Goal: Transaction & Acquisition: Book appointment/travel/reservation

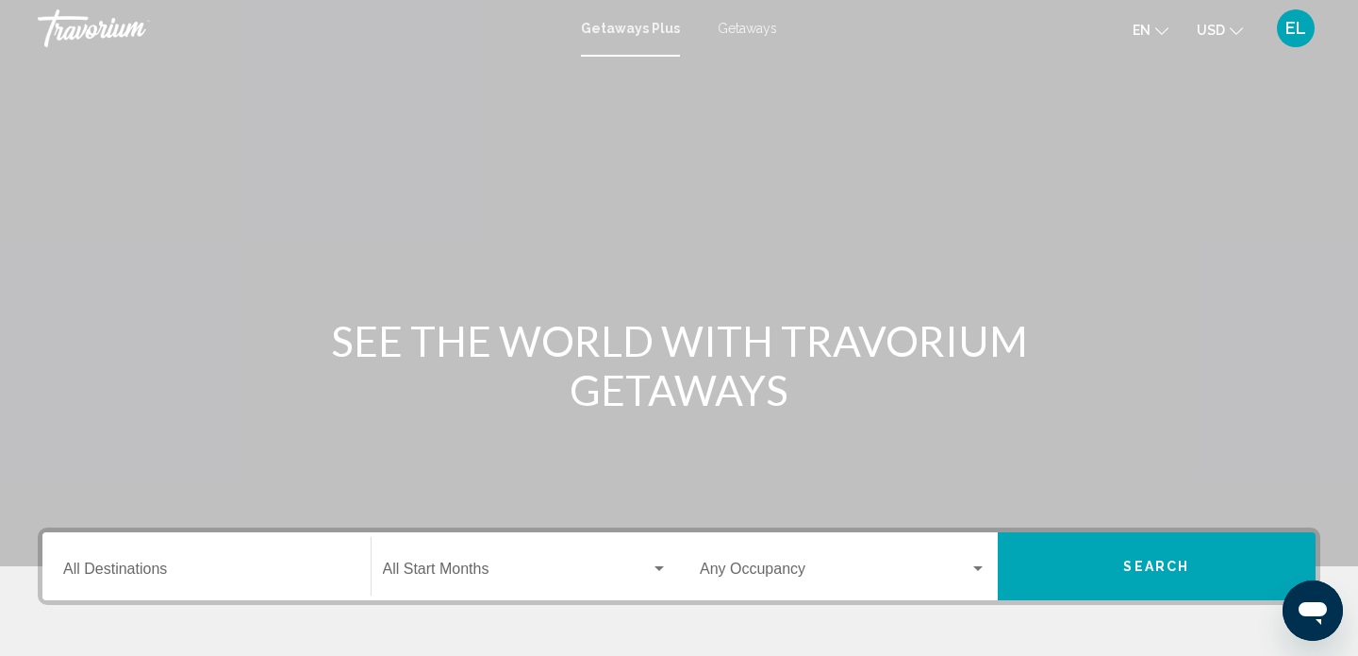
click at [447, 565] on span "Search widget" at bounding box center [517, 572] width 269 height 17
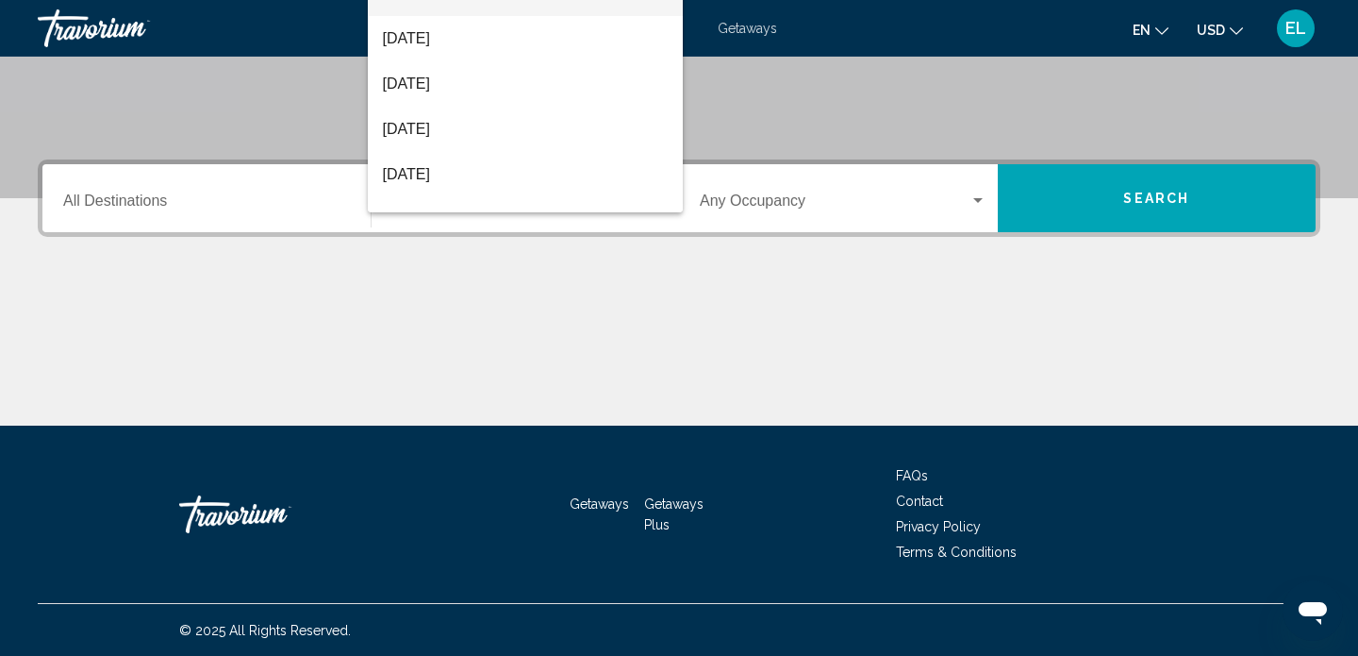
scroll to position [369, 0]
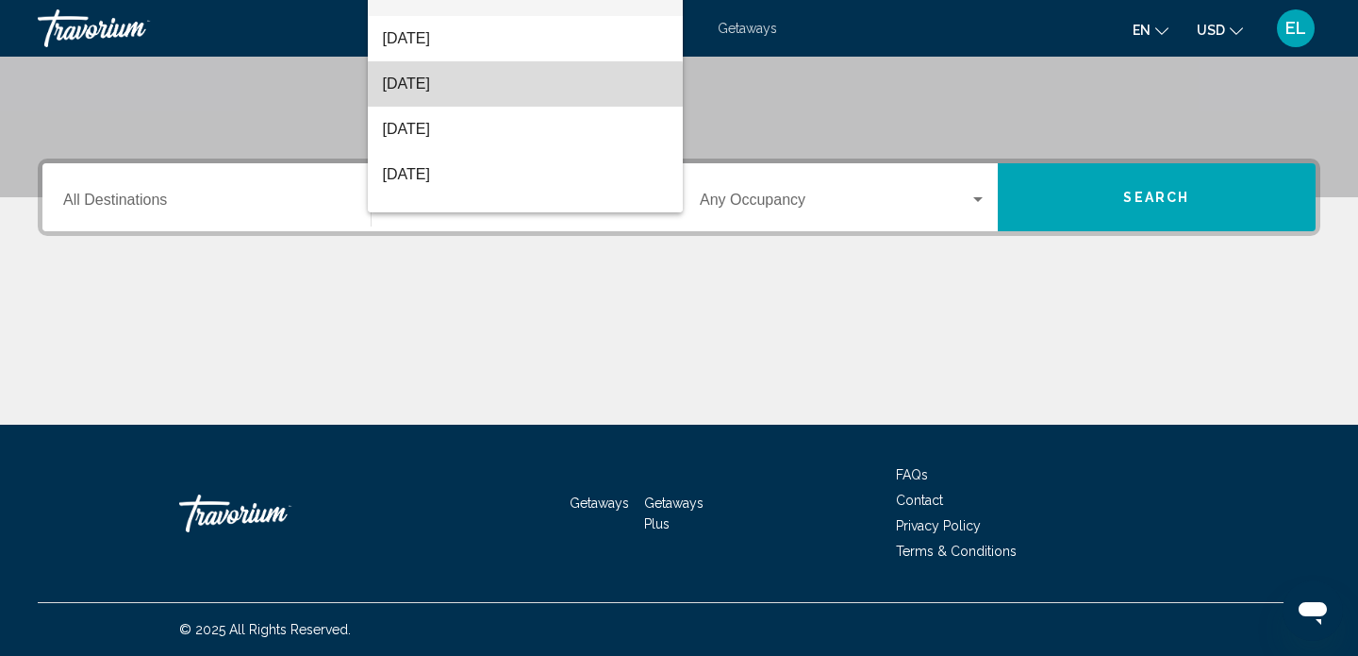
click at [464, 86] on span "[DATE]" at bounding box center [526, 83] width 286 height 45
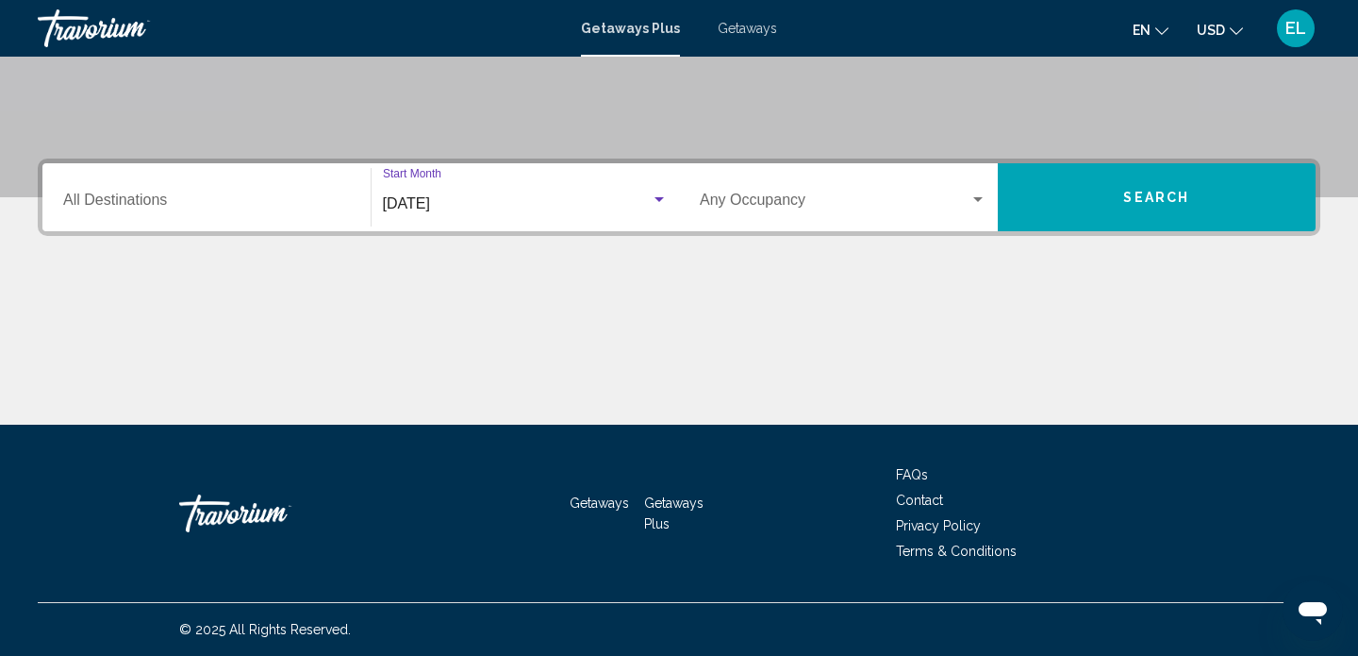
click at [760, 26] on span "Getaways" at bounding box center [747, 28] width 59 height 15
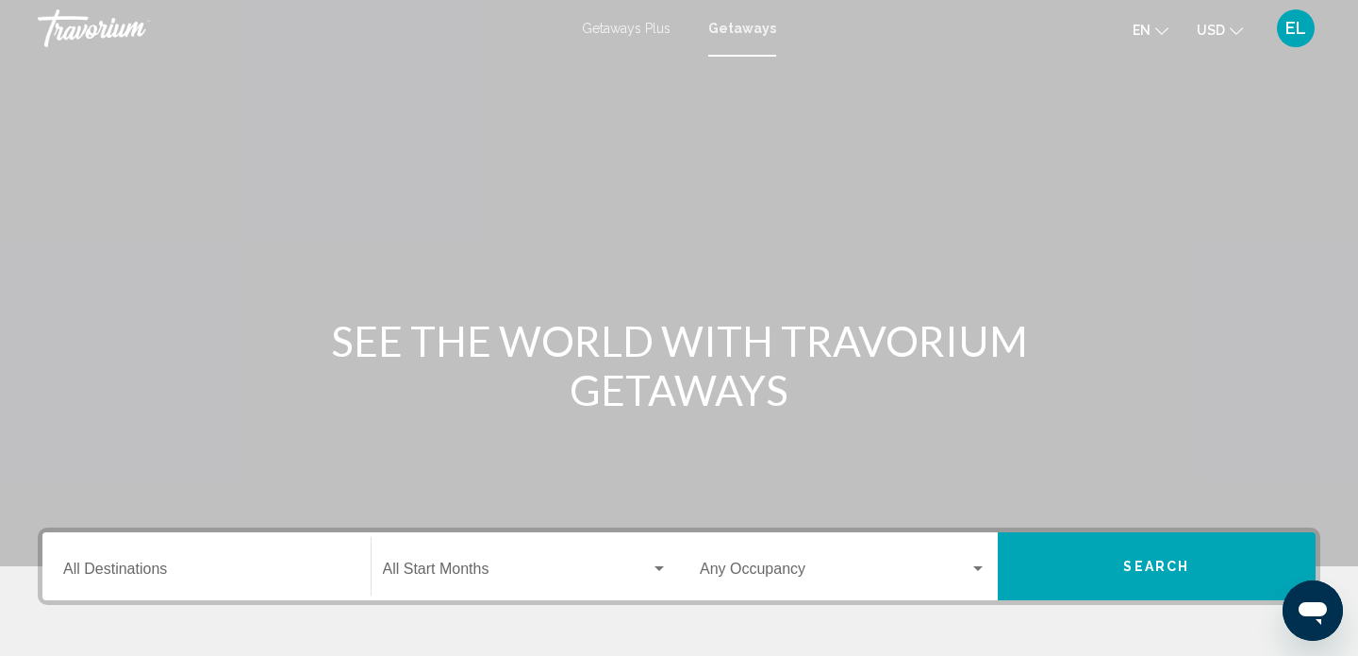
click at [452, 573] on span "Search widget" at bounding box center [517, 572] width 269 height 17
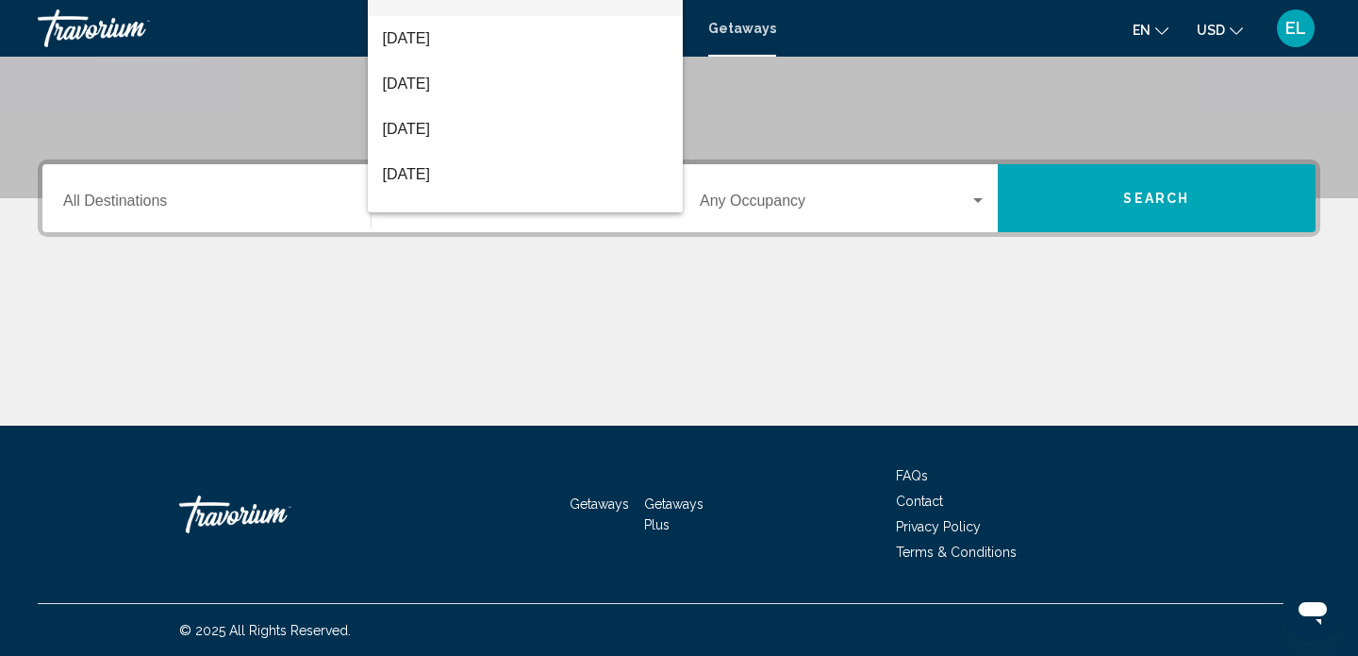
scroll to position [369, 0]
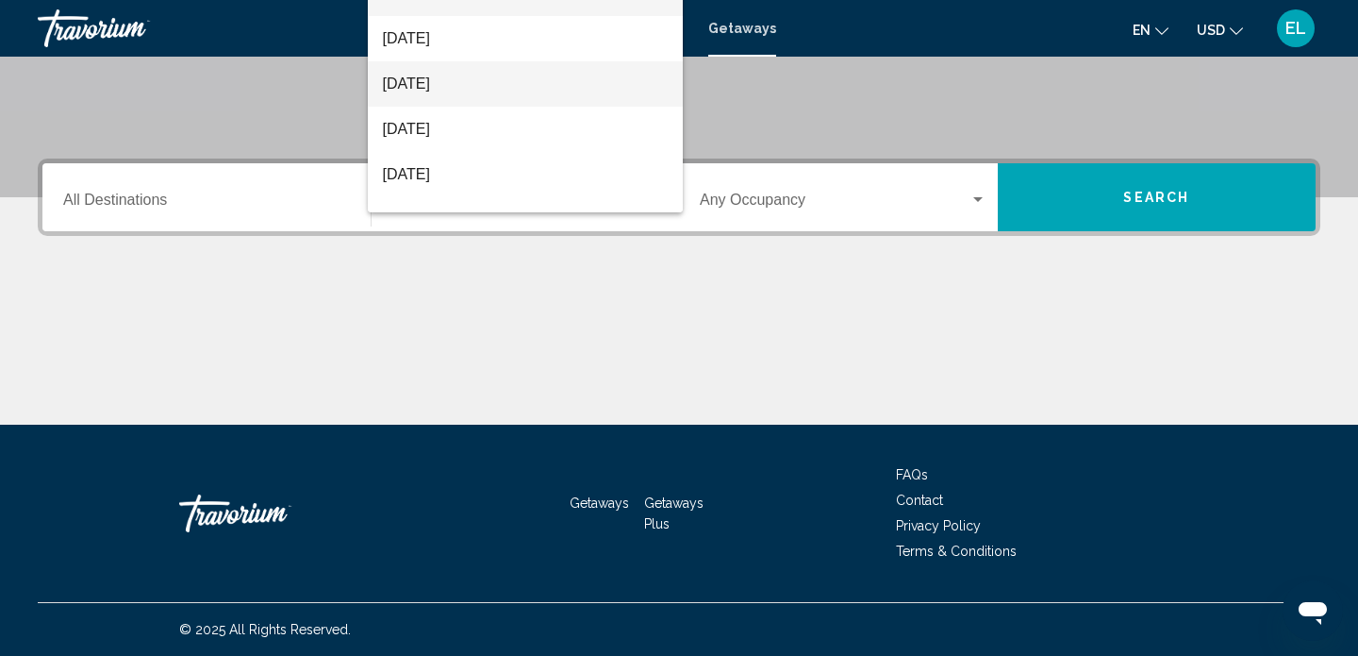
click at [451, 80] on span "[DATE]" at bounding box center [526, 83] width 286 height 45
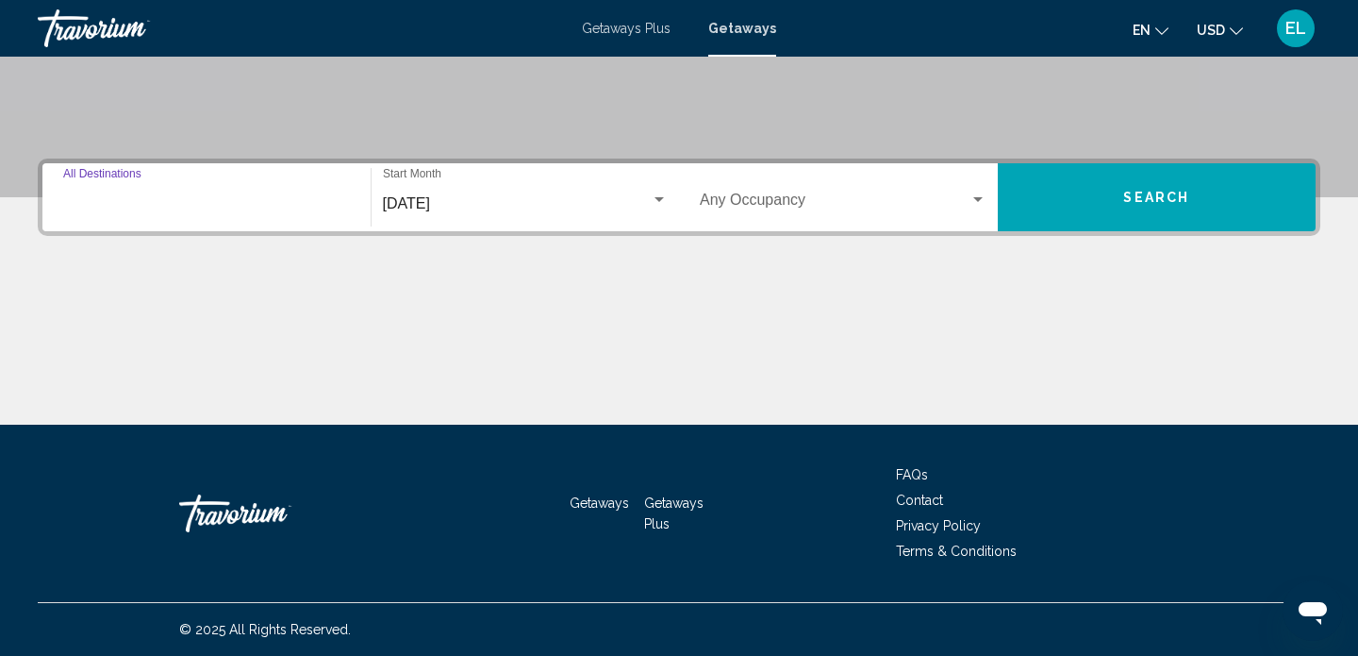
click at [223, 211] on input "Destination All Destinations" at bounding box center [206, 203] width 287 height 17
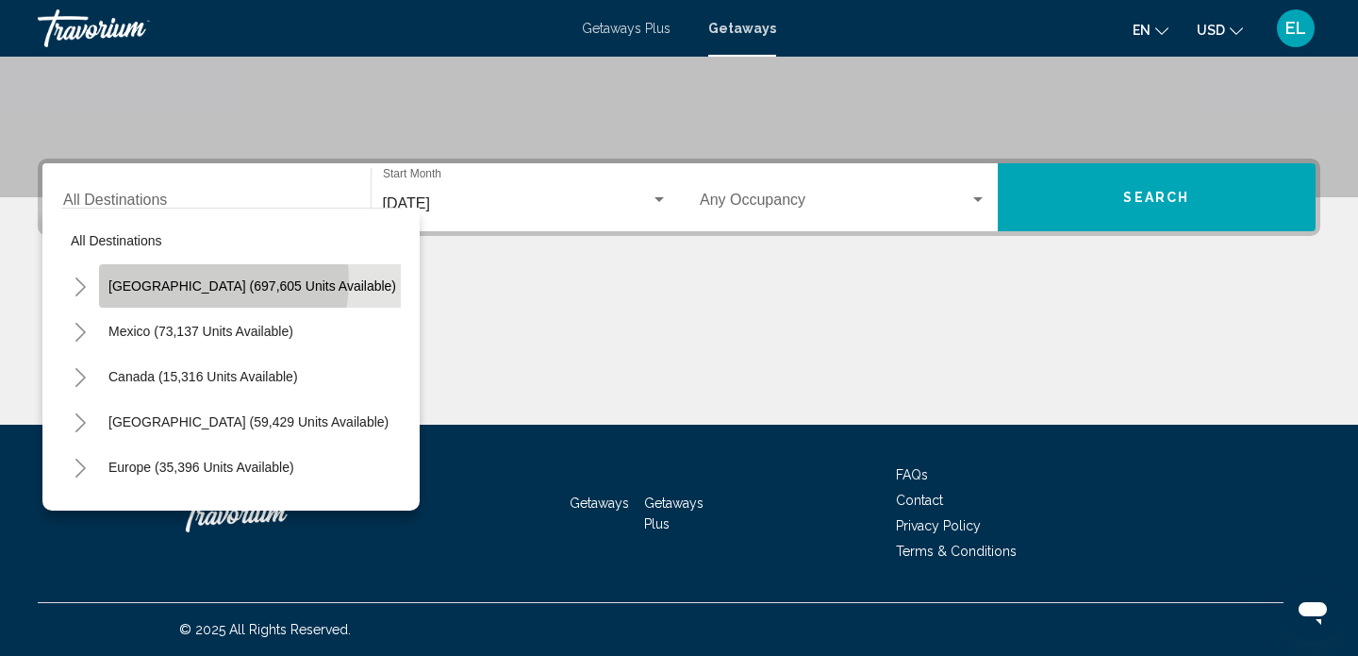
click at [197, 281] on span "United States (697,605 units available)" at bounding box center [252, 285] width 288 height 15
type input "**********"
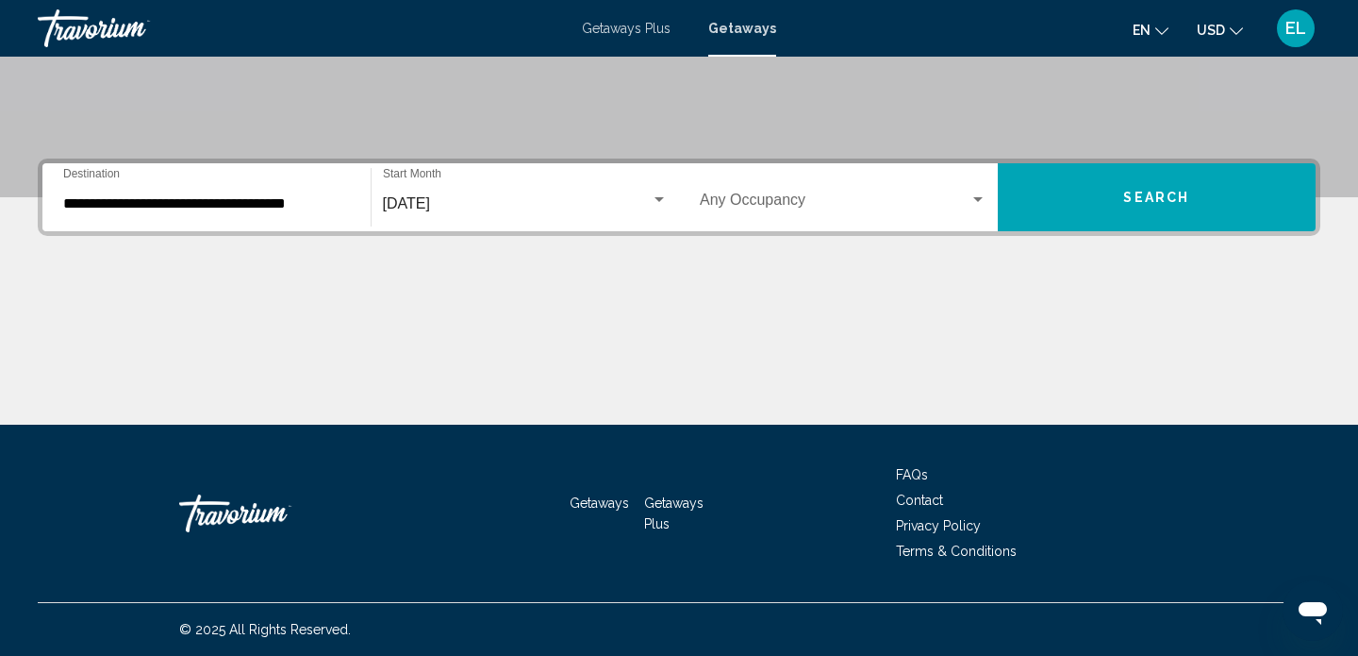
click at [798, 193] on div "Occupancy Any Occupancy" at bounding box center [843, 197] width 287 height 59
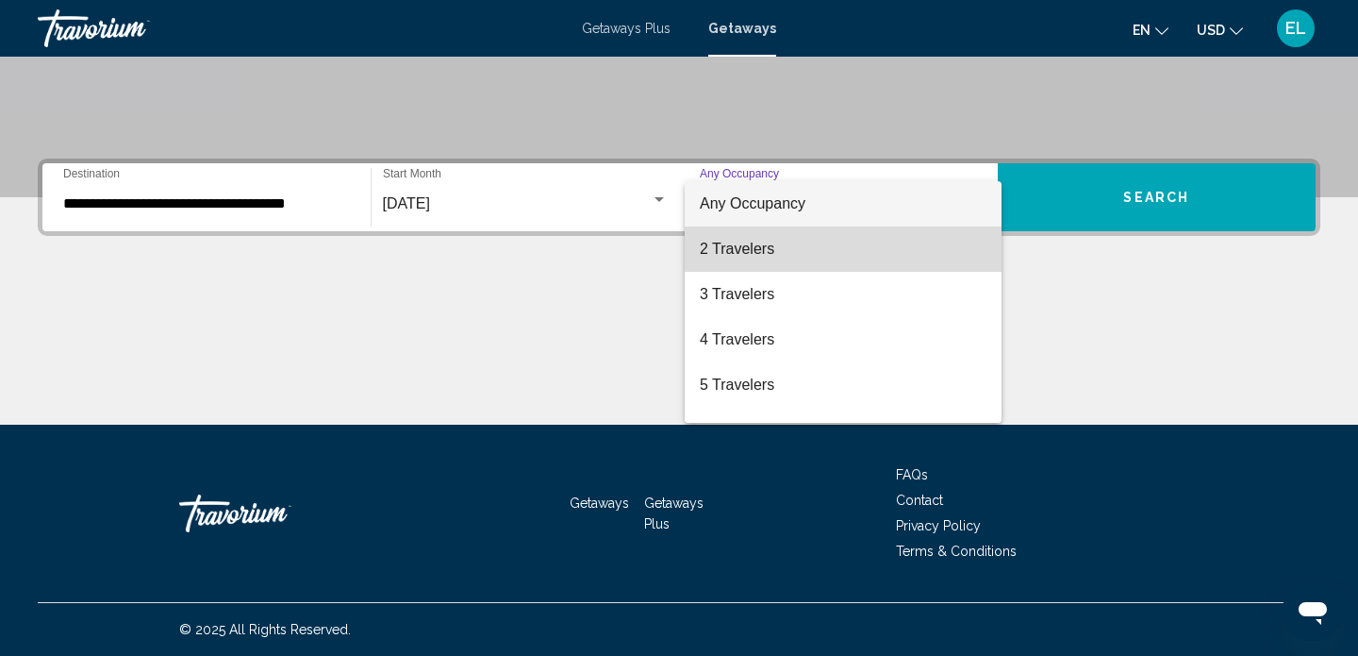
click at [777, 256] on span "2 Travelers" at bounding box center [843, 248] width 287 height 45
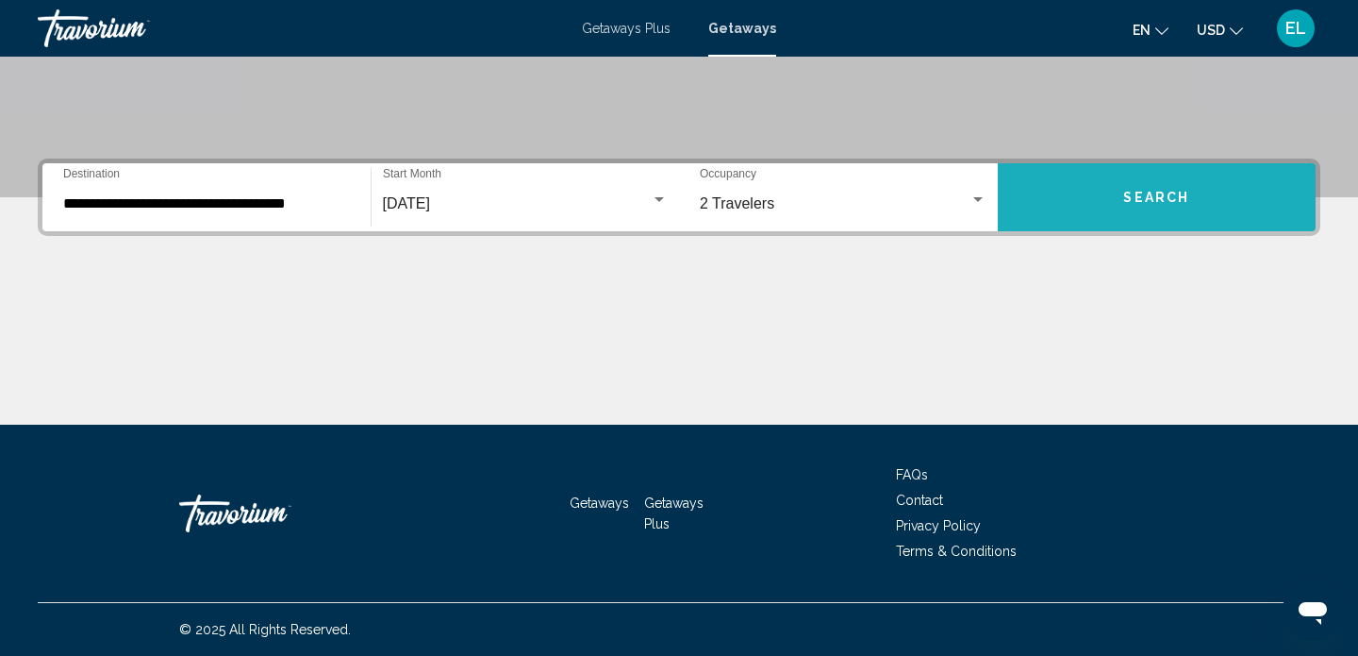
click at [1154, 189] on button "Search" at bounding box center [1157, 197] width 319 height 68
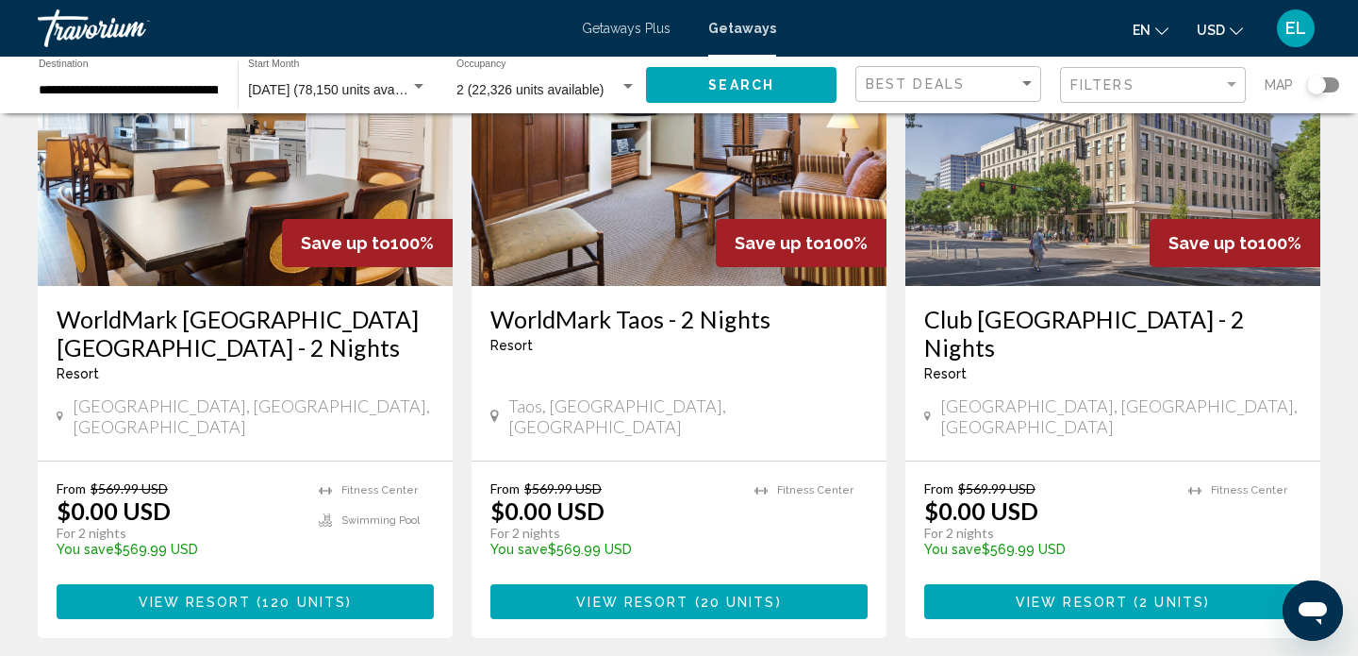
scroll to position [1599, 0]
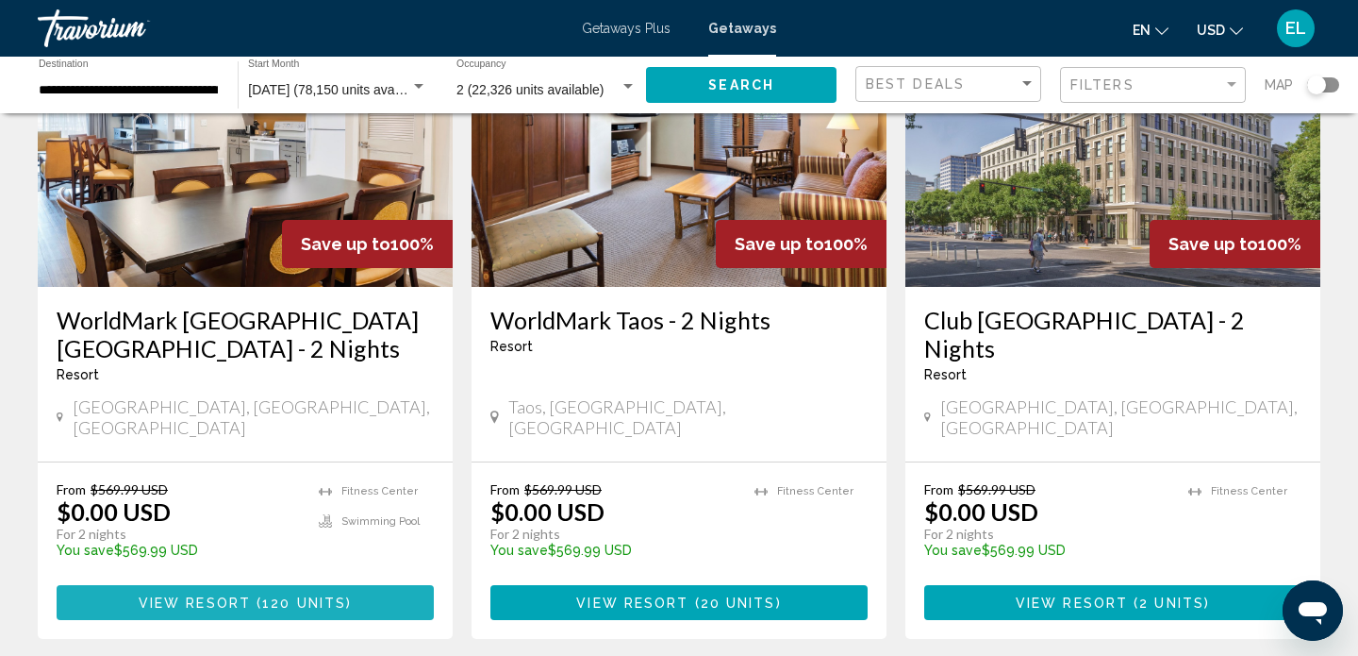
click at [224, 595] on span "View Resort" at bounding box center [195, 602] width 112 height 15
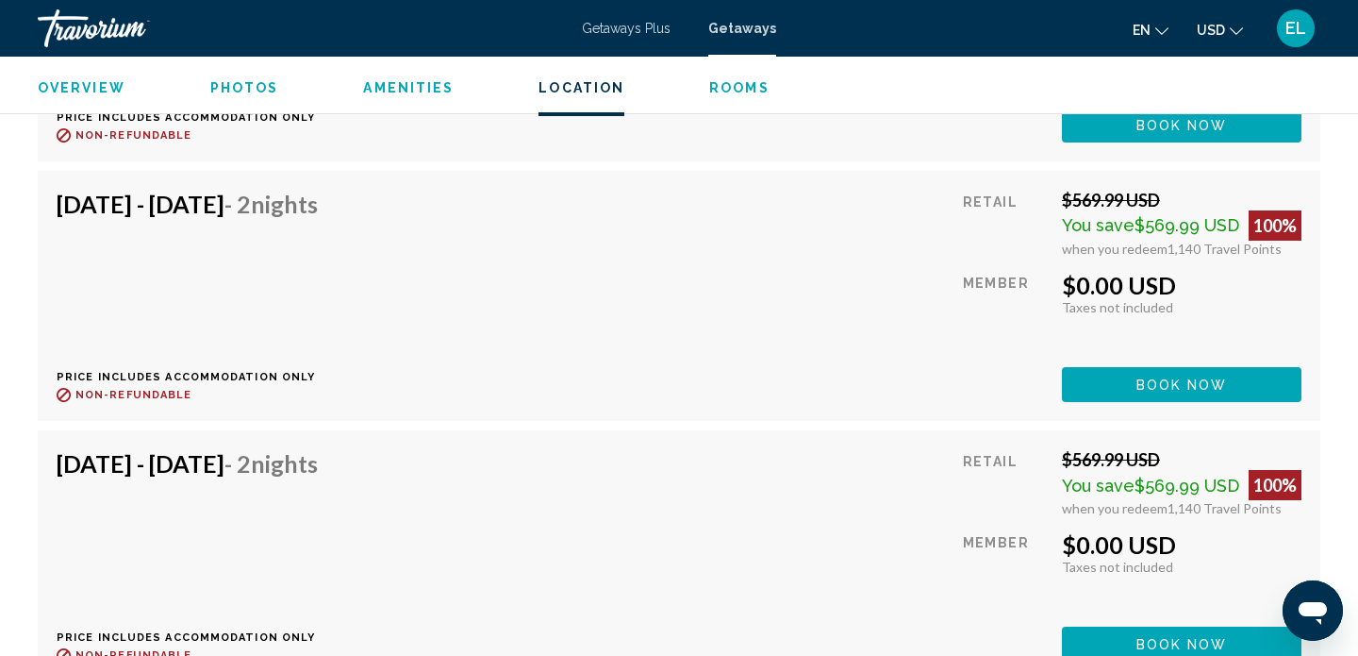
scroll to position [11872, 0]
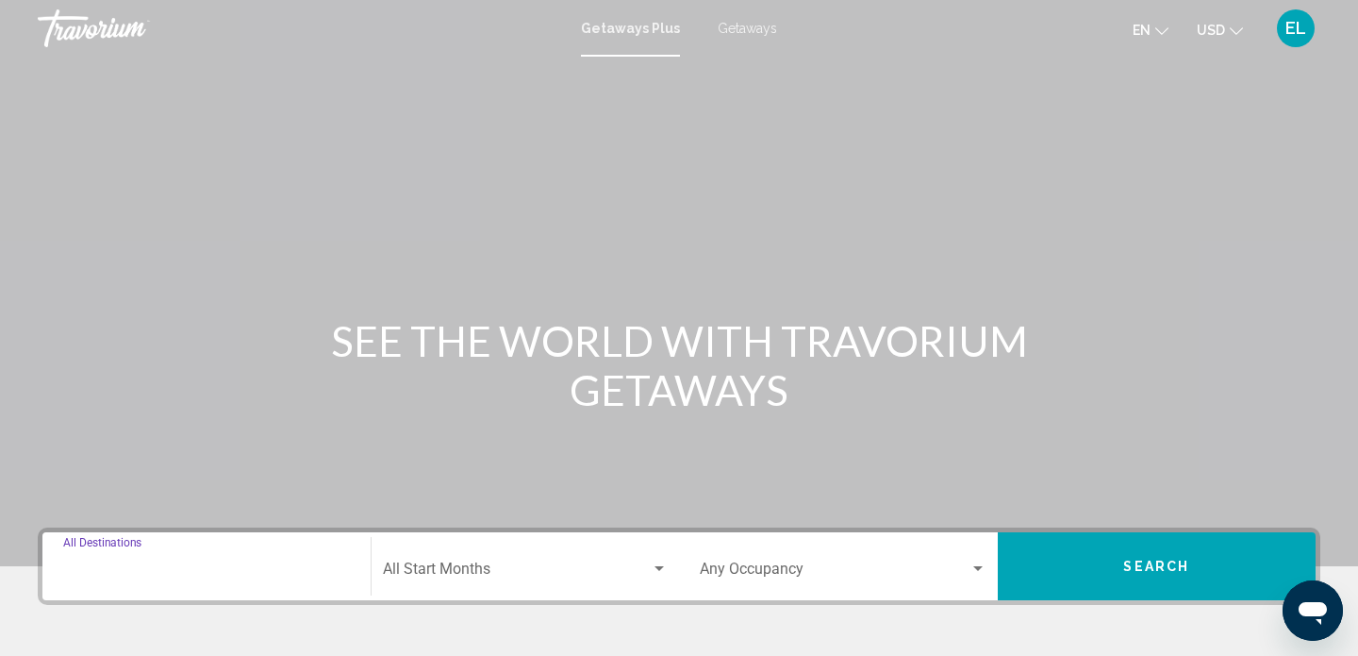
click at [156, 577] on input "Destination All Destinations" at bounding box center [206, 572] width 287 height 17
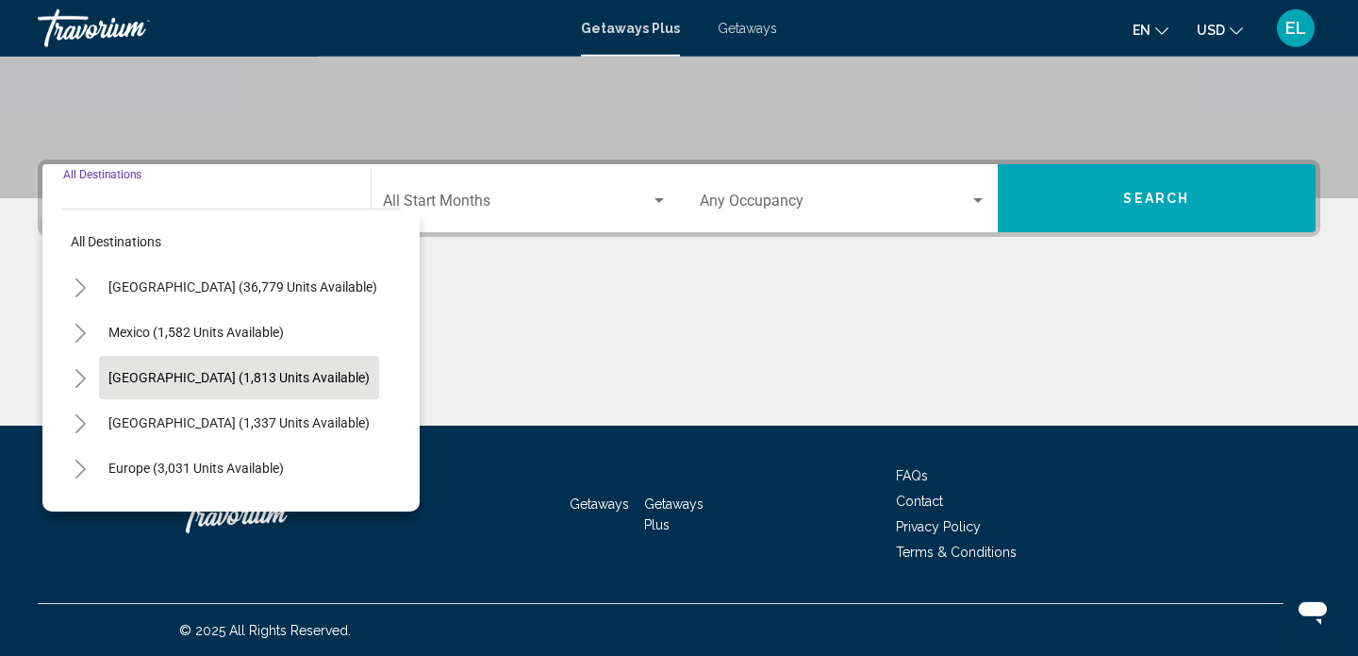
scroll to position [369, 0]
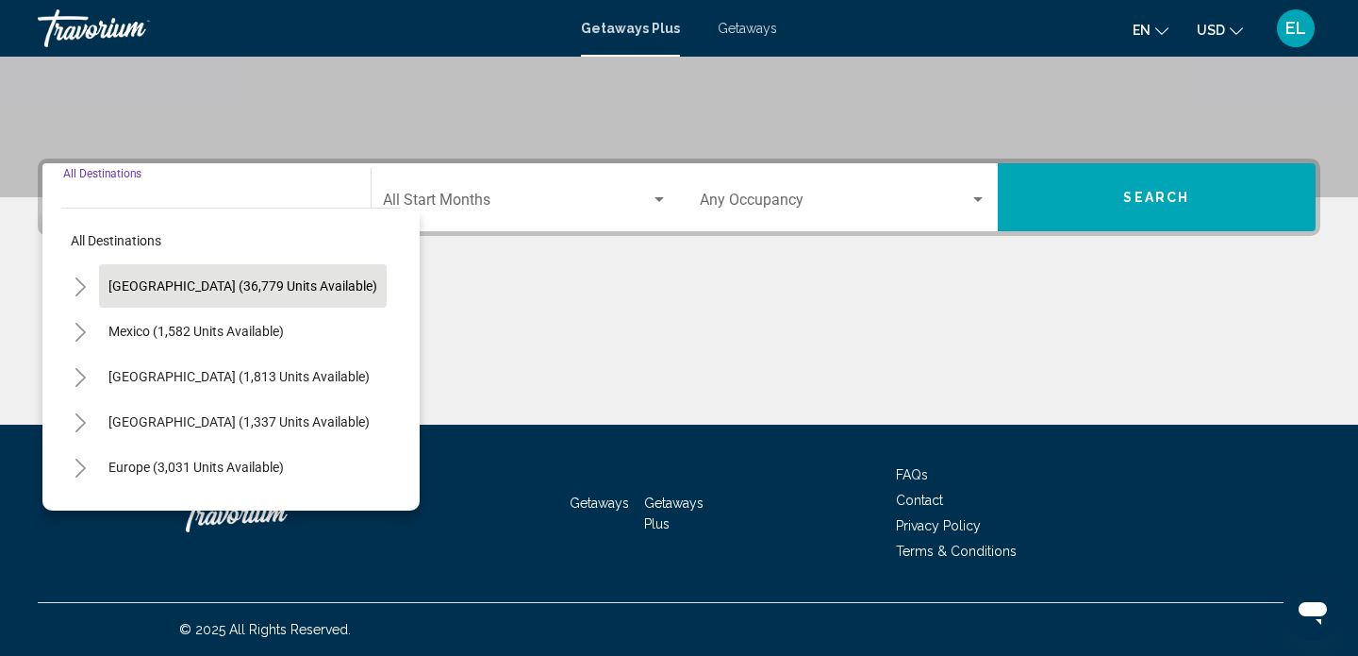
click at [203, 291] on span "[GEOGRAPHIC_DATA] (36,779 units available)" at bounding box center [242, 285] width 269 height 15
type input "**********"
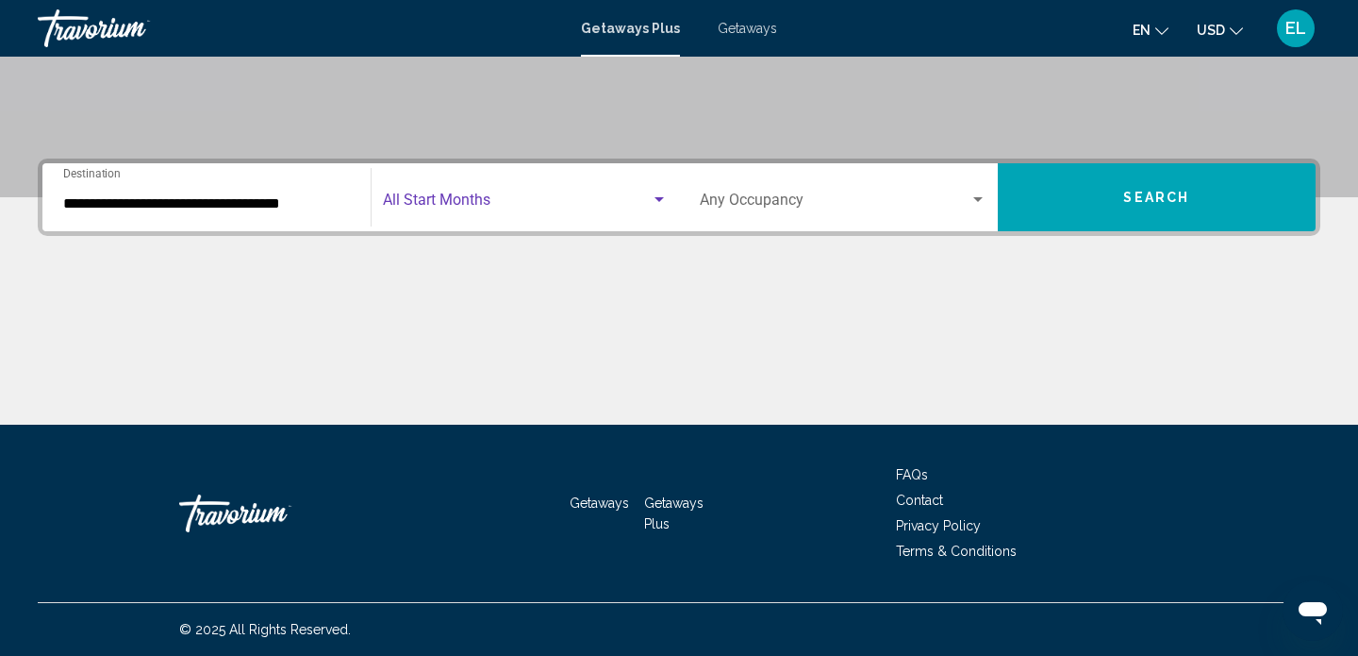
click at [496, 199] on span "Search widget" at bounding box center [517, 203] width 269 height 17
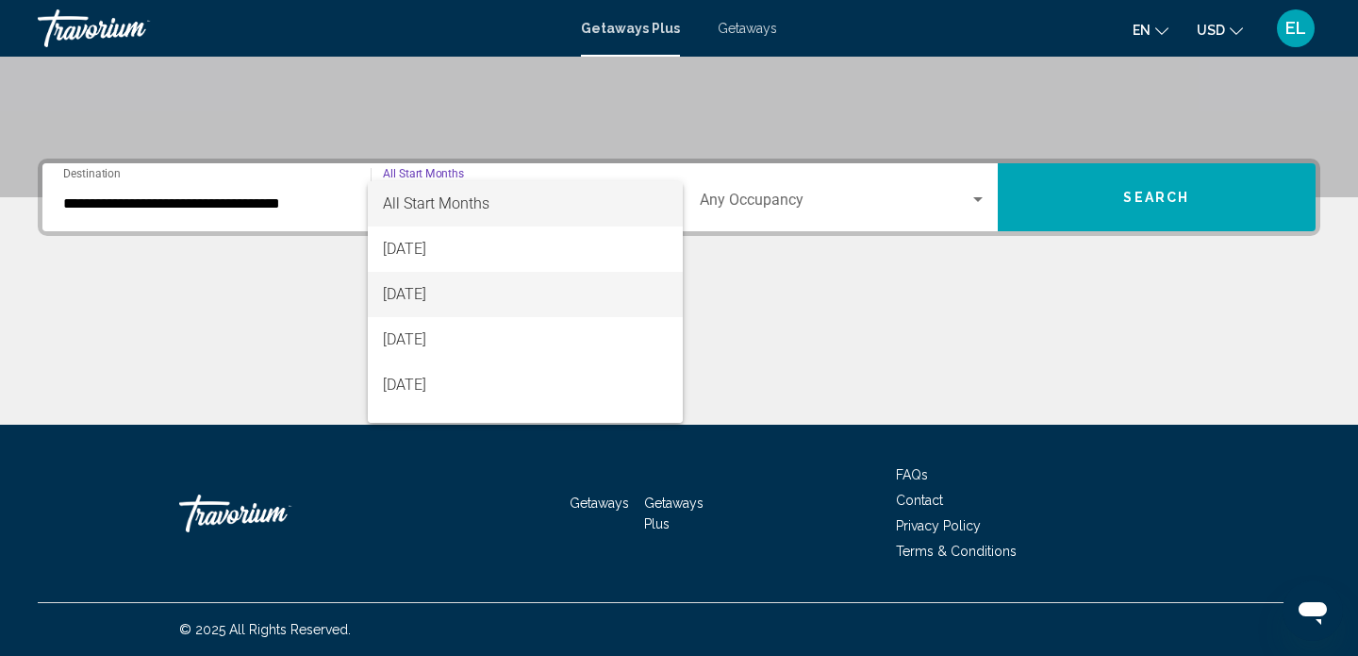
click at [460, 299] on span "[DATE]" at bounding box center [526, 294] width 286 height 45
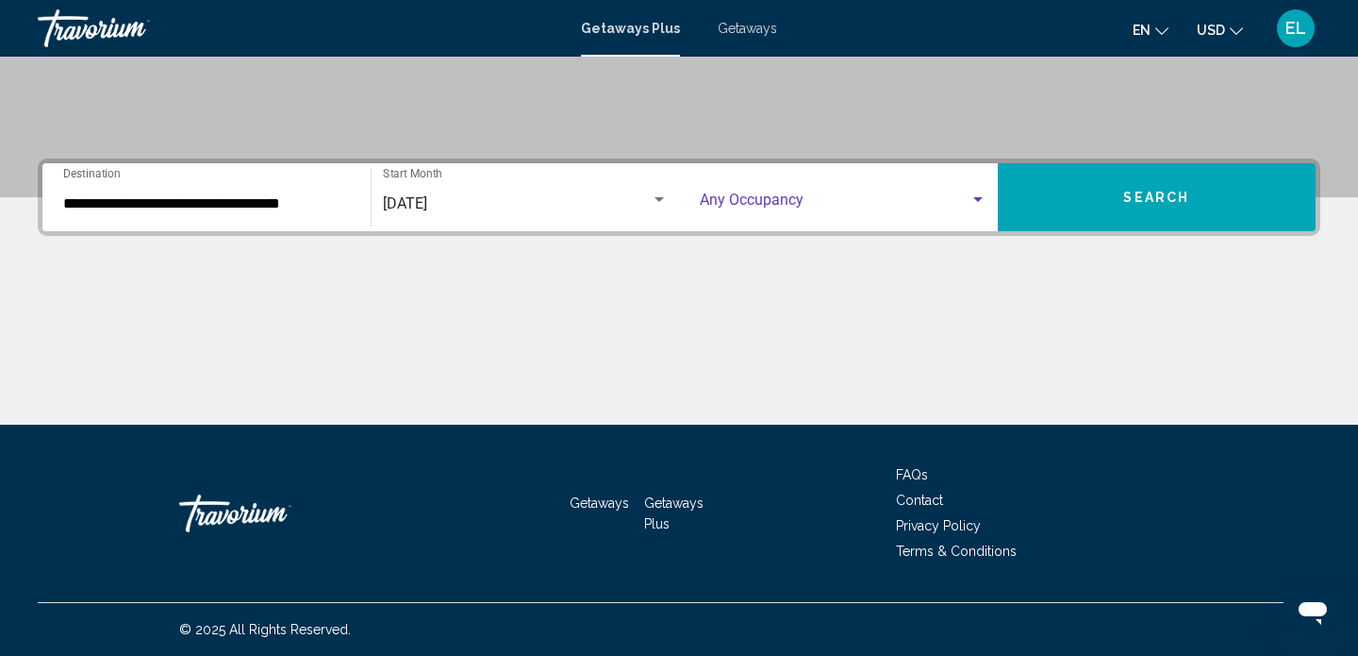
click at [902, 201] on span "Search widget" at bounding box center [835, 203] width 270 height 17
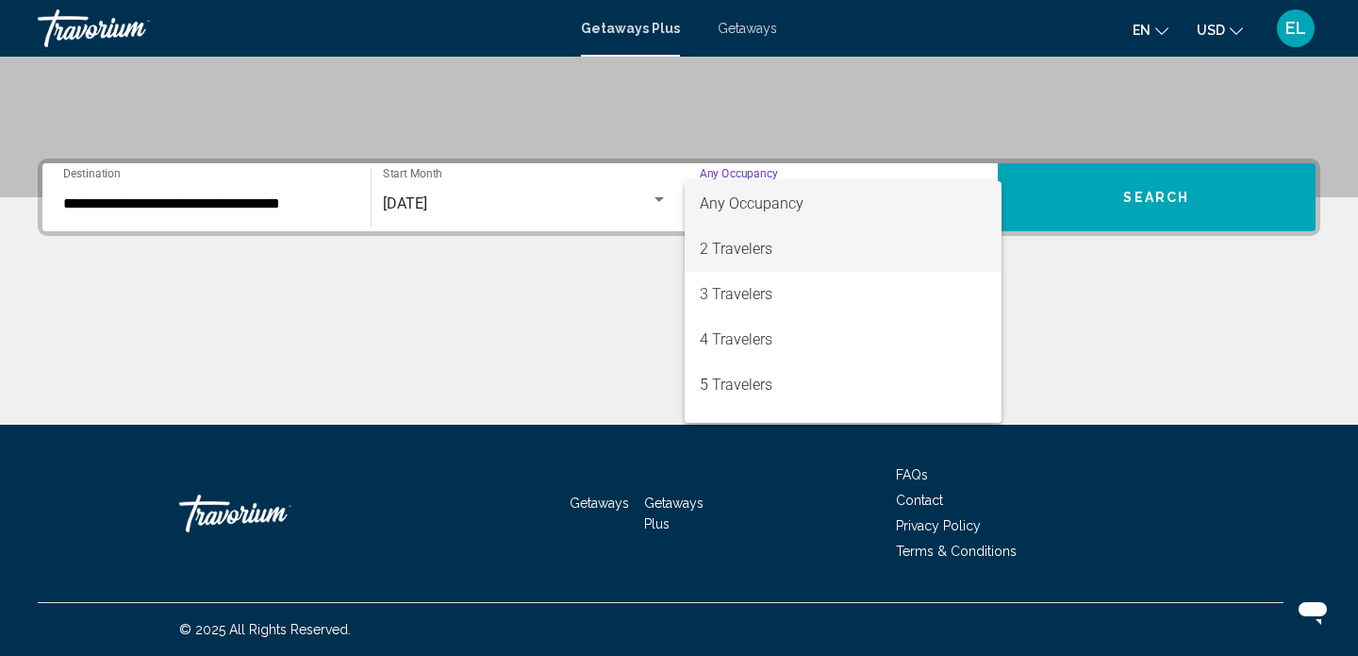
click at [836, 246] on span "2 Travelers" at bounding box center [843, 248] width 287 height 45
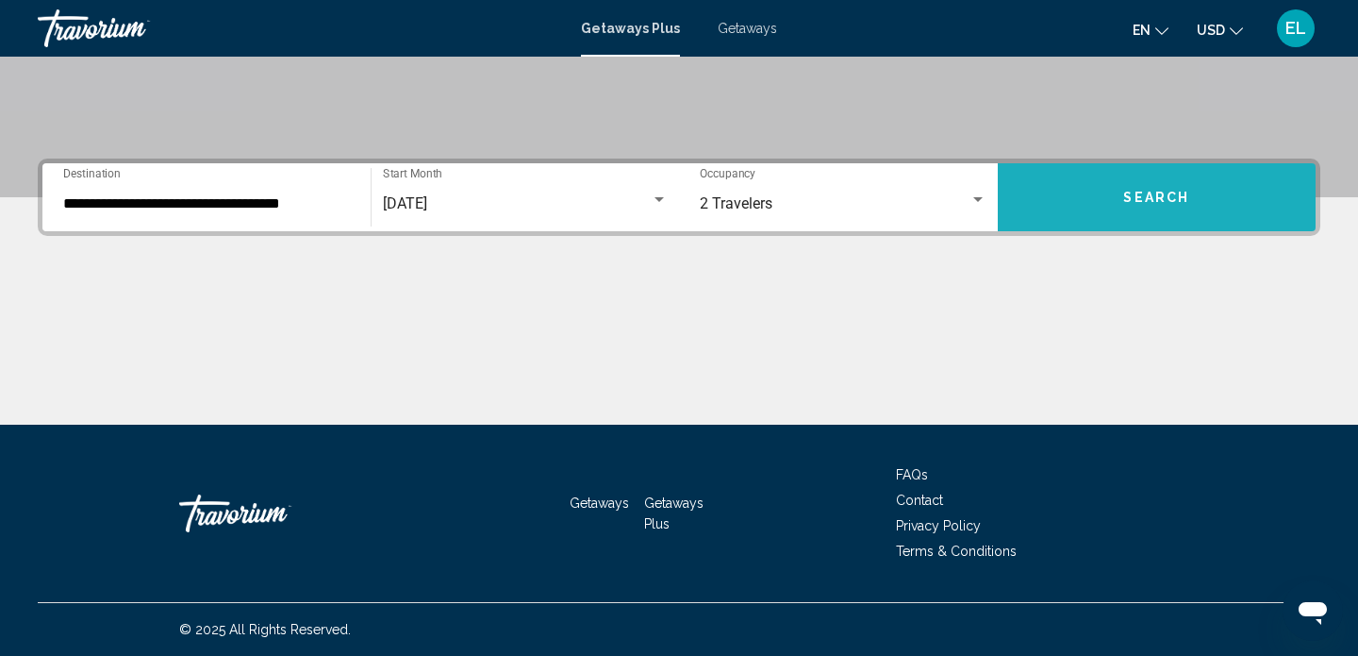
click at [1087, 200] on button "Search" at bounding box center [1157, 197] width 319 height 68
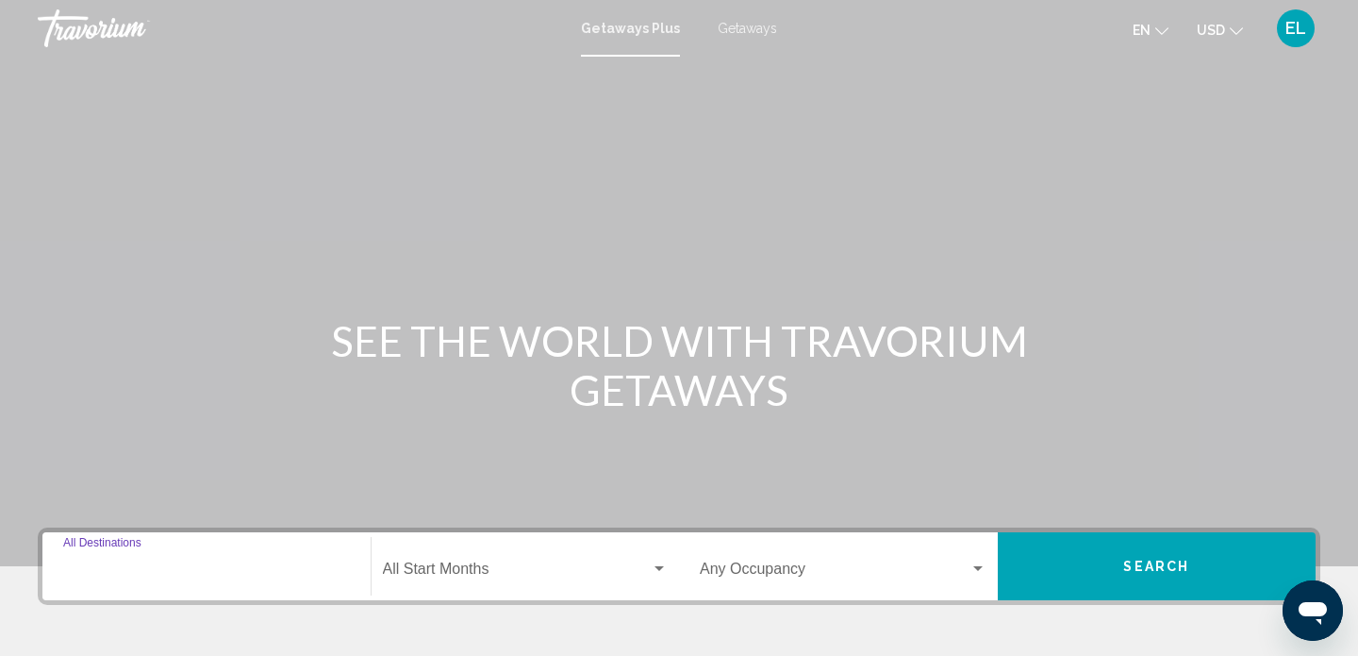
click at [235, 574] on input "Destination All Destinations" at bounding box center [206, 572] width 287 height 17
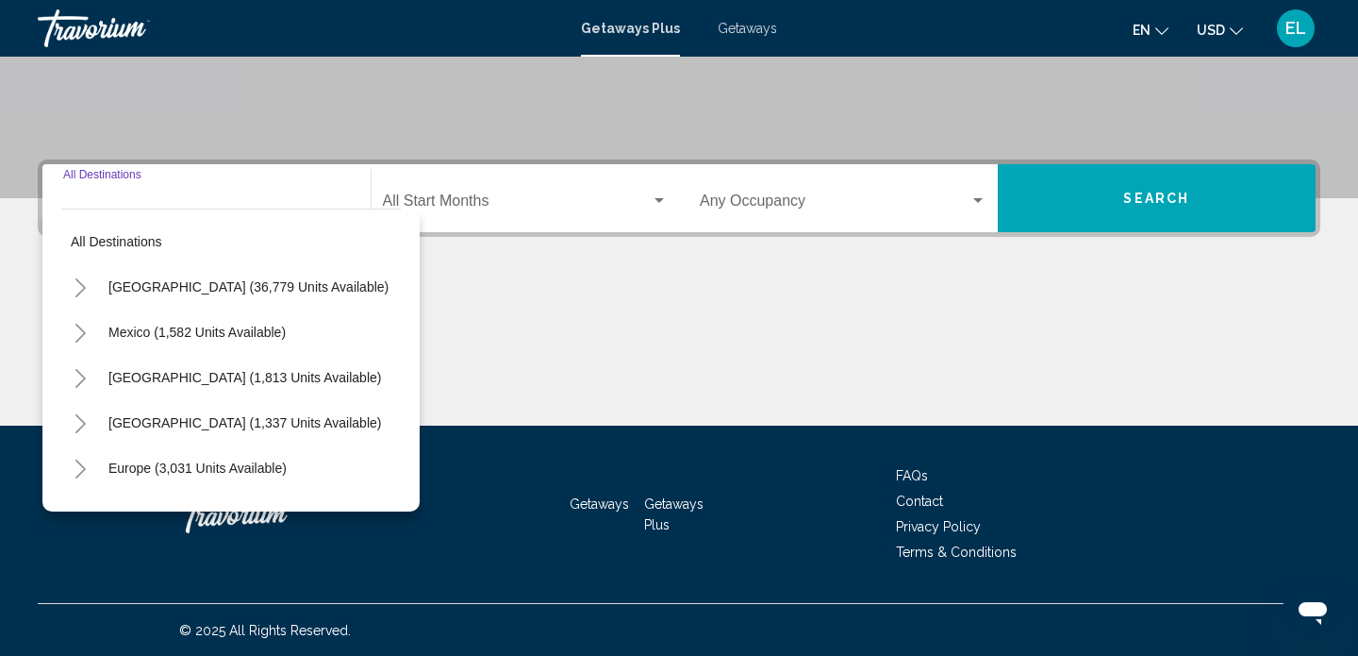
scroll to position [369, 0]
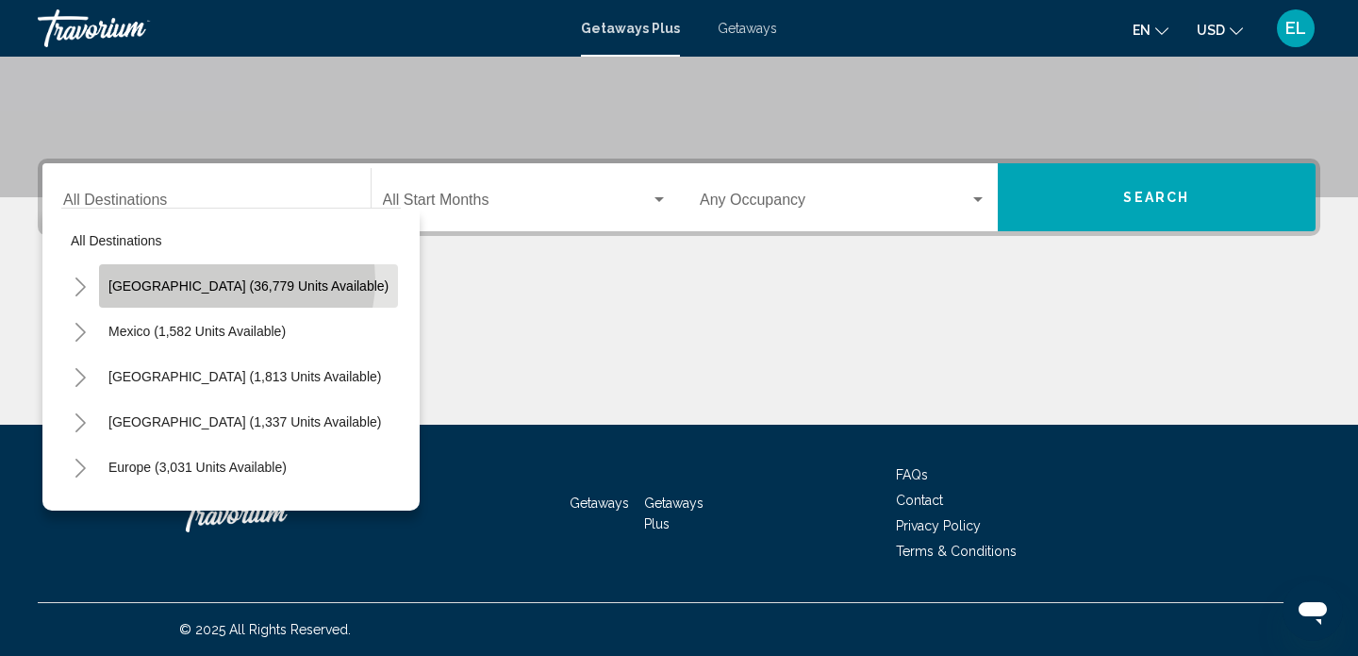
click at [236, 280] on span "[GEOGRAPHIC_DATA] (36,779 units available)" at bounding box center [248, 285] width 280 height 15
type input "**********"
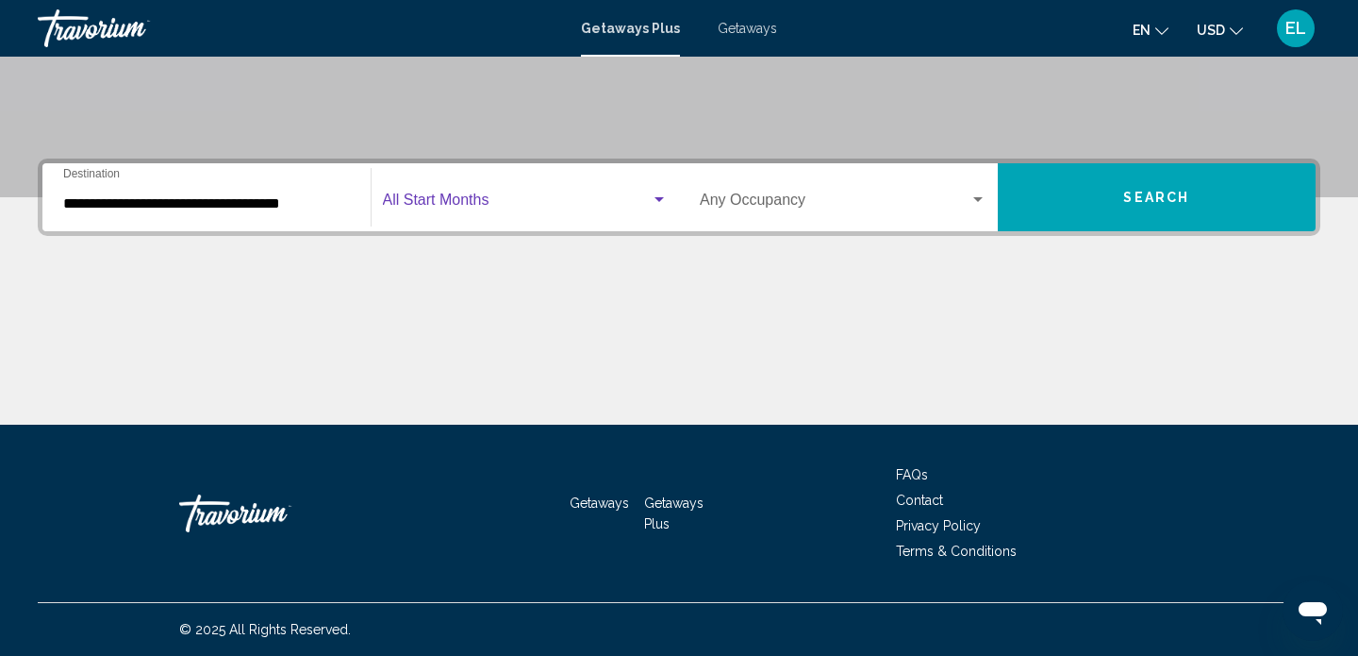
click at [473, 202] on span "Search widget" at bounding box center [517, 203] width 269 height 17
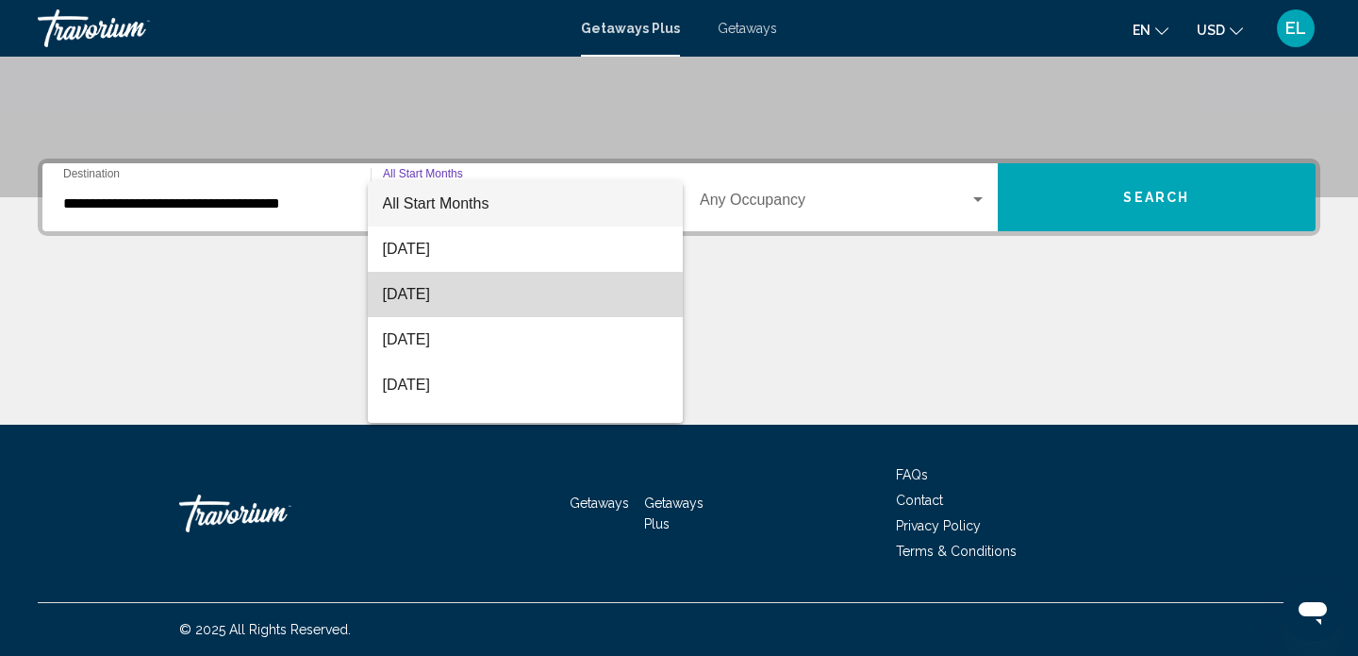
click at [430, 297] on span "[DATE]" at bounding box center [526, 294] width 286 height 45
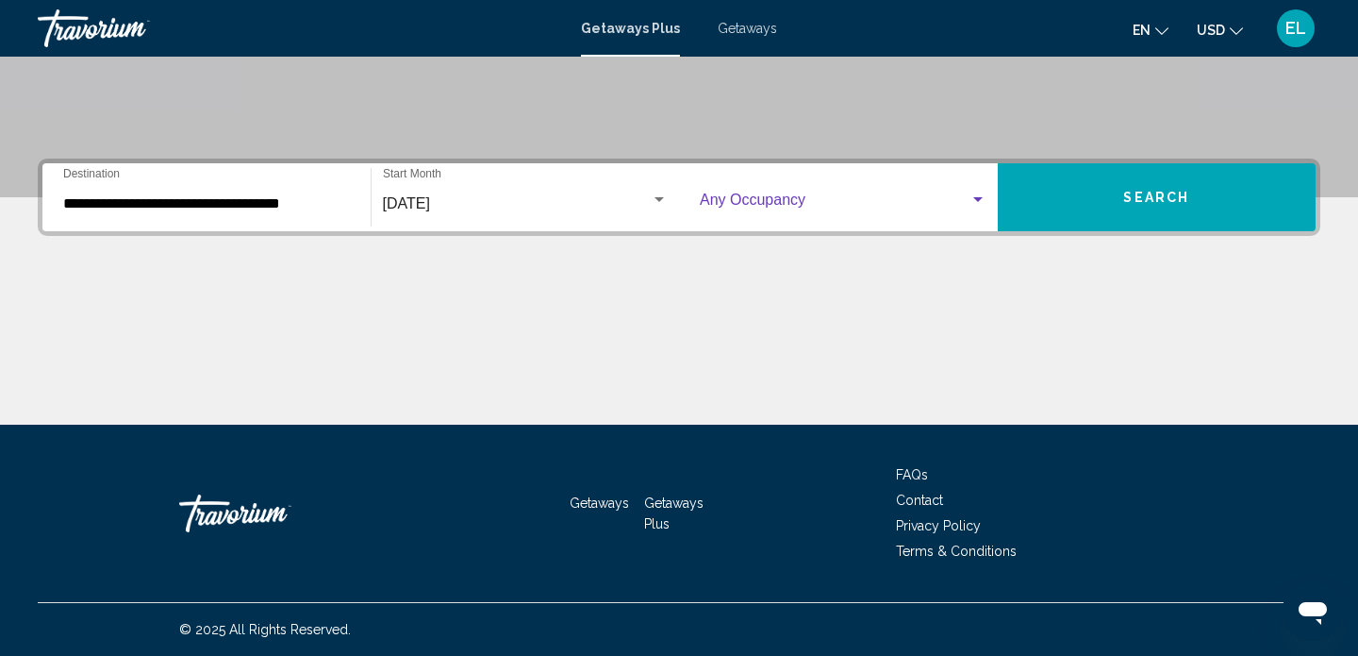
click at [846, 206] on span "Search widget" at bounding box center [835, 203] width 270 height 17
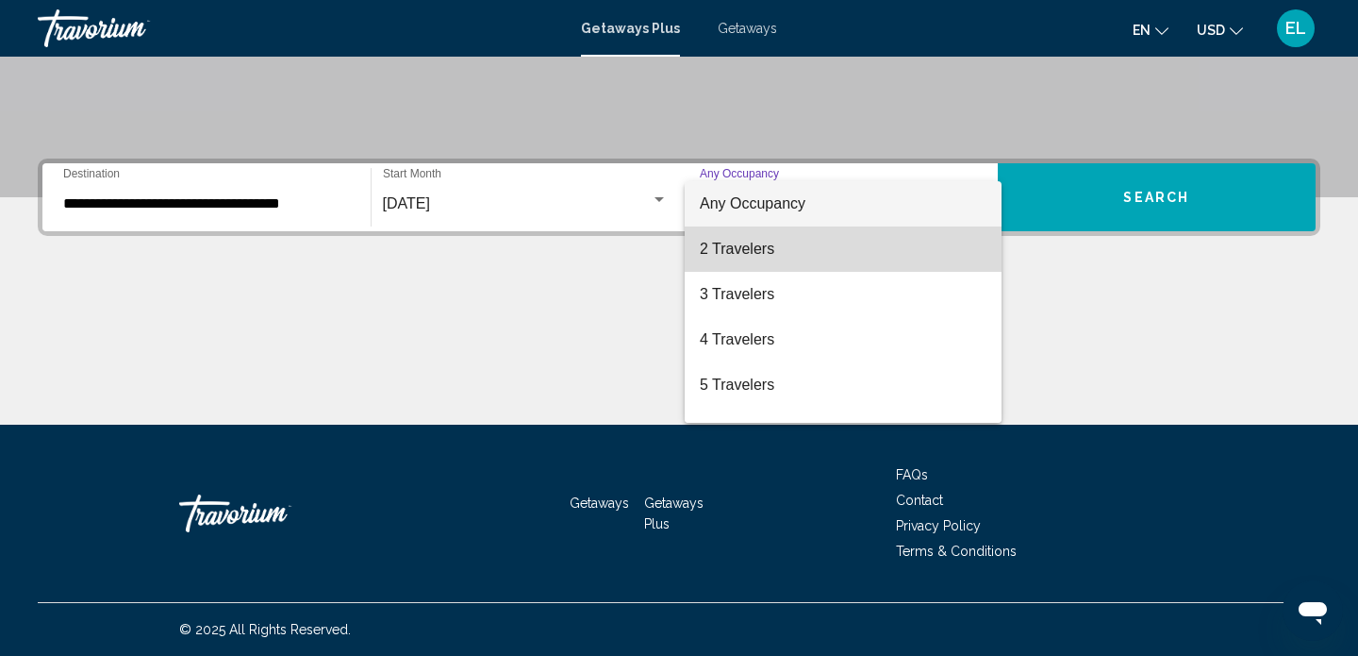
click at [800, 254] on span "2 Travelers" at bounding box center [843, 248] width 287 height 45
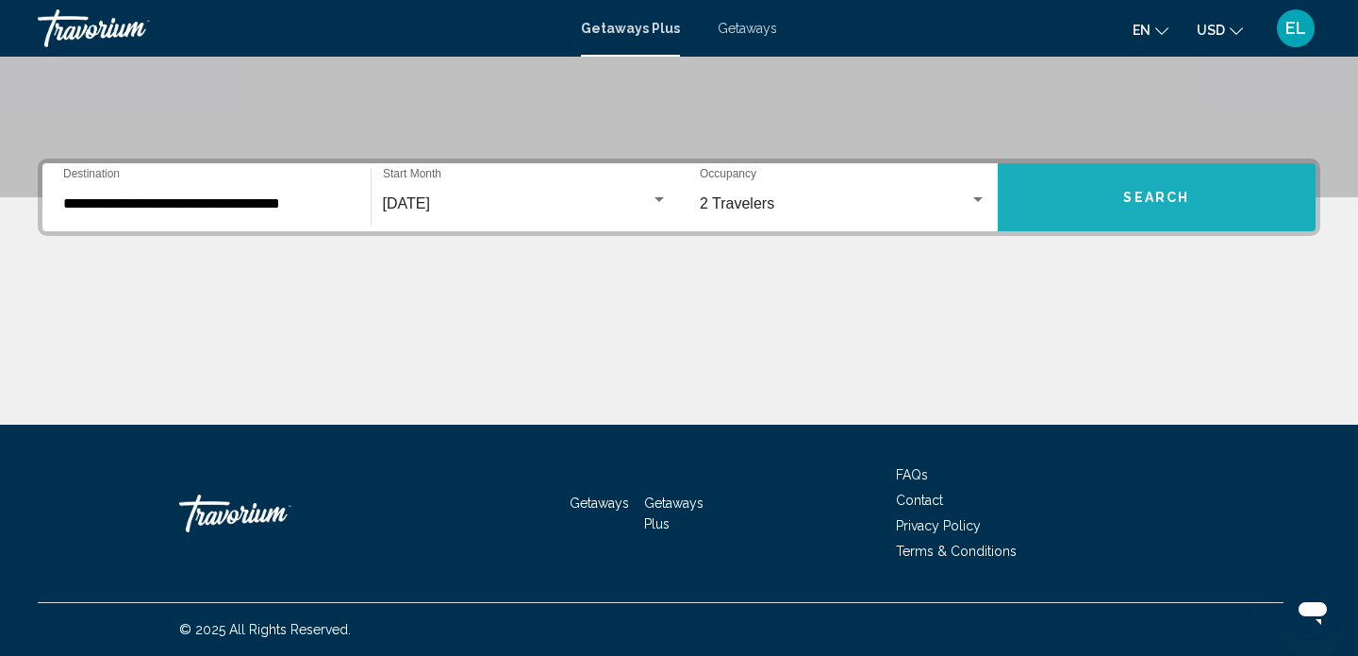
click at [1059, 207] on button "Search" at bounding box center [1157, 197] width 319 height 68
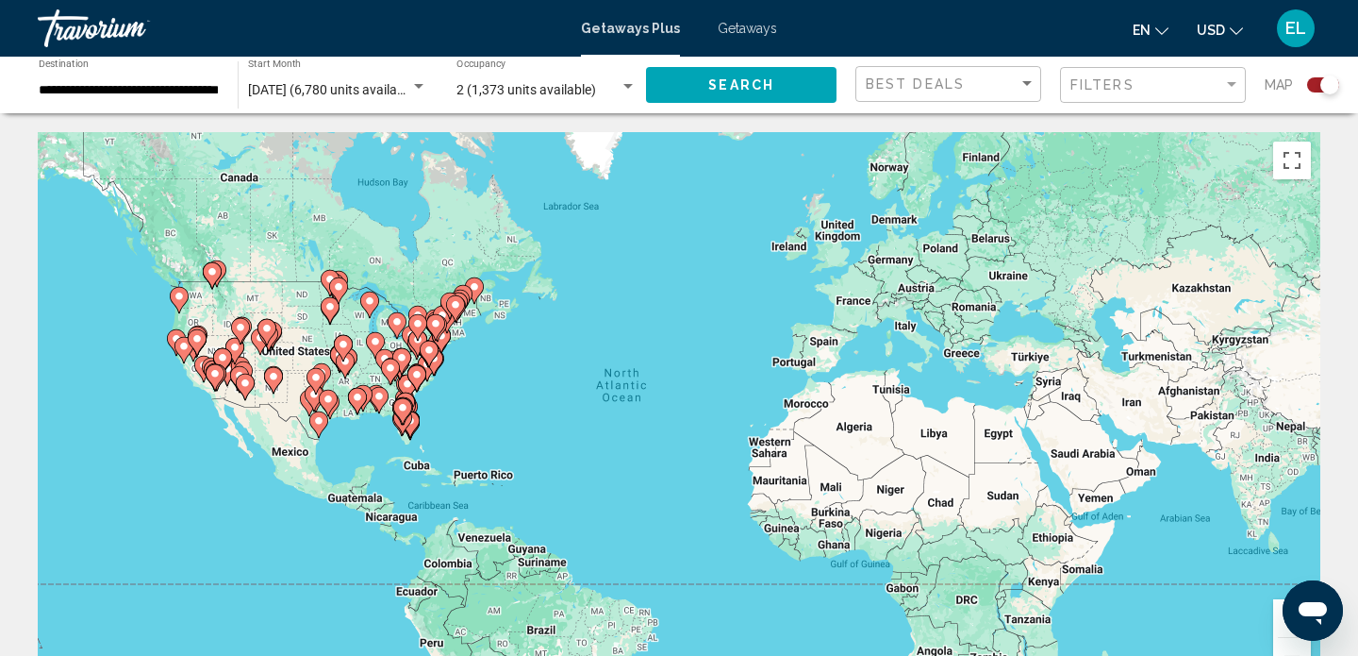
drag, startPoint x: 1345, startPoint y: 217, endPoint x: 1347, endPoint y: 158, distance: 59.5
drag, startPoint x: 1331, startPoint y: 482, endPoint x: 1352, endPoint y: 382, distance: 102.1
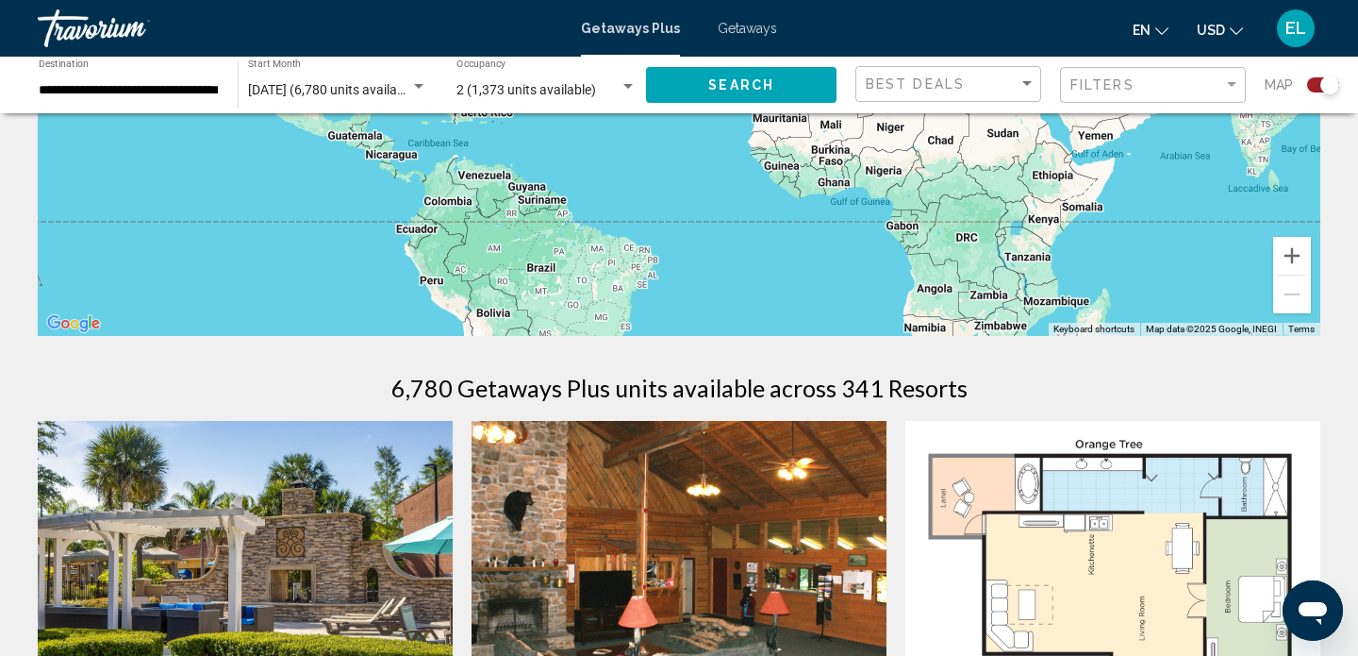
scroll to position [407, 0]
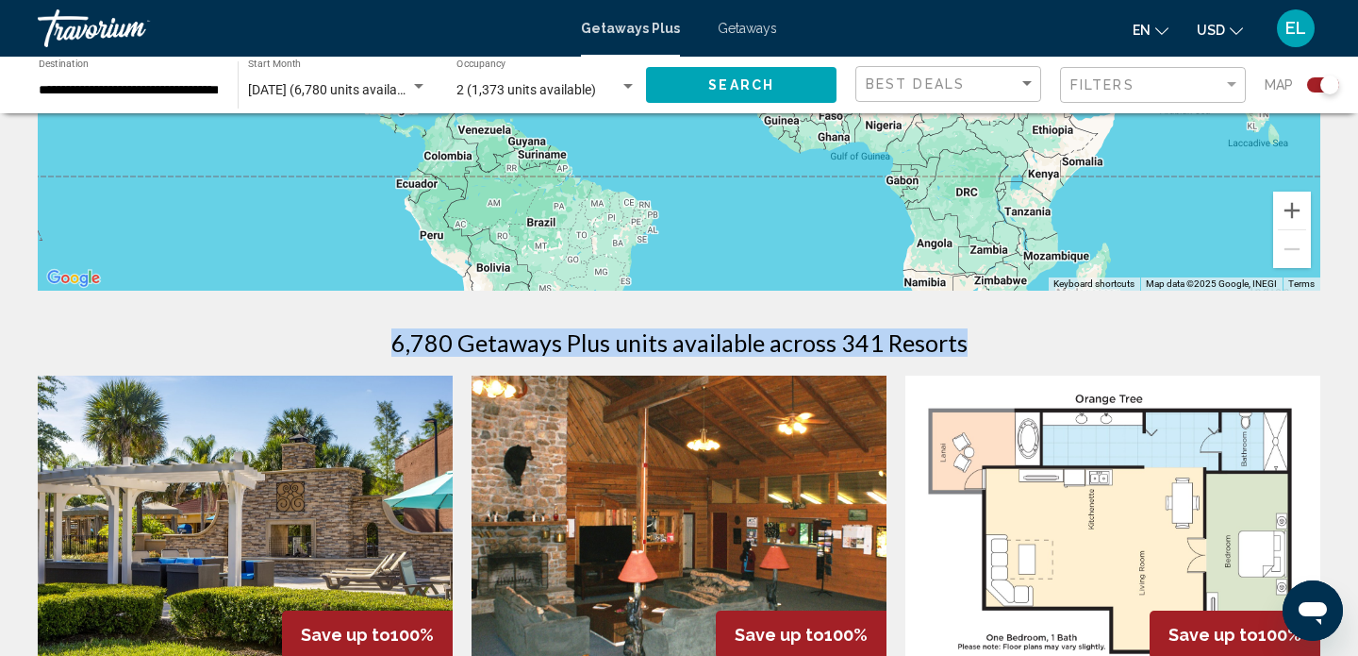
drag, startPoint x: 1207, startPoint y: 361, endPoint x: 1218, endPoint y: 327, distance: 35.5
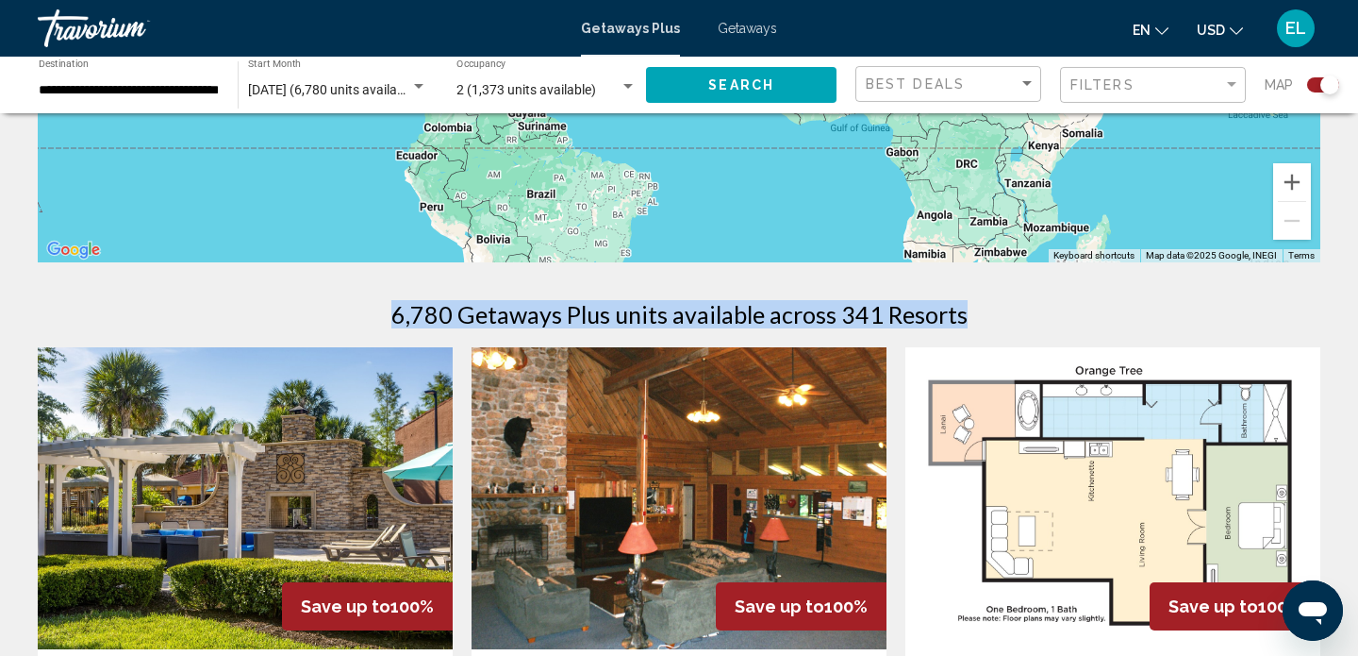
scroll to position [431, 0]
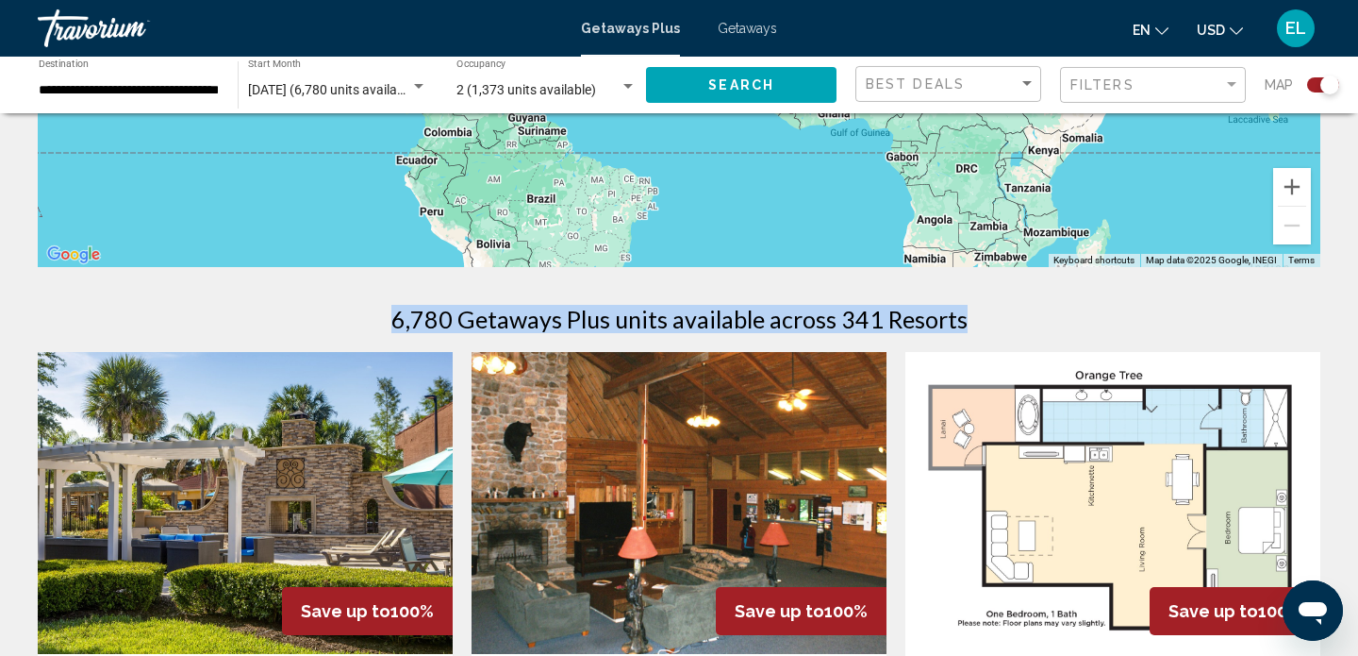
click at [761, 32] on span "Getaways" at bounding box center [747, 28] width 59 height 15
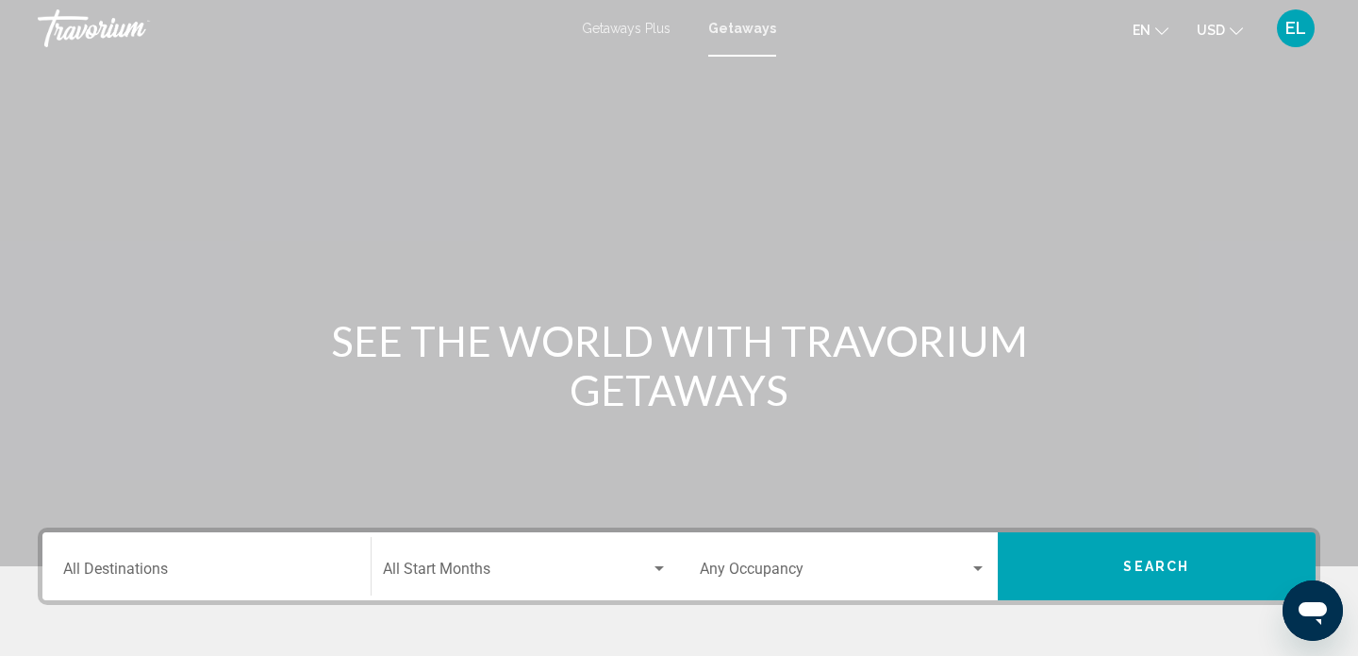
click at [634, 28] on span "Getaways Plus" at bounding box center [626, 28] width 89 height 15
click at [193, 564] on input "Destination All Destinations" at bounding box center [206, 572] width 287 height 17
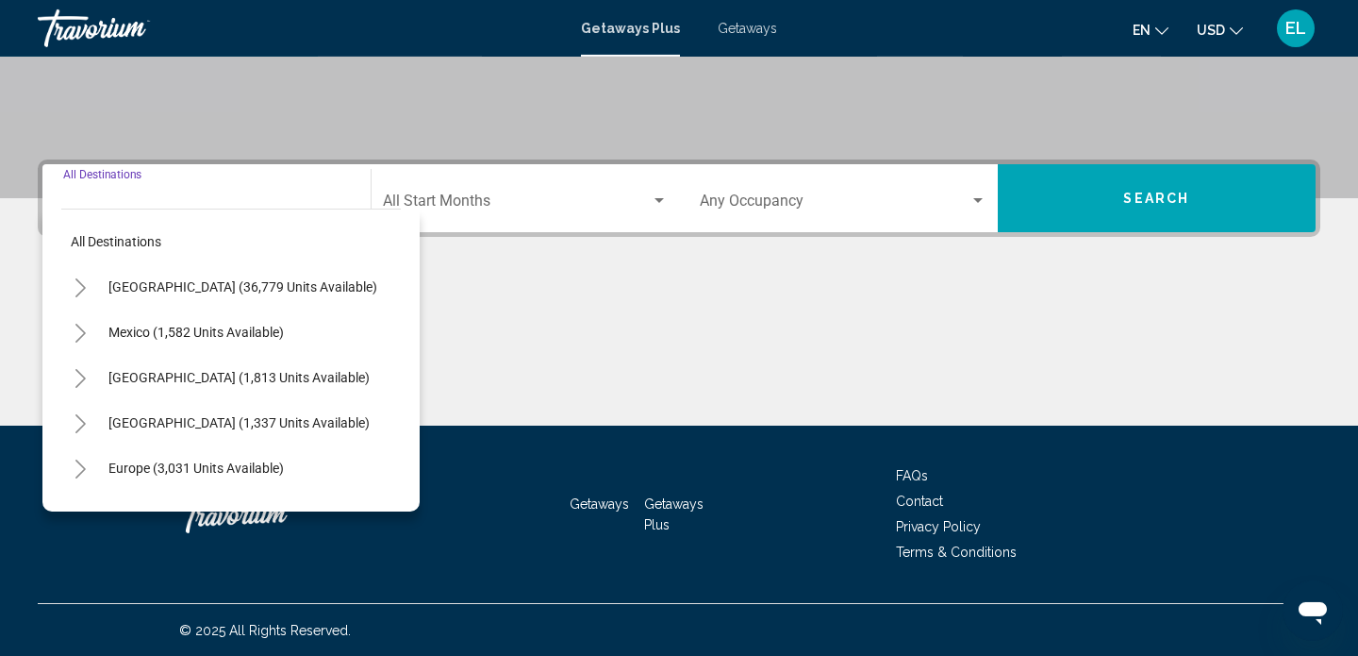
scroll to position [369, 0]
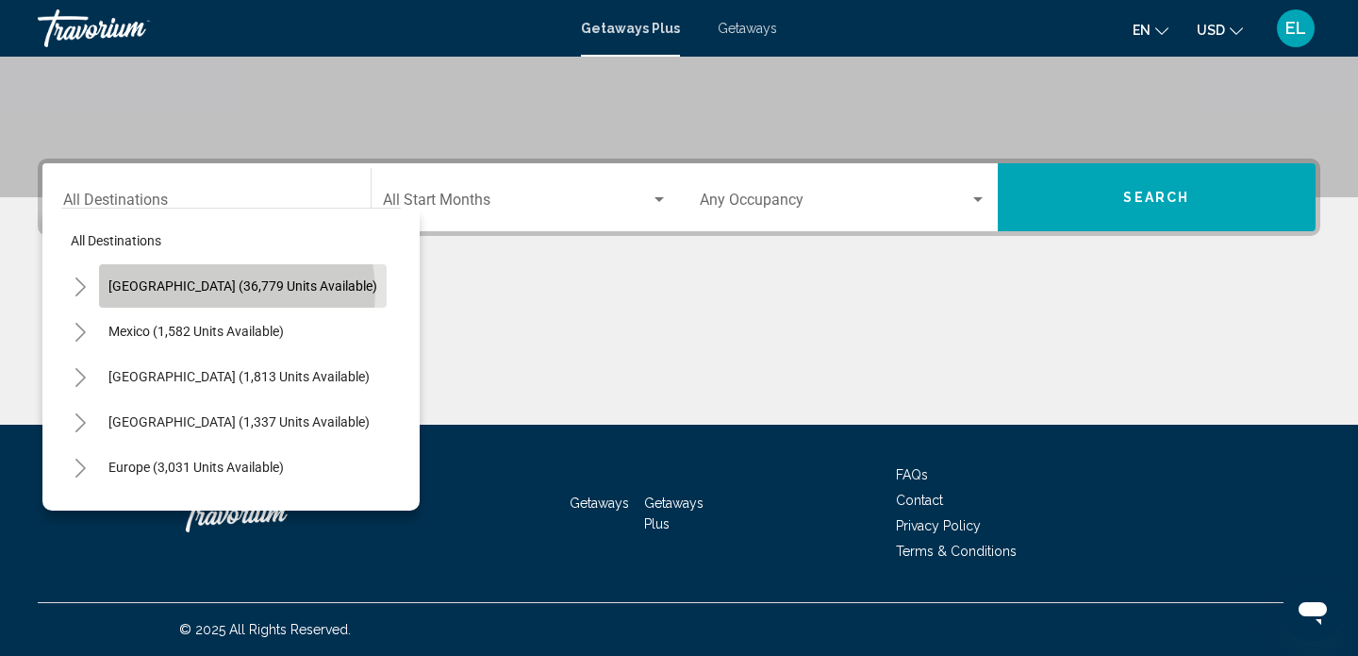
click at [236, 291] on span "[GEOGRAPHIC_DATA] (36,779 units available)" at bounding box center [242, 285] width 269 height 15
type input "**********"
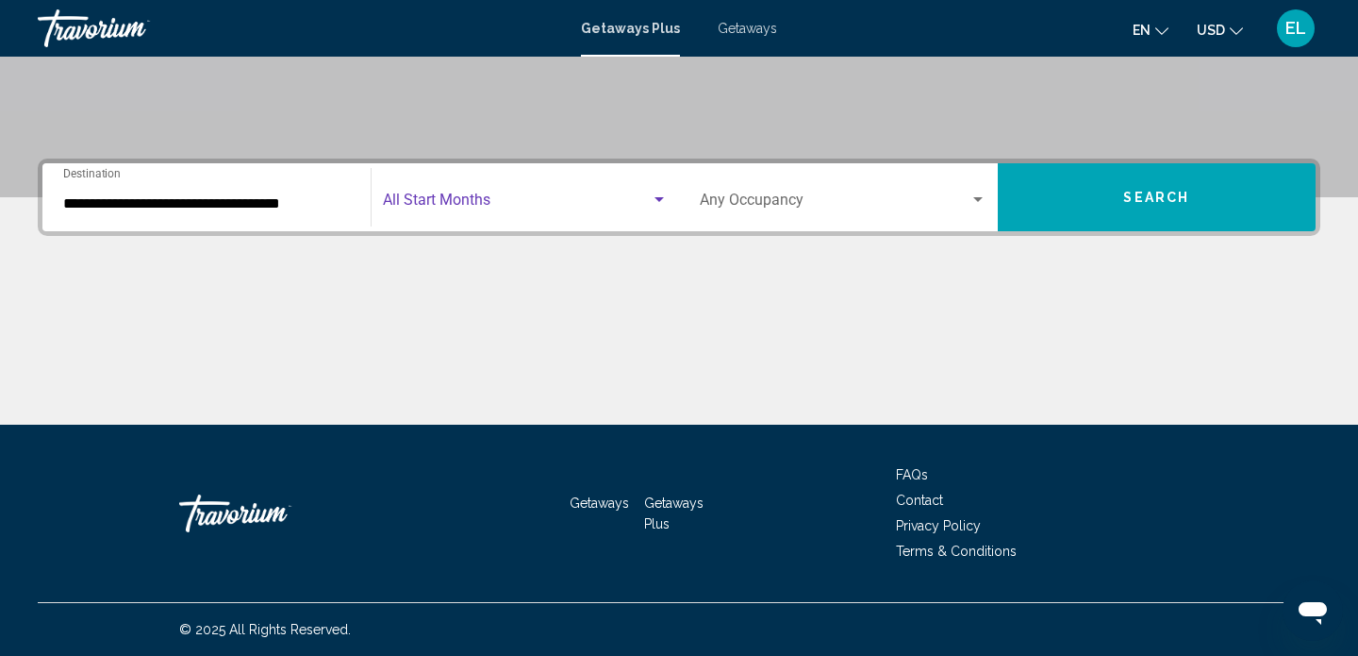
click at [488, 197] on span "Search widget" at bounding box center [517, 203] width 269 height 17
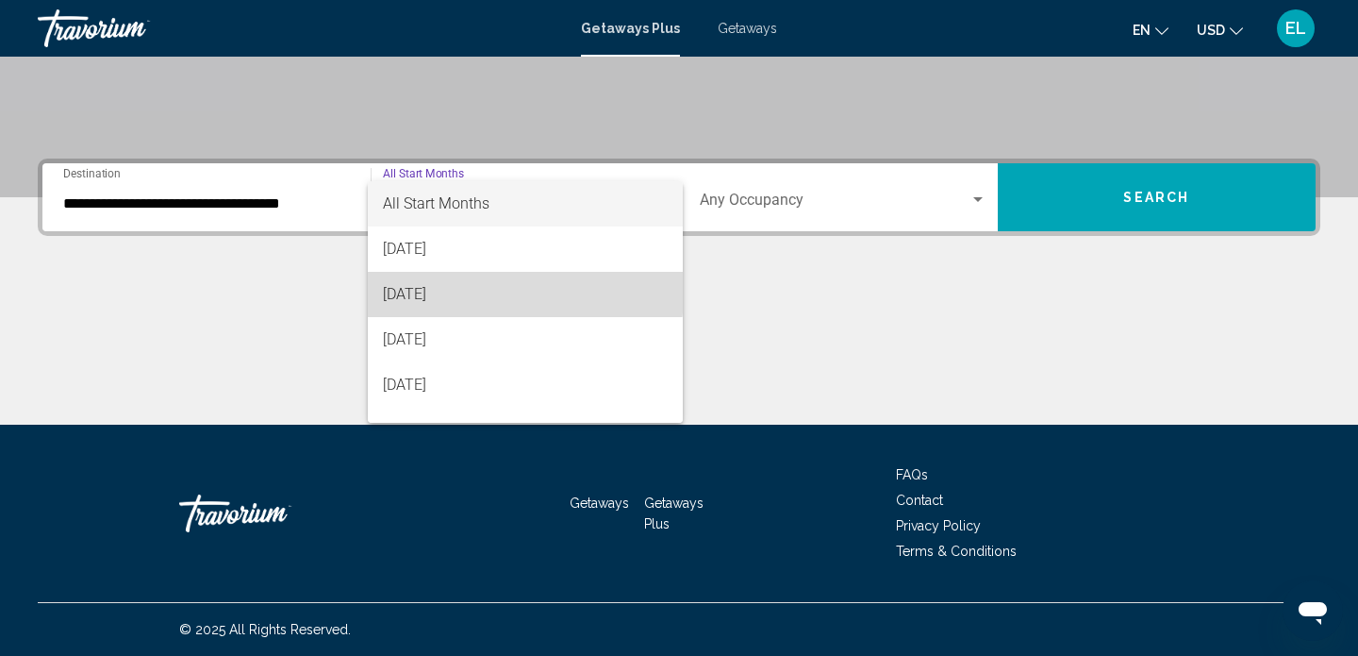
click at [452, 291] on span "[DATE]" at bounding box center [526, 294] width 286 height 45
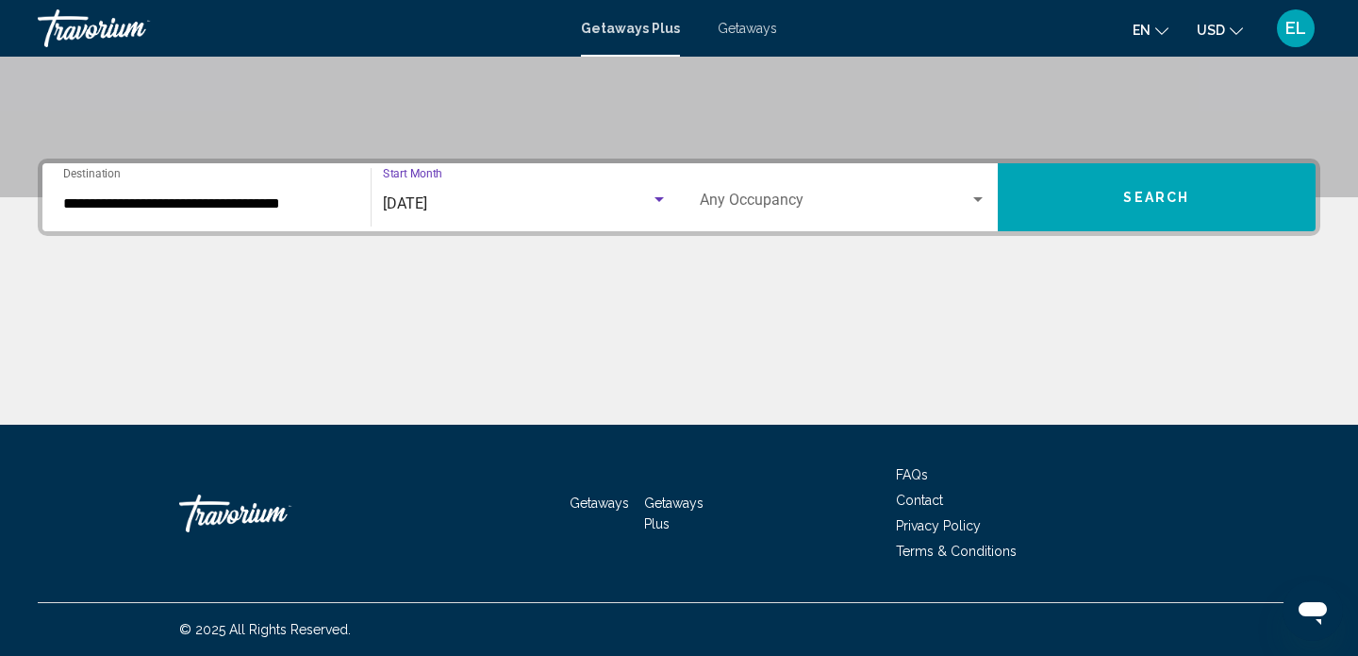
click at [826, 193] on div "Occupancy Any Occupancy" at bounding box center [843, 197] width 287 height 59
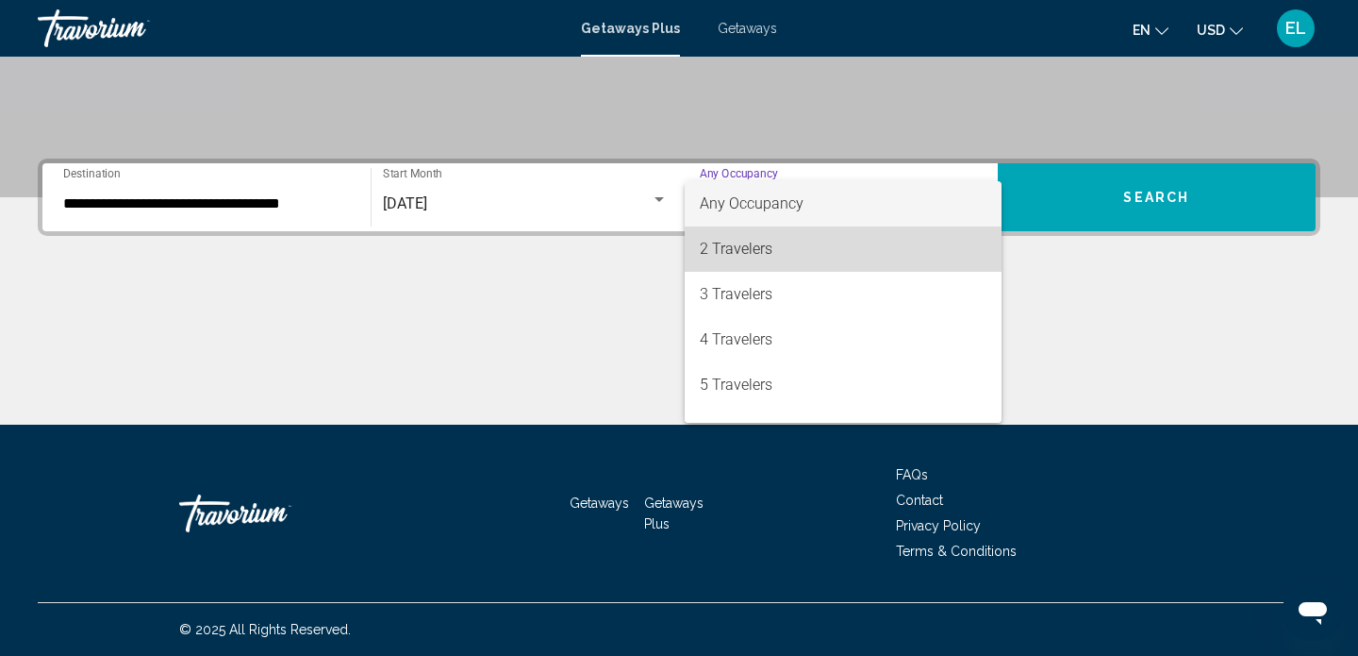
click at [769, 260] on span "2 Travelers" at bounding box center [843, 248] width 287 height 45
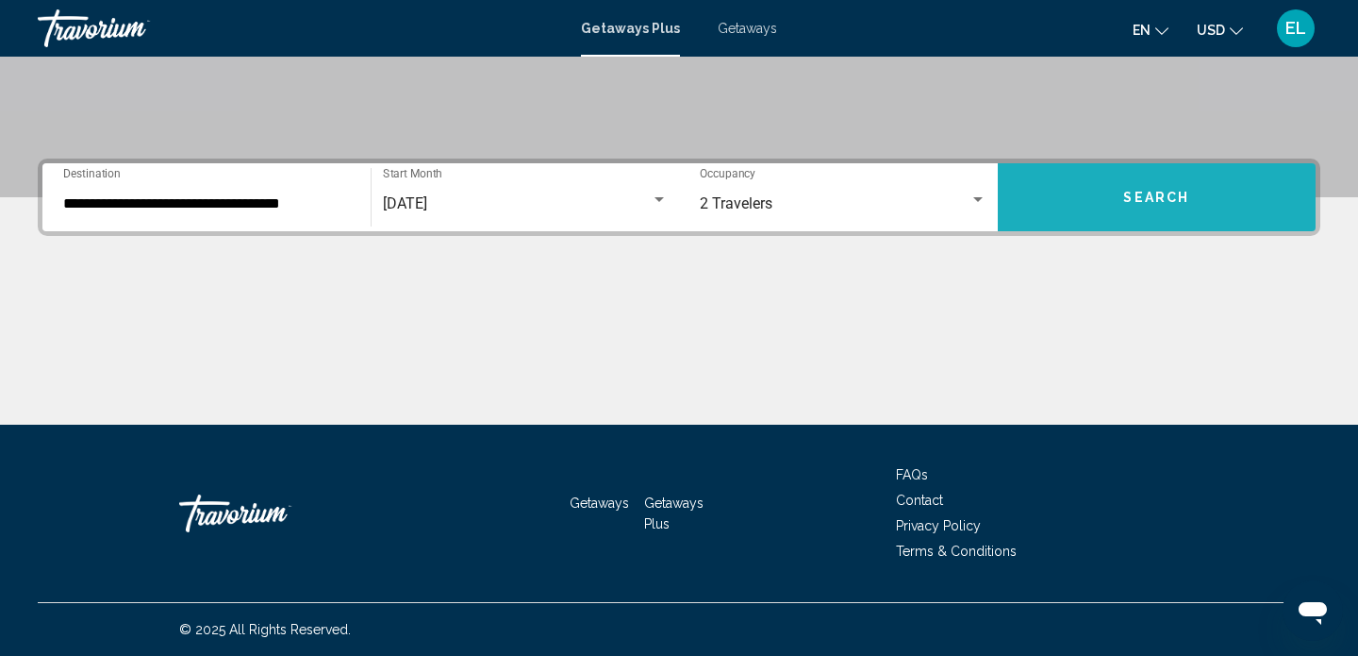
click at [1056, 207] on button "Search" at bounding box center [1157, 197] width 319 height 68
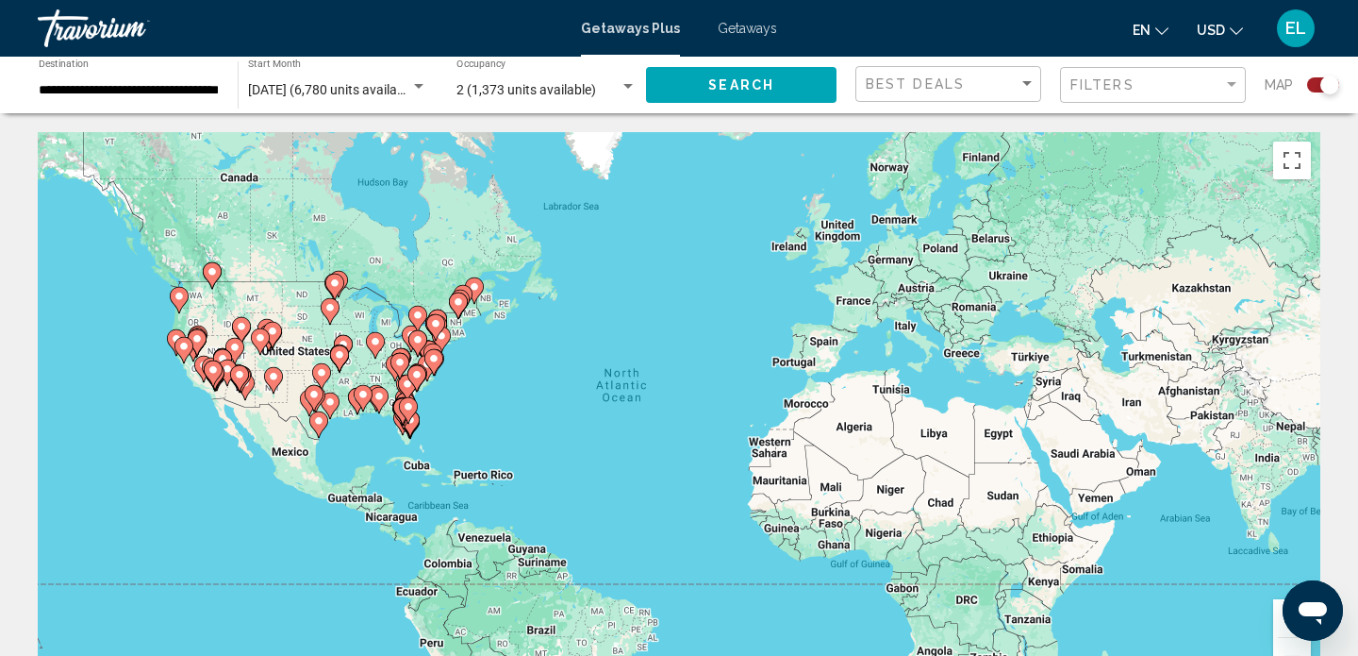
drag, startPoint x: 1056, startPoint y: 207, endPoint x: 1094, endPoint y: 27, distance: 183.1
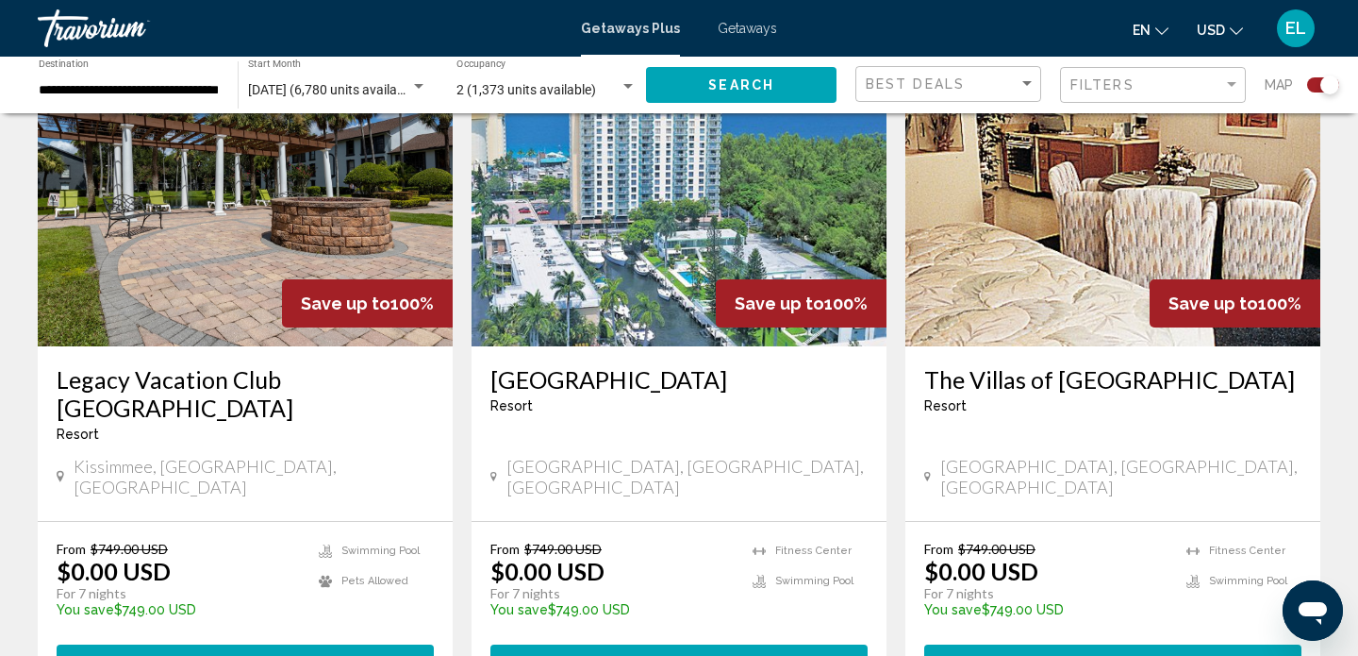
scroll to position [2788, 0]
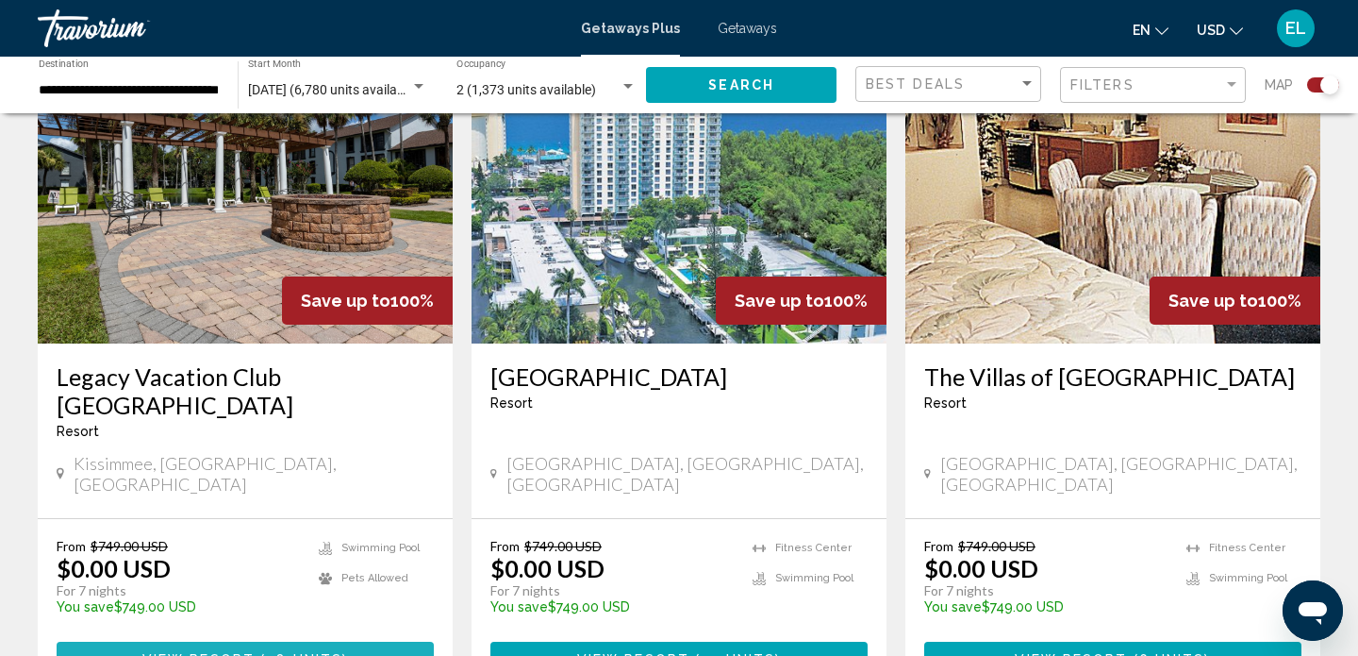
click at [209, 652] on span "View Resort" at bounding box center [198, 659] width 112 height 15
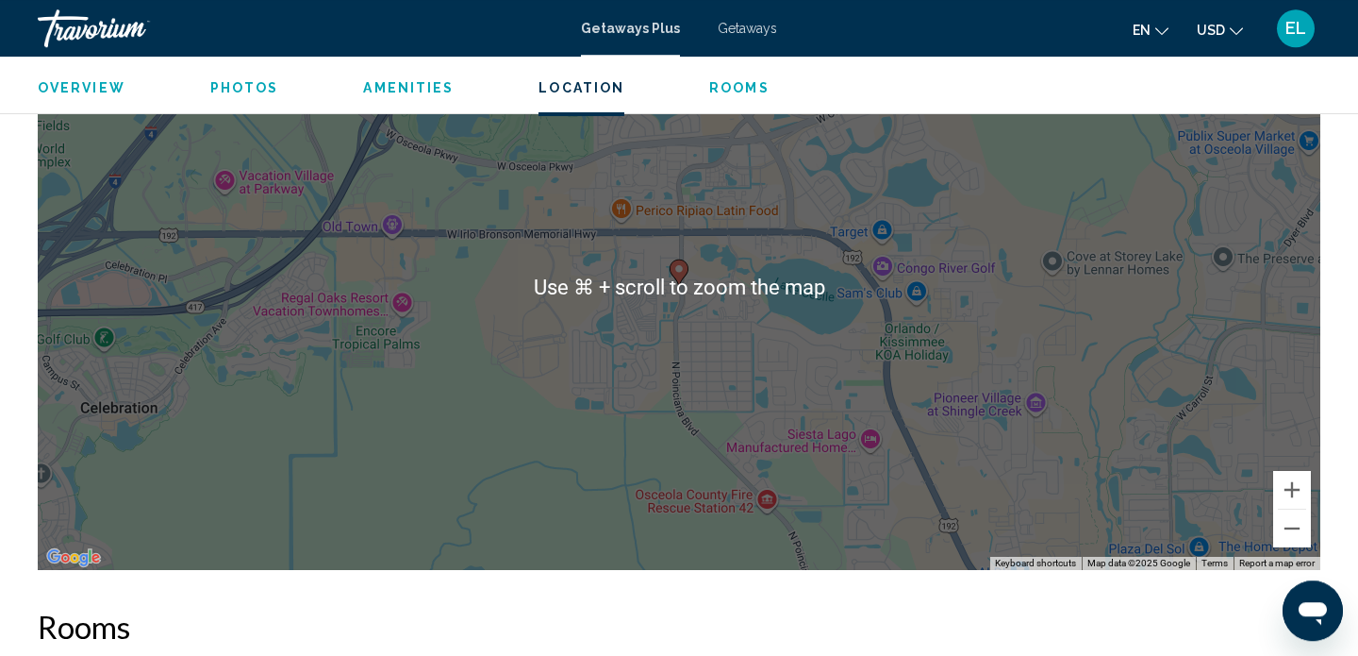
scroll to position [3027, 0]
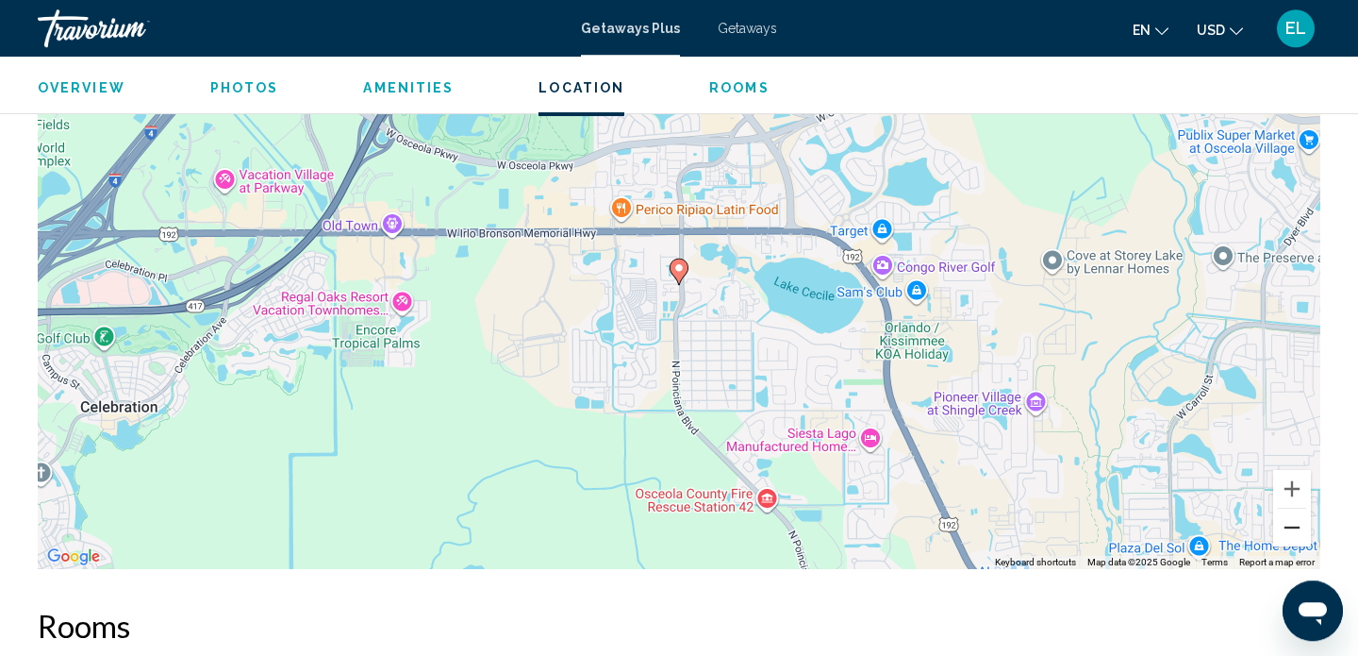
click at [1297, 529] on button "Zoom out" at bounding box center [1292, 527] width 38 height 38
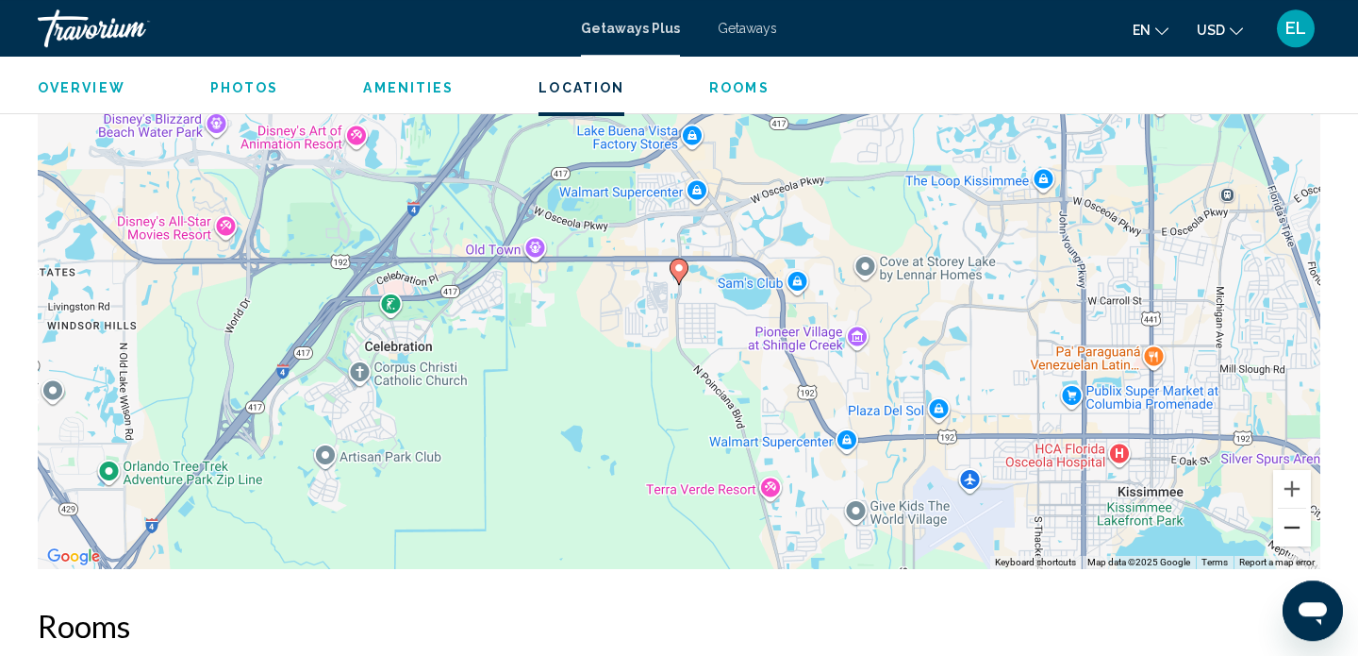
click at [1297, 529] on button "Zoom out" at bounding box center [1292, 527] width 38 height 38
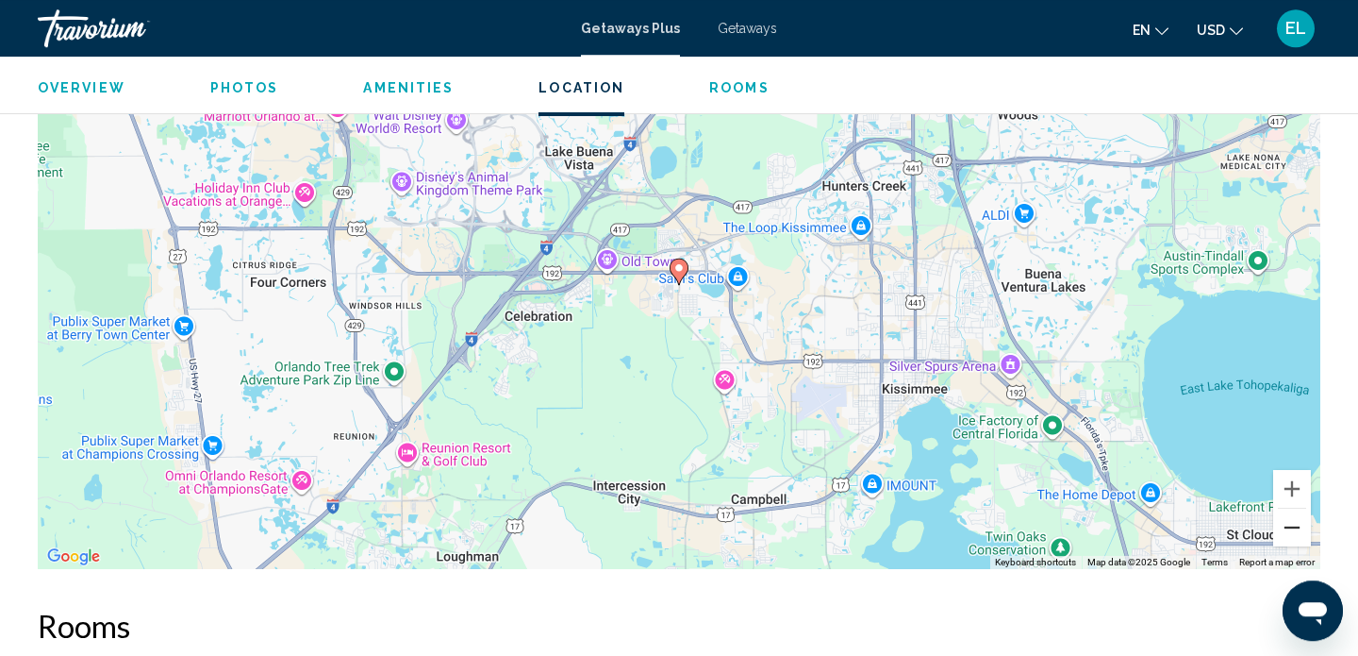
click at [1297, 529] on button "Zoom out" at bounding box center [1292, 527] width 38 height 38
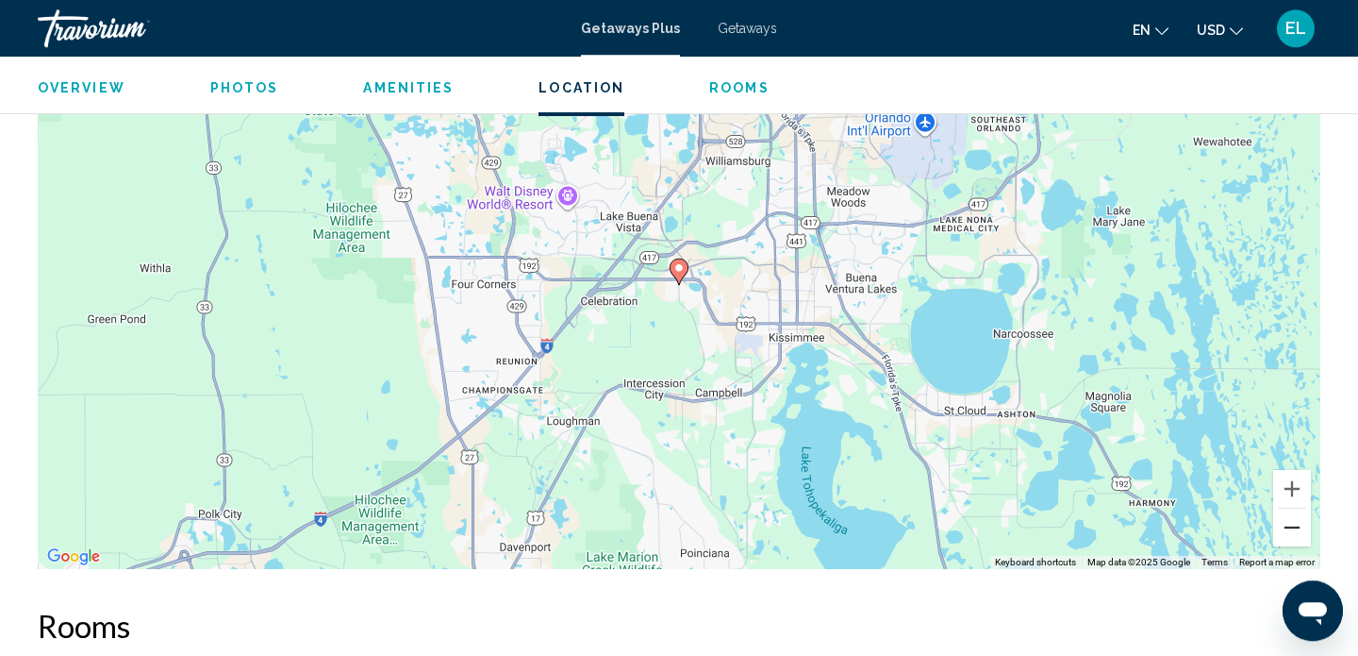
click at [1297, 529] on button "Zoom out" at bounding box center [1292, 527] width 38 height 38
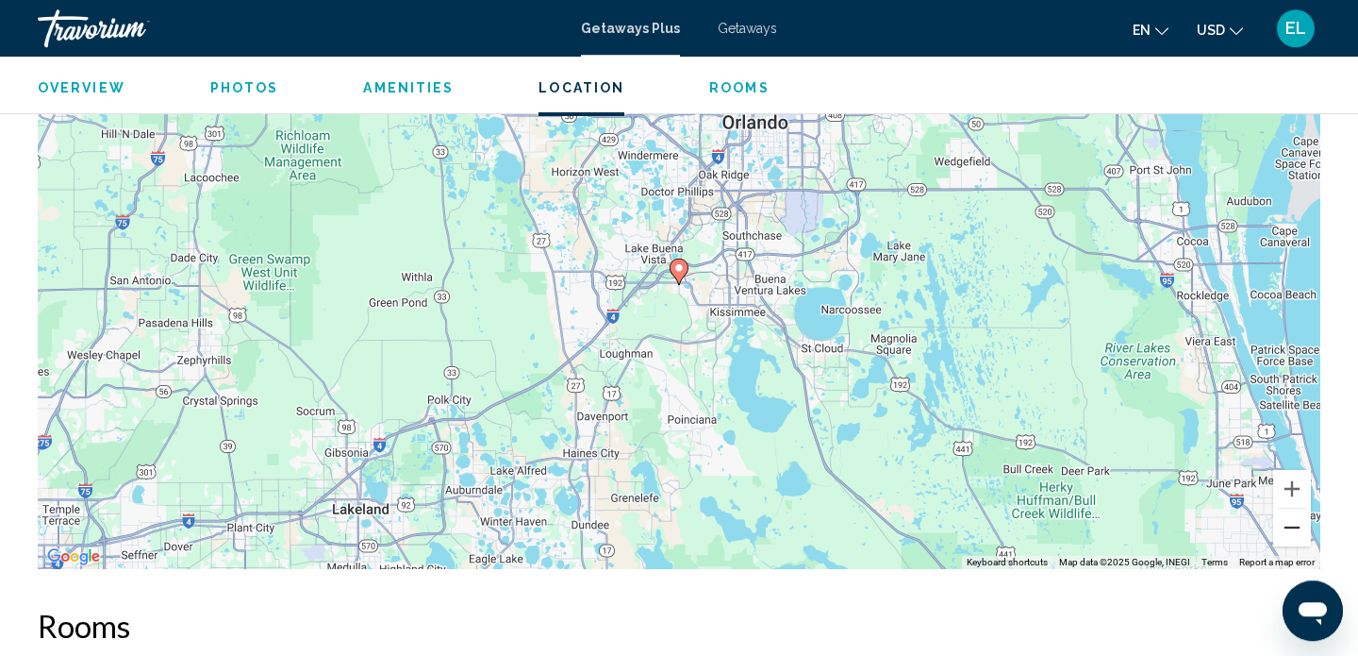
click at [1297, 529] on button "Zoom out" at bounding box center [1292, 527] width 38 height 38
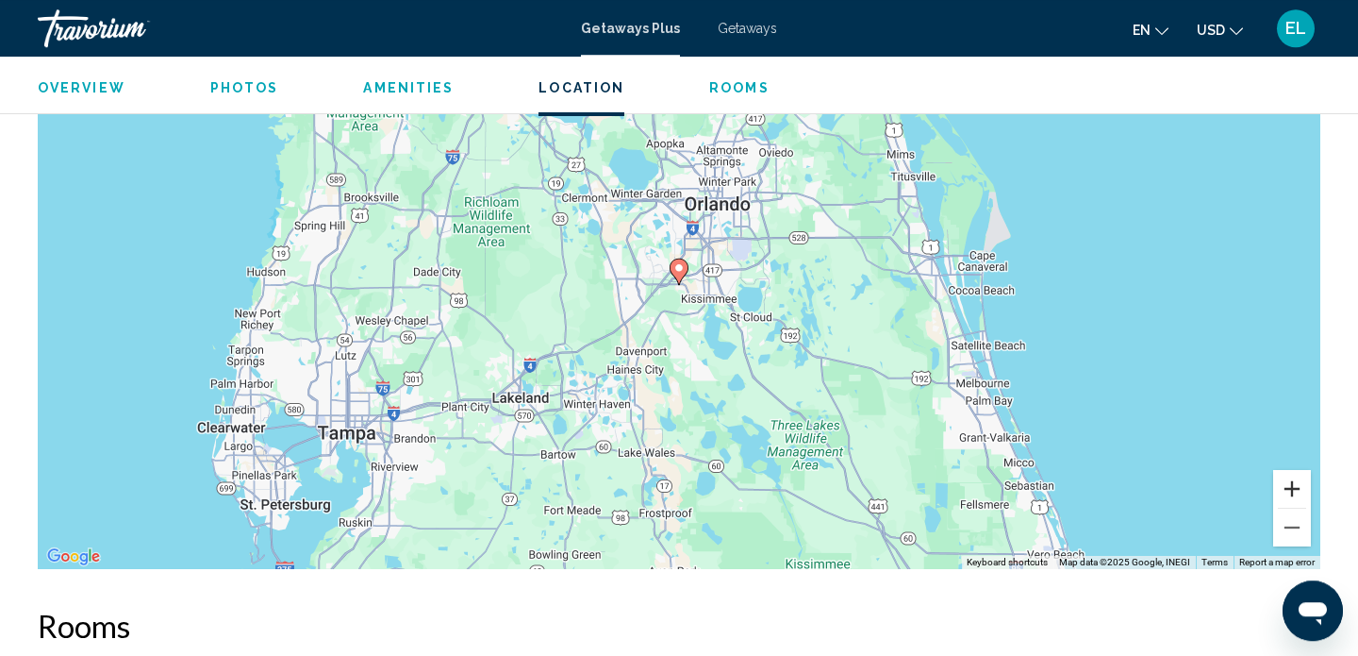
click at [1292, 487] on button "Zoom in" at bounding box center [1292, 489] width 38 height 38
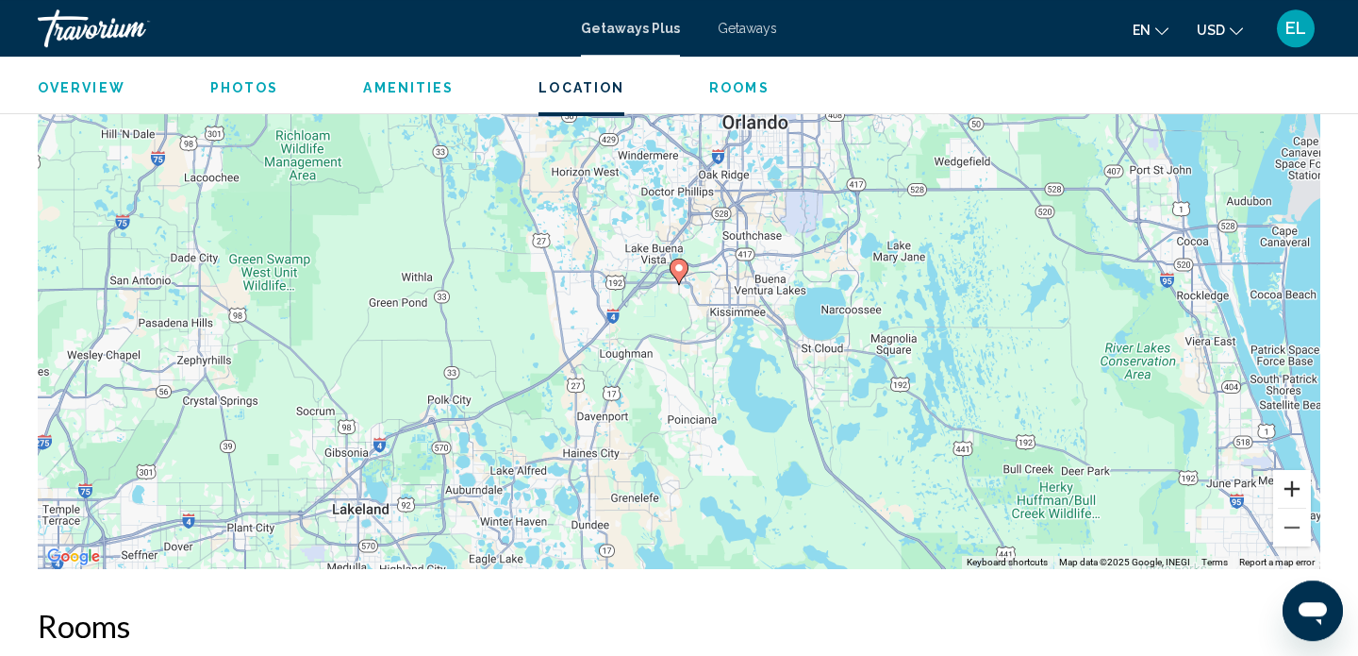
click at [1292, 487] on button "Zoom in" at bounding box center [1292, 489] width 38 height 38
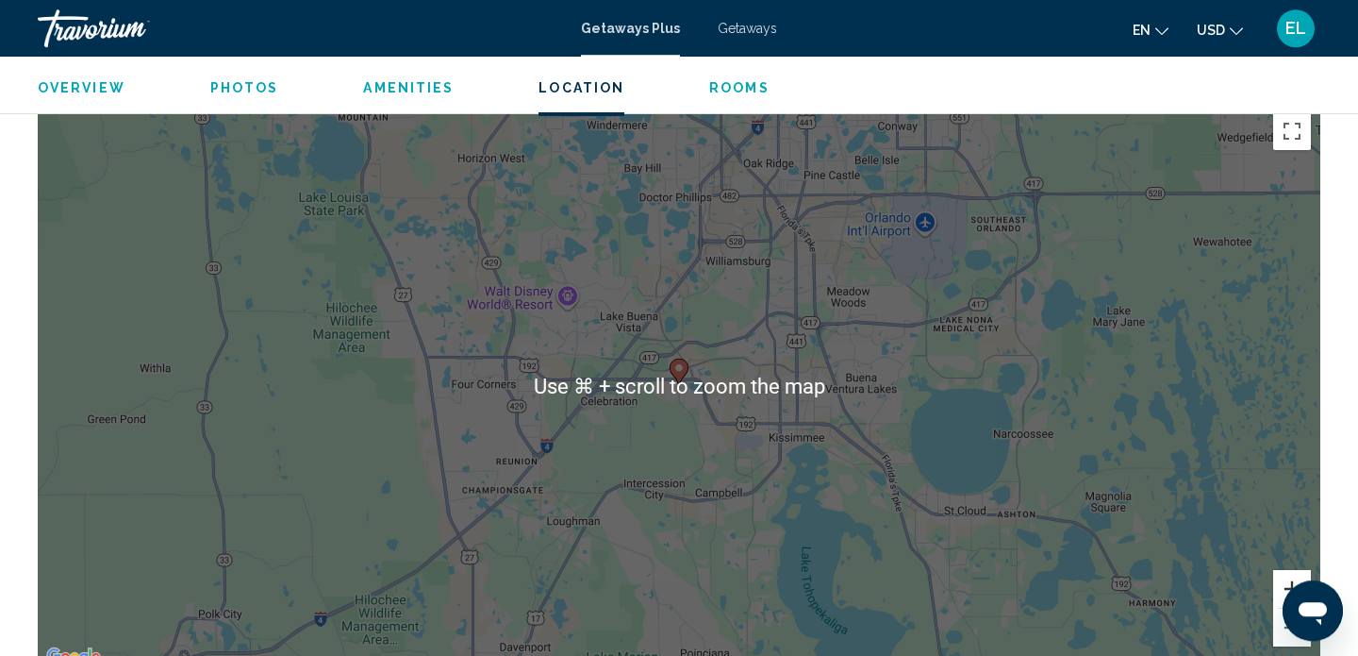
scroll to position [2931, 0]
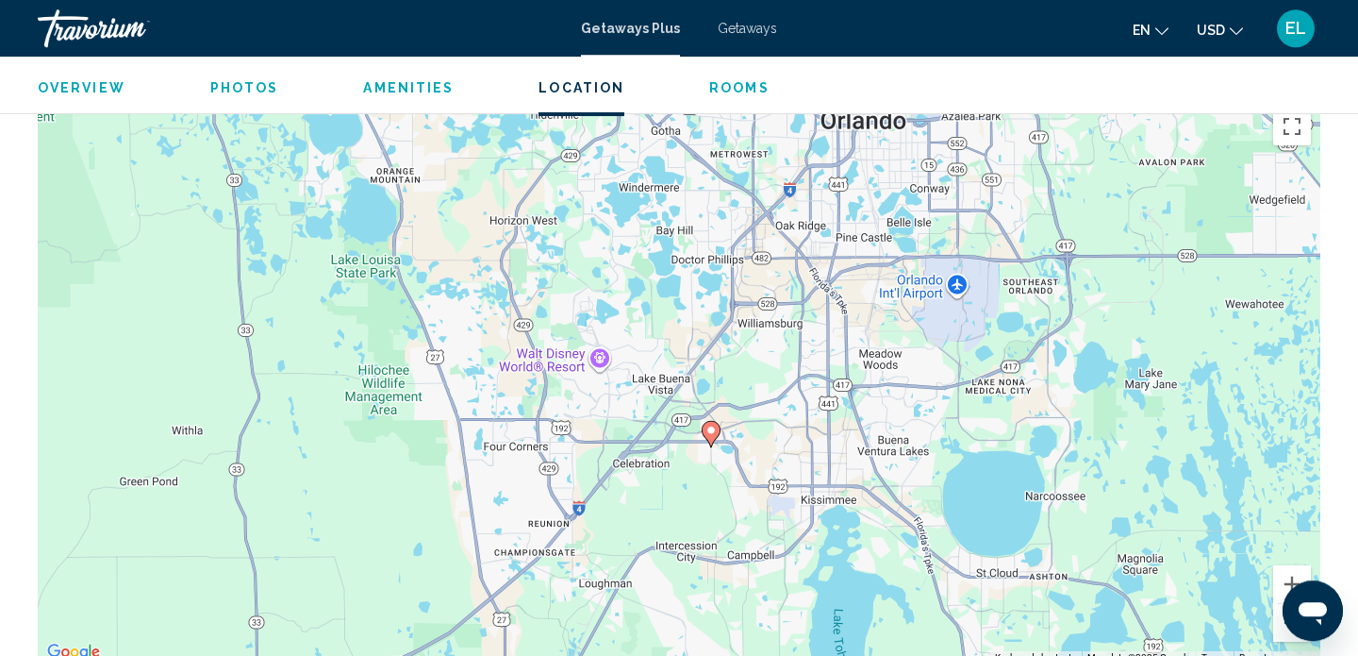
drag, startPoint x: 739, startPoint y: 295, endPoint x: 773, endPoint y: 364, distance: 77.2
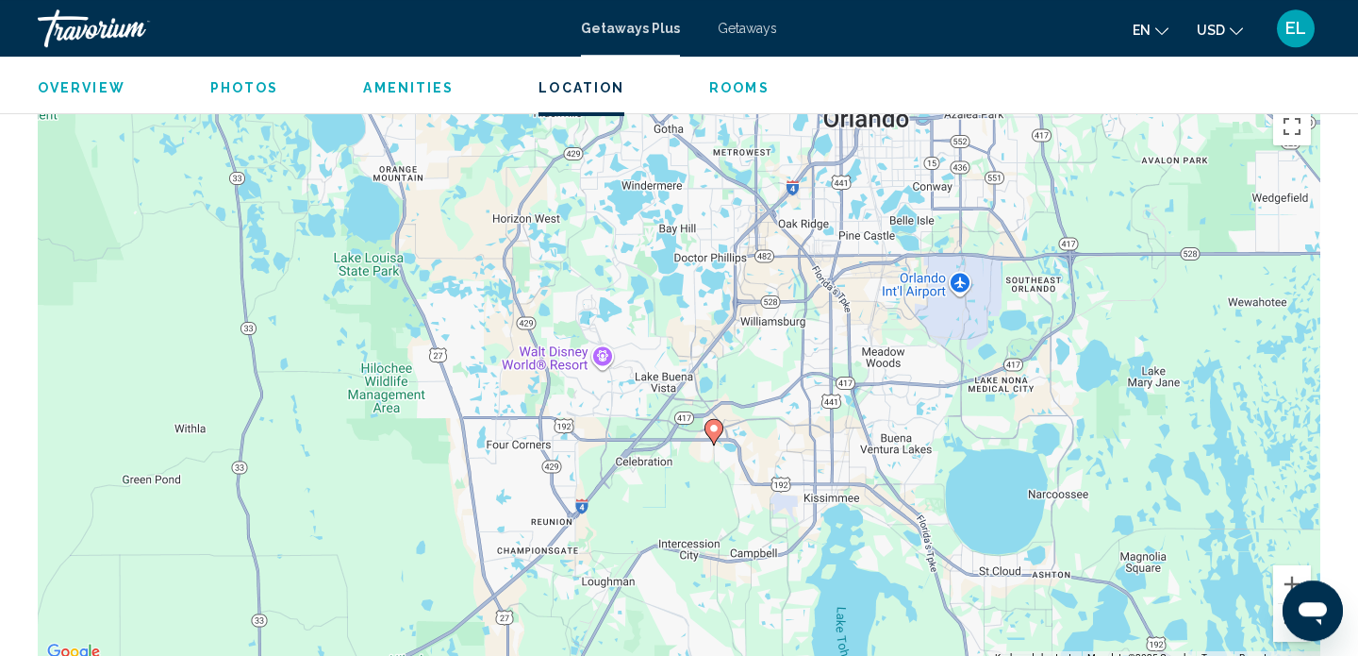
click at [647, 399] on div "To activate drag with keyboard, press Alt + Enter. Once in keyboard drag state,…" at bounding box center [679, 381] width 1283 height 566
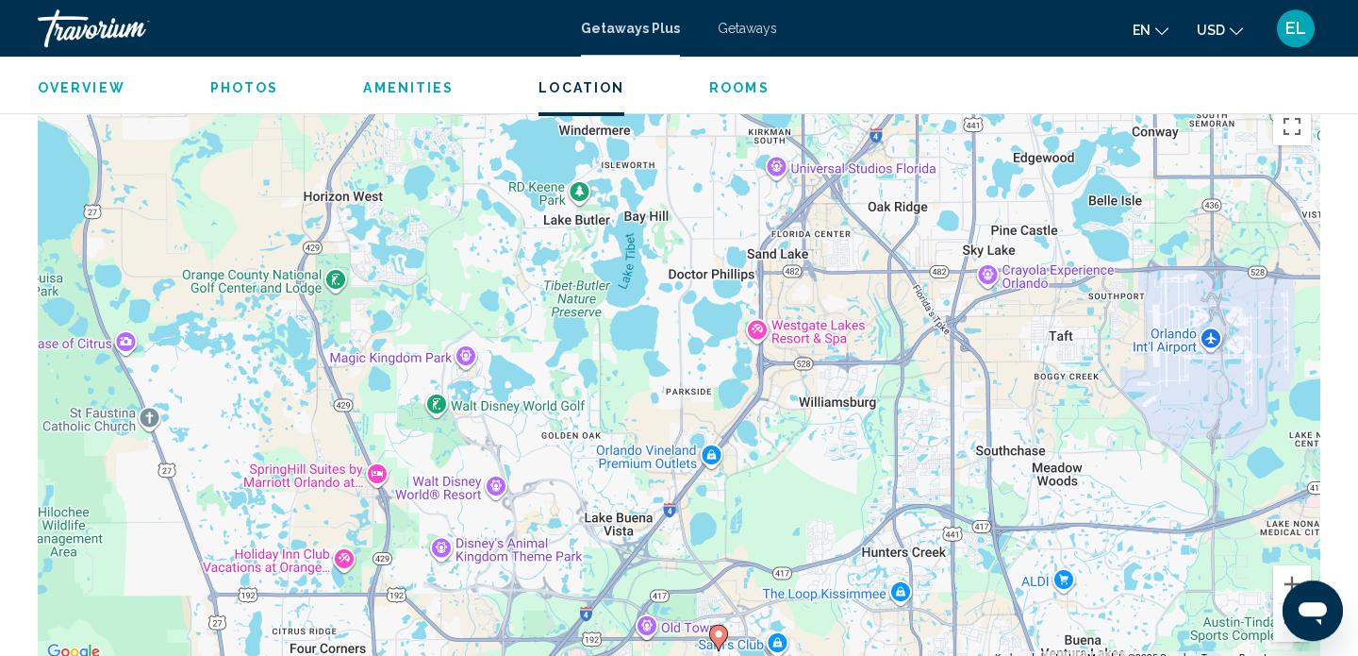
drag, startPoint x: 718, startPoint y: 325, endPoint x: 656, endPoint y: 488, distance: 173.8
click at [656, 488] on div "To activate drag with keyboard, press Alt + Enter. Once in keyboard drag state,…" at bounding box center [679, 381] width 1283 height 566
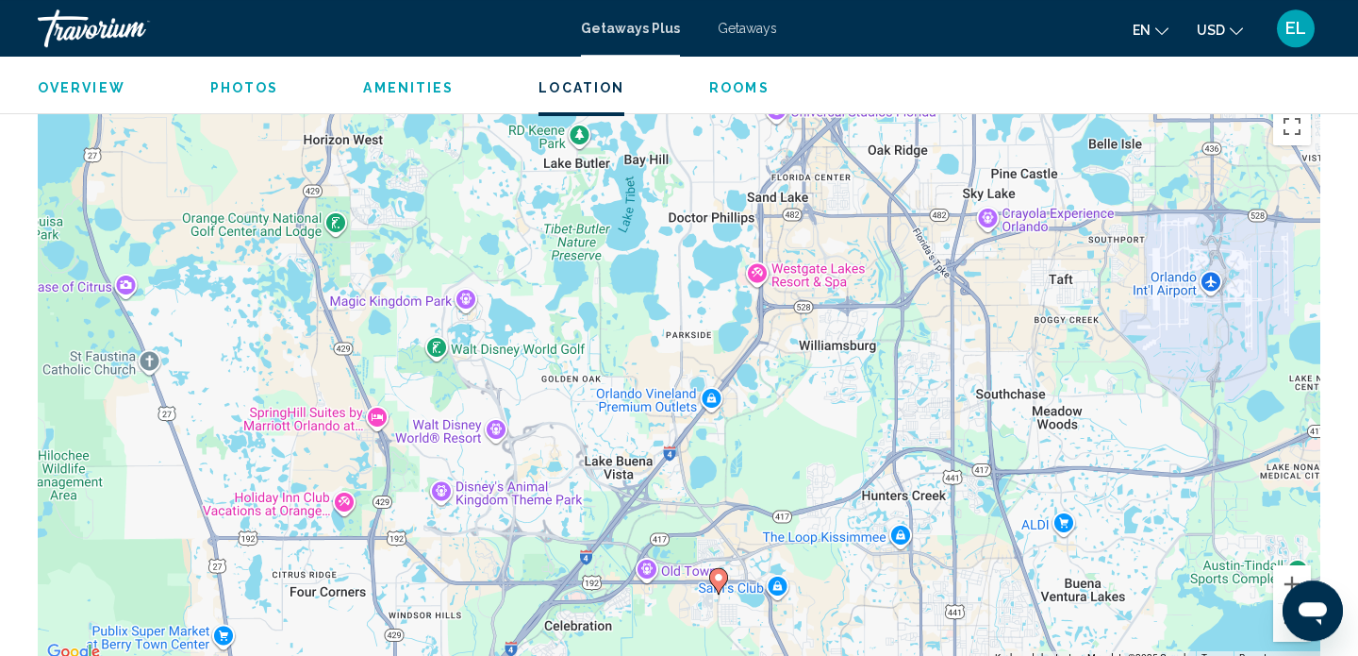
drag, startPoint x: 703, startPoint y: 603, endPoint x: 703, endPoint y: 543, distance: 59.4
click at [703, 543] on div "To activate drag with keyboard, press Alt + Enter. Once in keyboard drag state,…" at bounding box center [679, 381] width 1283 height 566
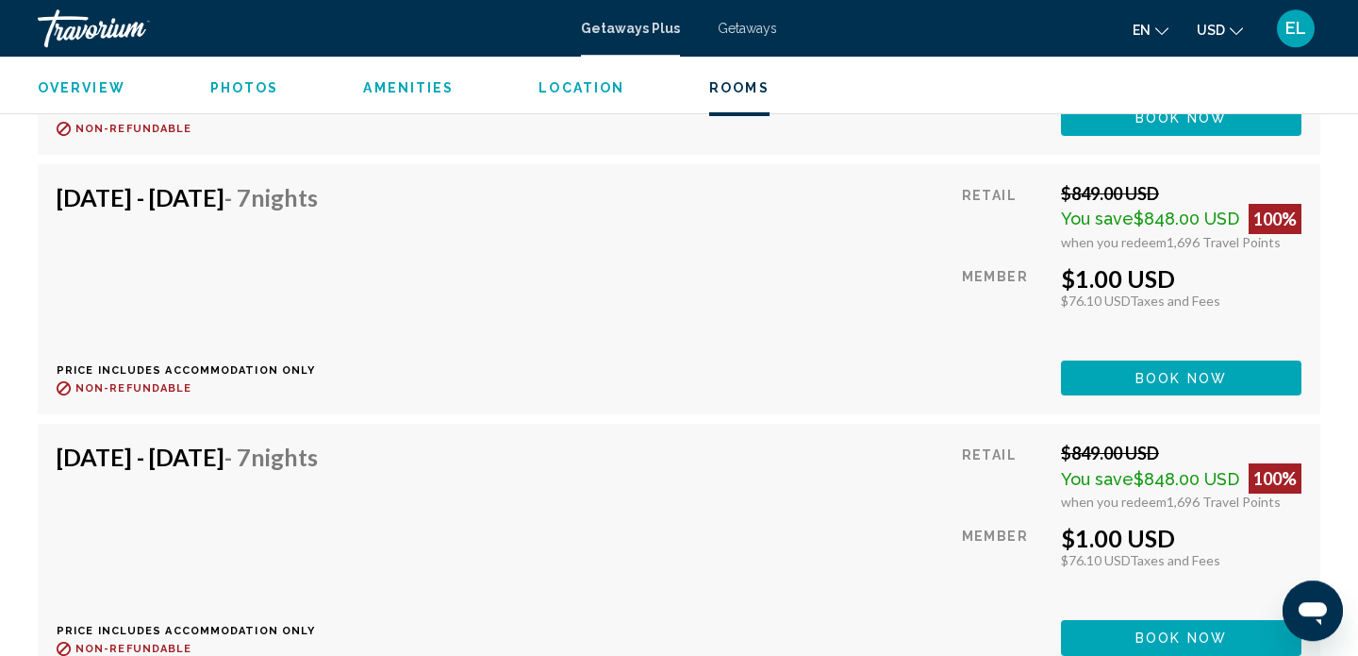
scroll to position [4385, 0]
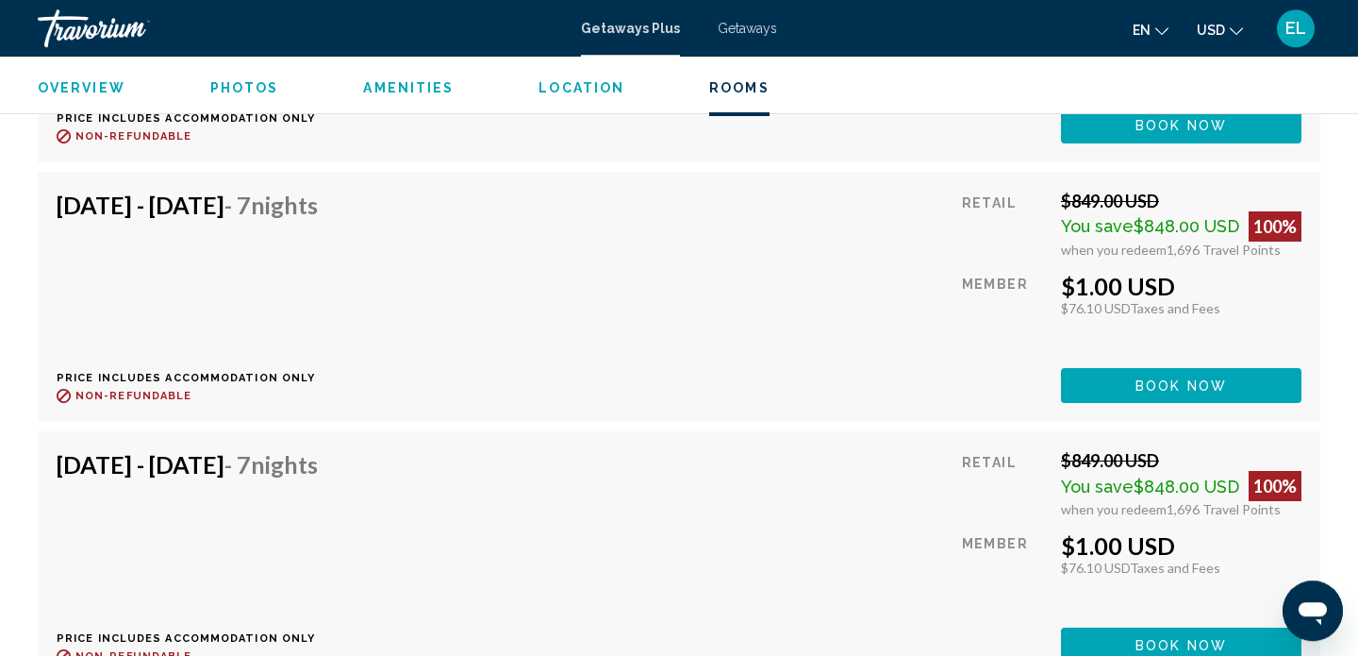
click at [1230, 30] on button "USD USD ($) MXN (Mex$) CAD (Can$) GBP (£) EUR (€) AUD (A$) NZD (NZ$) CNY (CN¥)" at bounding box center [1220, 29] width 46 height 27
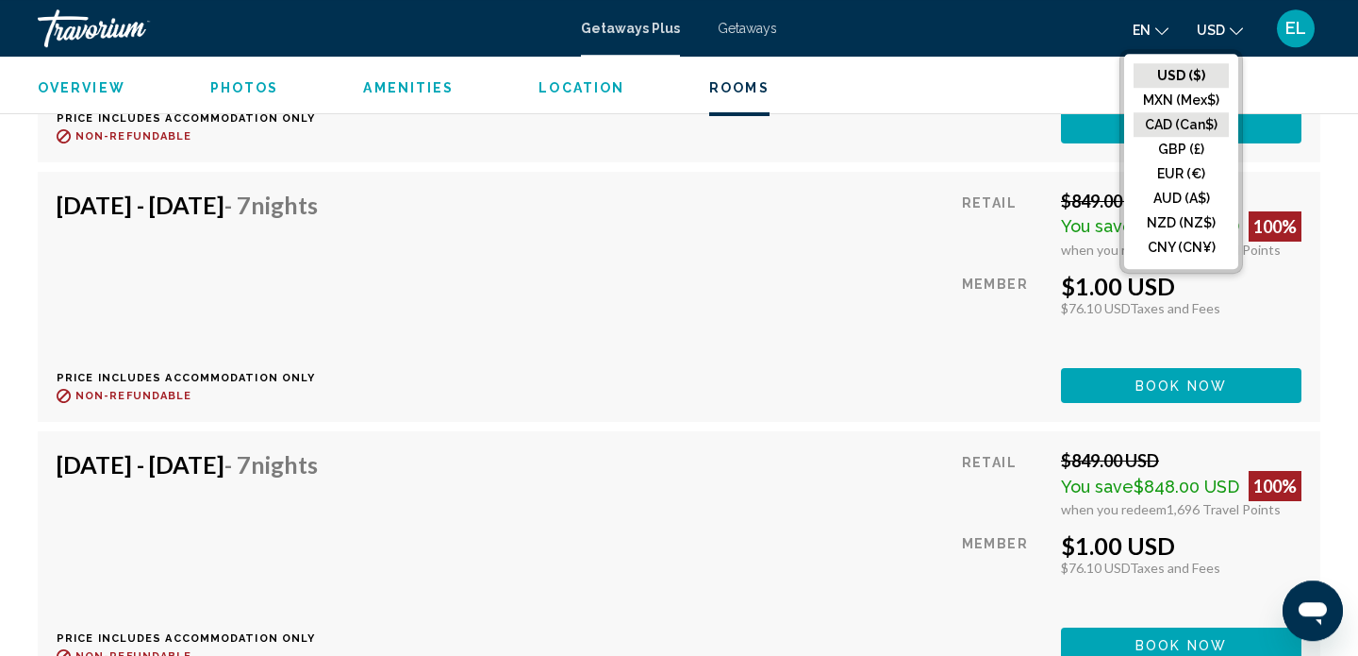
click at [1189, 125] on button "CAD (Can$)" at bounding box center [1181, 124] width 95 height 25
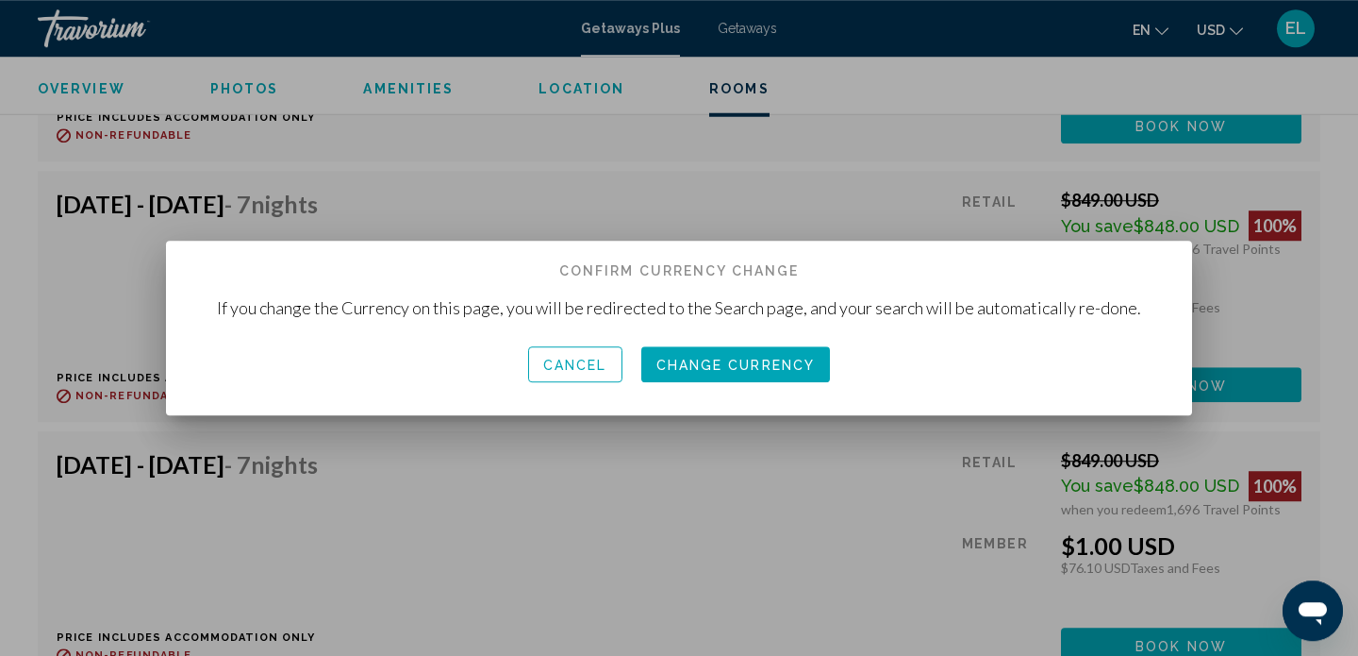
scroll to position [0, 0]
click at [767, 363] on span "Change Currency" at bounding box center [735, 364] width 159 height 15
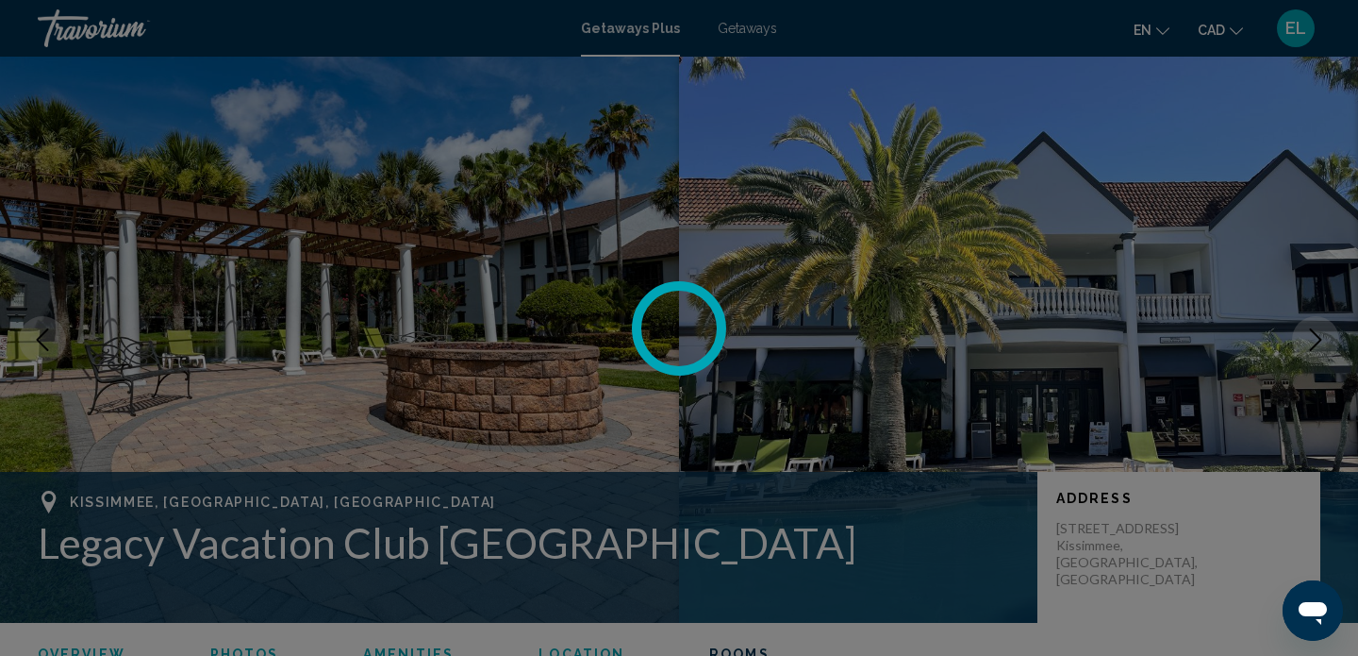
scroll to position [4385, 0]
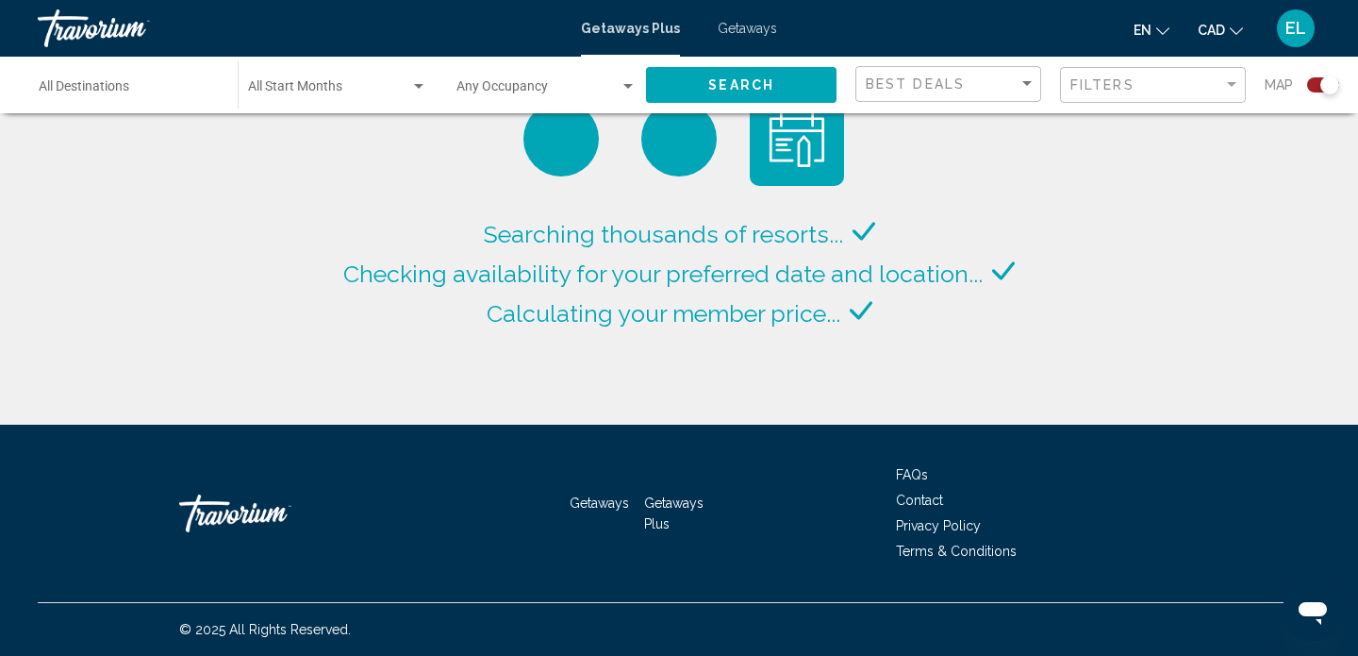
click at [1165, 31] on icon "Change language" at bounding box center [1162, 31] width 13 height 13
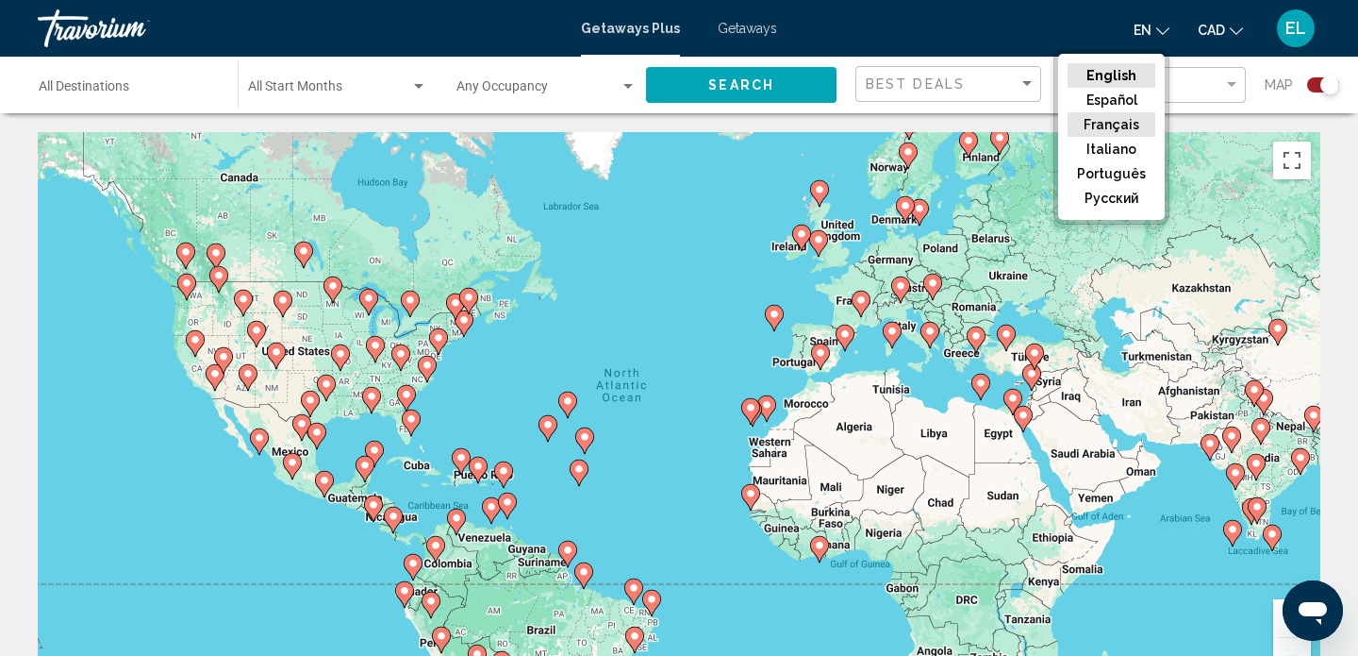
click at [1114, 125] on button "Français" at bounding box center [1112, 124] width 88 height 25
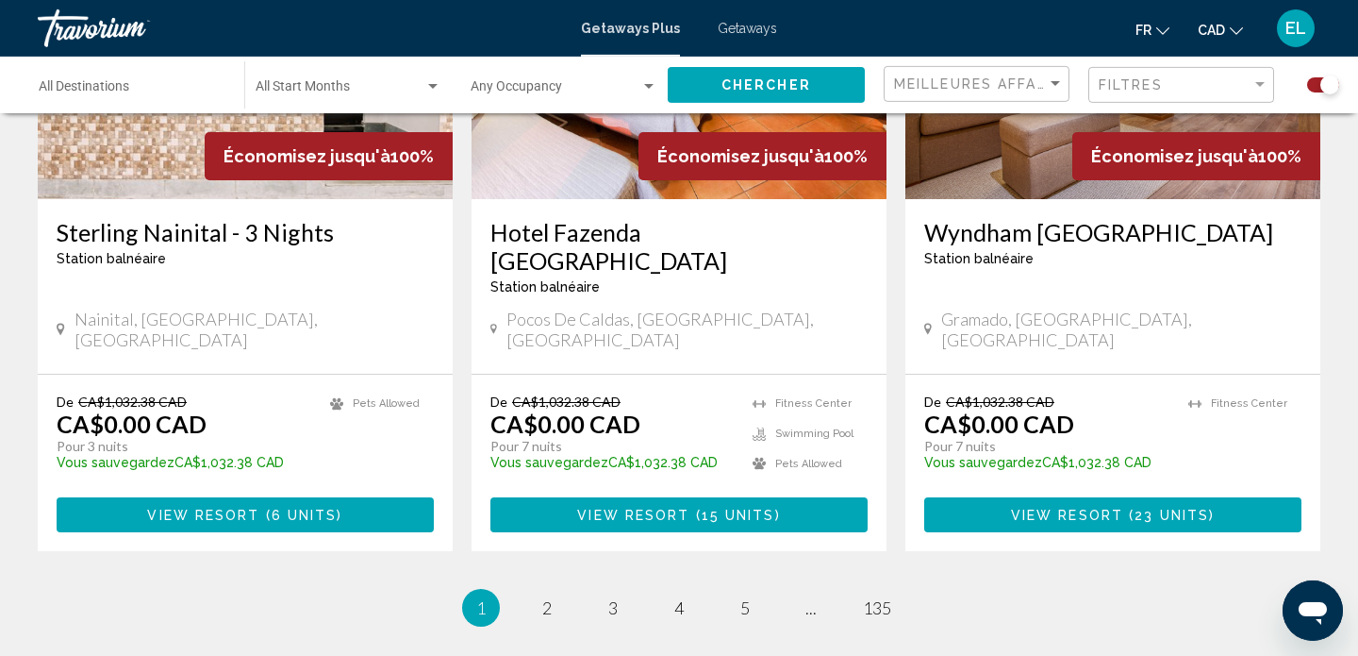
scroll to position [2957, 0]
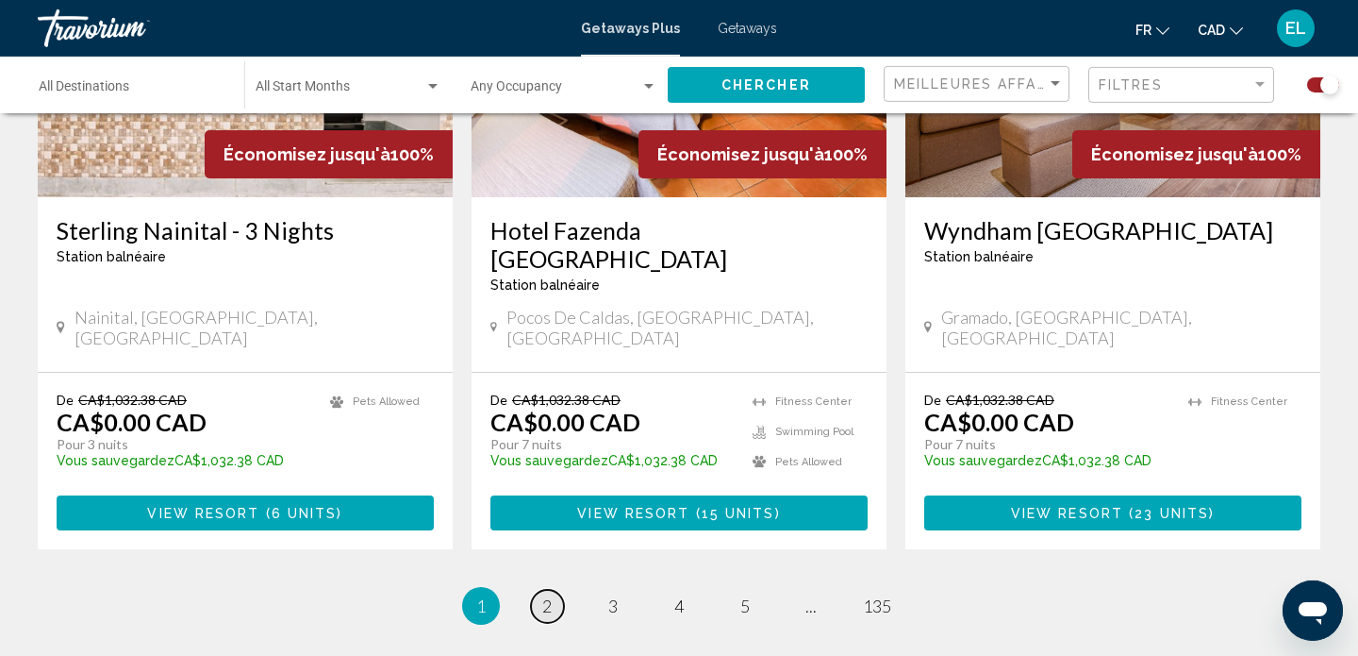
click at [544, 595] on span "2" at bounding box center [546, 605] width 9 height 21
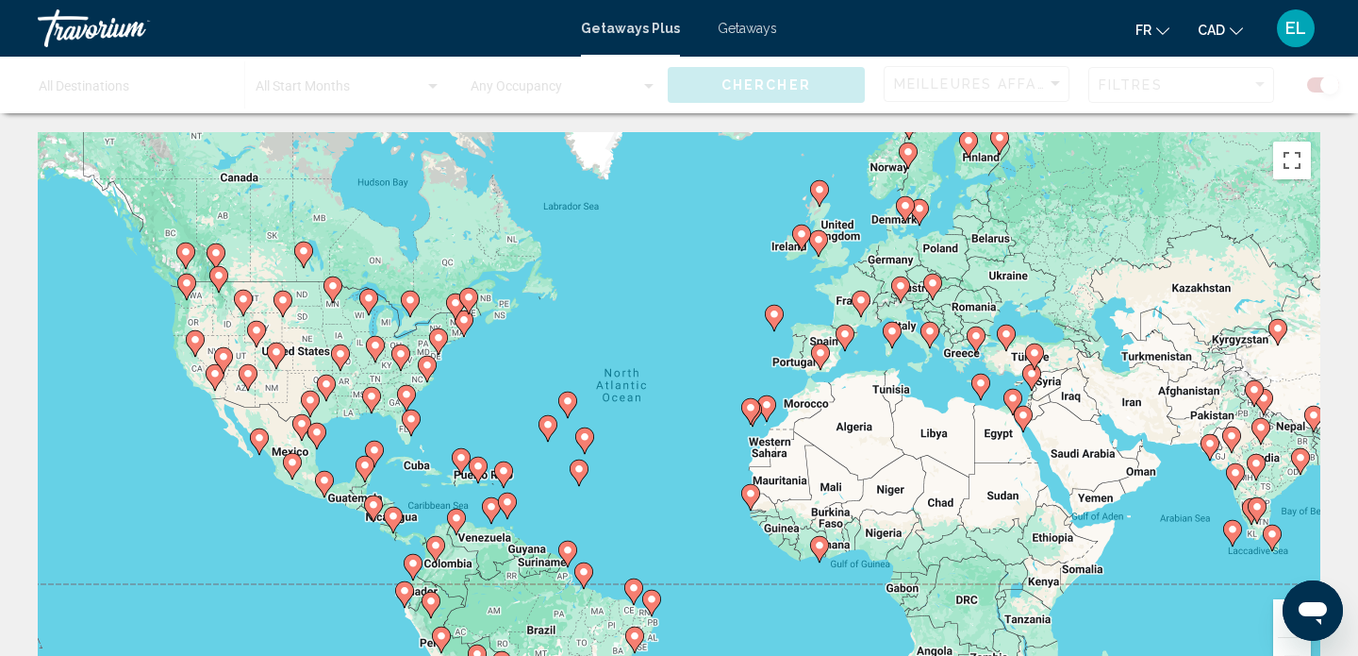
click at [400, 428] on div "To activate drag with keyboard, press Alt + Enter. Once in keyboard drag state,…" at bounding box center [679, 415] width 1283 height 566
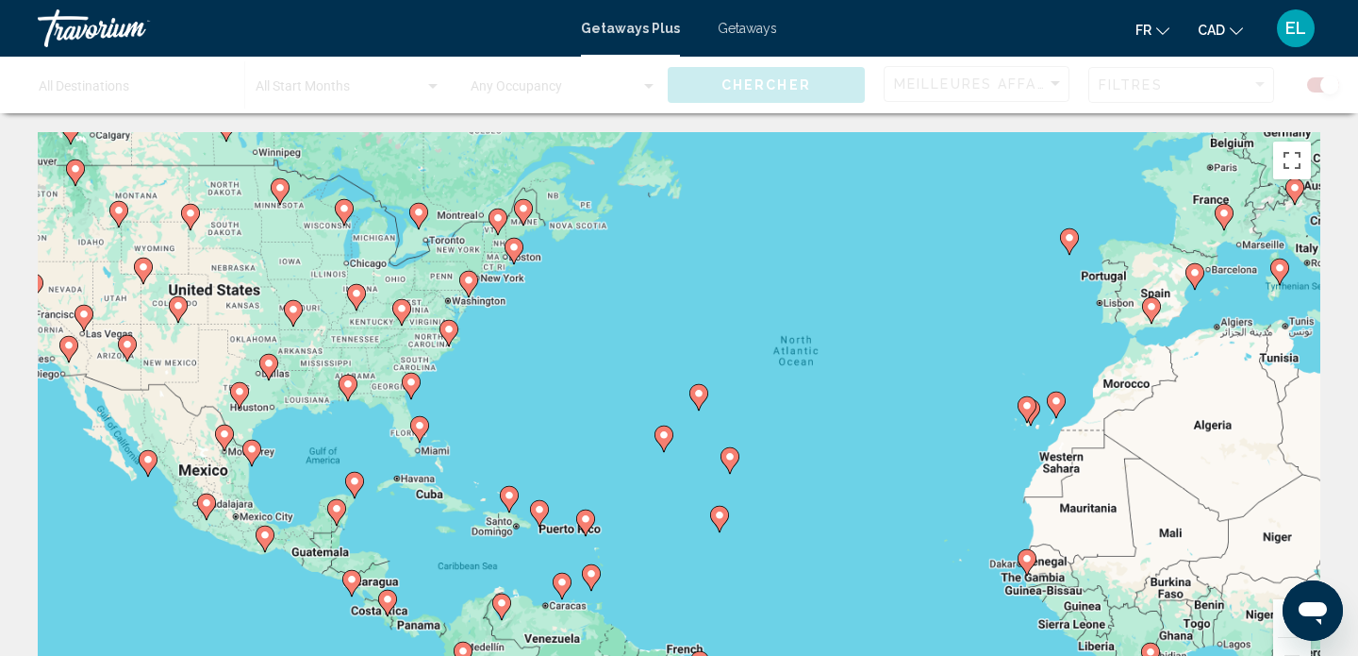
click at [400, 428] on div "To activate drag with keyboard, press Alt + Enter. Once in keyboard drag state,…" at bounding box center [679, 415] width 1283 height 566
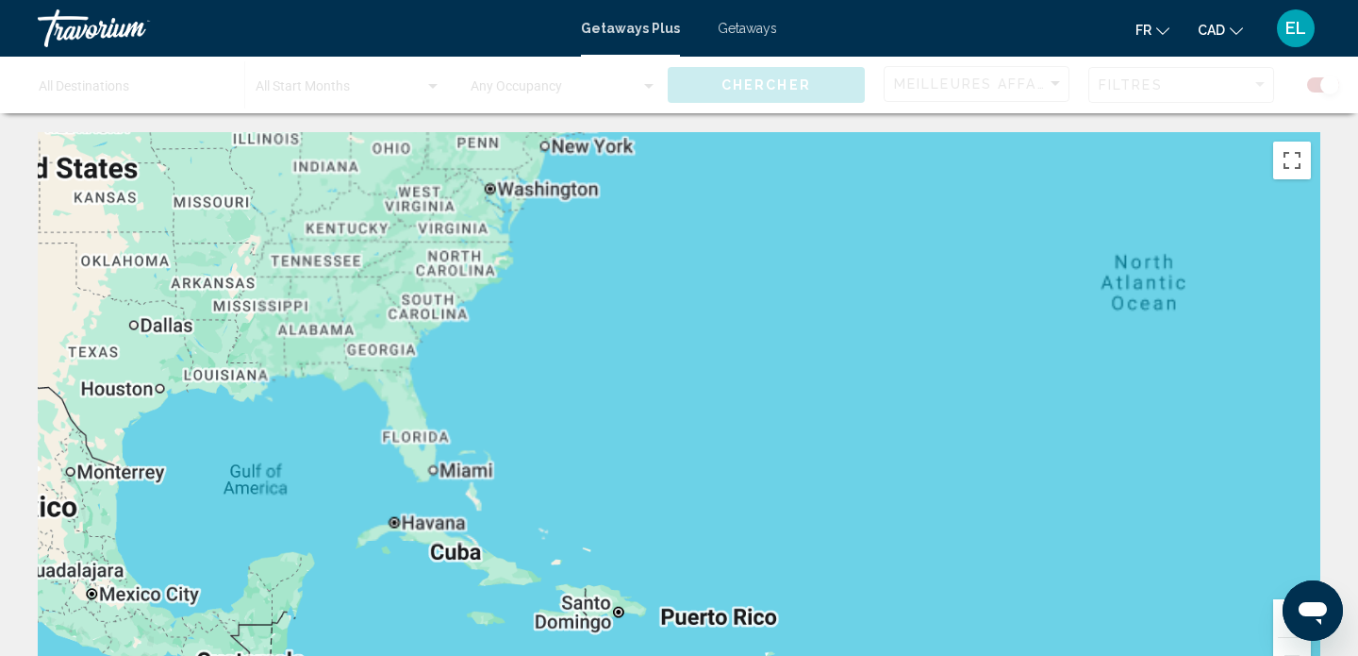
click at [400, 428] on div "To activate drag with keyboard, press Alt + Enter. Once in keyboard drag state,…" at bounding box center [679, 415] width 1283 height 566
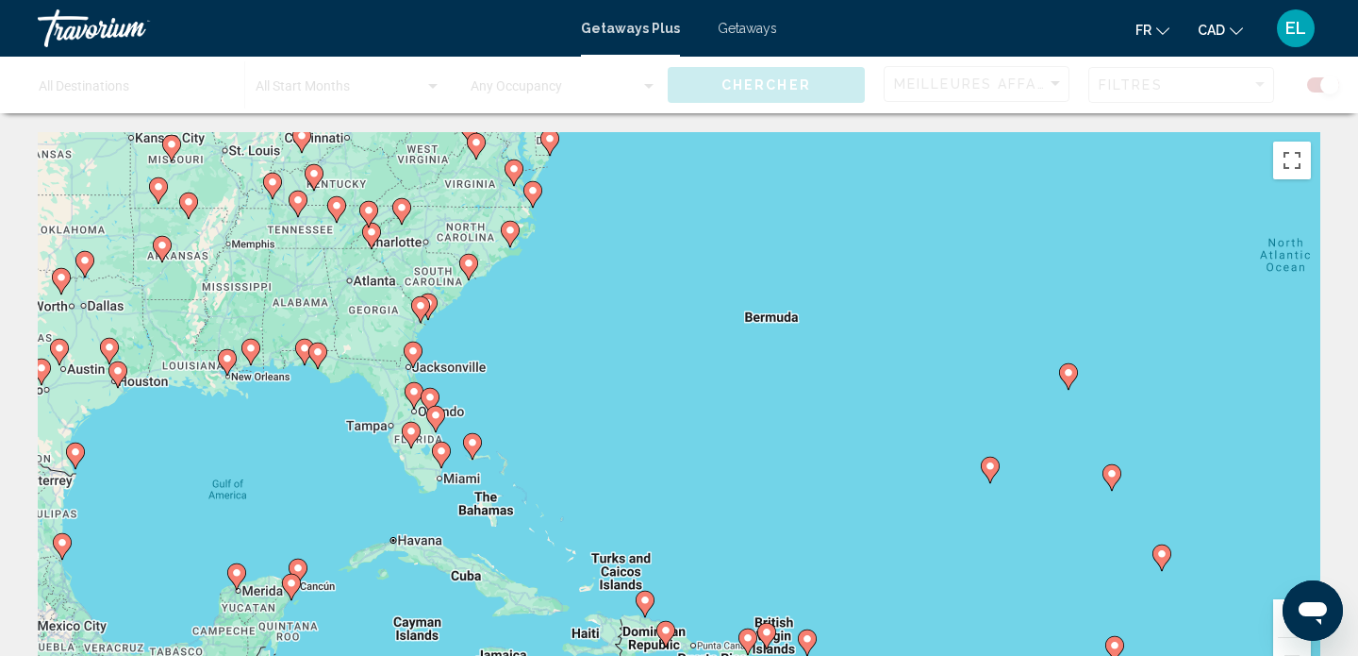
click at [400, 428] on div "To activate drag with keyboard, press Alt + Enter. Once in keyboard drag state,…" at bounding box center [679, 415] width 1283 height 566
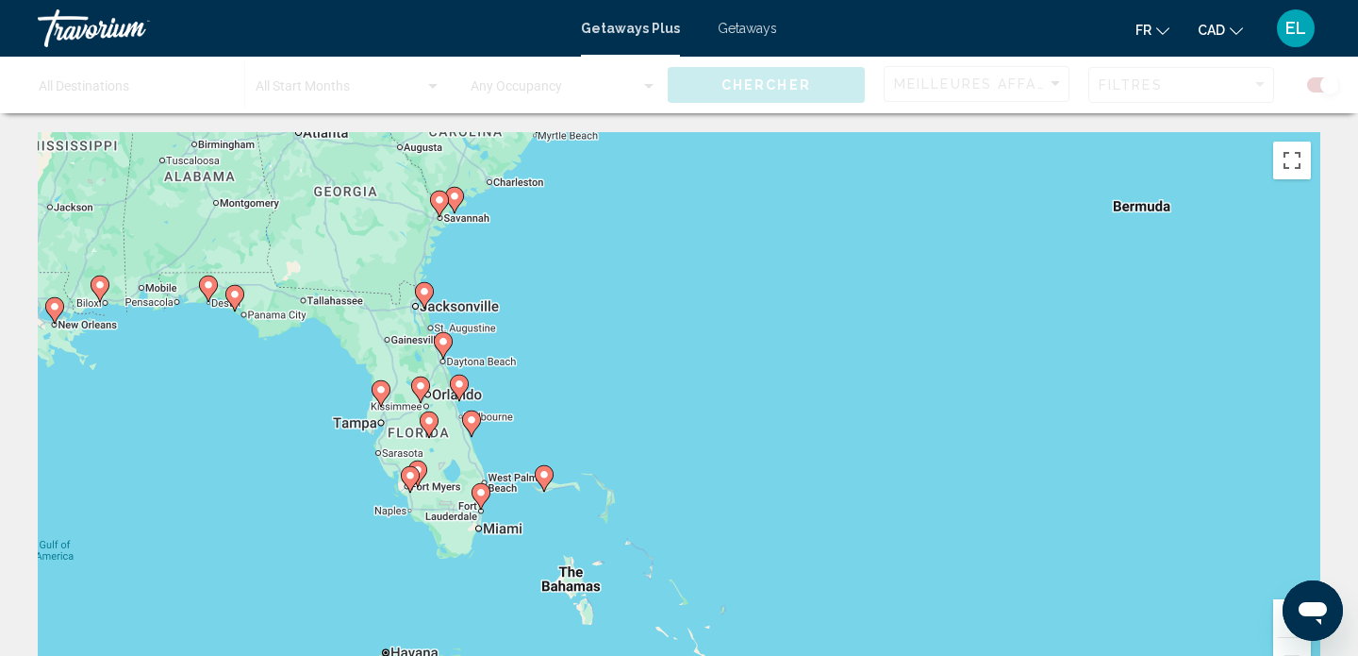
click at [400, 428] on div "To activate drag with keyboard, press Alt + Enter. Once in keyboard drag state,…" at bounding box center [679, 415] width 1283 height 566
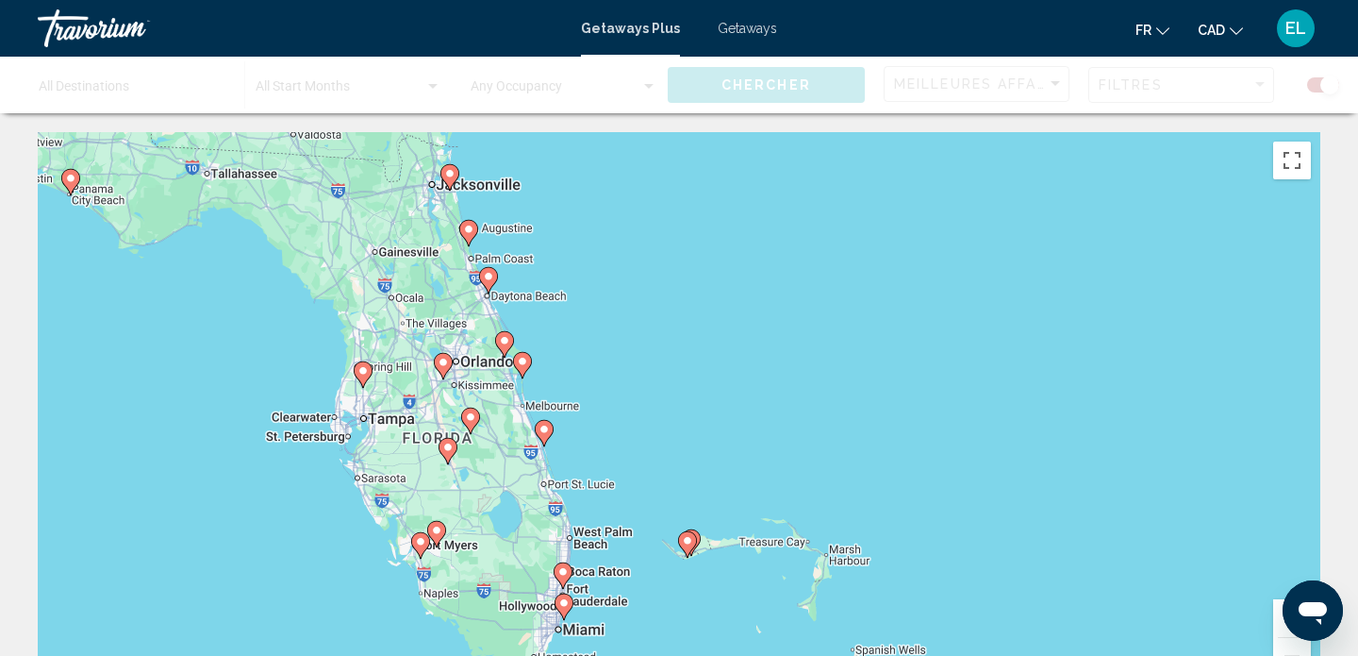
click at [466, 456] on div "To activate drag with keyboard, press Alt + Enter. Once in keyboard drag state,…" at bounding box center [679, 415] width 1283 height 566
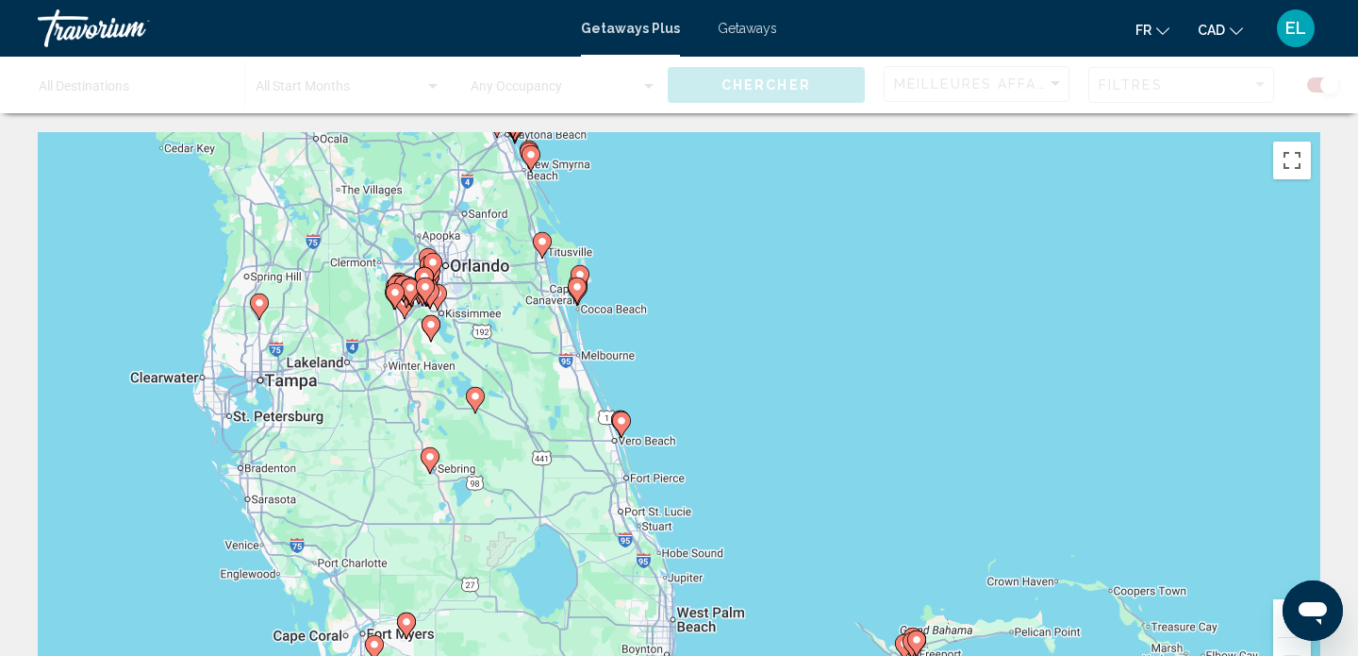
click at [443, 308] on gmp-advanced-marker "Main content" at bounding box center [437, 297] width 19 height 28
type input "**********"
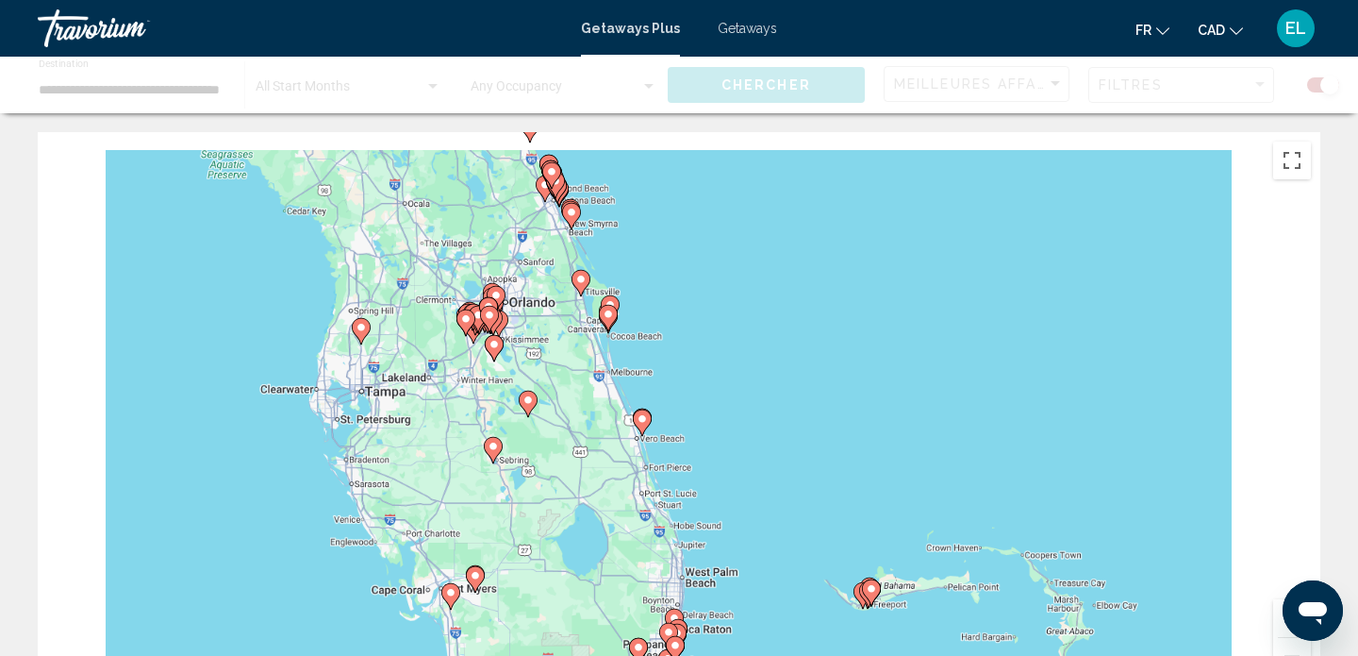
click at [443, 308] on div "To activate drag with keyboard, press Alt + Enter. Once in keyboard drag state,…" at bounding box center [679, 415] width 1283 height 566
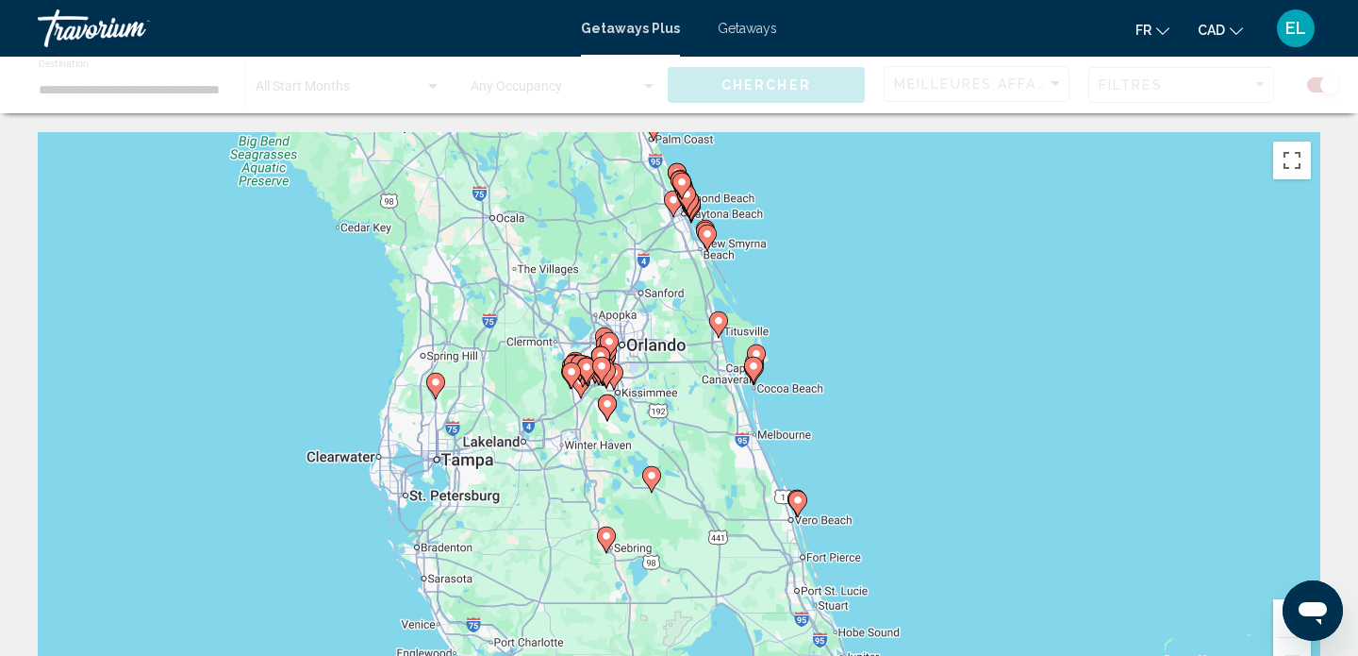
click at [629, 376] on div "To activate drag with keyboard, press Alt + Enter. Once in keyboard drag state,…" at bounding box center [679, 415] width 1283 height 566
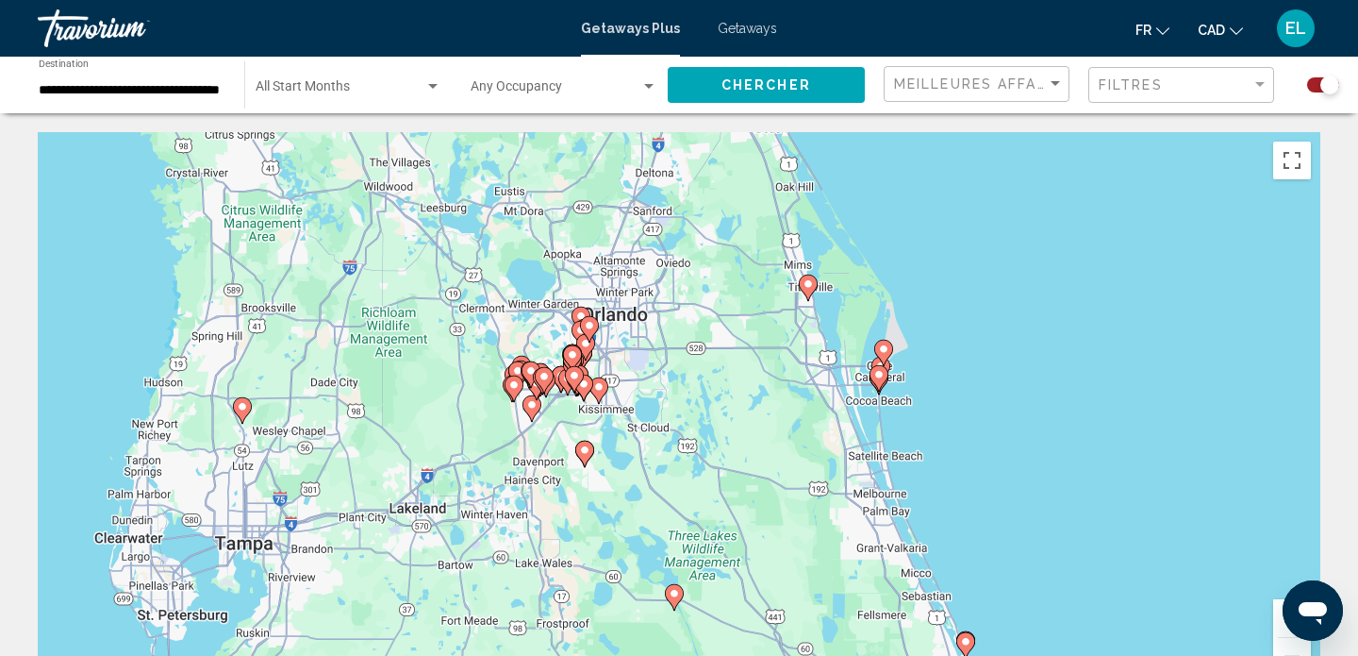
click at [629, 376] on div "To activate drag with keyboard, press Alt + Enter. Once in keyboard drag state,…" at bounding box center [679, 415] width 1283 height 566
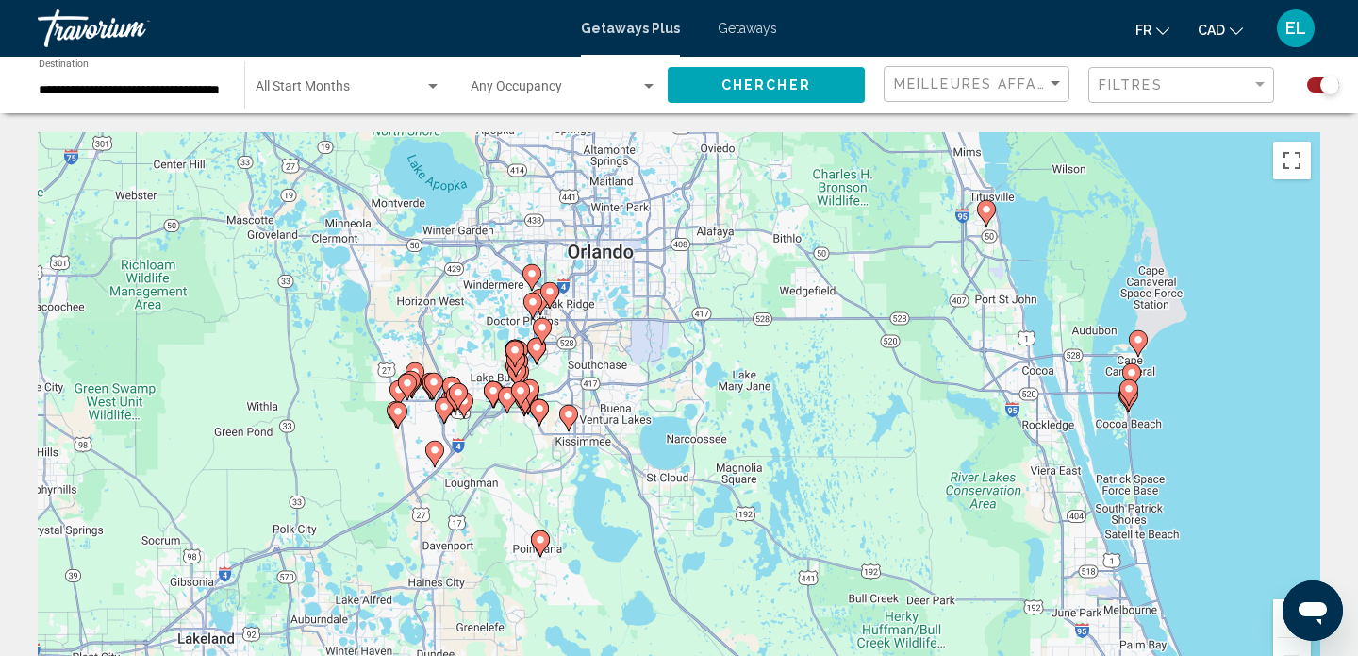
click at [569, 358] on div "To activate drag with keyboard, press Alt + Enter. Once in keyboard drag state,…" at bounding box center [679, 415] width 1283 height 566
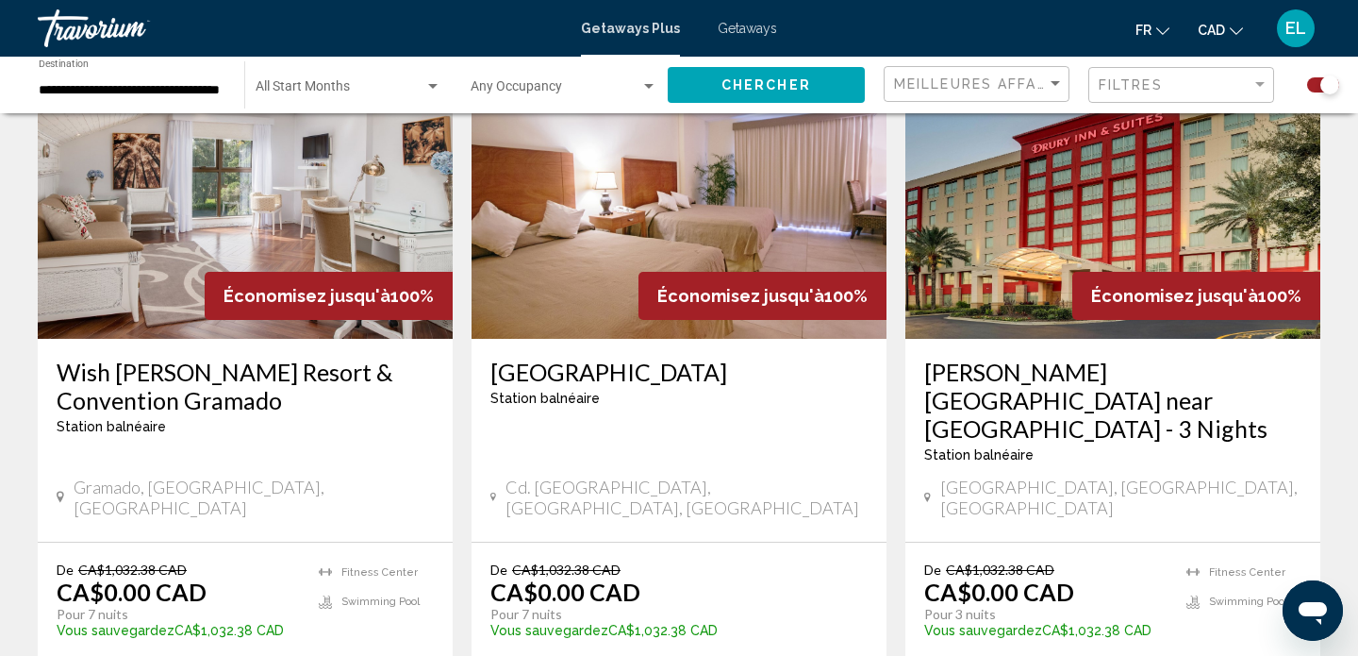
scroll to position [1387, 0]
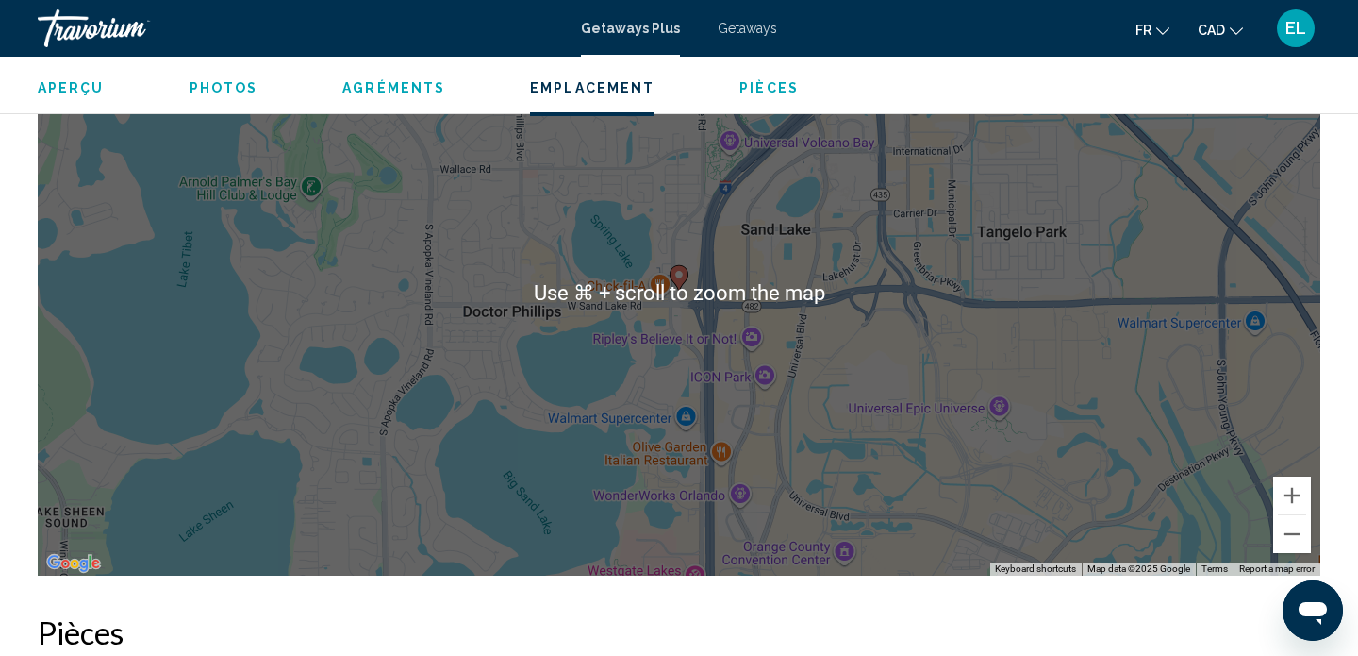
scroll to position [1964, 0]
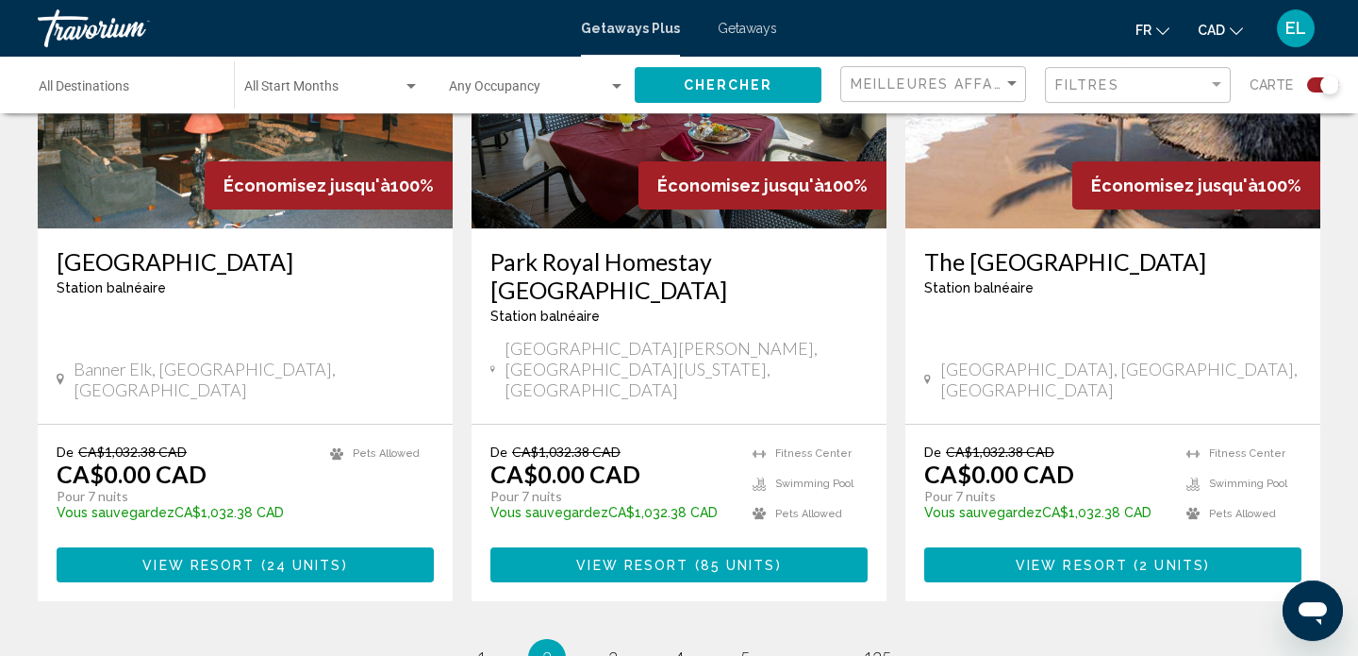
scroll to position [2959, 0]
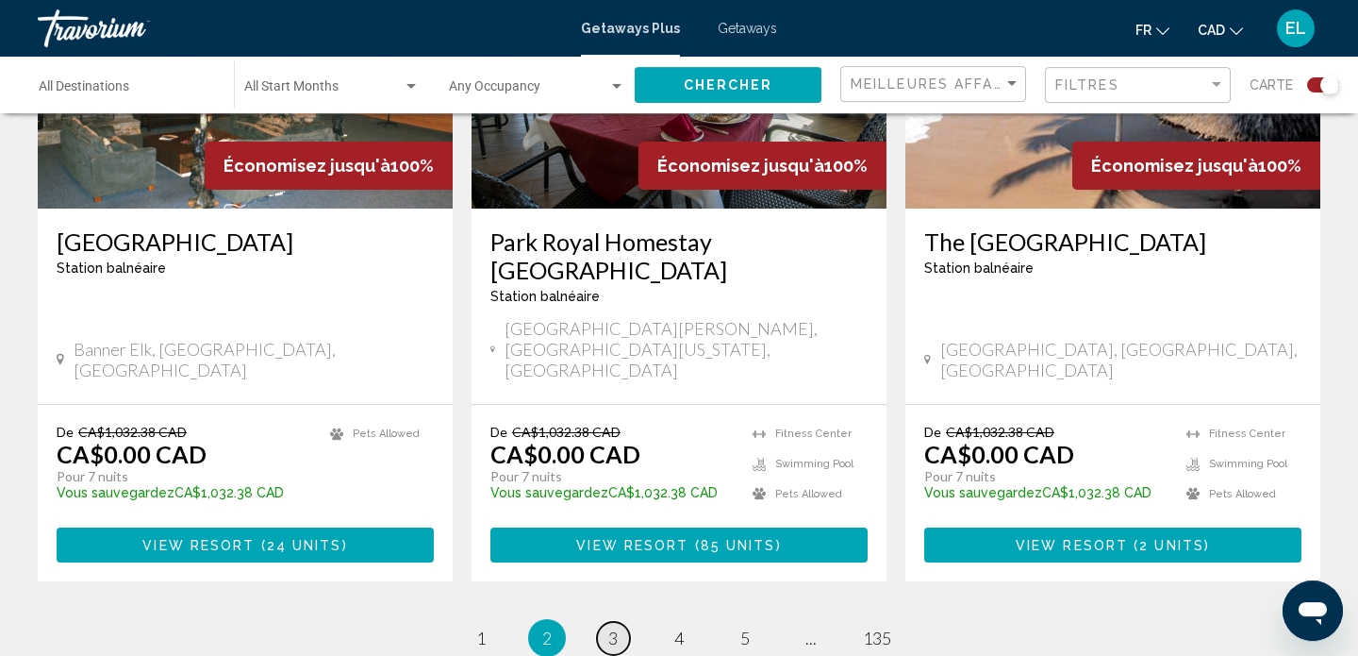
click at [613, 627] on span "3" at bounding box center [612, 637] width 9 height 21
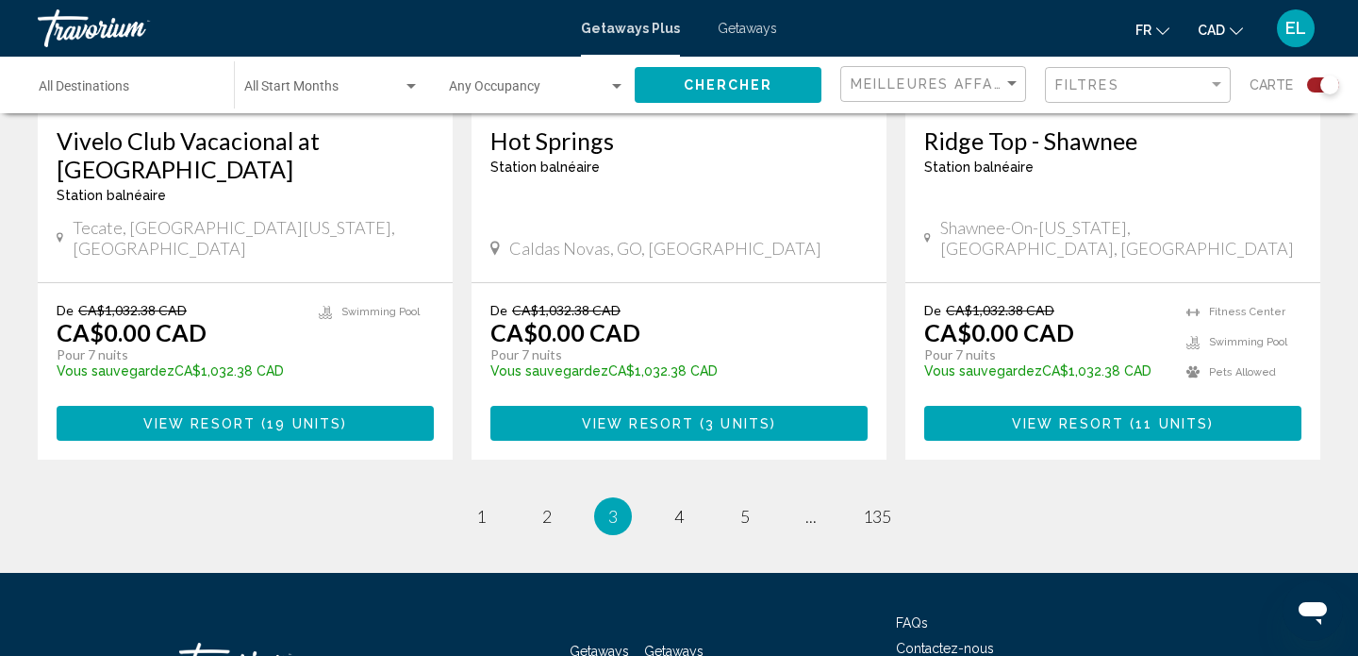
scroll to position [3089, 0]
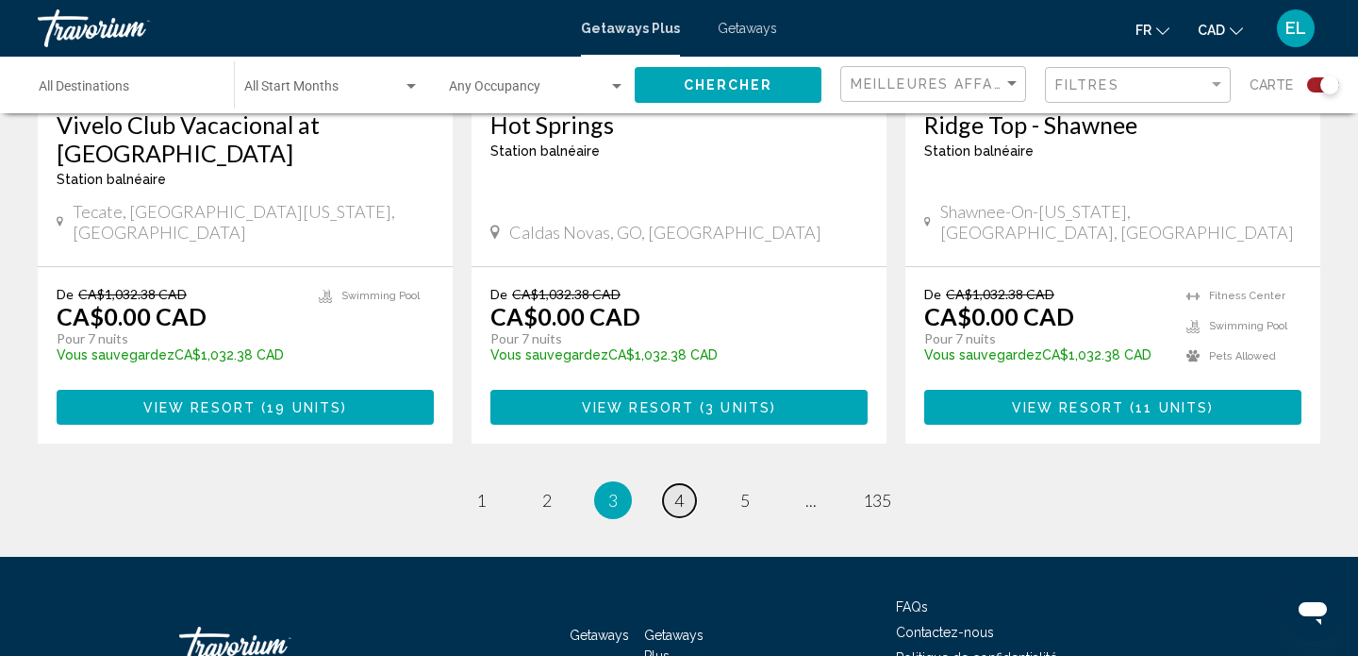
click at [680, 490] on span "4" at bounding box center [678, 500] width 9 height 21
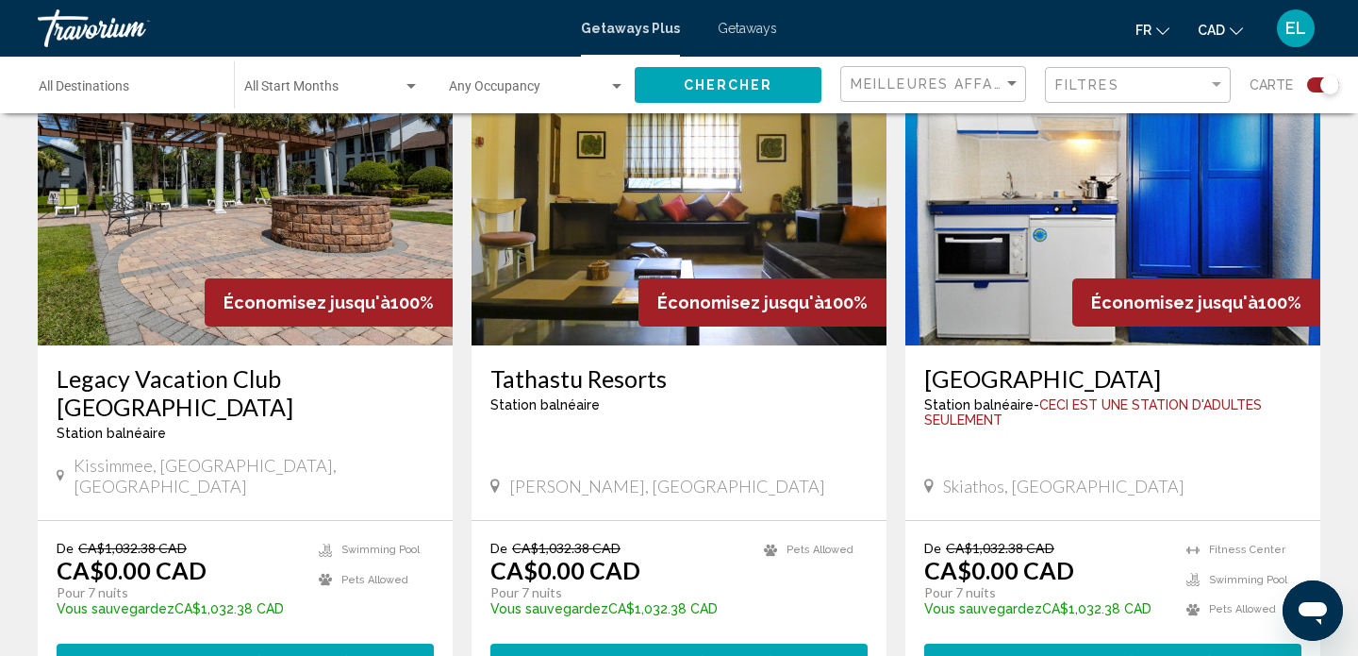
scroll to position [2104, 0]
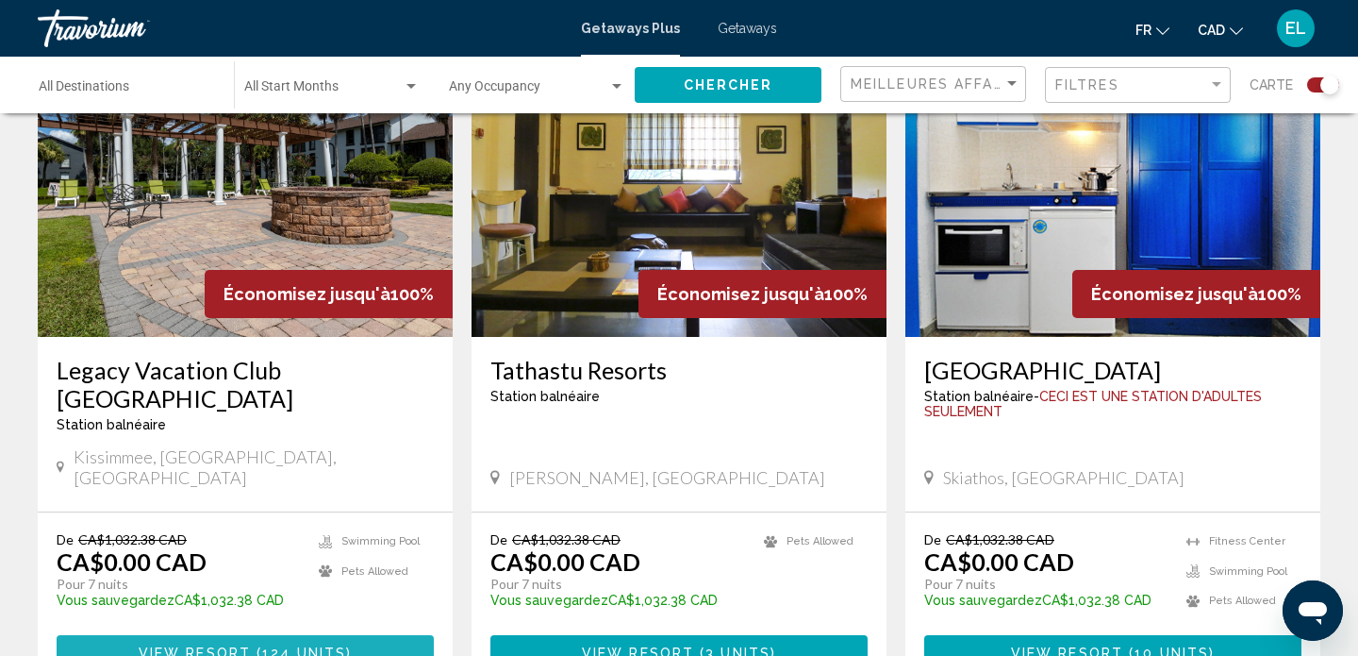
click at [326, 635] on button "View Resort ( 124 units )" at bounding box center [245, 652] width 377 height 35
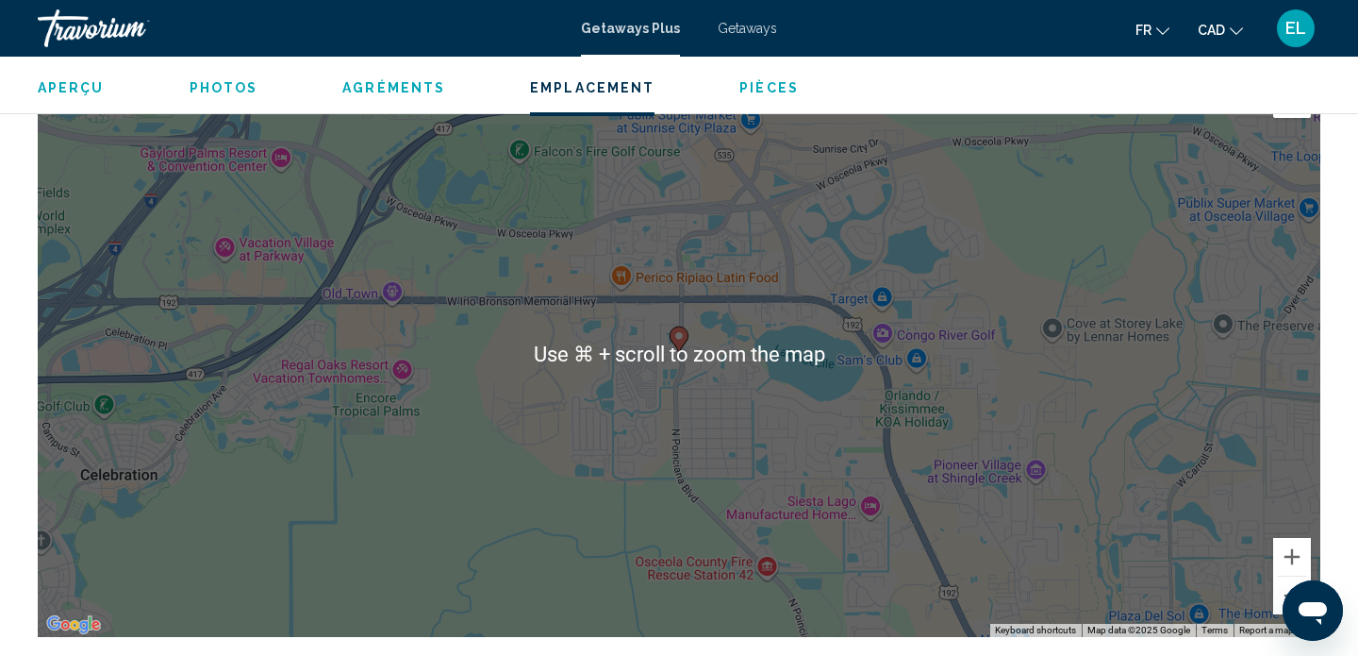
scroll to position [3017, 0]
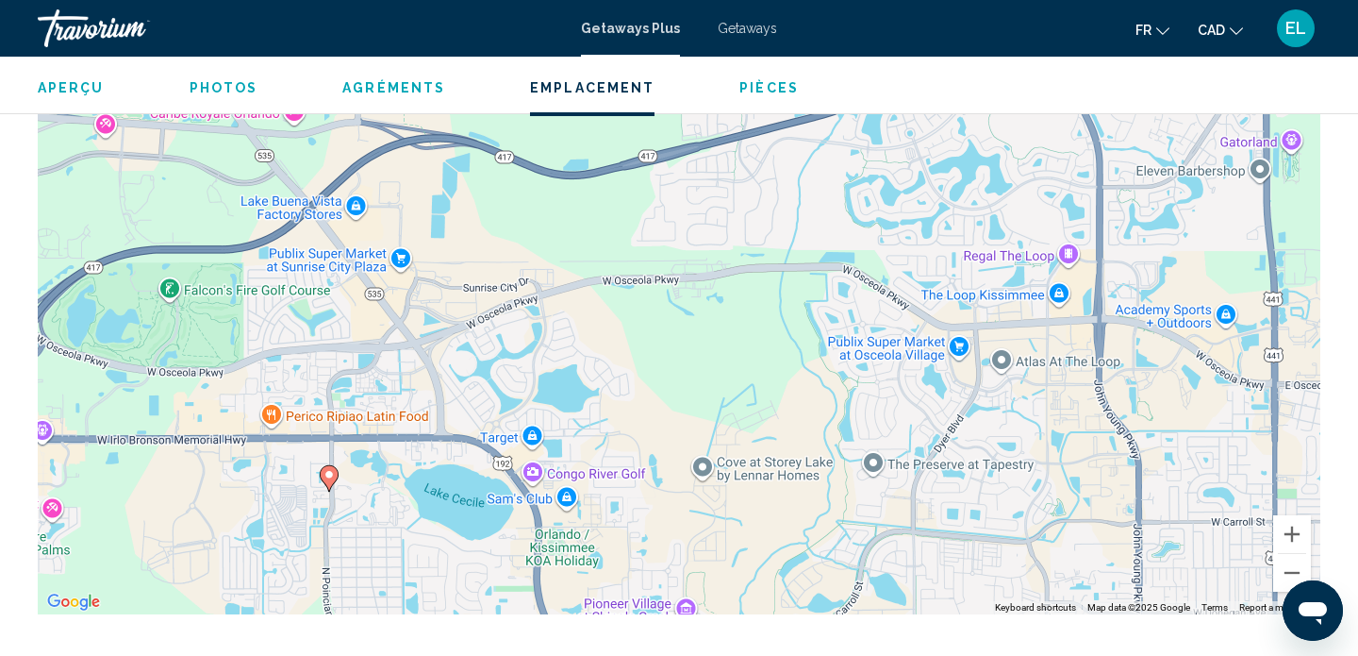
drag, startPoint x: 653, startPoint y: 471, endPoint x: 303, endPoint y: 638, distance: 387.7
click at [303, 614] on div "To activate drag with keyboard, press Alt + Enter. Once in keyboard drag state,…" at bounding box center [679, 331] width 1283 height 566
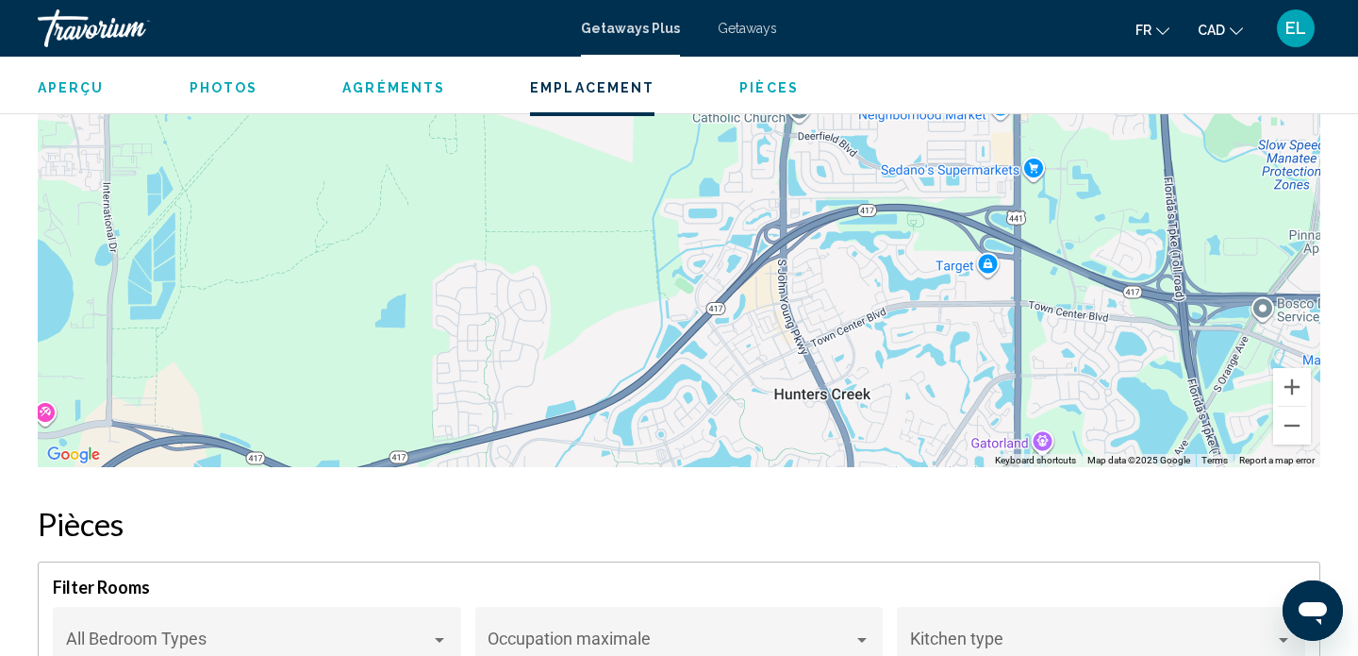
scroll to position [3395, 0]
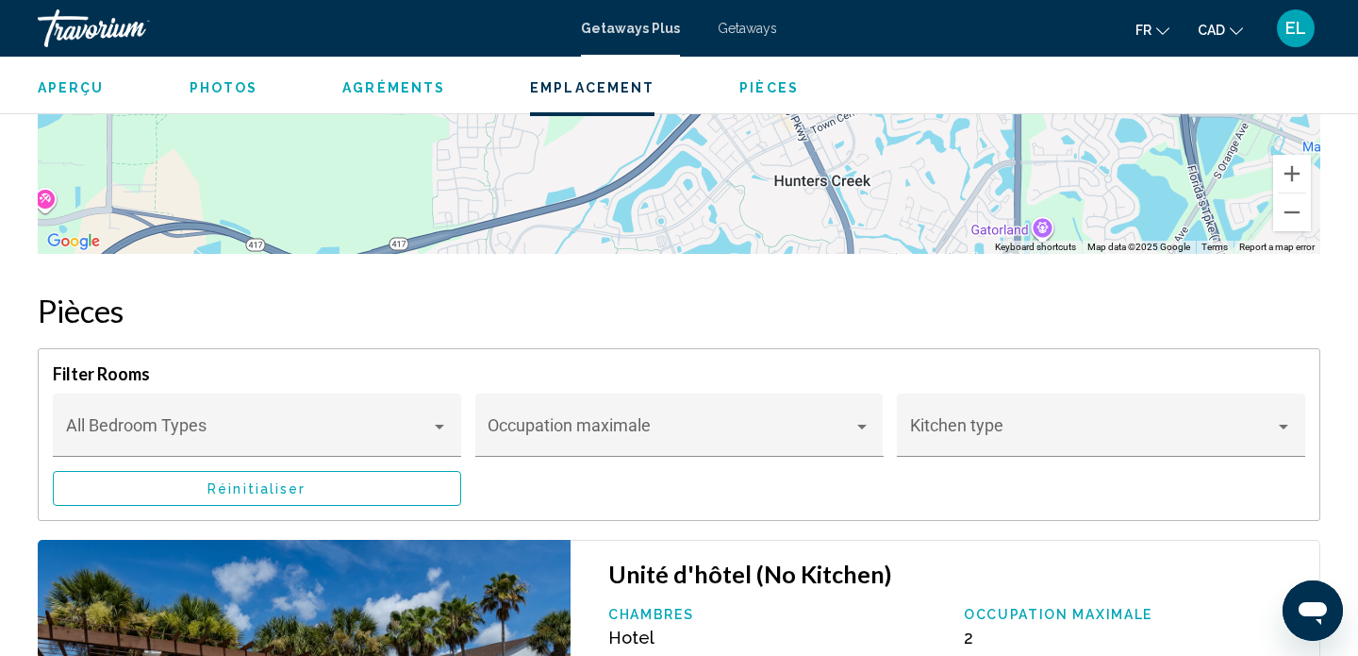
drag, startPoint x: 715, startPoint y: 438, endPoint x: 460, endPoint y: 677, distance: 349.6
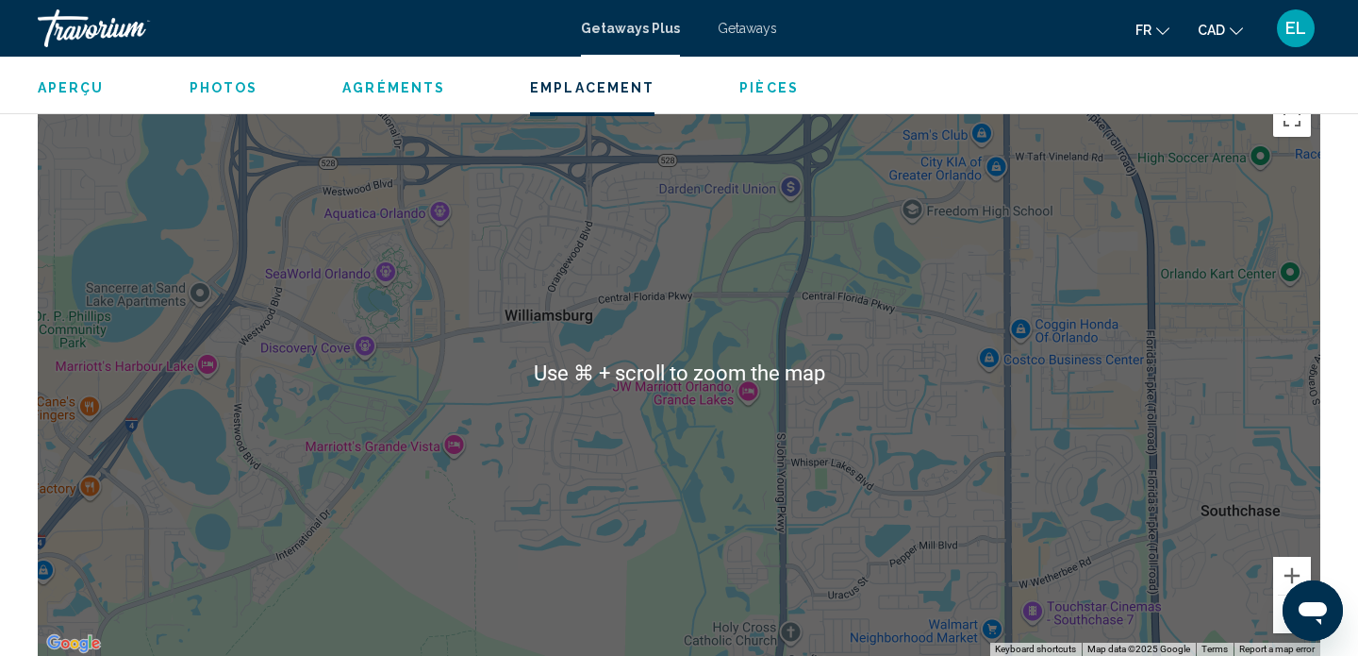
scroll to position [2942, 0]
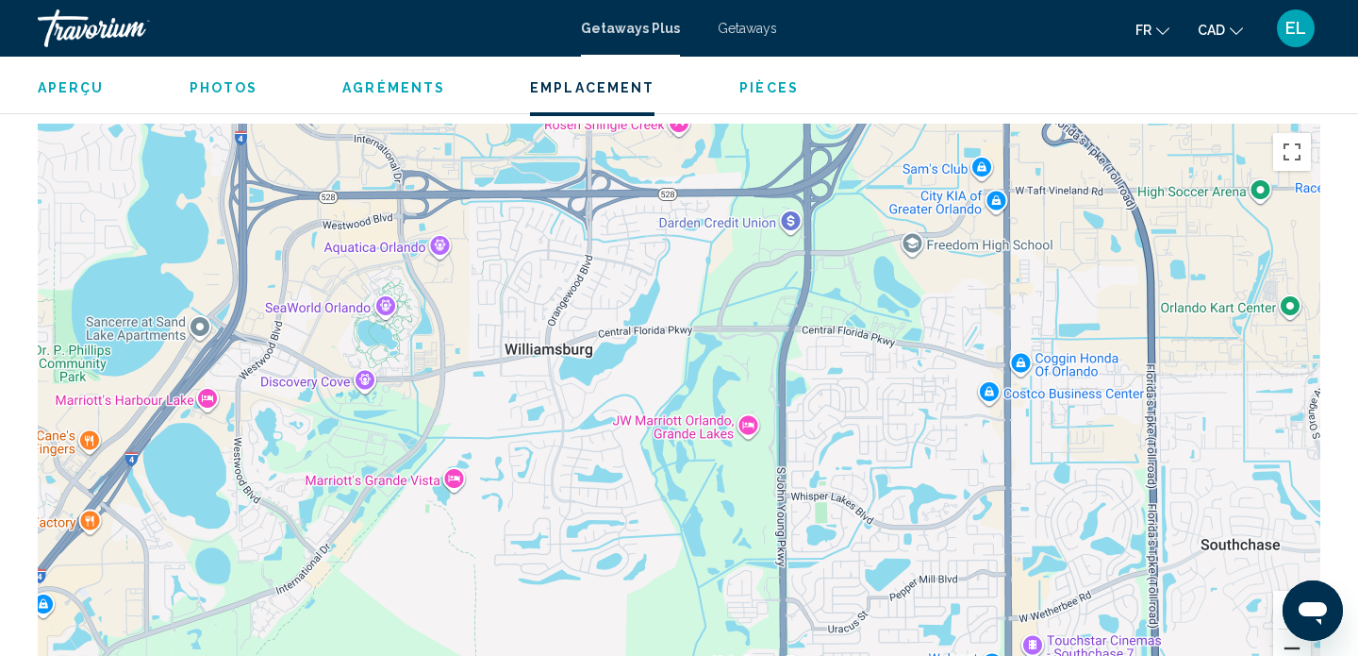
click at [1286, 642] on button "Zoom out" at bounding box center [1292, 648] width 38 height 38
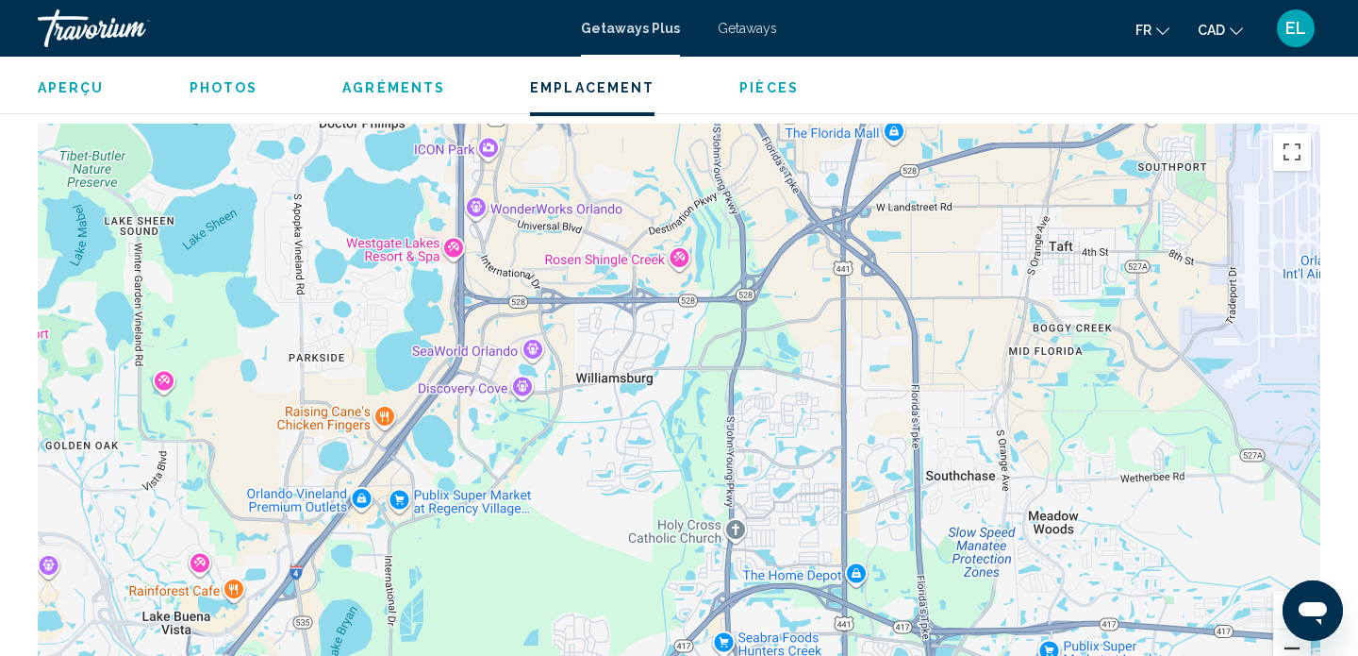
click at [1286, 642] on button "Zoom out" at bounding box center [1292, 648] width 38 height 38
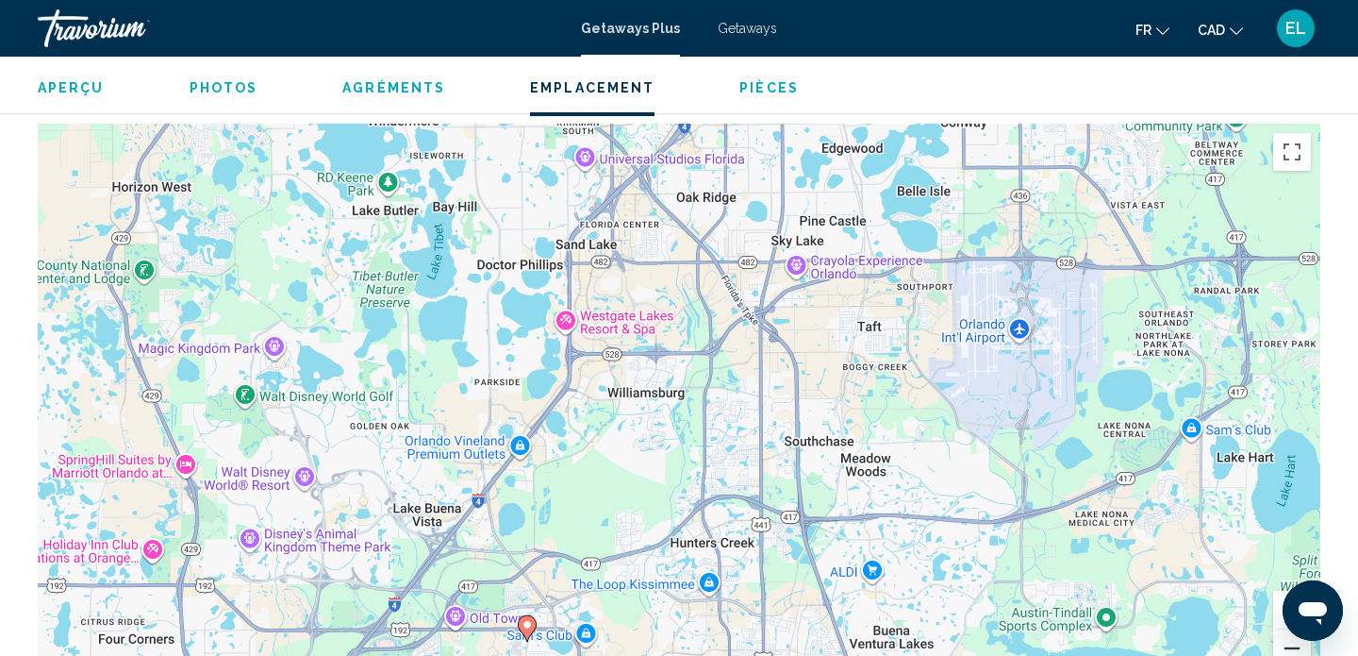
click at [1286, 642] on button "Zoom out" at bounding box center [1292, 648] width 38 height 38
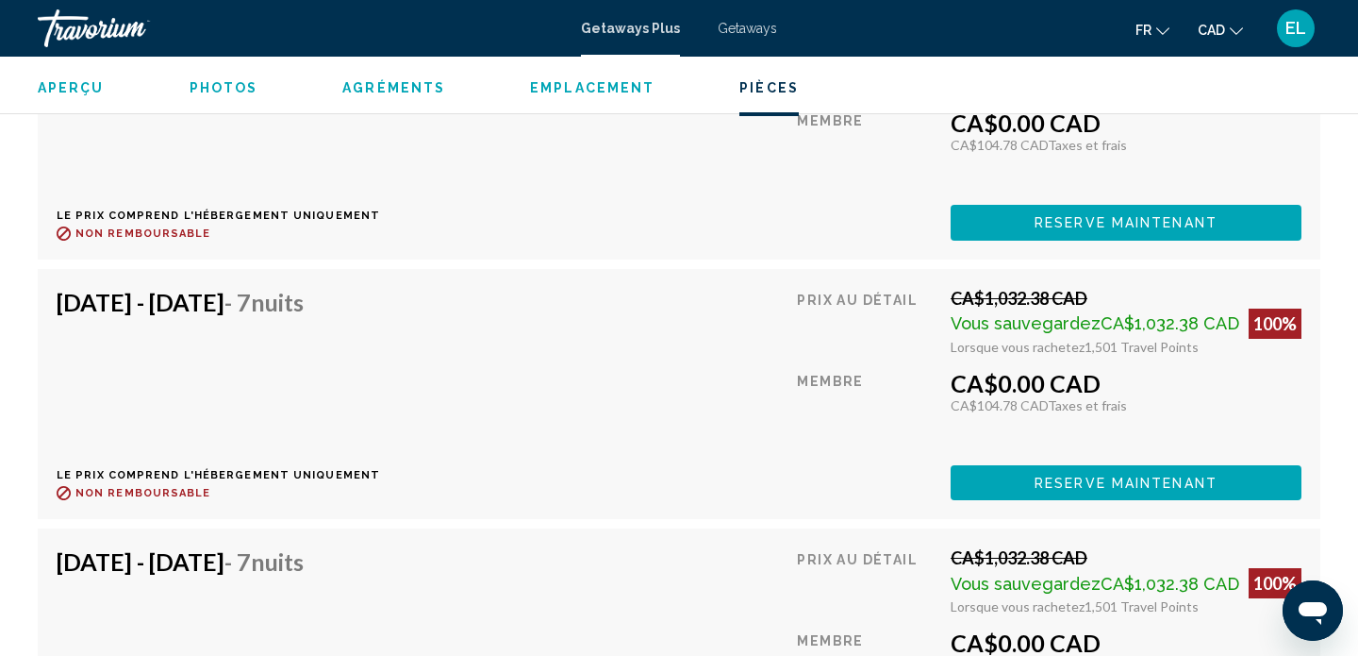
scroll to position [4326, 0]
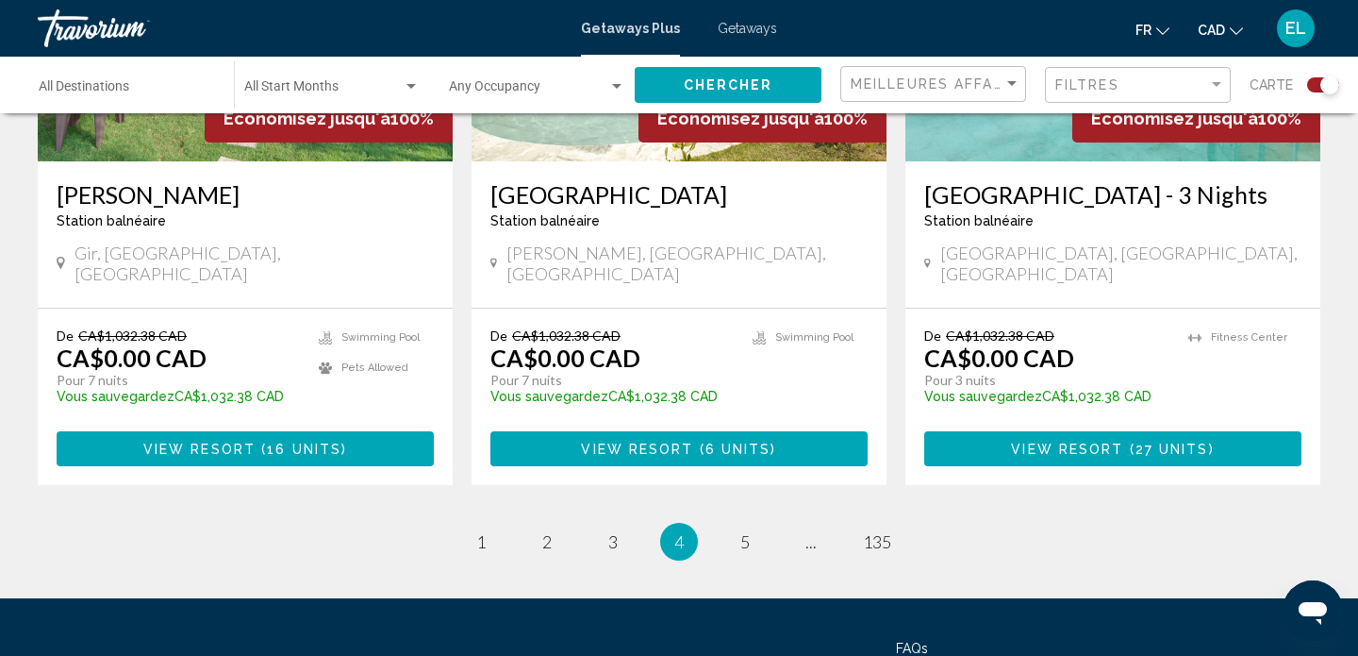
scroll to position [2972, 0]
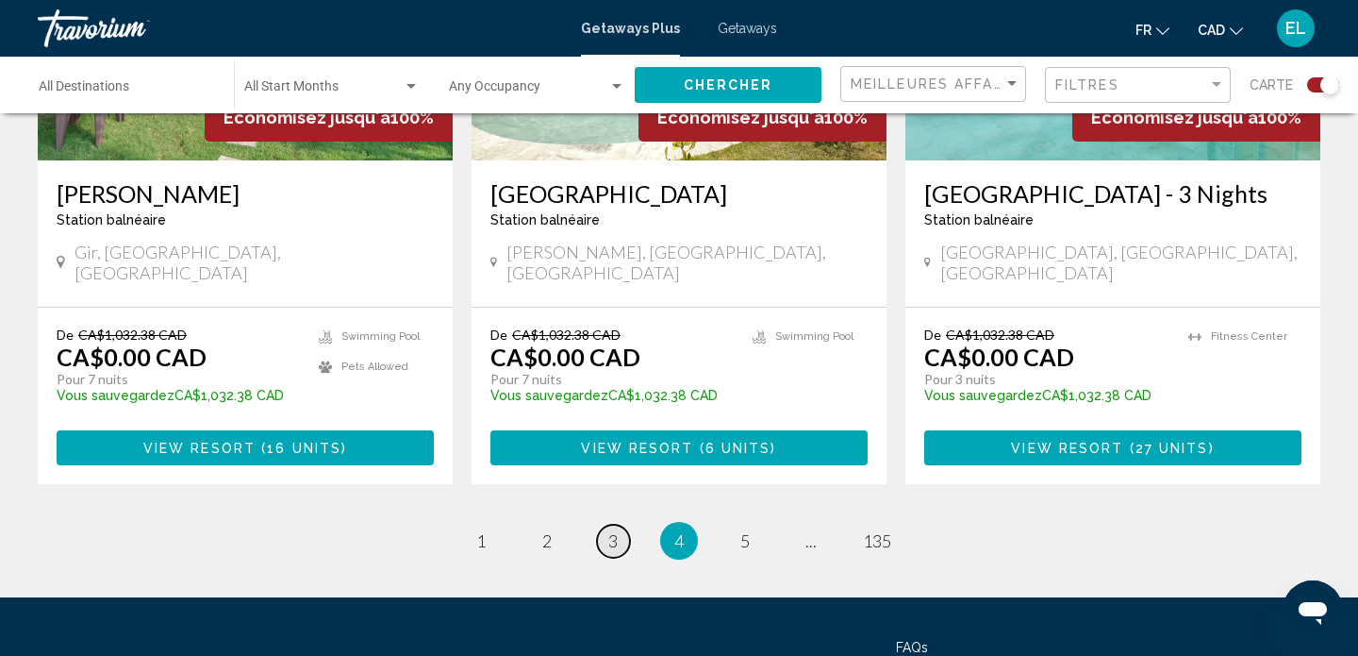
click at [616, 530] on span "3" at bounding box center [612, 540] width 9 height 21
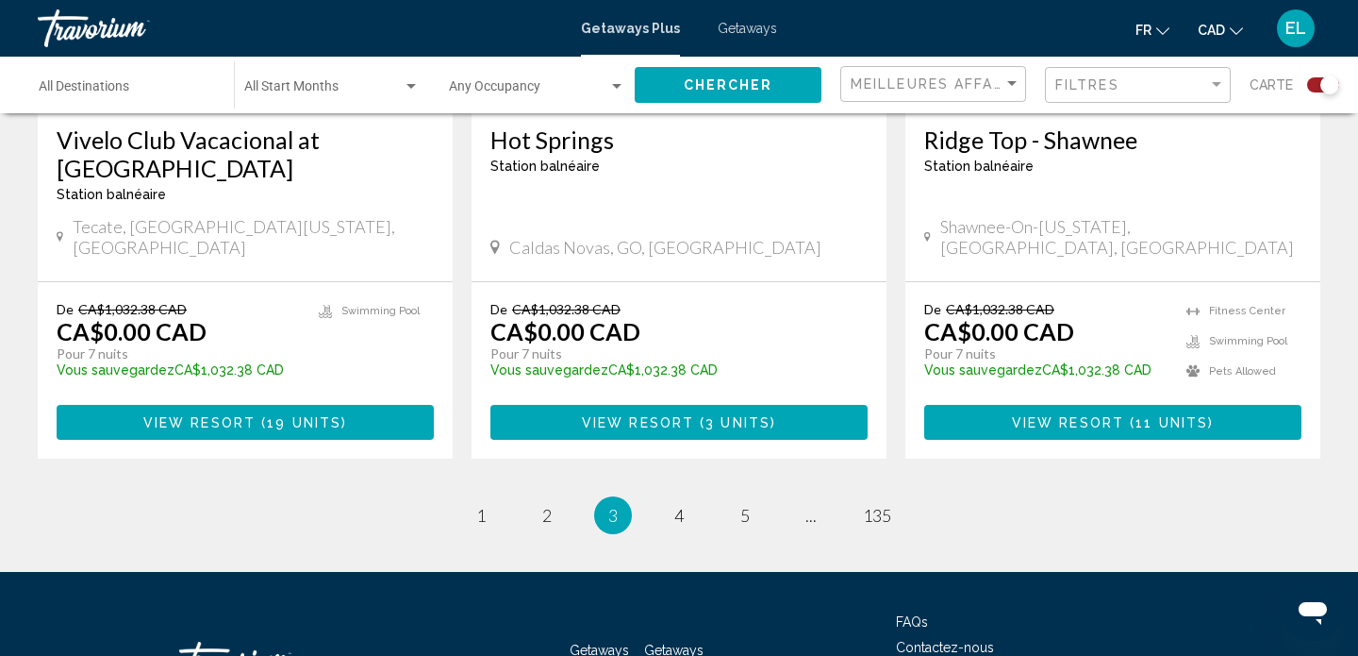
scroll to position [3089, 0]
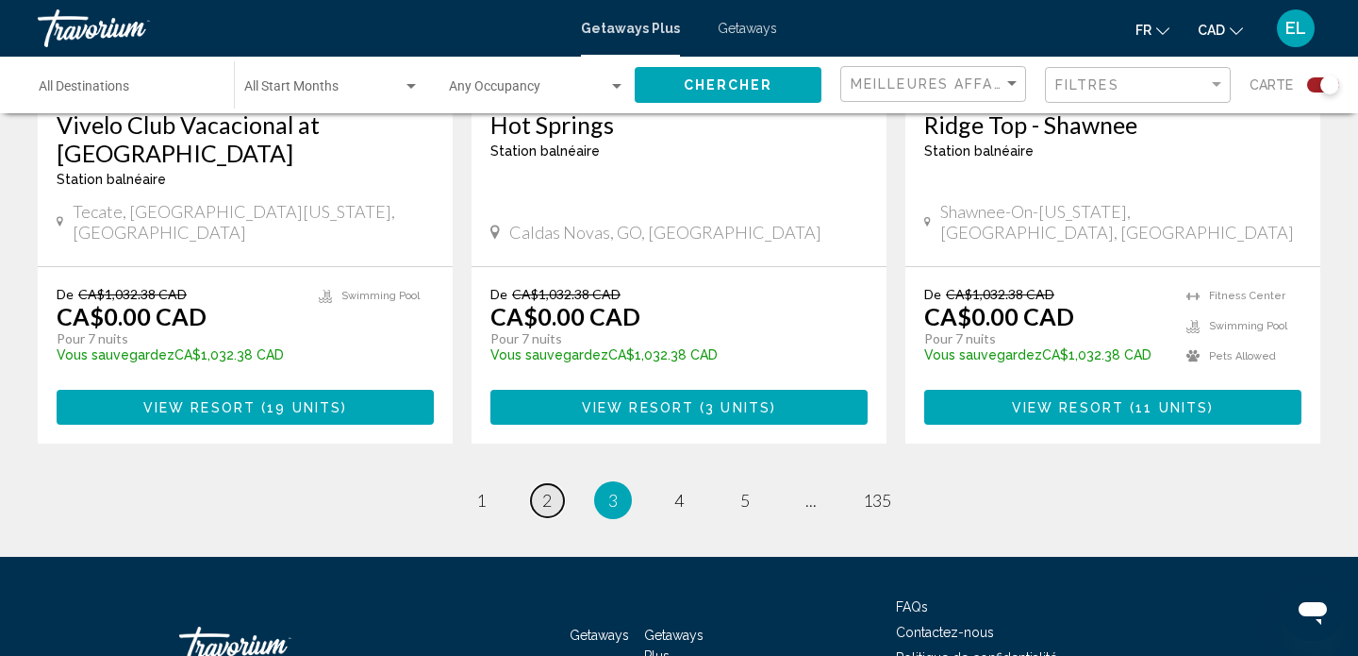
click at [555, 484] on link "page 2" at bounding box center [547, 500] width 33 height 33
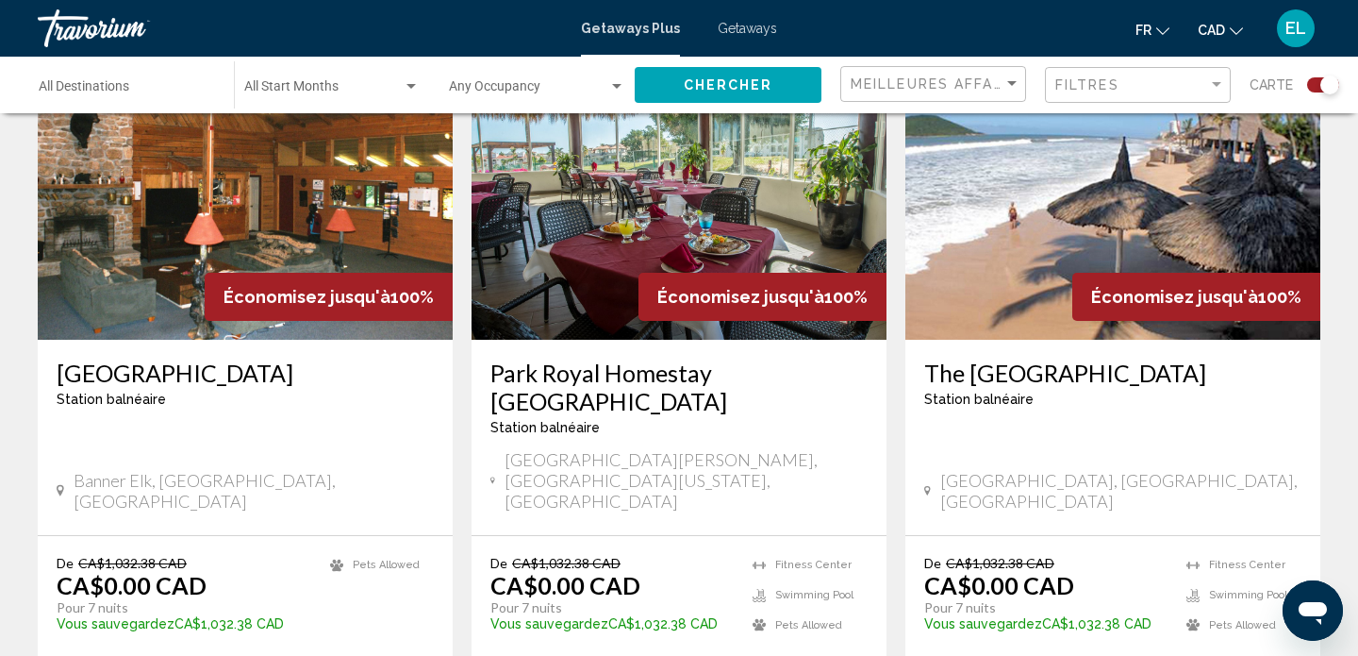
scroll to position [2831, 0]
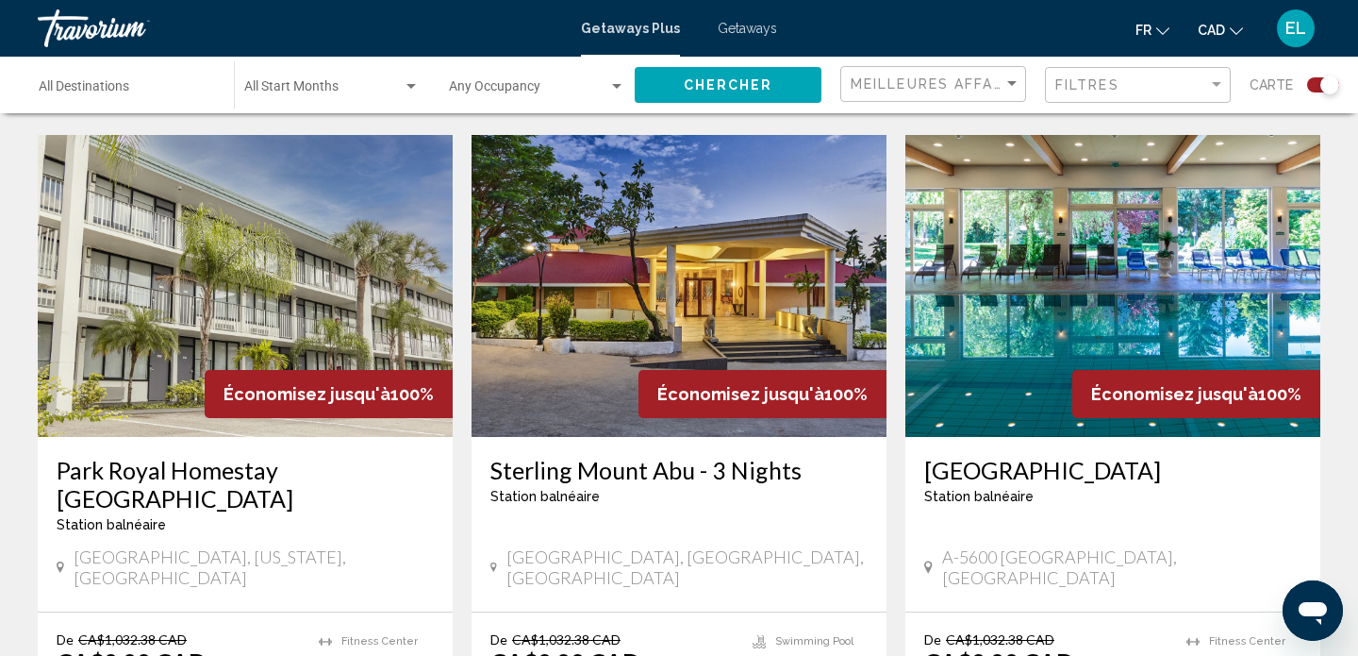
scroll to position [2017, 0]
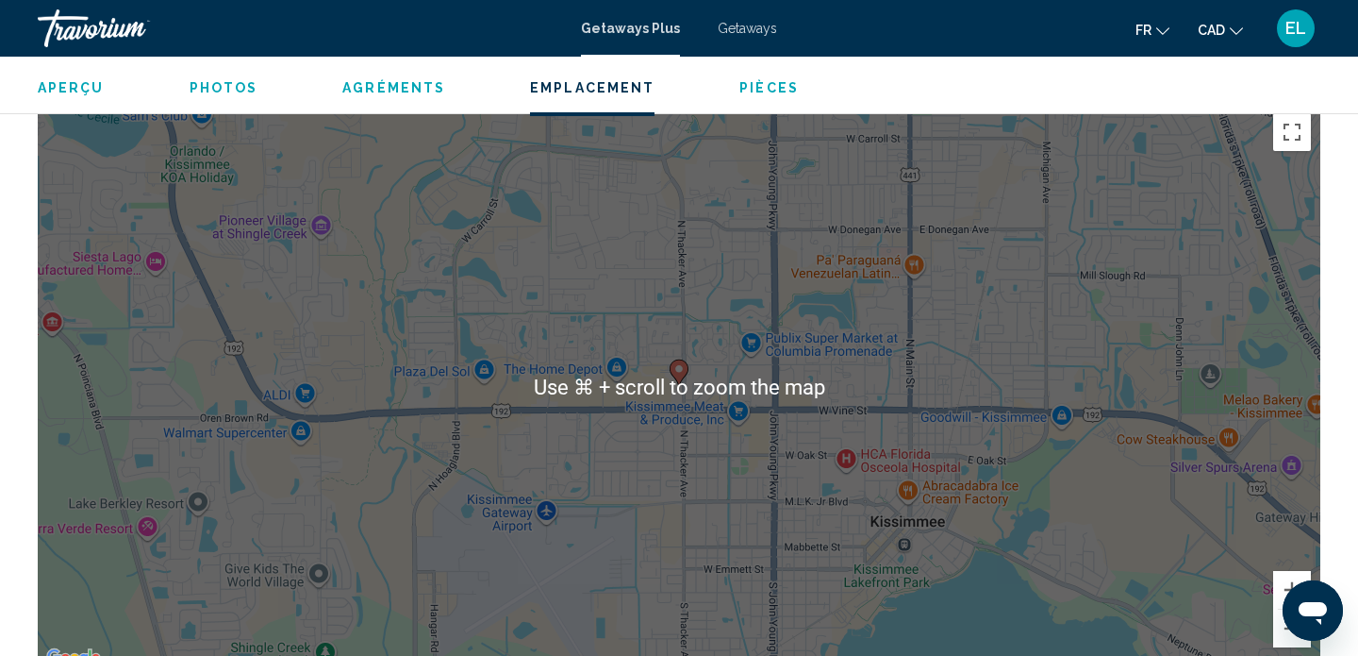
scroll to position [2260, 0]
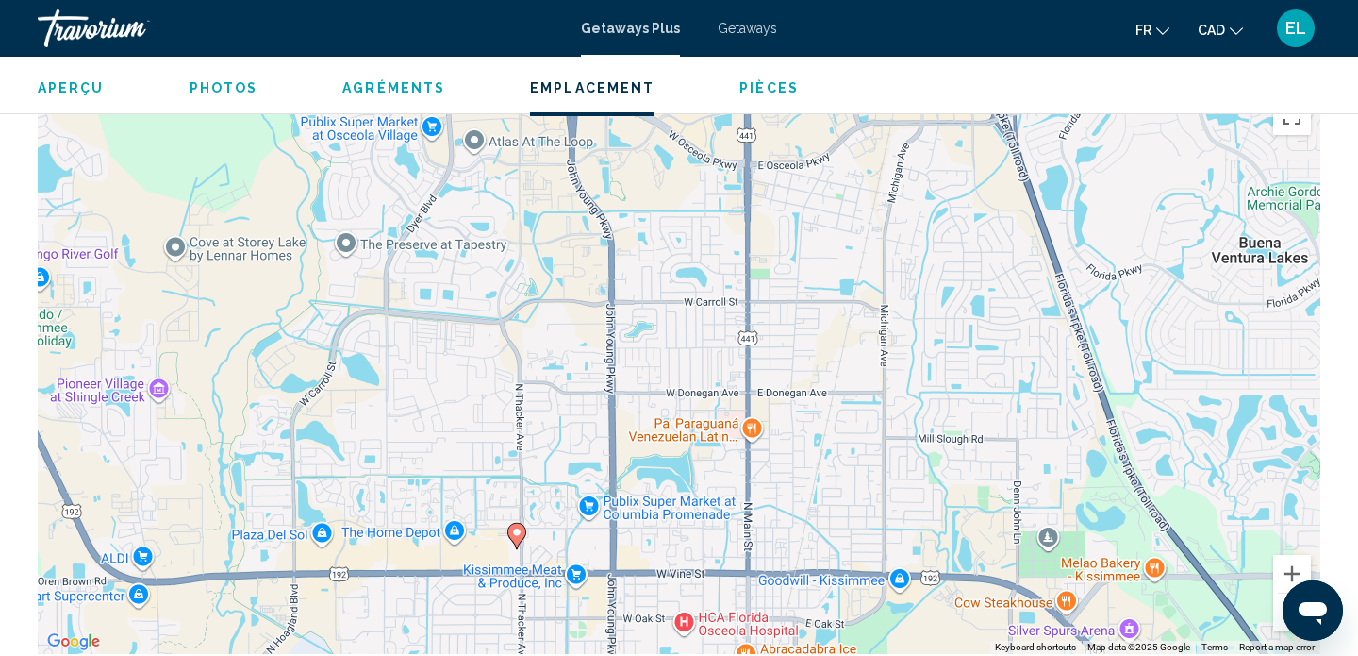
drag, startPoint x: 694, startPoint y: 460, endPoint x: 532, endPoint y: 641, distance: 243.1
click at [532, 641] on div "To activate drag with keyboard, press Alt + Enter. Once in keyboard drag state,…" at bounding box center [679, 371] width 1283 height 566
click at [1278, 626] on button "Zoom out" at bounding box center [1292, 612] width 38 height 38
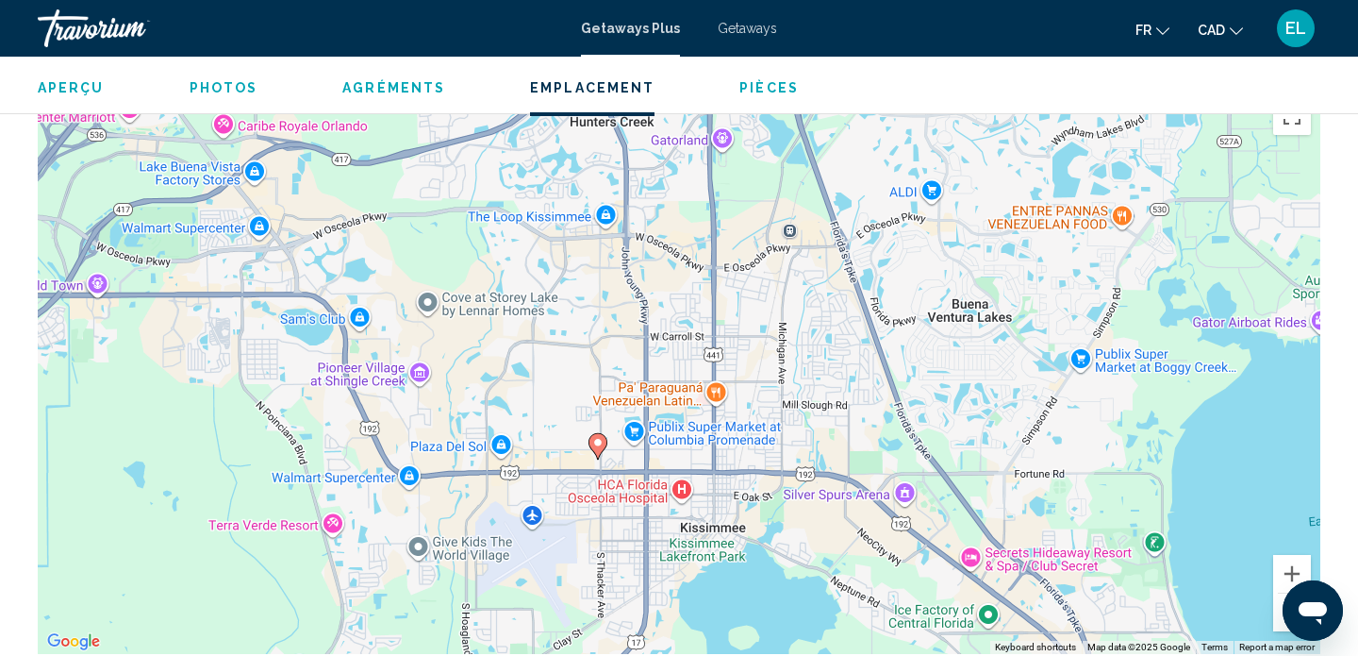
click at [1278, 626] on button "Zoom out" at bounding box center [1292, 612] width 38 height 38
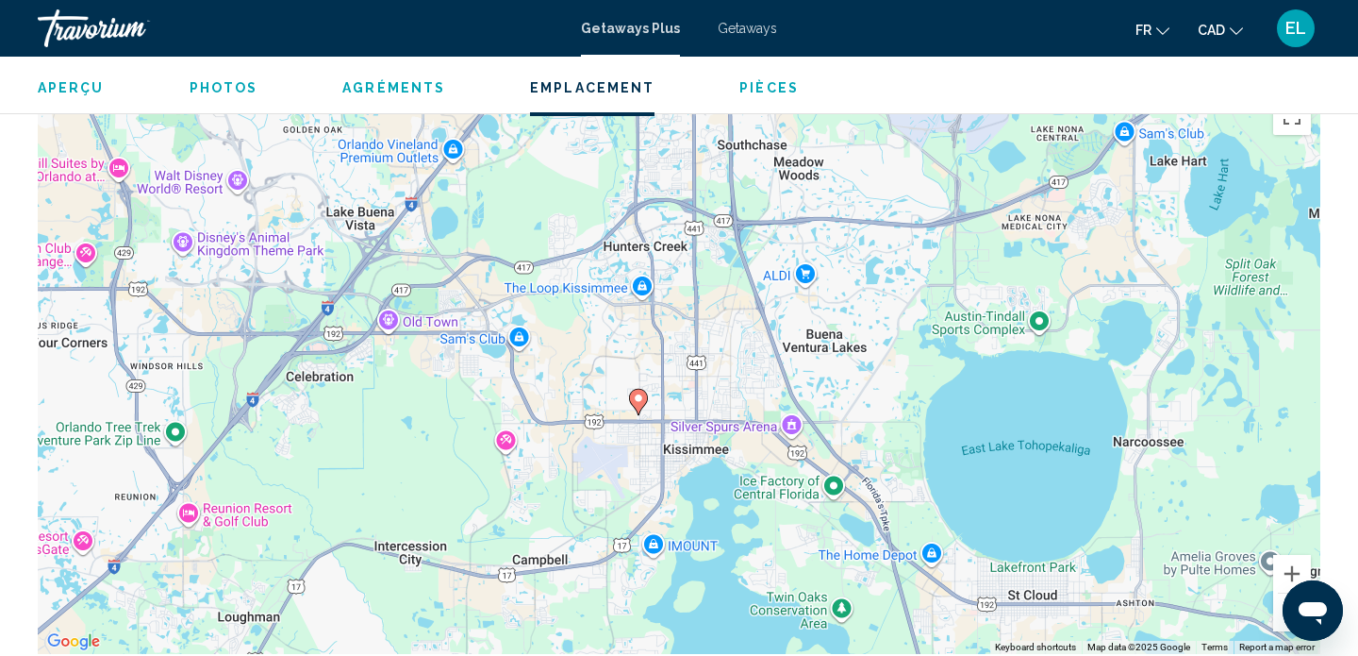
click at [1278, 626] on button "Zoom out" at bounding box center [1292, 612] width 38 height 38
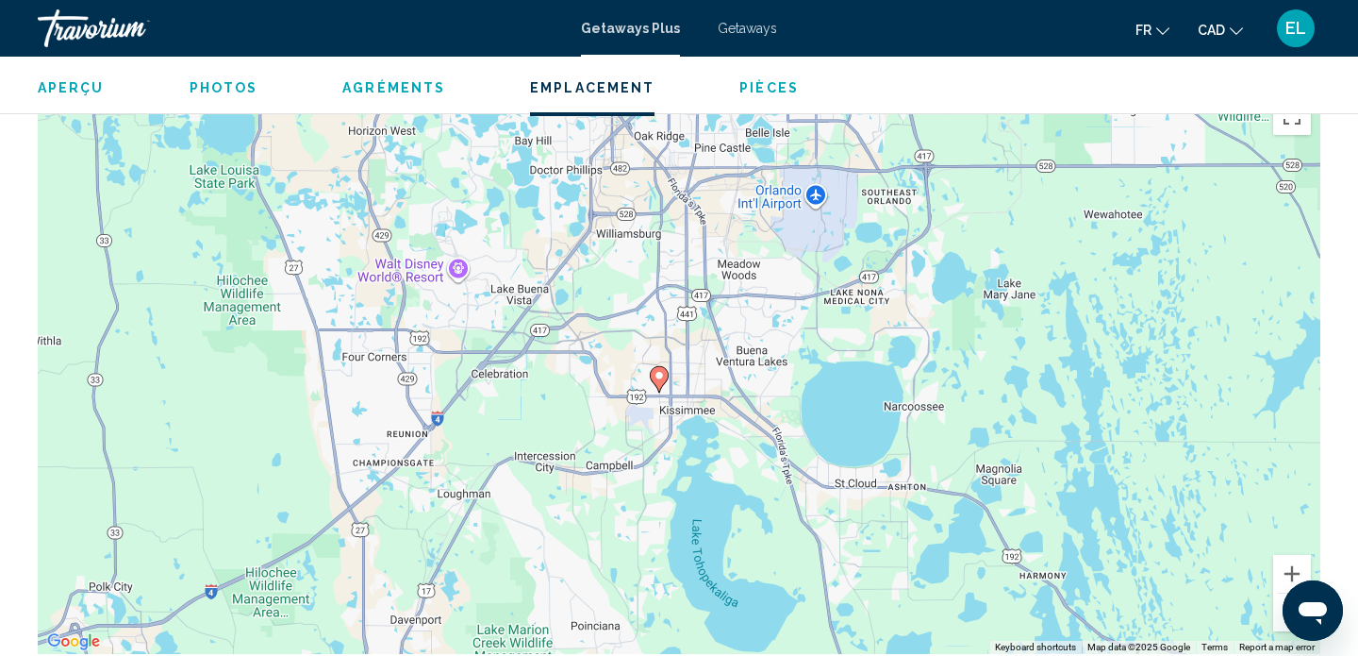
click at [1278, 626] on button "Zoom out" at bounding box center [1292, 612] width 38 height 38
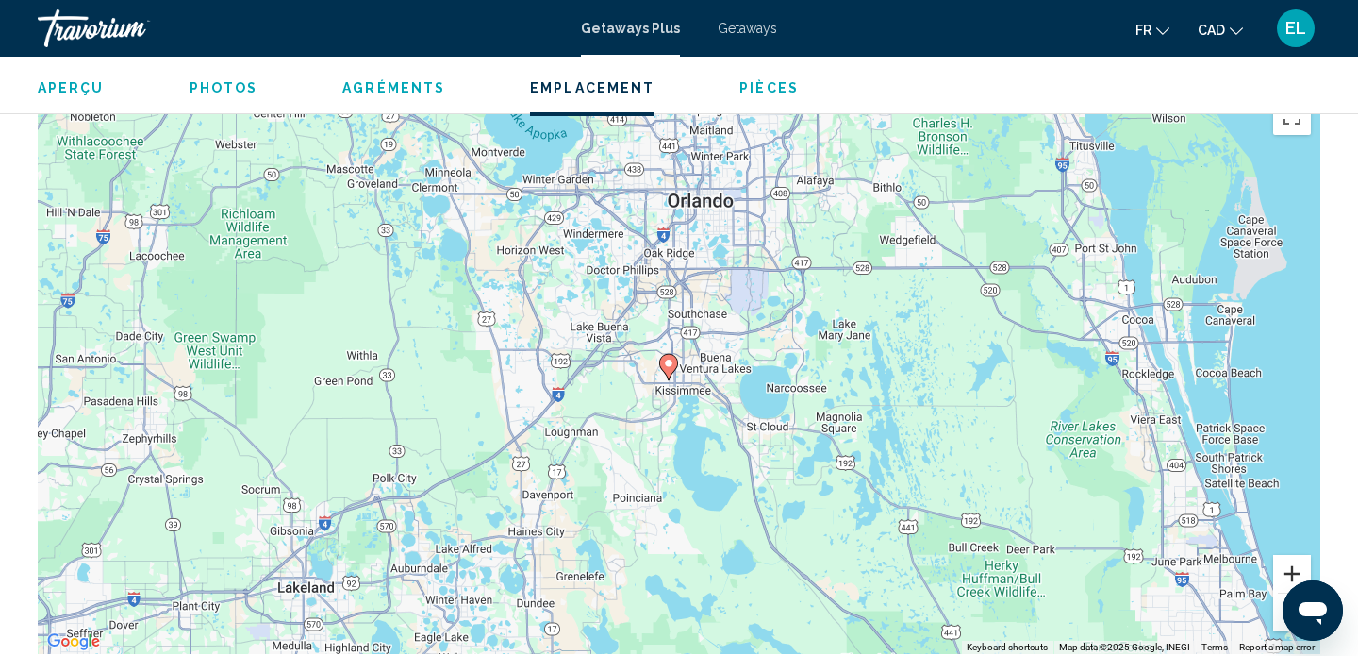
click at [1291, 568] on button "Zoom in" at bounding box center [1292, 574] width 38 height 38
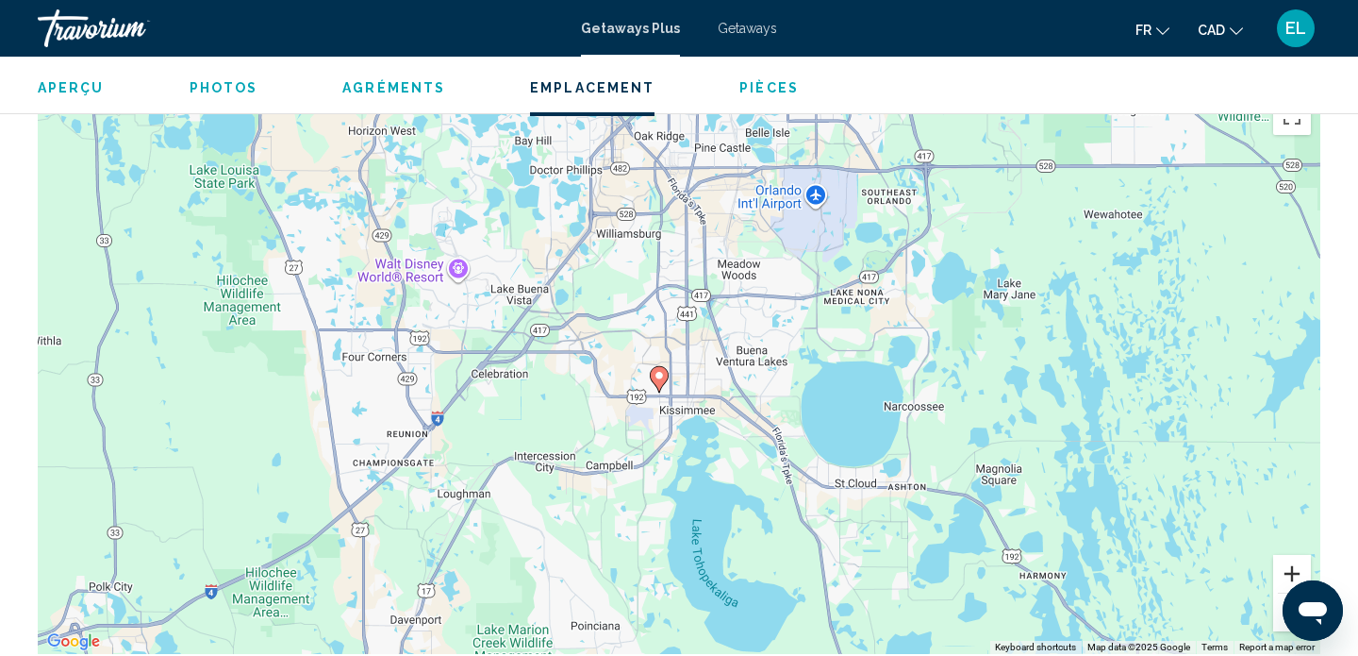
click at [1291, 568] on button "Zoom in" at bounding box center [1292, 574] width 38 height 38
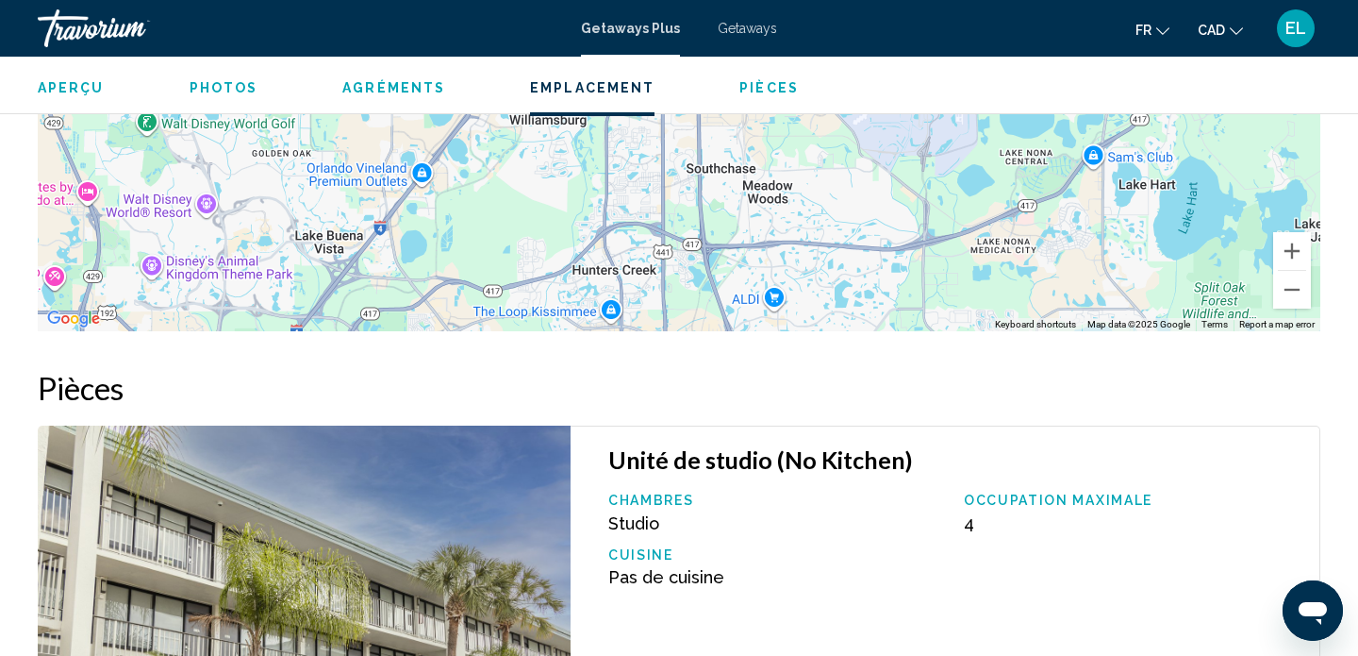
drag, startPoint x: 949, startPoint y: 367, endPoint x: 918, endPoint y: 676, distance: 310.9
click at [918, 331] on div "← Move left → Move right ↑ Move up ↓ Move down + Zoom in - Zoom out Home Jump l…" at bounding box center [679, 48] width 1283 height 566
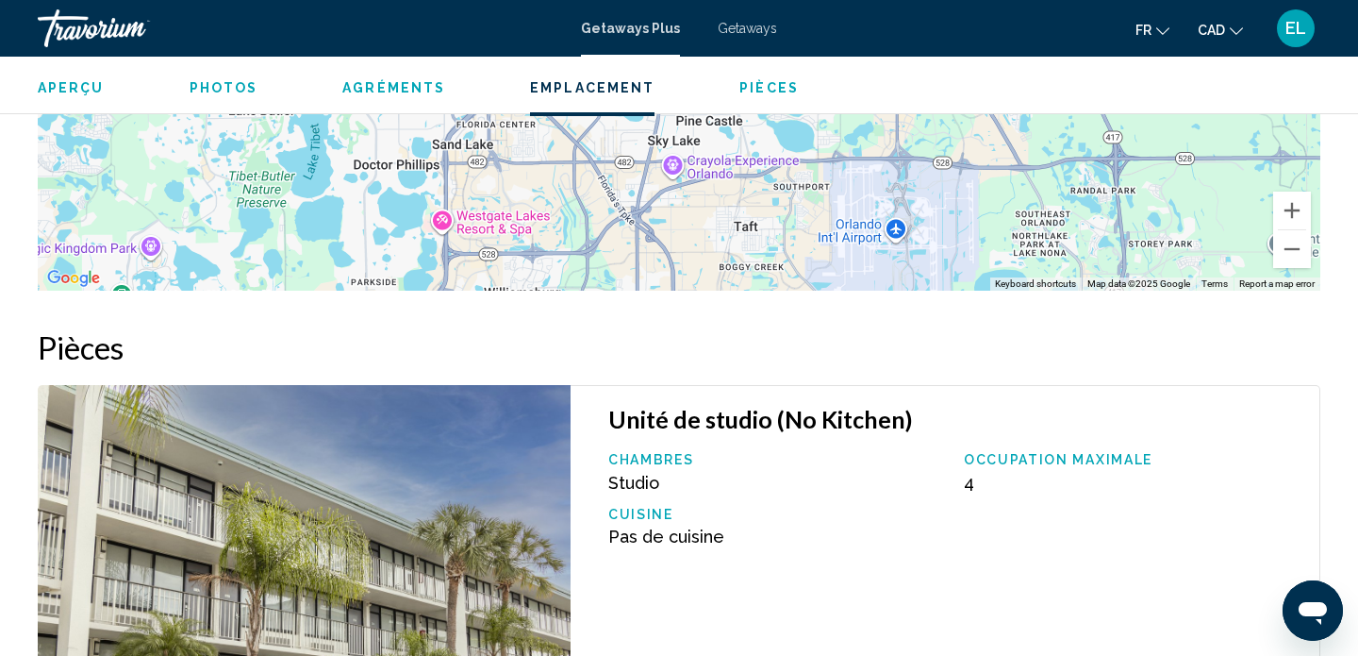
drag, startPoint x: 871, startPoint y: 233, endPoint x: 845, endPoint y: 451, distance: 219.4
click at [845, 291] on div "To activate drag with keyboard, press Alt + Enter. Once in keyboard drag state,…" at bounding box center [679, 8] width 1283 height 566
drag, startPoint x: 834, startPoint y: 514, endPoint x: 840, endPoint y: 444, distance: 70.1
click at [840, 444] on div "Unité de studio (No Kitchen) Chambres Studio Occupation maximale 4 Cuisine Pas …" at bounding box center [946, 588] width 750 height 406
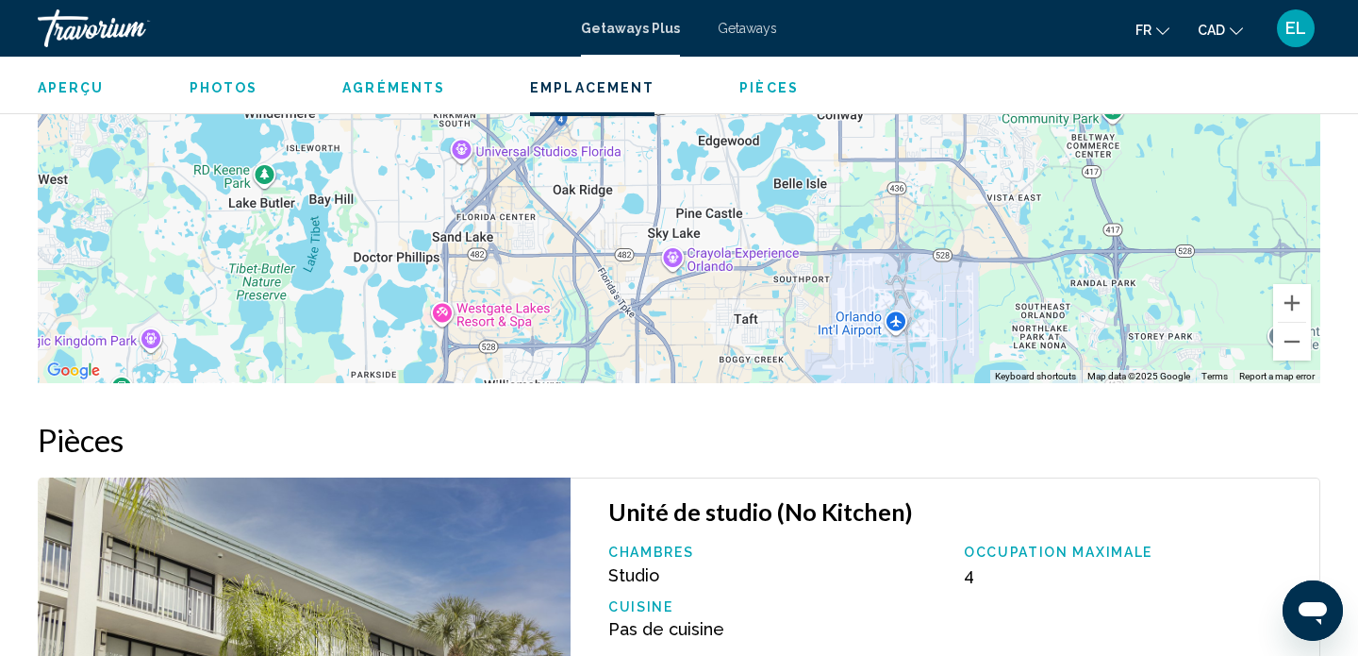
scroll to position [2525, 0]
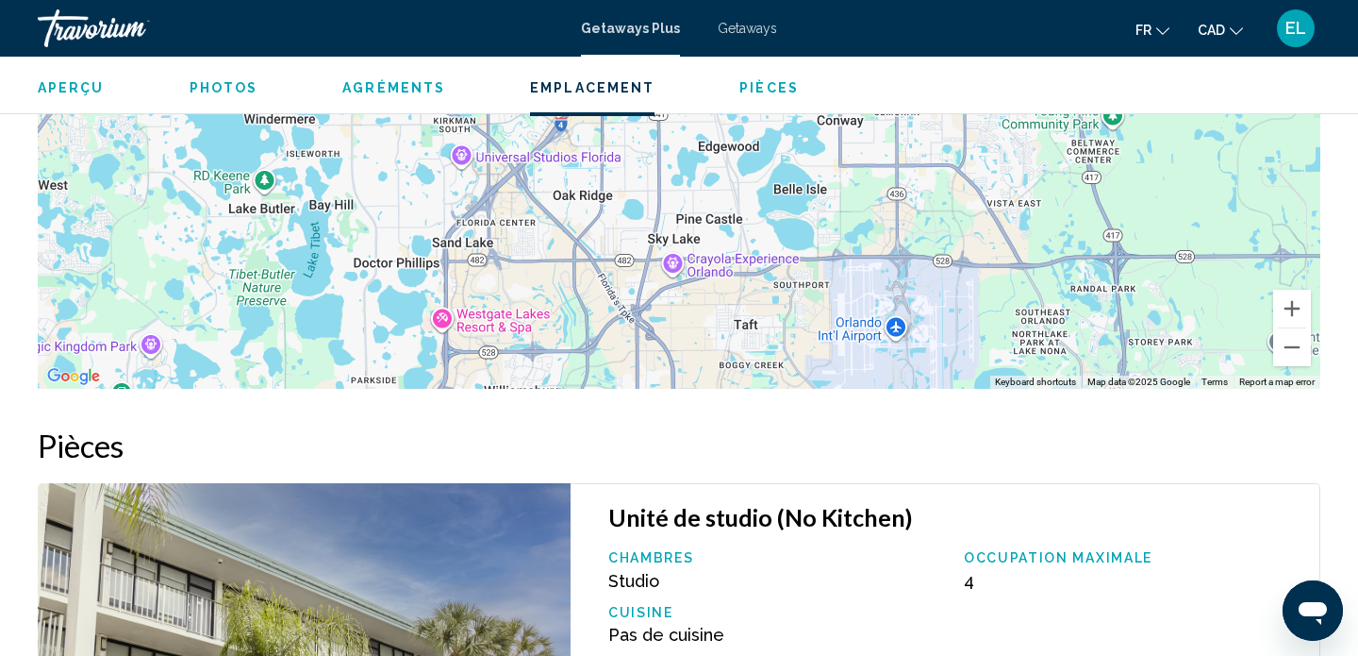
click at [755, 26] on span "Getaways" at bounding box center [747, 28] width 59 height 15
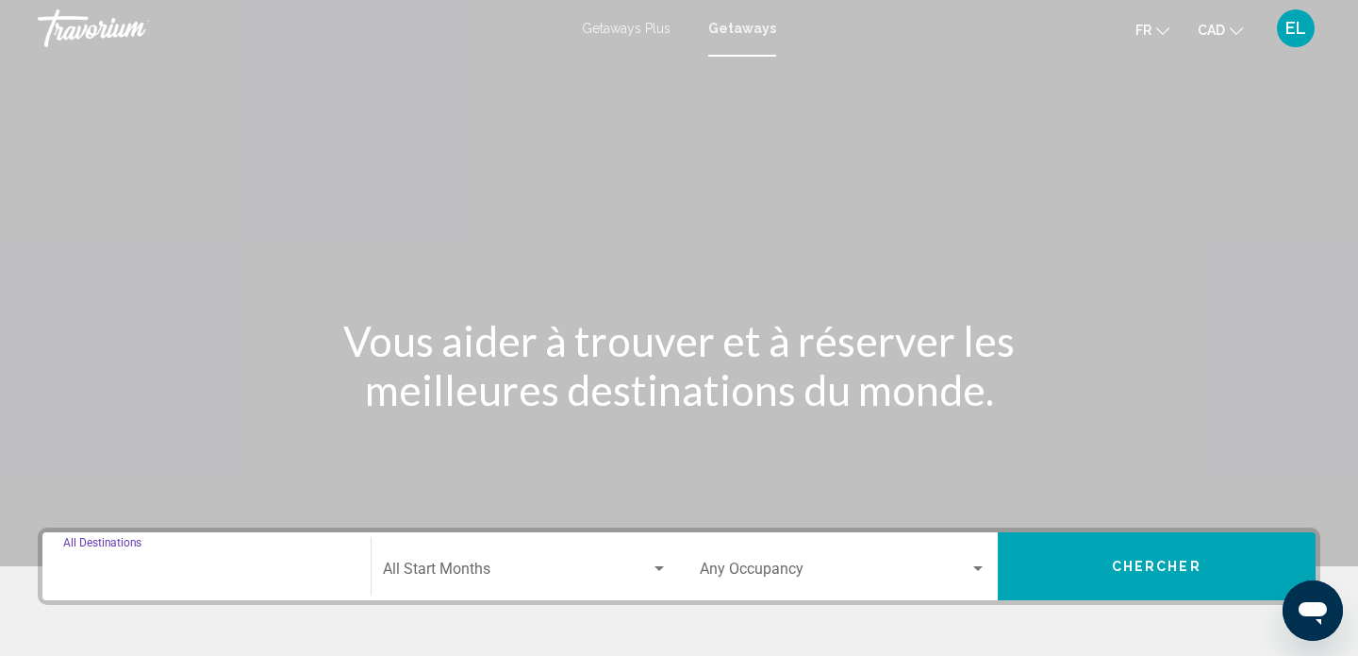
click at [187, 577] on input "Destination All Destinations" at bounding box center [206, 572] width 287 height 17
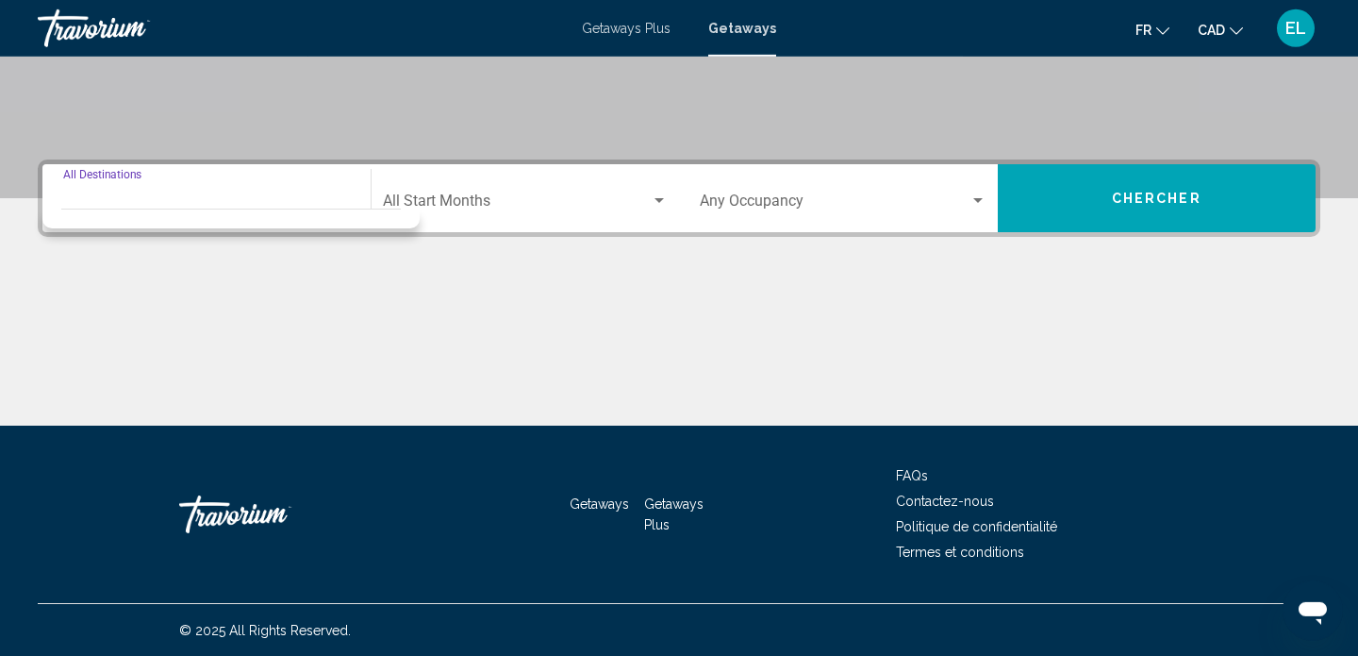
scroll to position [369, 0]
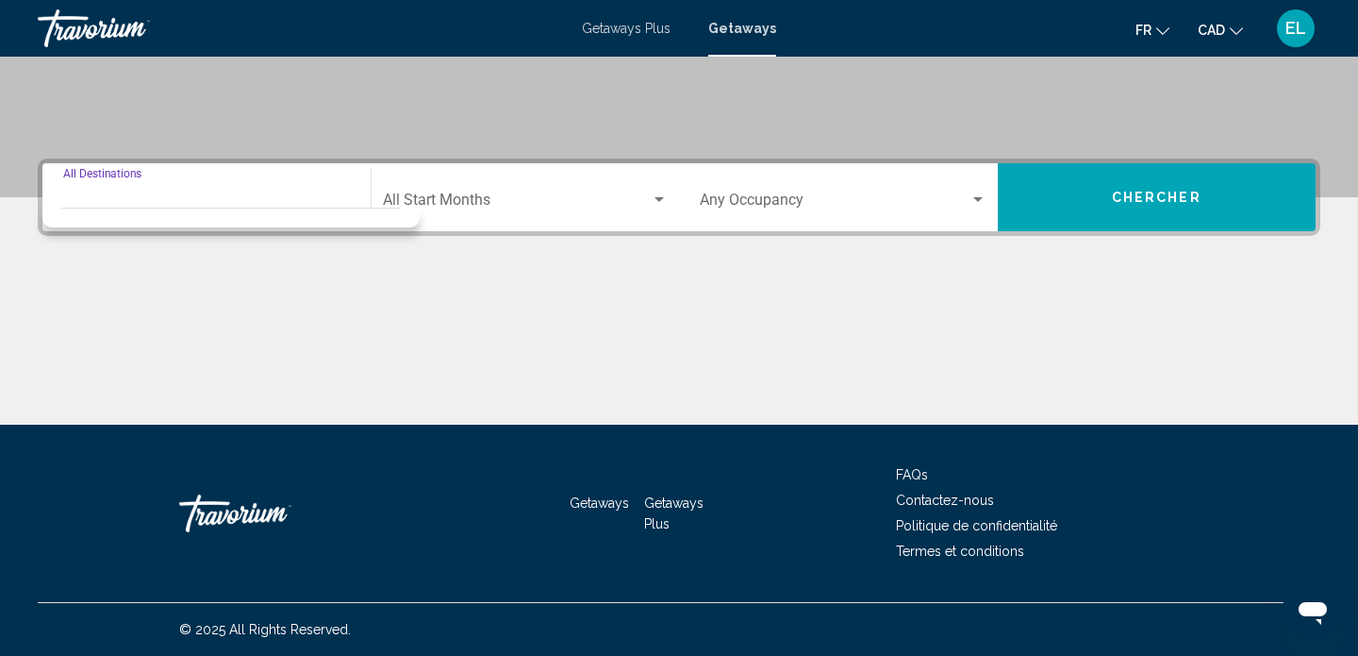
click at [186, 203] on input "Destination All Destinations" at bounding box center [206, 203] width 287 height 17
click at [120, 175] on div "Destination All Destinations" at bounding box center [206, 197] width 287 height 59
click at [463, 202] on span "Search widget" at bounding box center [517, 203] width 269 height 17
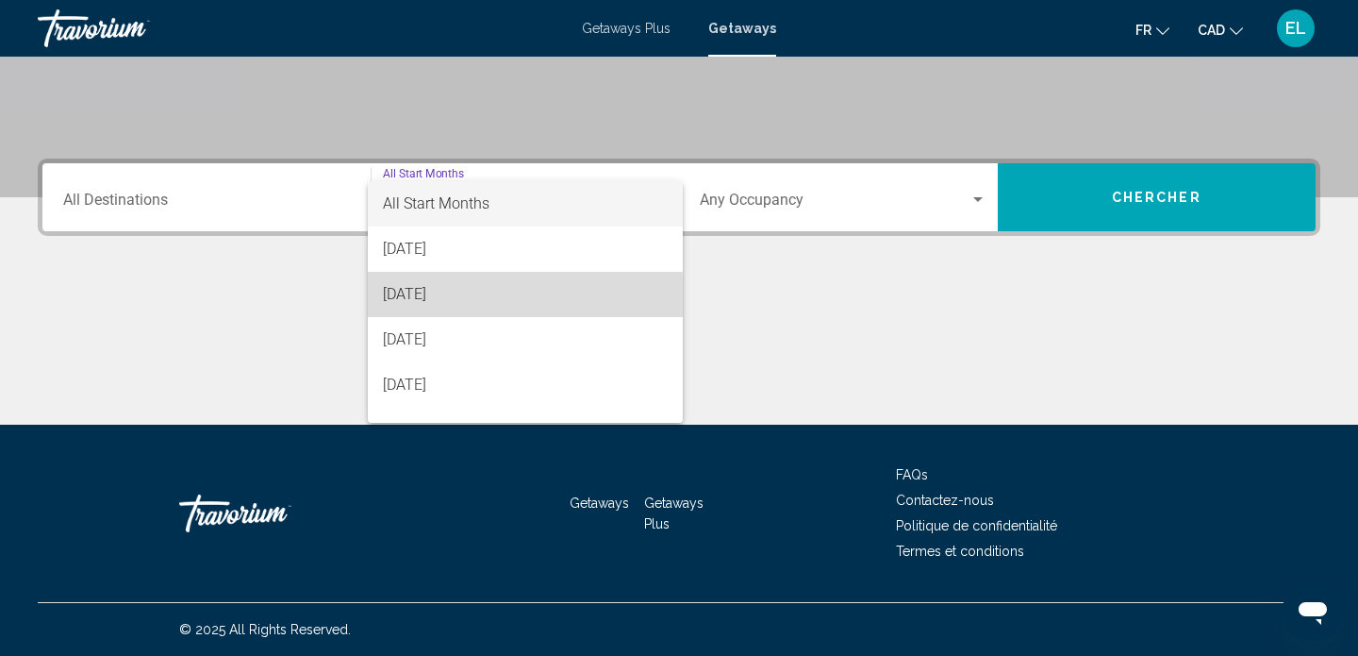
click at [422, 298] on span "[DATE]" at bounding box center [526, 294] width 286 height 45
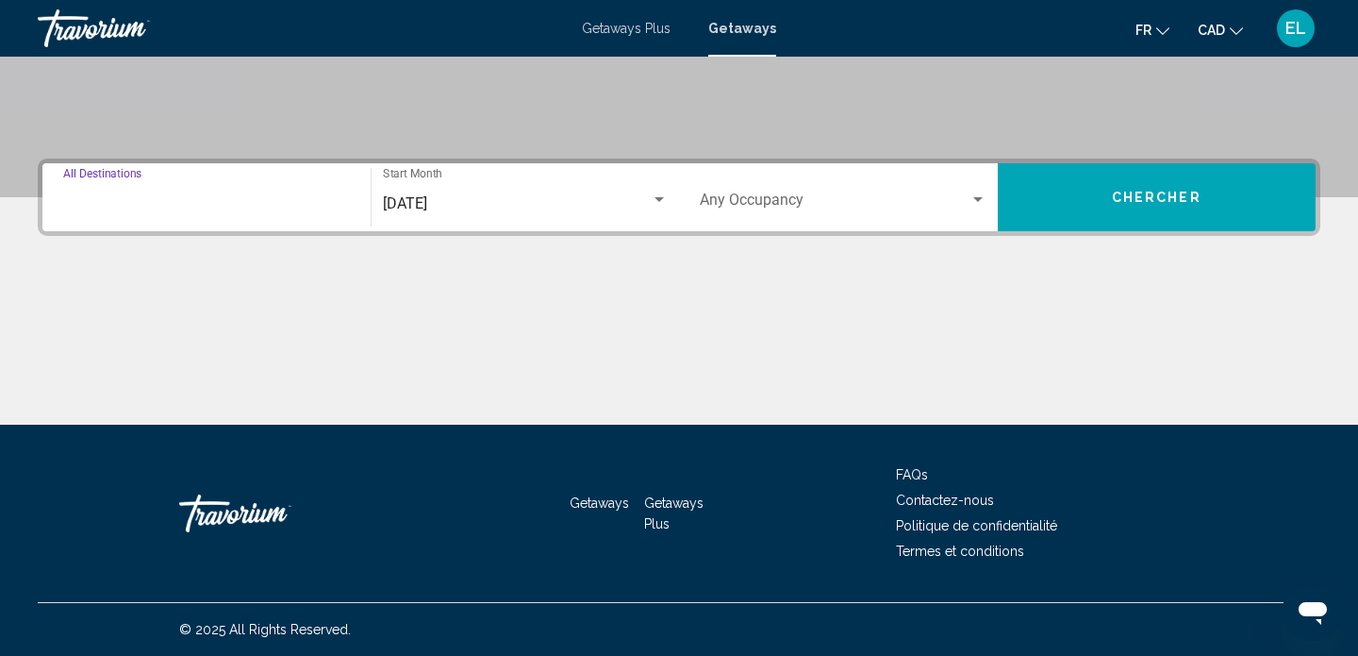
click at [178, 204] on input "Destination All Destinations" at bounding box center [206, 203] width 287 height 17
click at [178, 217] on div "Search widget" at bounding box center [231, 212] width 340 height 9
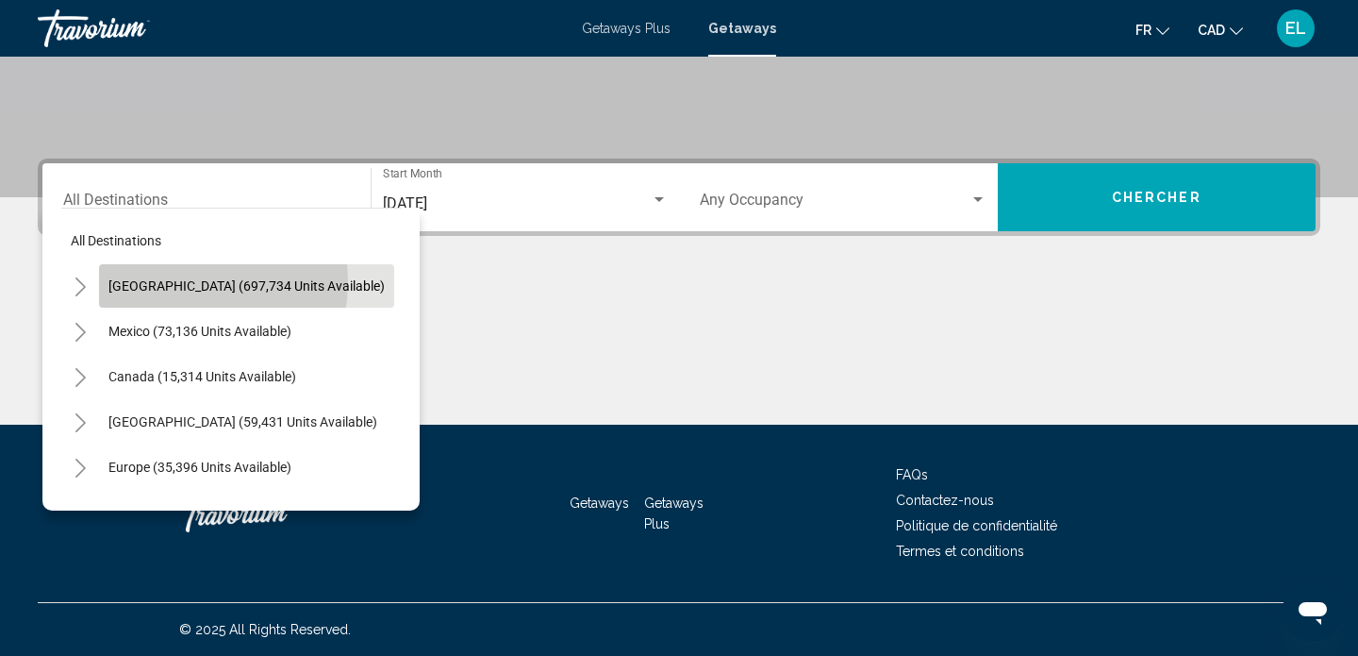
click at [187, 282] on span "[GEOGRAPHIC_DATA] (697,734 units available)" at bounding box center [246, 285] width 276 height 15
type input "**********"
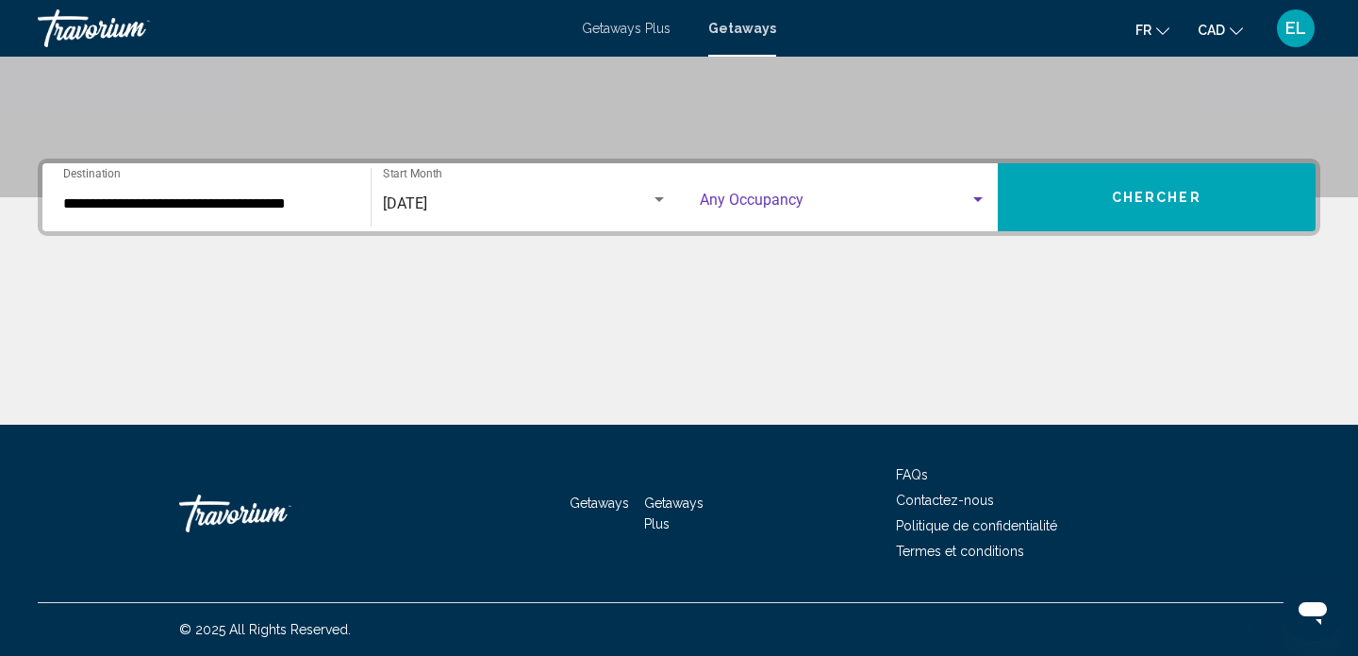
click at [984, 198] on div "Search widget" at bounding box center [978, 199] width 17 height 15
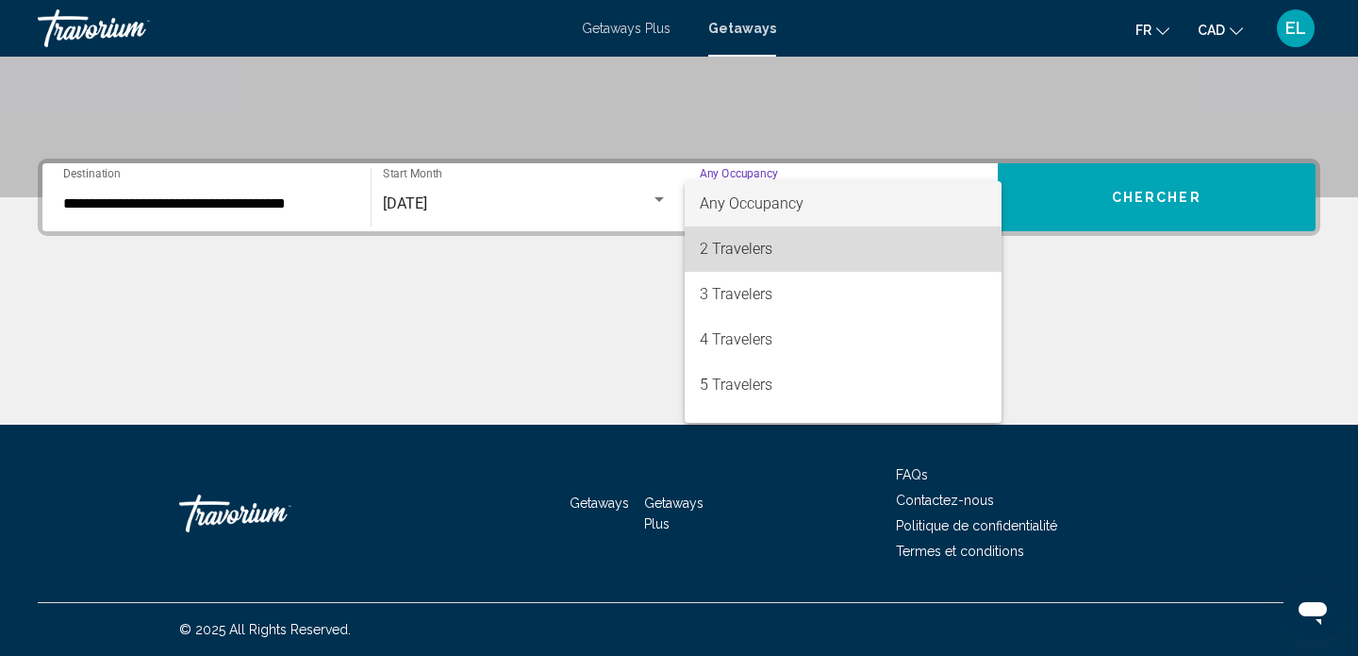
click at [824, 255] on span "2 Travelers" at bounding box center [843, 248] width 287 height 45
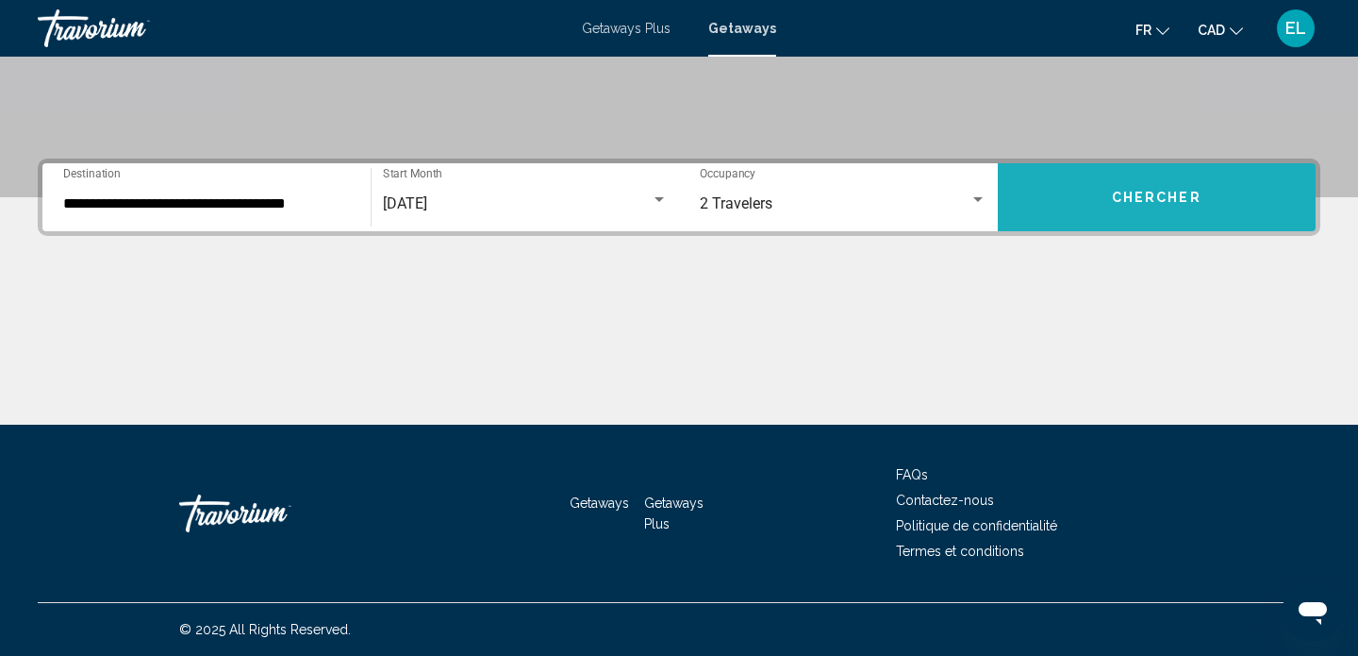
click at [1102, 206] on button "Chercher" at bounding box center [1157, 197] width 319 height 68
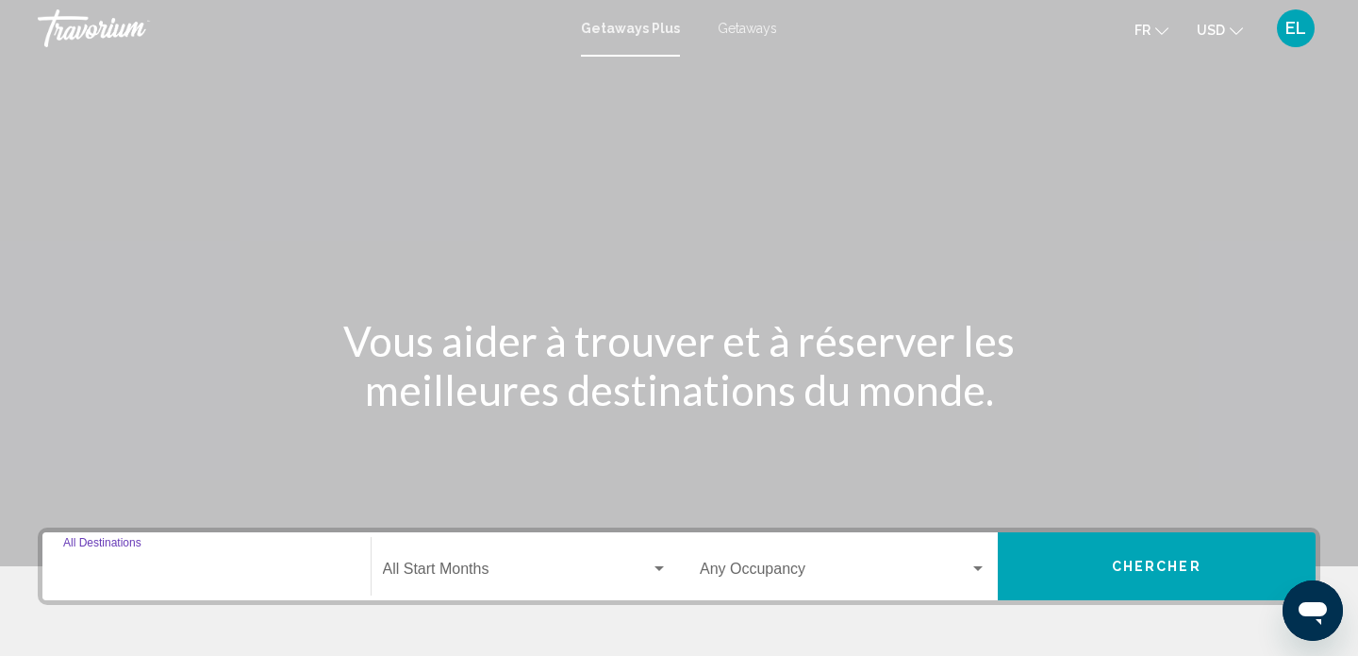
click at [124, 566] on input "Destination All Destinations" at bounding box center [206, 572] width 287 height 17
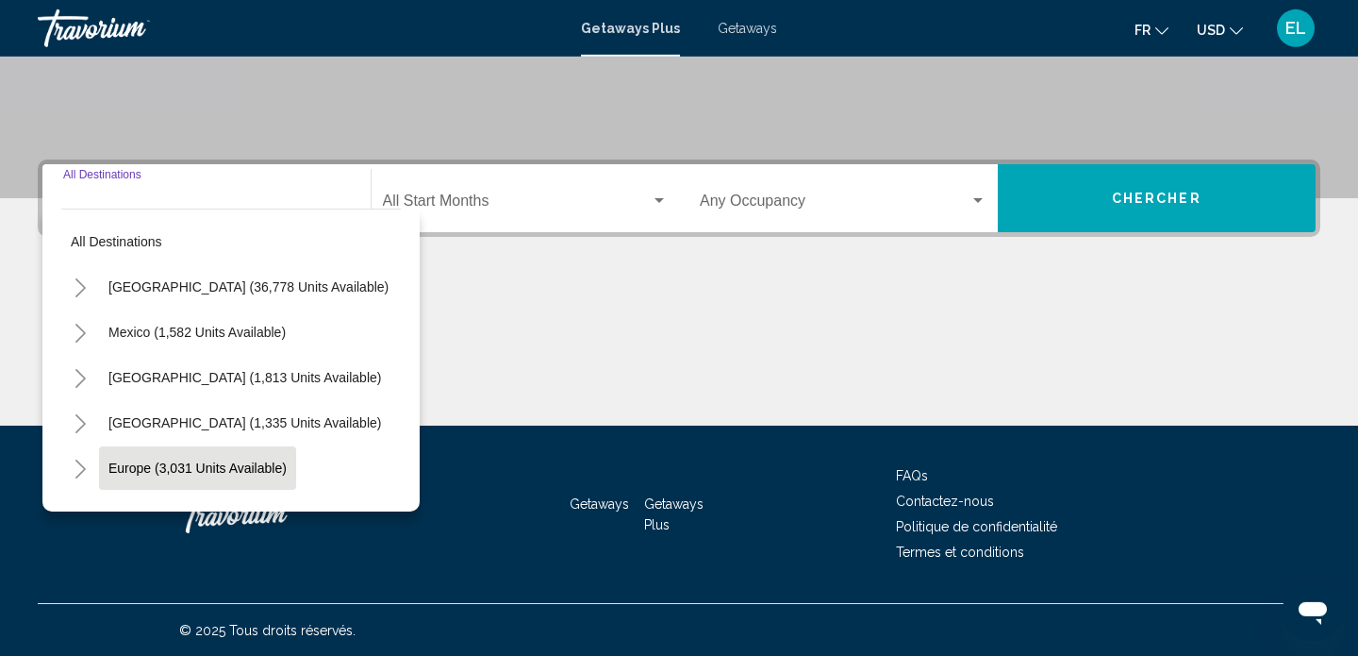
scroll to position [369, 0]
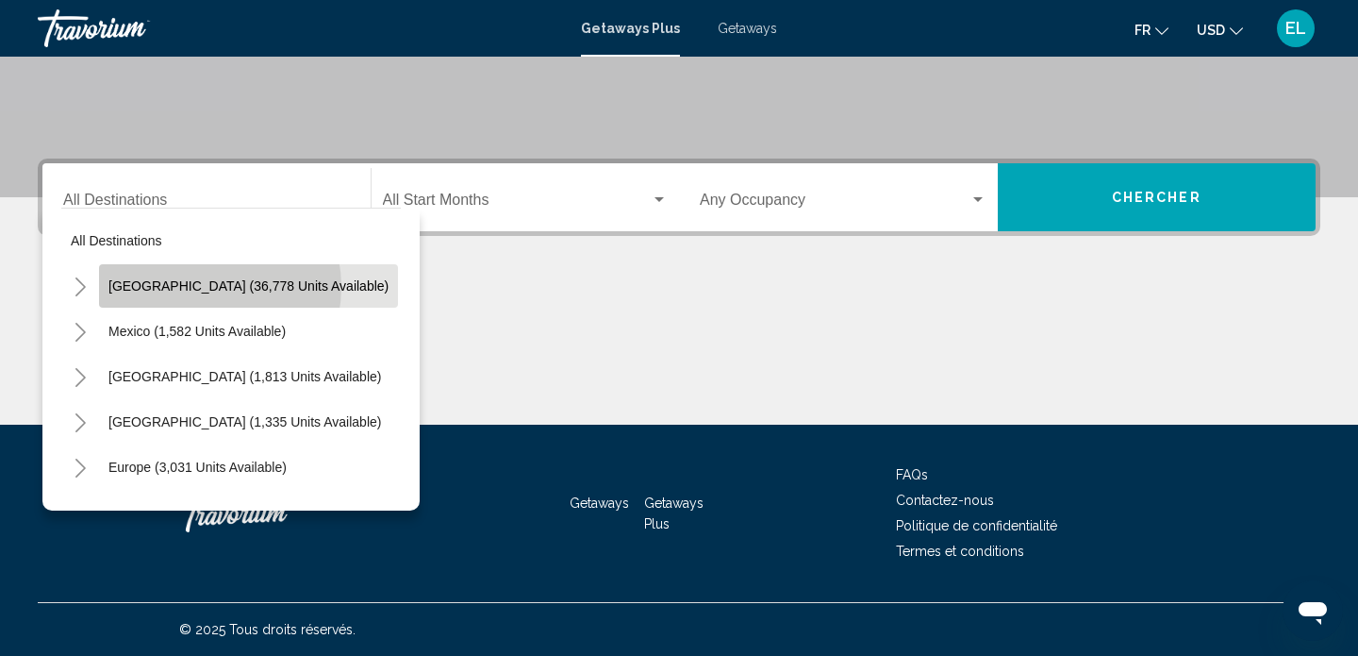
click at [197, 287] on span "United States (36,778 units available)" at bounding box center [248, 285] width 280 height 15
type input "**********"
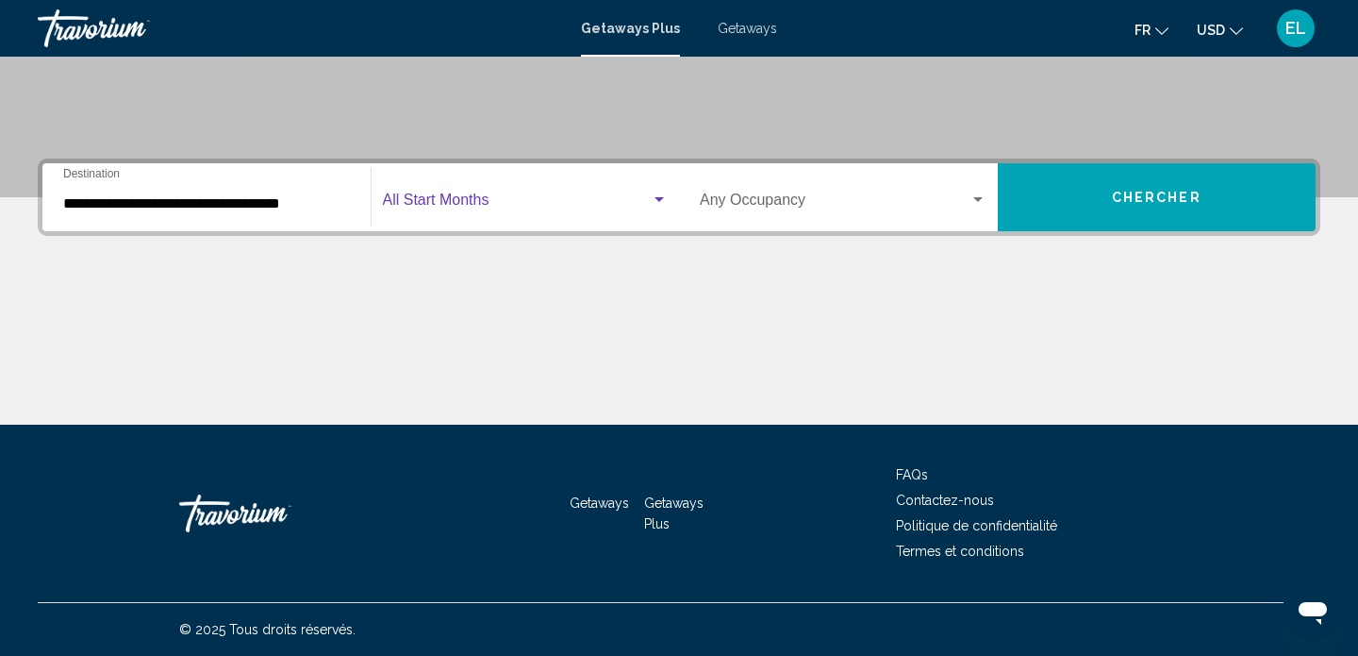
click at [475, 208] on span "Search widget" at bounding box center [517, 203] width 269 height 17
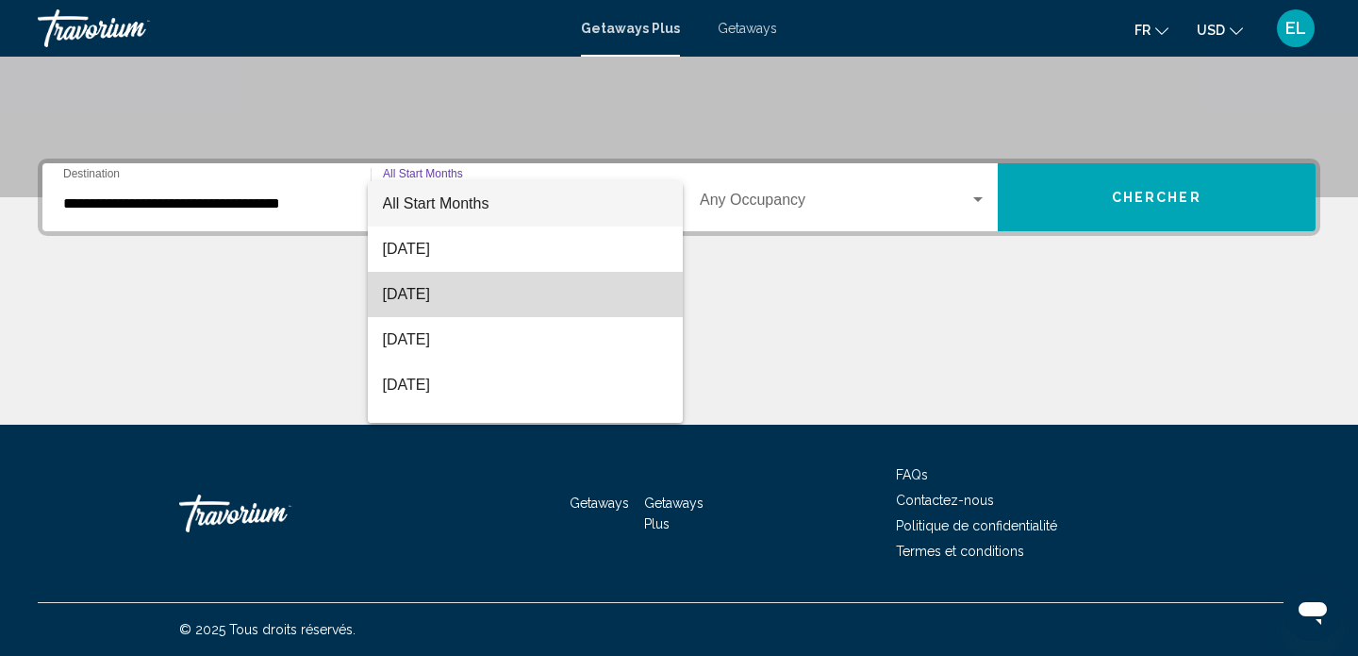
click at [440, 289] on span "[DATE]" at bounding box center [526, 294] width 286 height 45
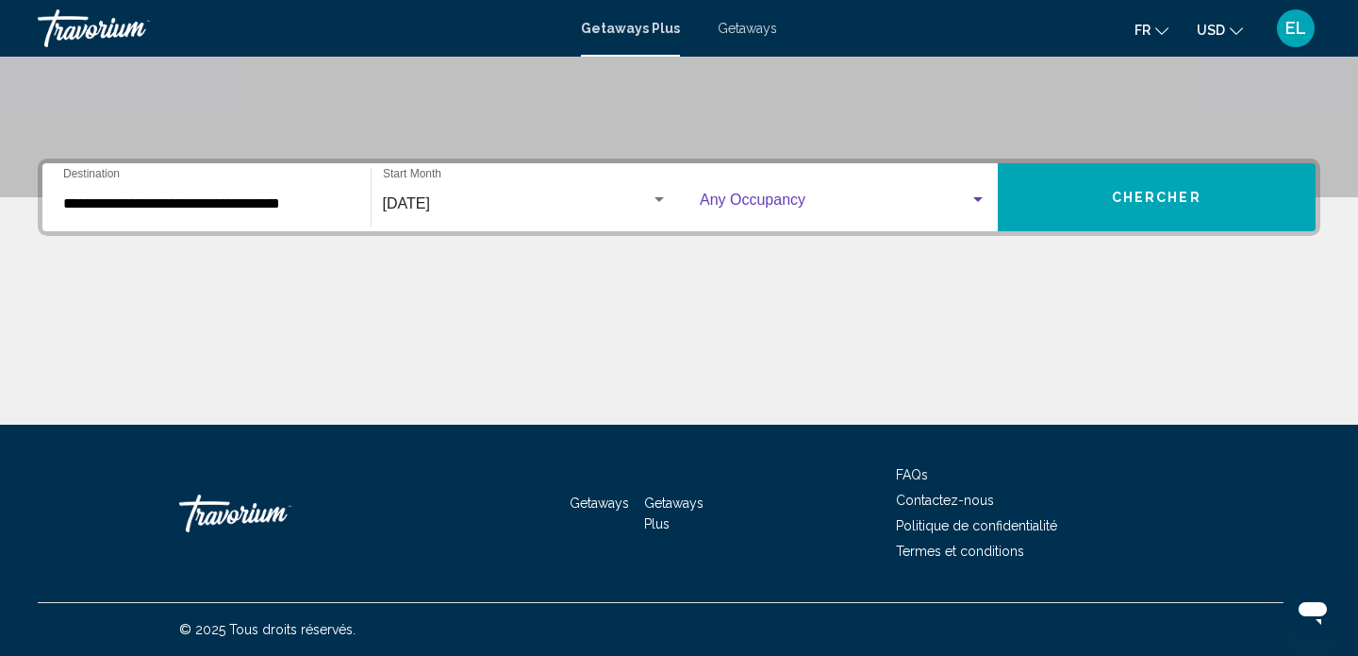
click at [971, 198] on div "Search widget" at bounding box center [978, 199] width 17 height 15
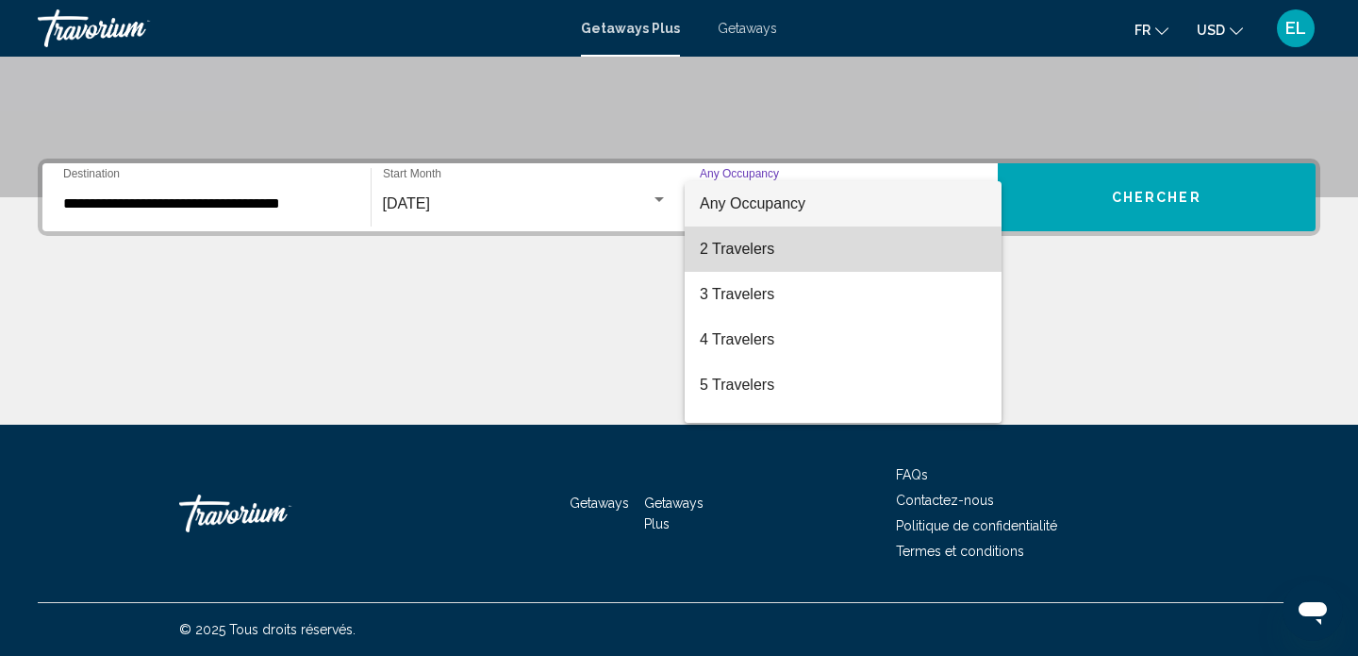
click at [801, 257] on span "2 Travelers" at bounding box center [843, 248] width 287 height 45
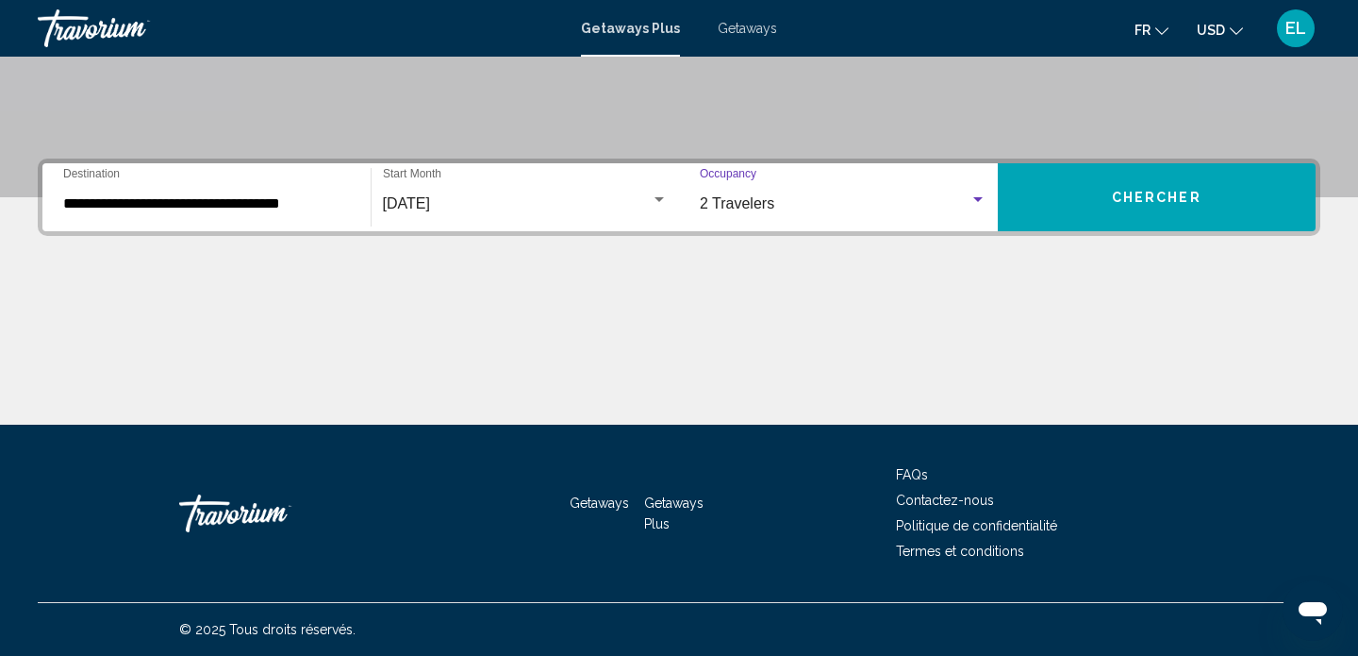
click at [1138, 215] on button "Chercher" at bounding box center [1157, 197] width 319 height 68
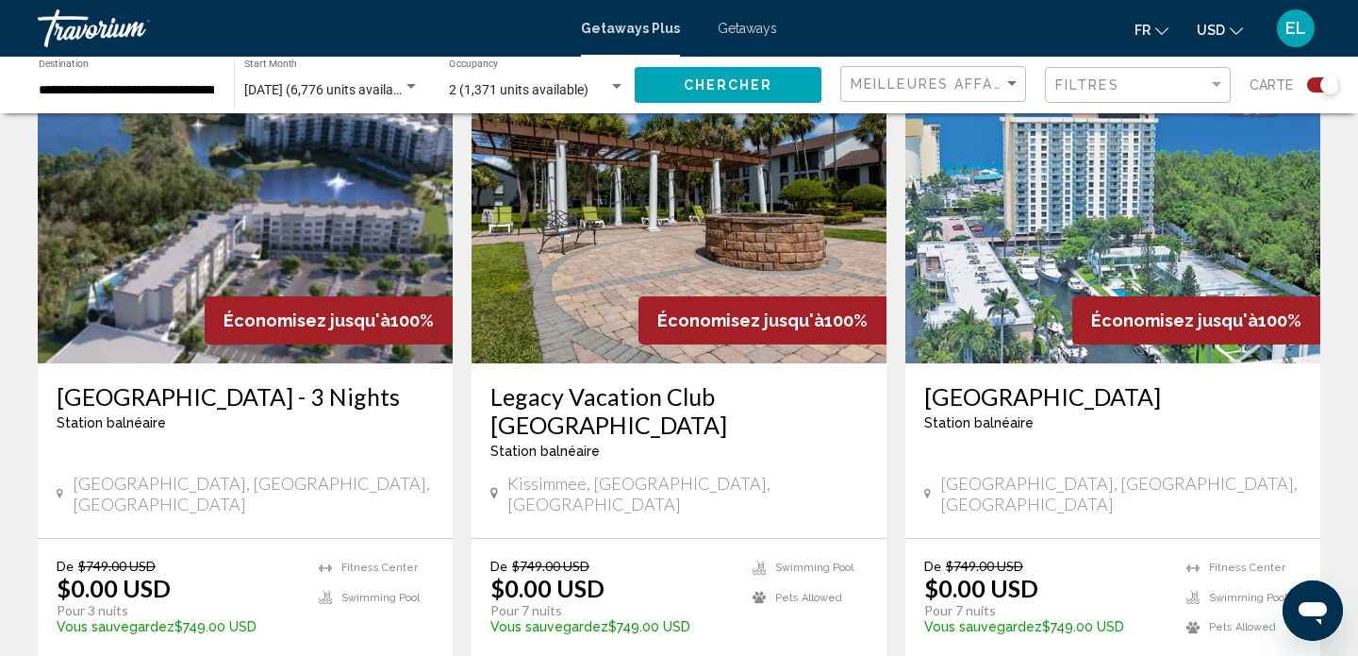
scroll to position [2076, 0]
click at [748, 27] on span "Getaways" at bounding box center [747, 28] width 59 height 15
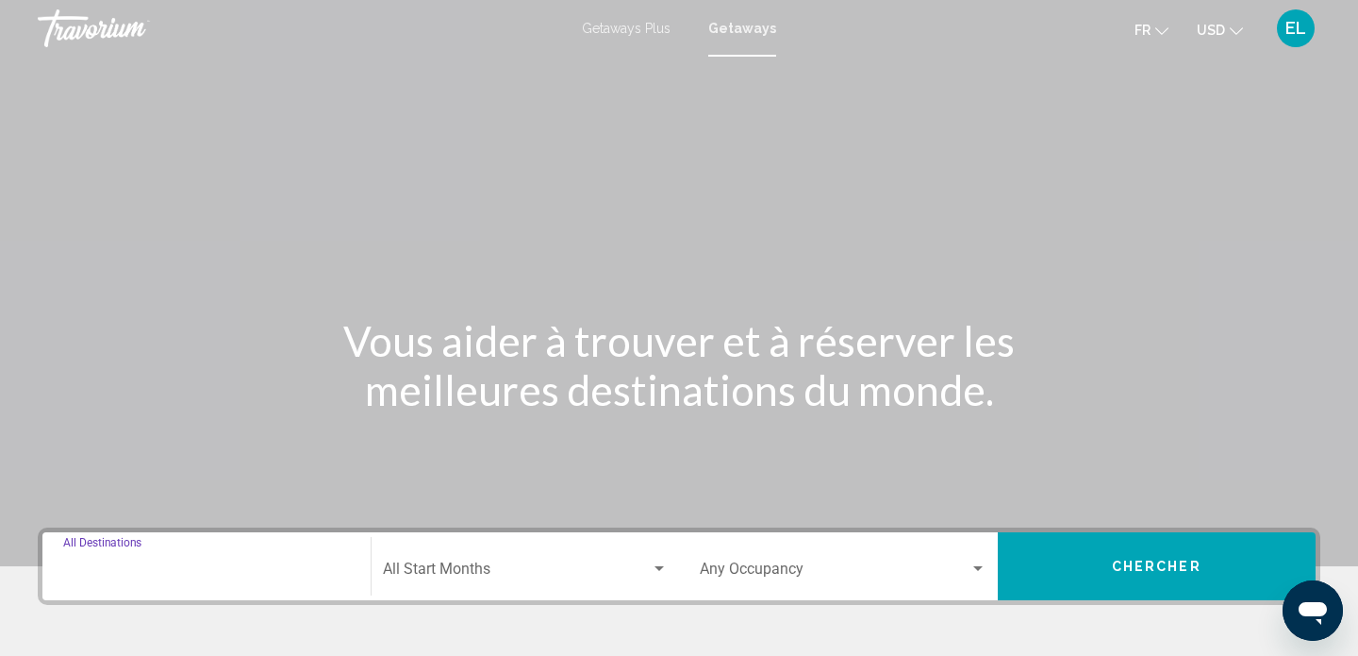
click at [126, 575] on input "Destination All Destinations" at bounding box center [206, 572] width 287 height 17
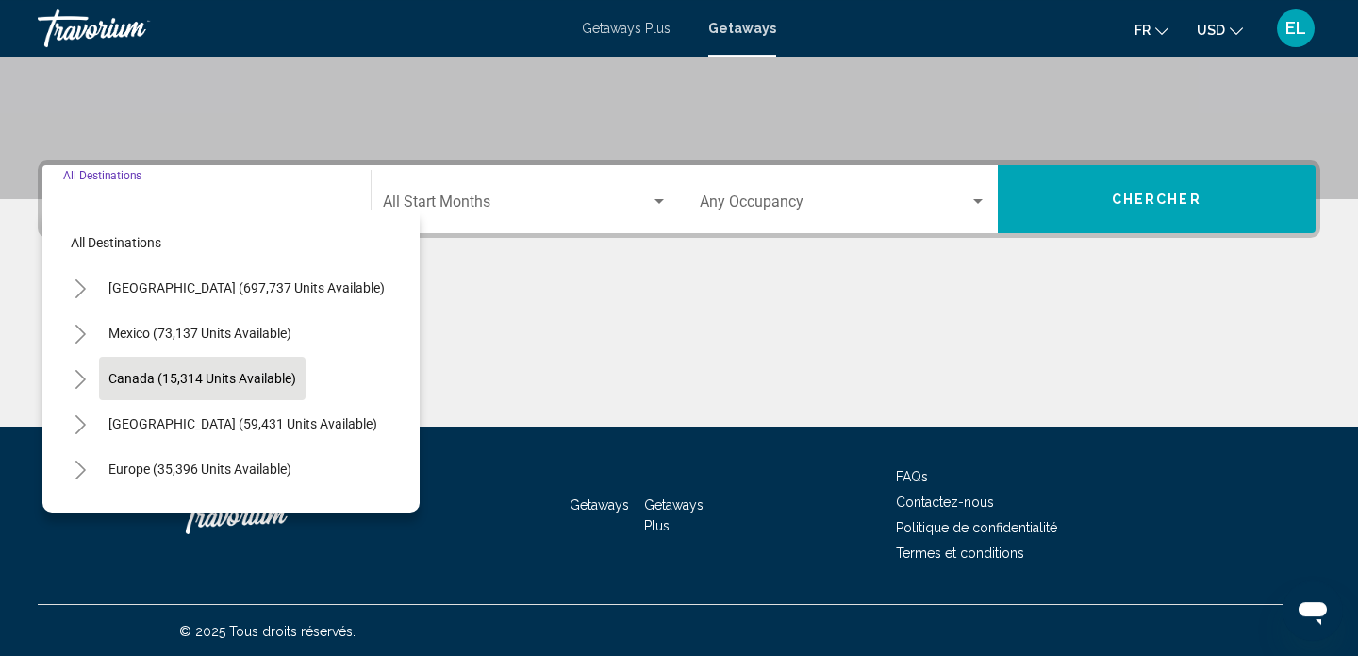
scroll to position [369, 0]
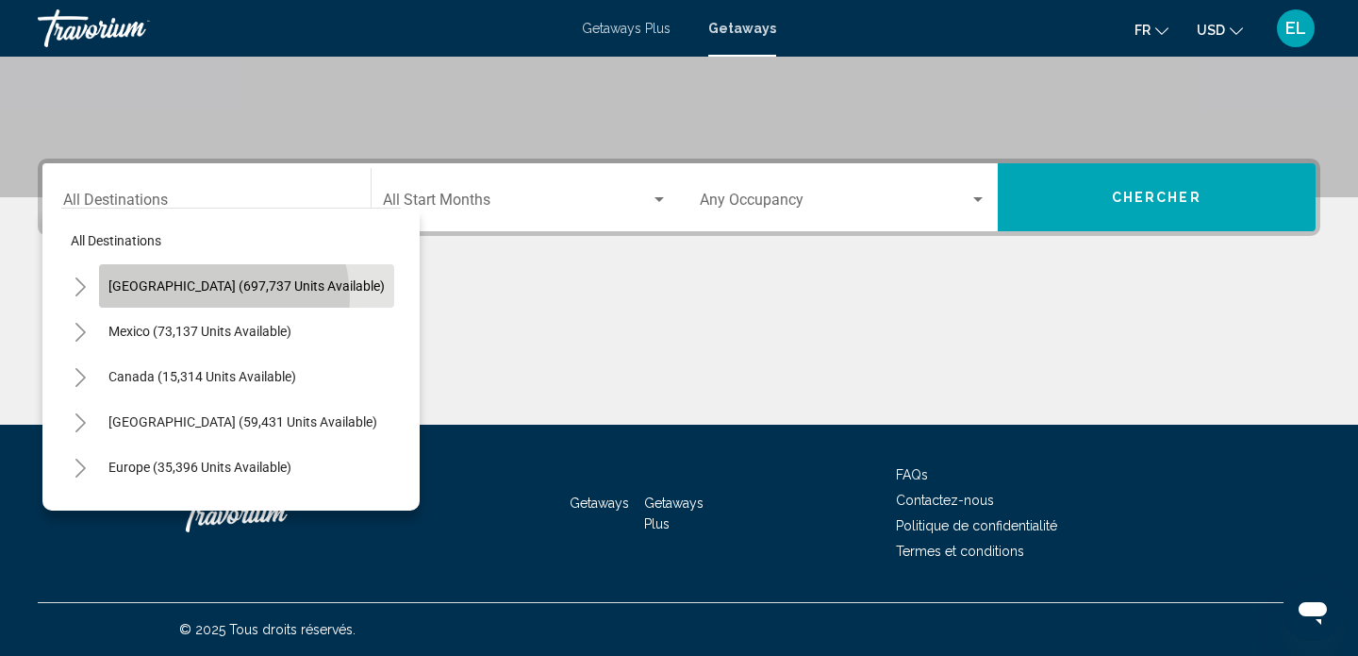
click at [215, 297] on button "United States (697,737 units available)" at bounding box center [246, 285] width 295 height 43
type input "**********"
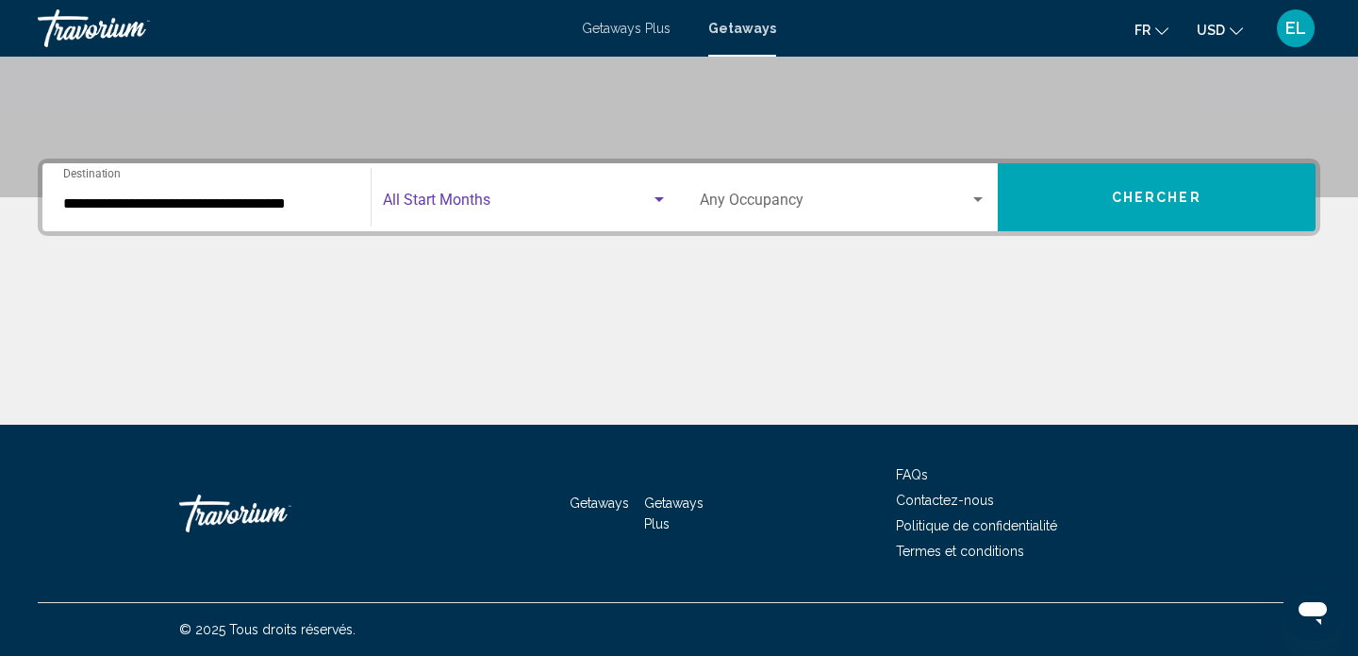
click at [656, 198] on div "Search widget" at bounding box center [659, 199] width 9 height 5
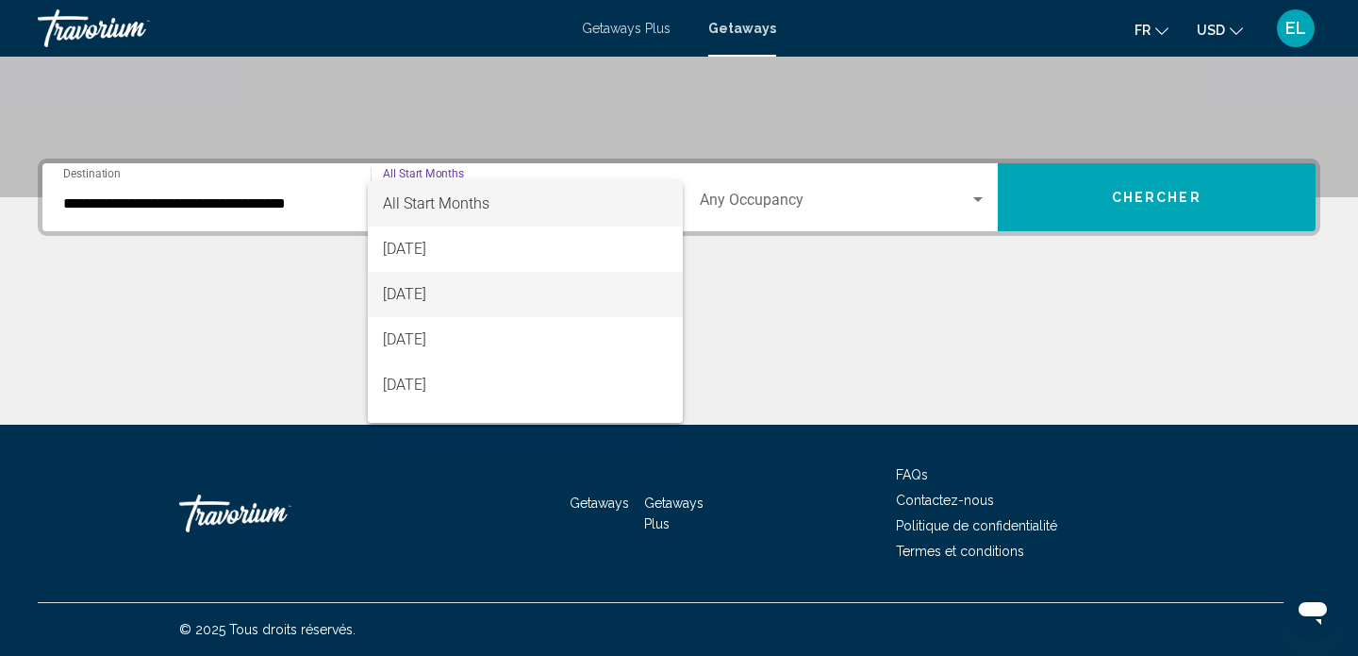
click at [509, 290] on span "[DATE]" at bounding box center [526, 294] width 286 height 45
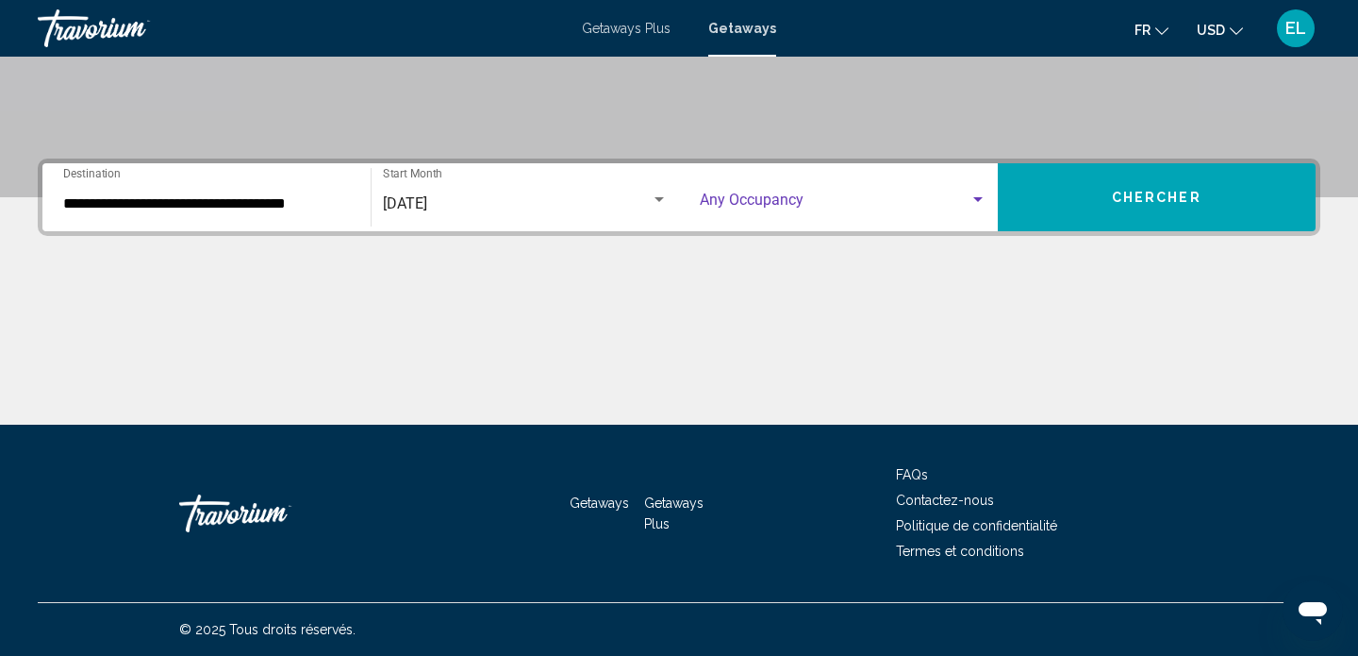
click at [968, 201] on span "Search widget" at bounding box center [835, 203] width 270 height 17
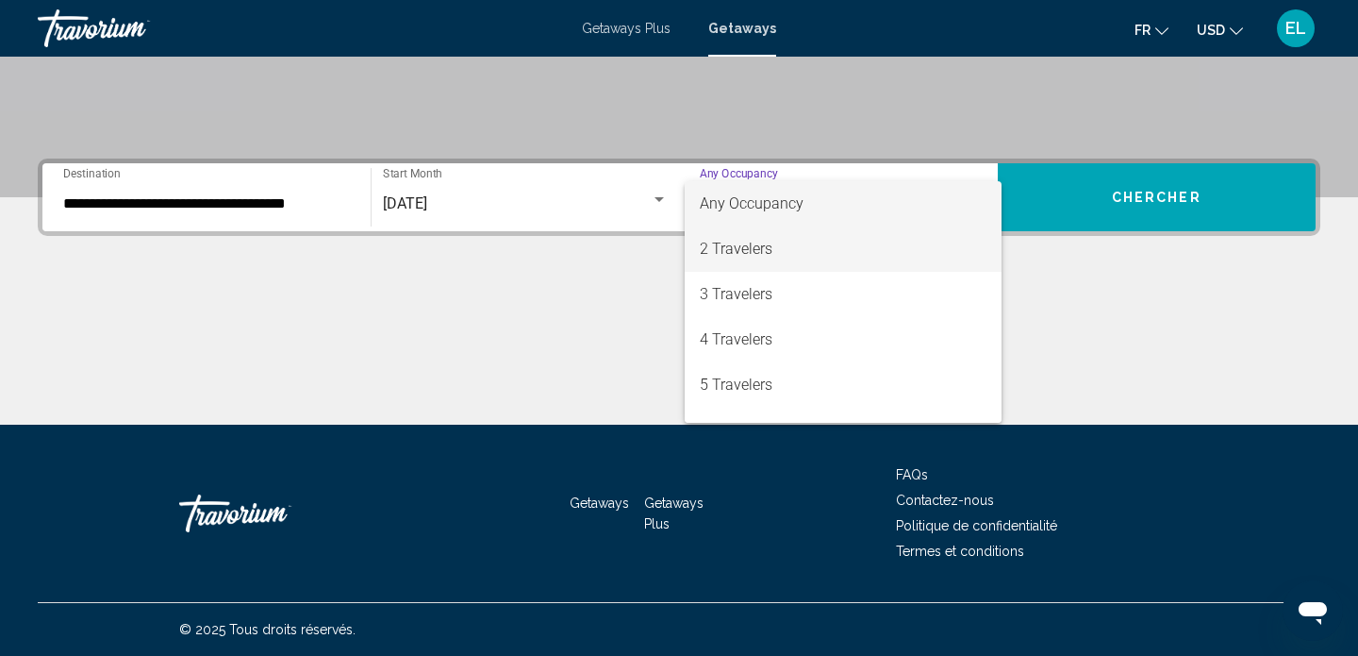
click at [835, 258] on span "2 Travelers" at bounding box center [843, 248] width 287 height 45
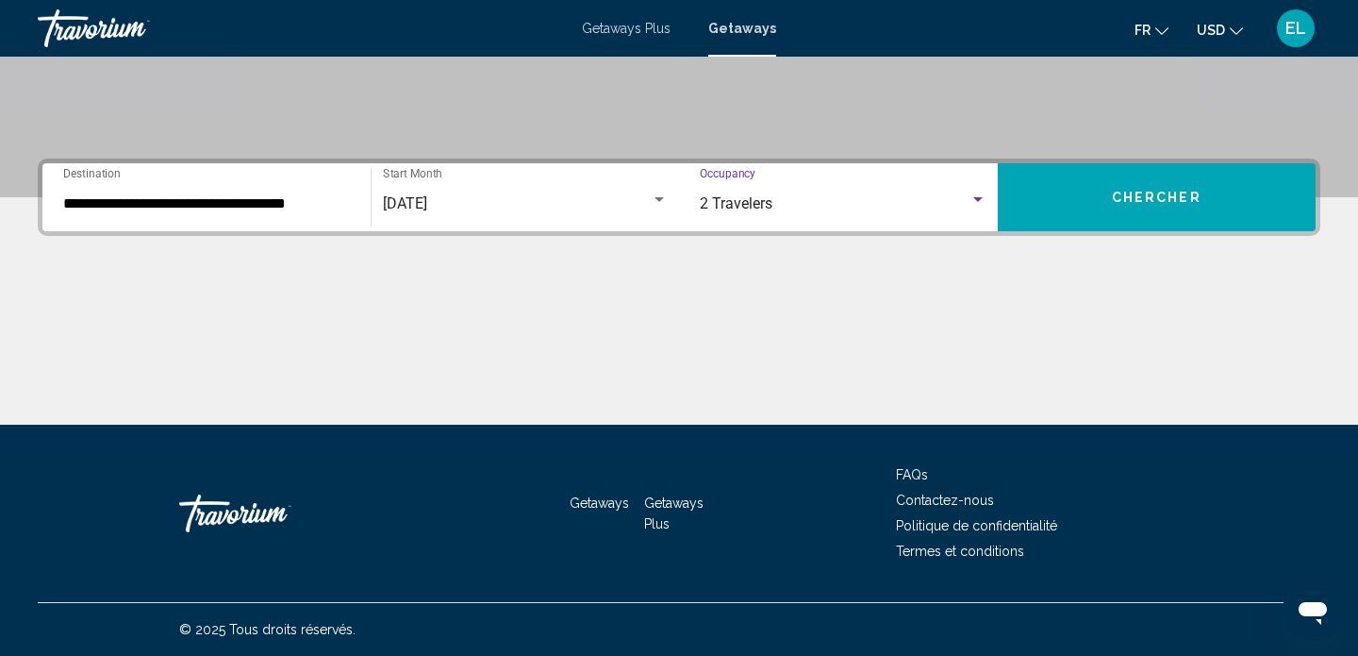
click at [1161, 206] on span "Chercher" at bounding box center [1157, 198] width 90 height 15
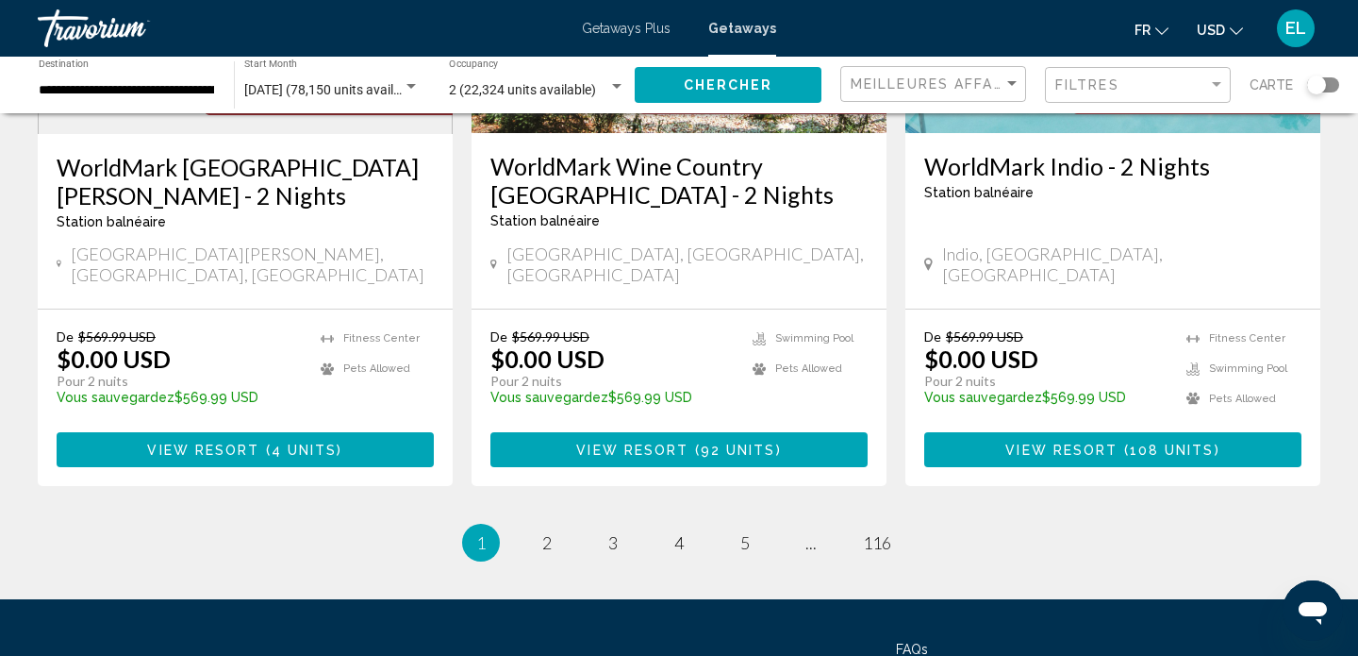
scroll to position [2474, 0]
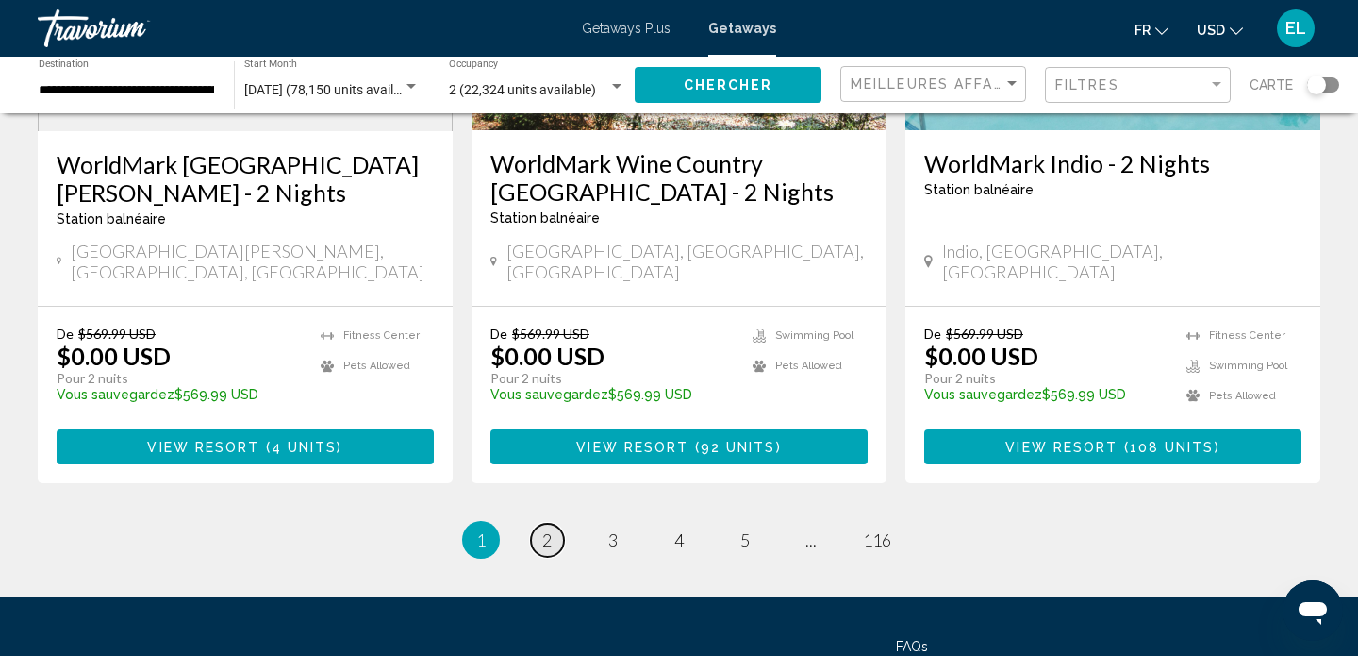
click at [541, 523] on link "page 2" at bounding box center [547, 539] width 33 height 33
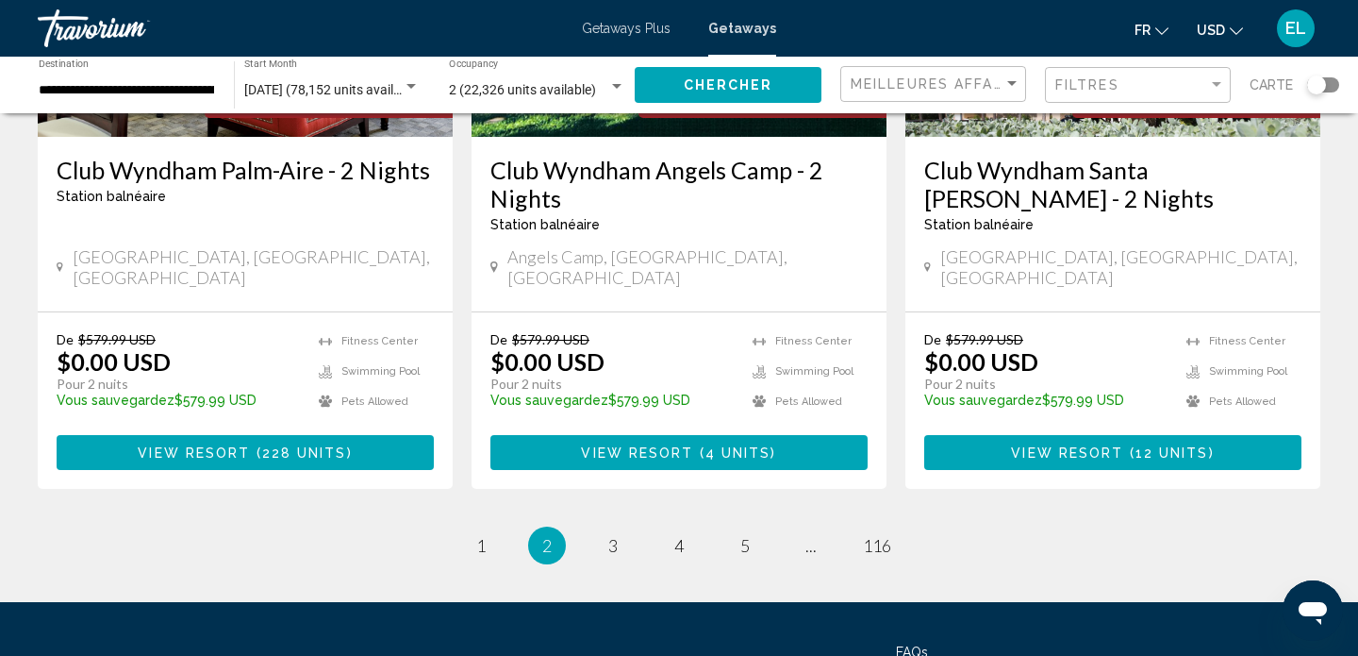
scroll to position [2505, 0]
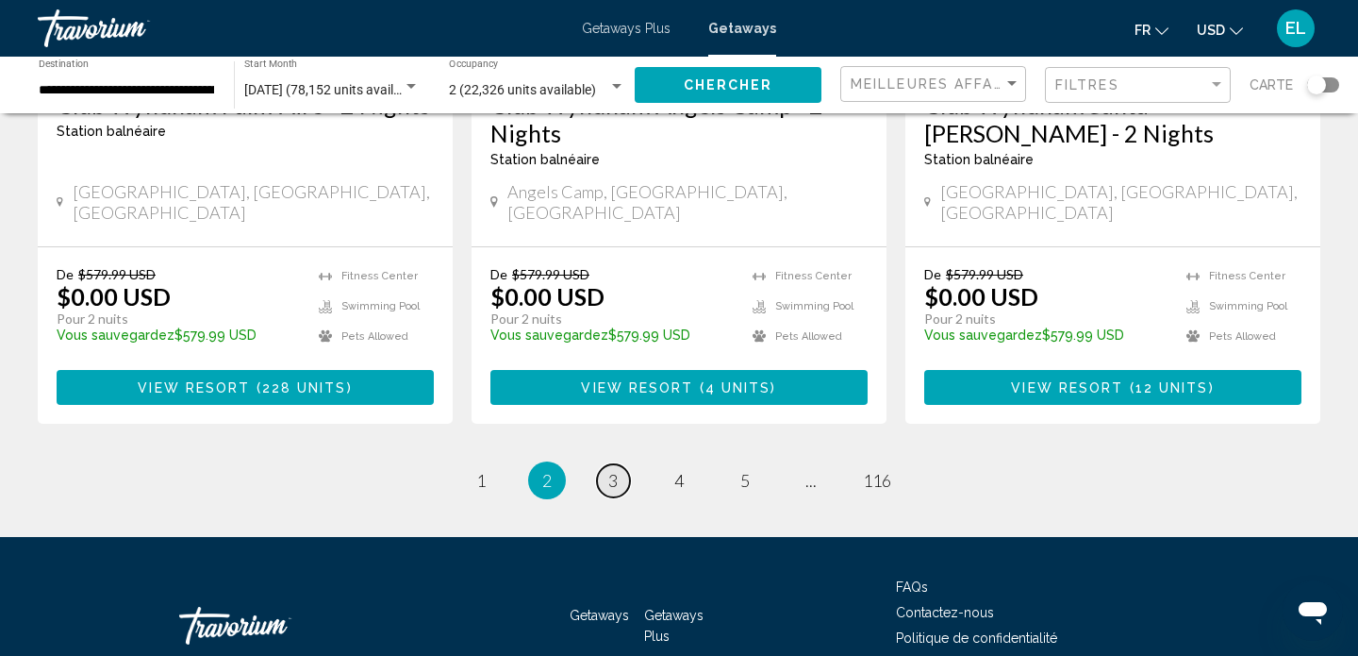
click at [621, 464] on link "page 3" at bounding box center [613, 480] width 33 height 33
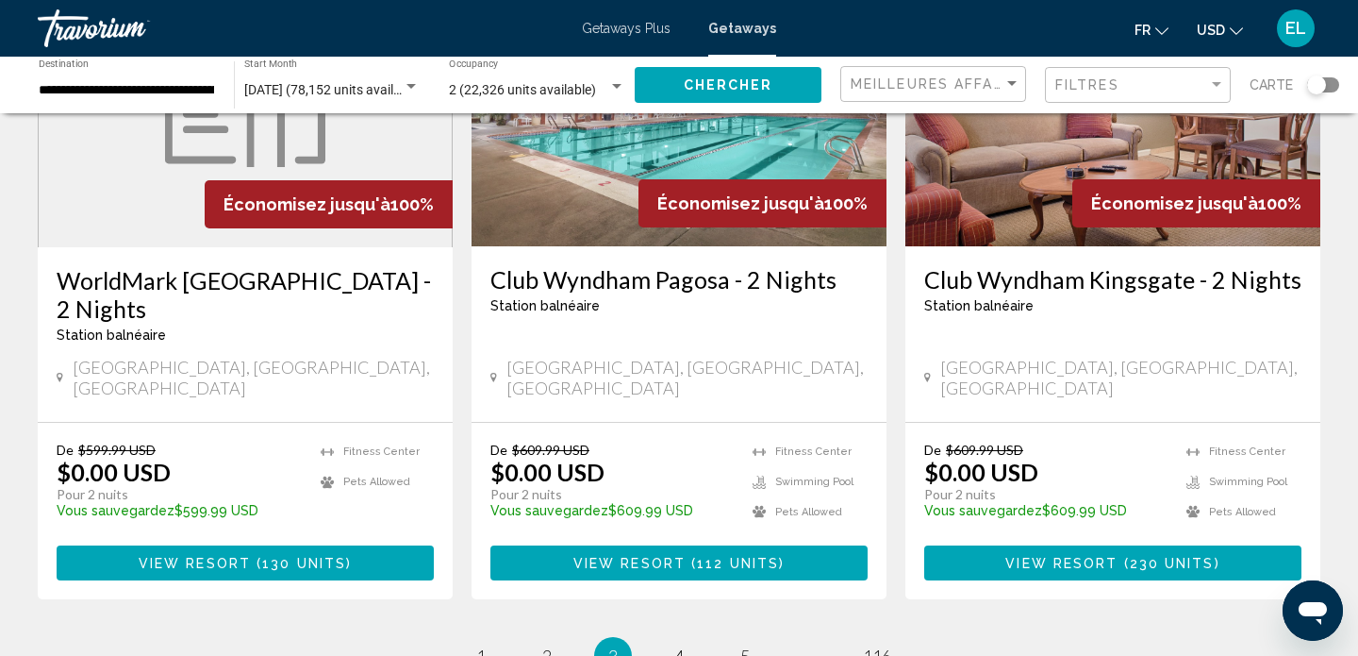
scroll to position [2333, 0]
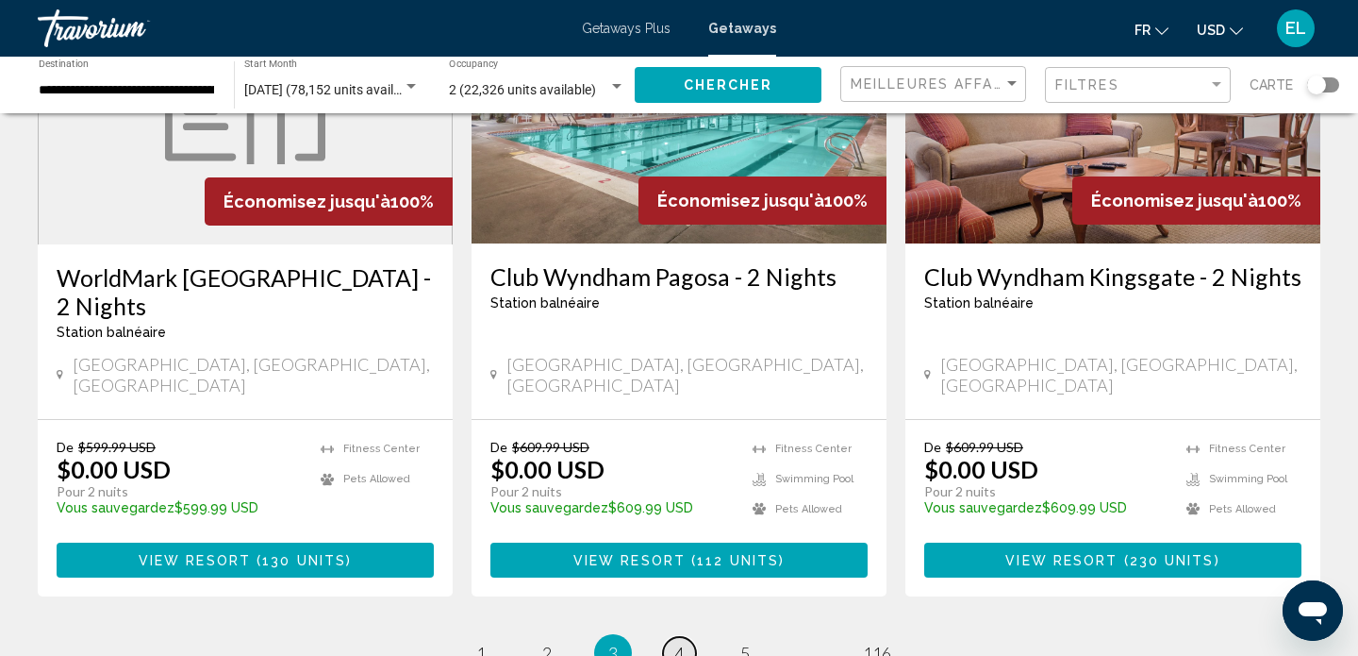
click at [684, 642] on span "4" at bounding box center [678, 652] width 9 height 21
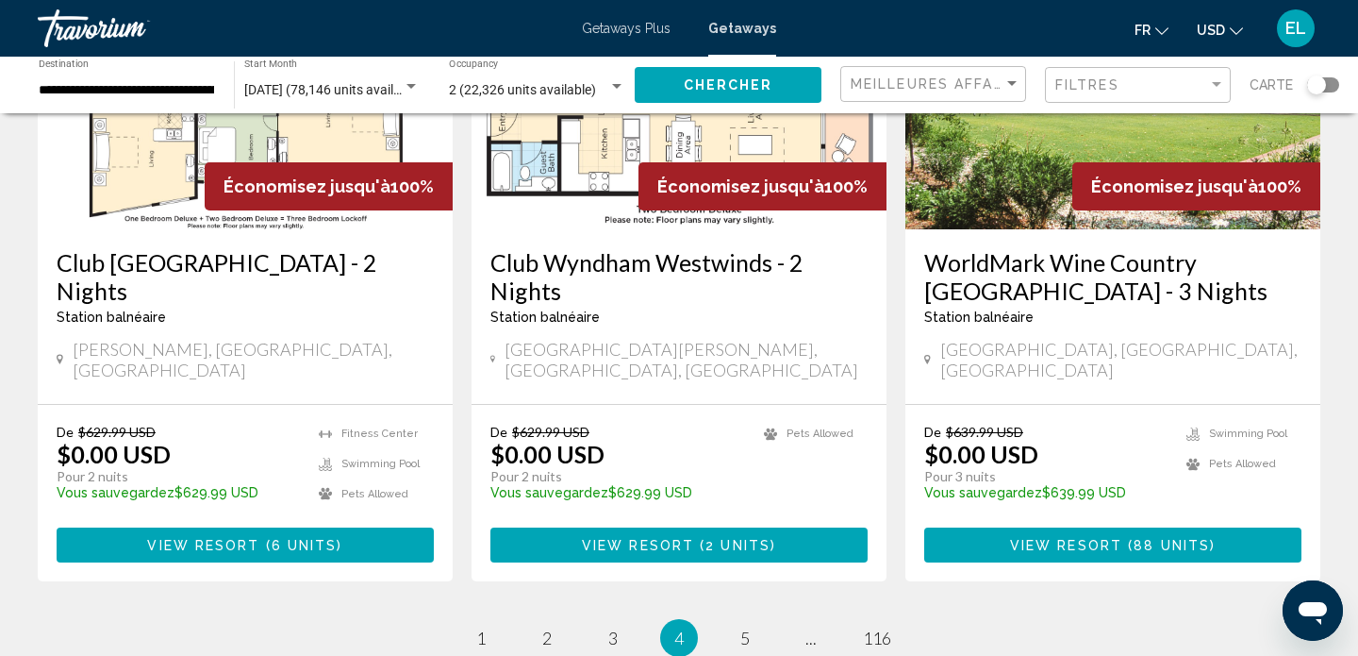
scroll to position [2347, 0]
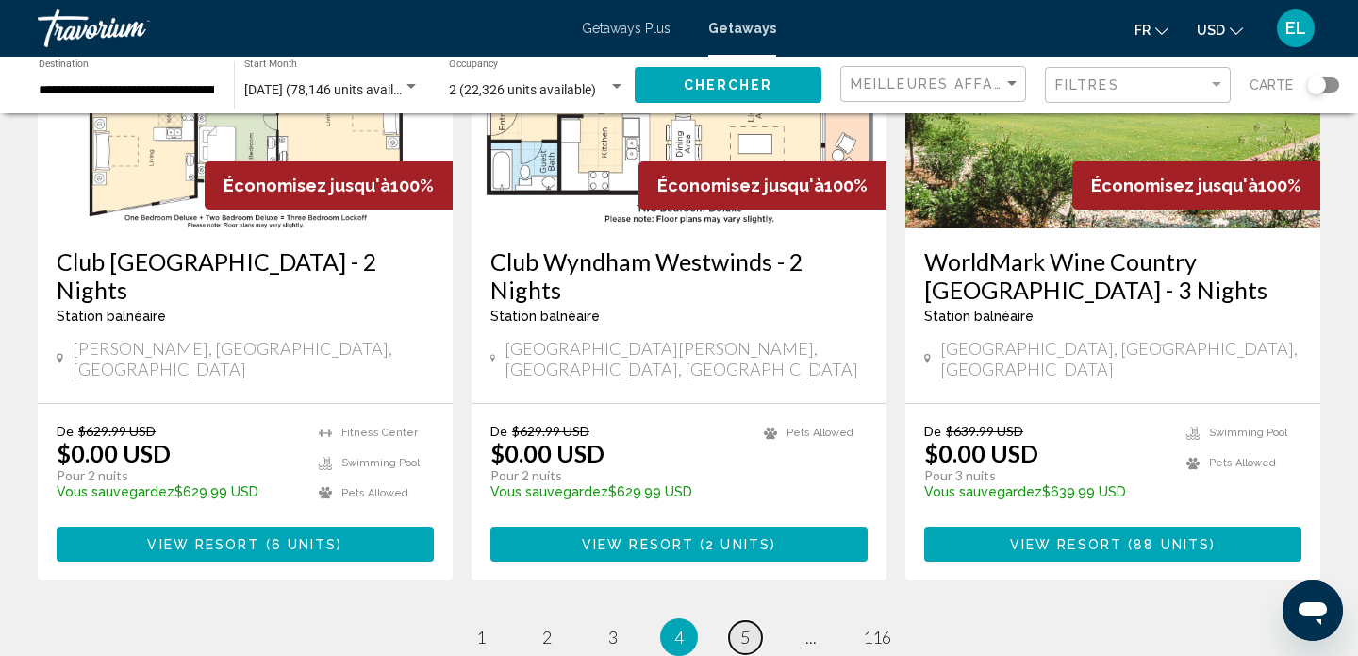
click at [752, 621] on link "page 5" at bounding box center [745, 637] width 33 height 33
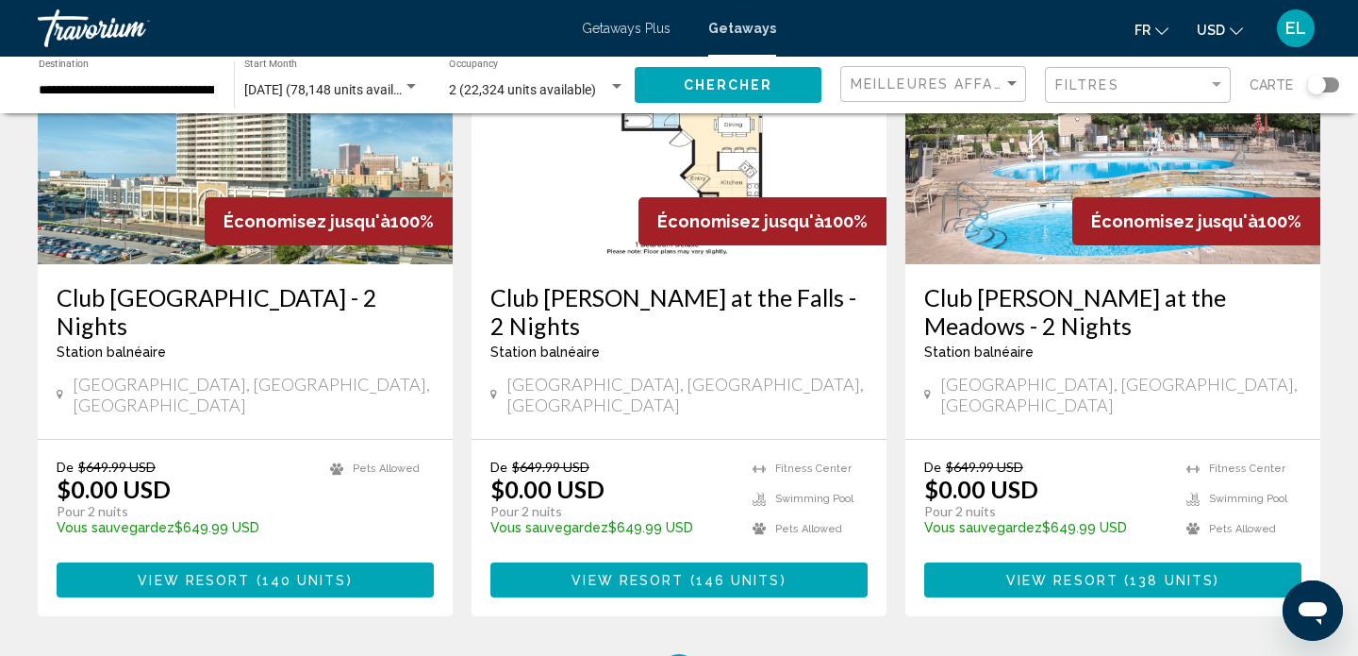
scroll to position [2532, 0]
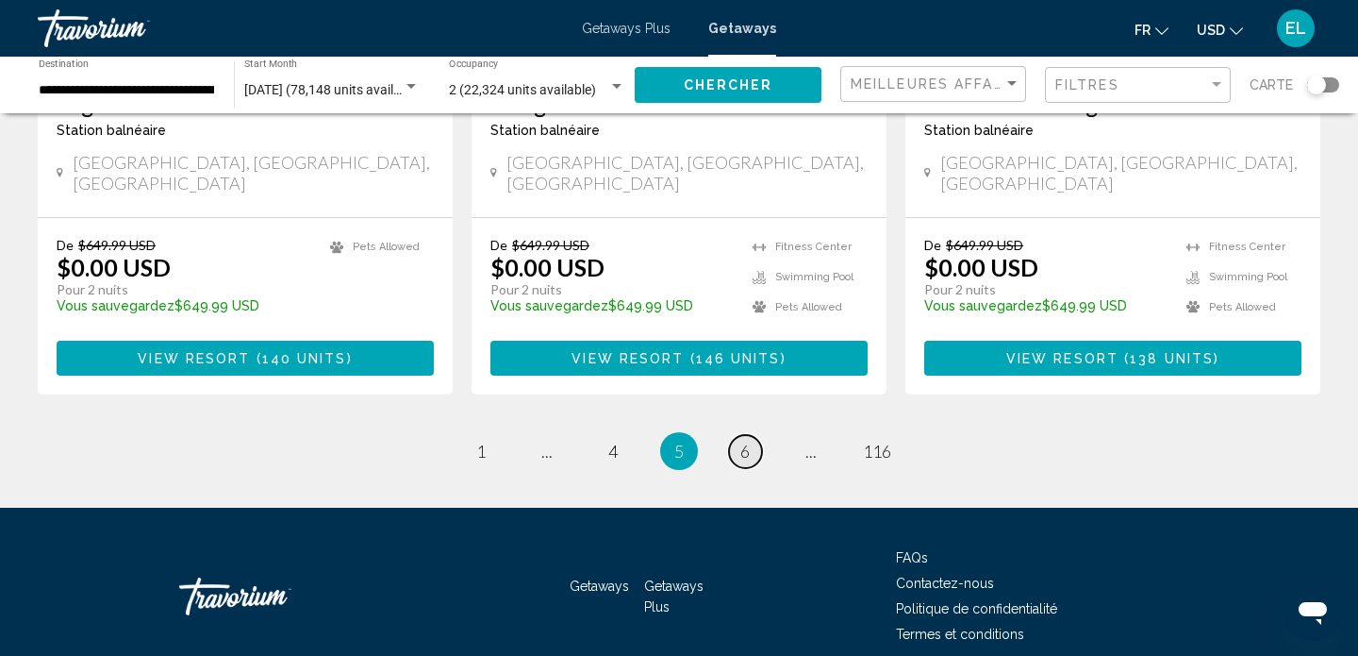
click at [750, 440] on span "6" at bounding box center [744, 450] width 9 height 21
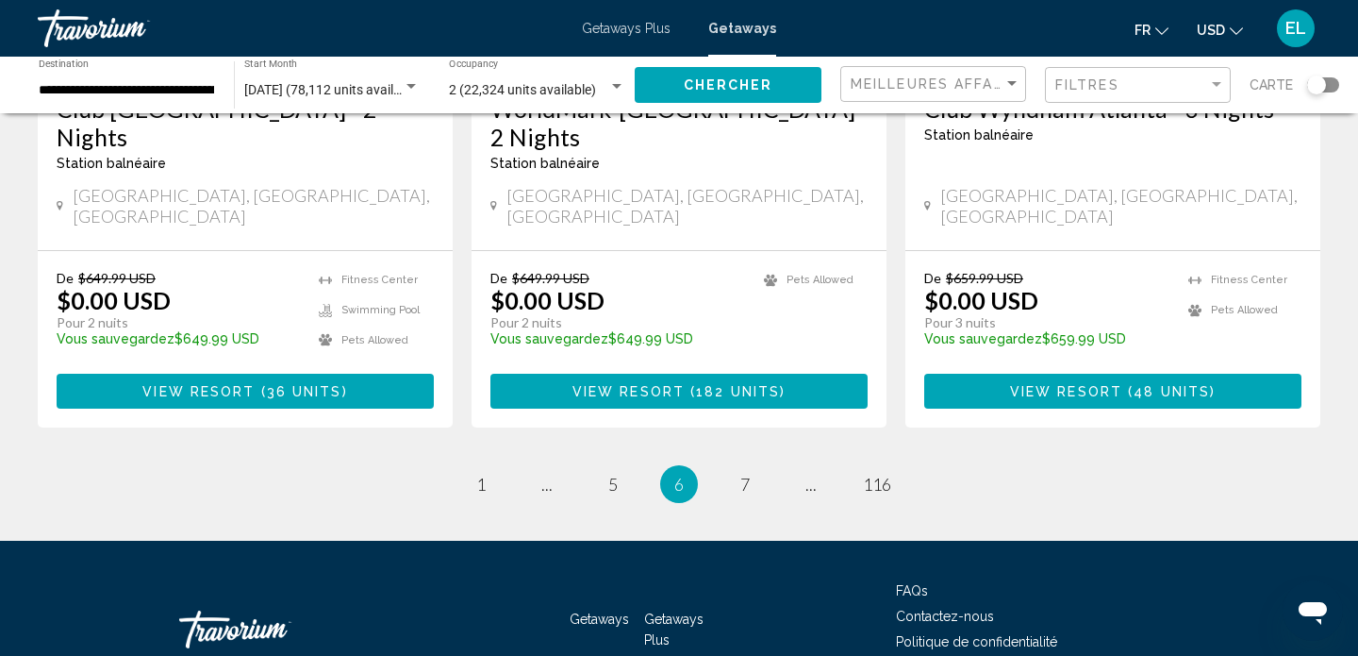
scroll to position [2505, 0]
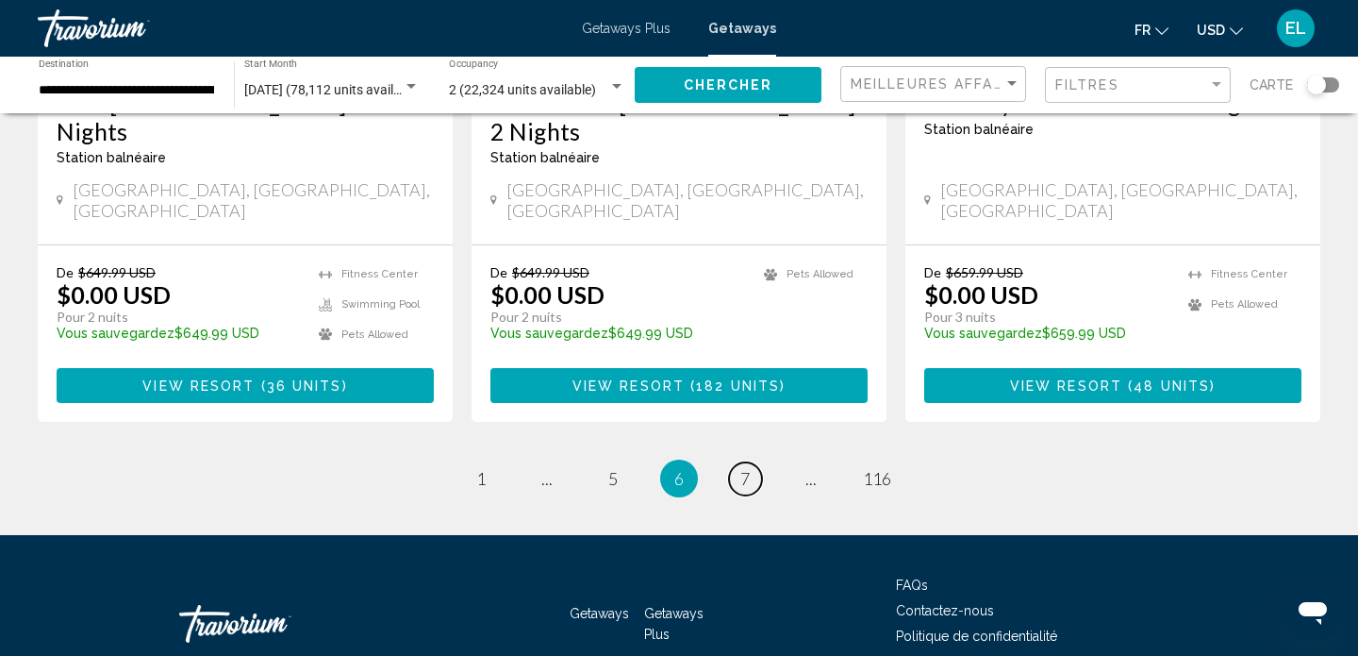
click at [750, 468] on span "7" at bounding box center [744, 478] width 9 height 21
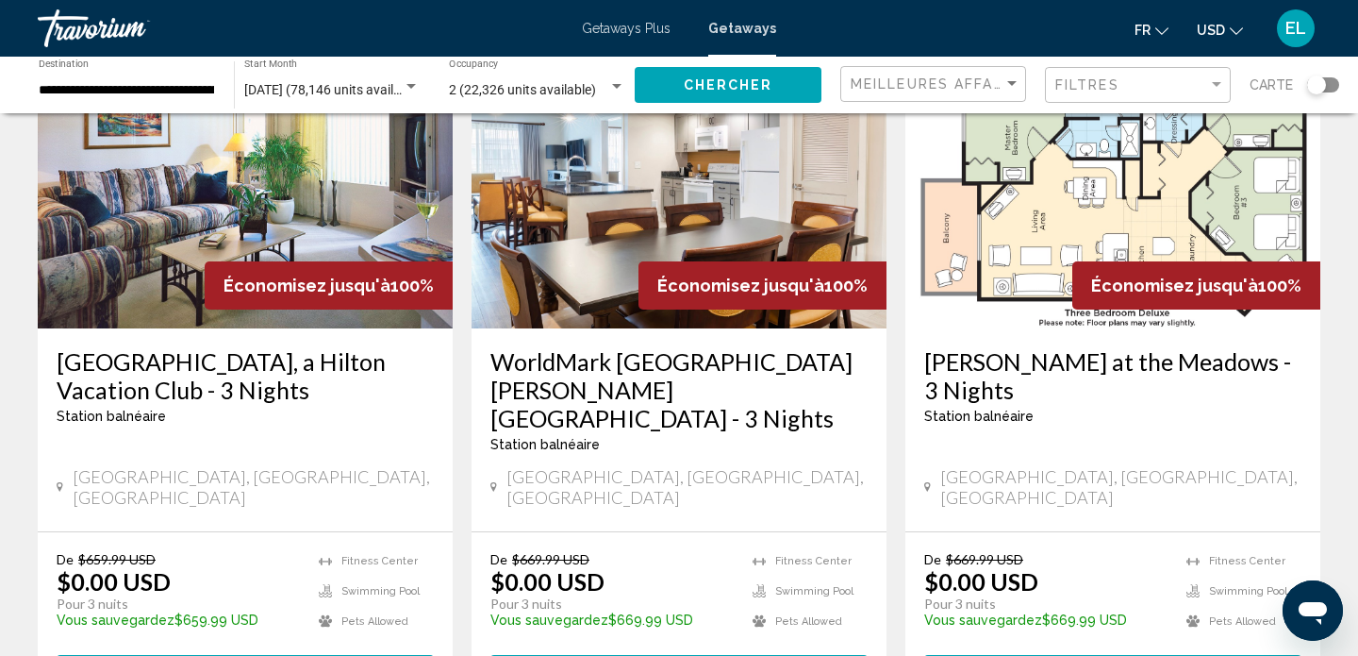
scroll to position [192, 0]
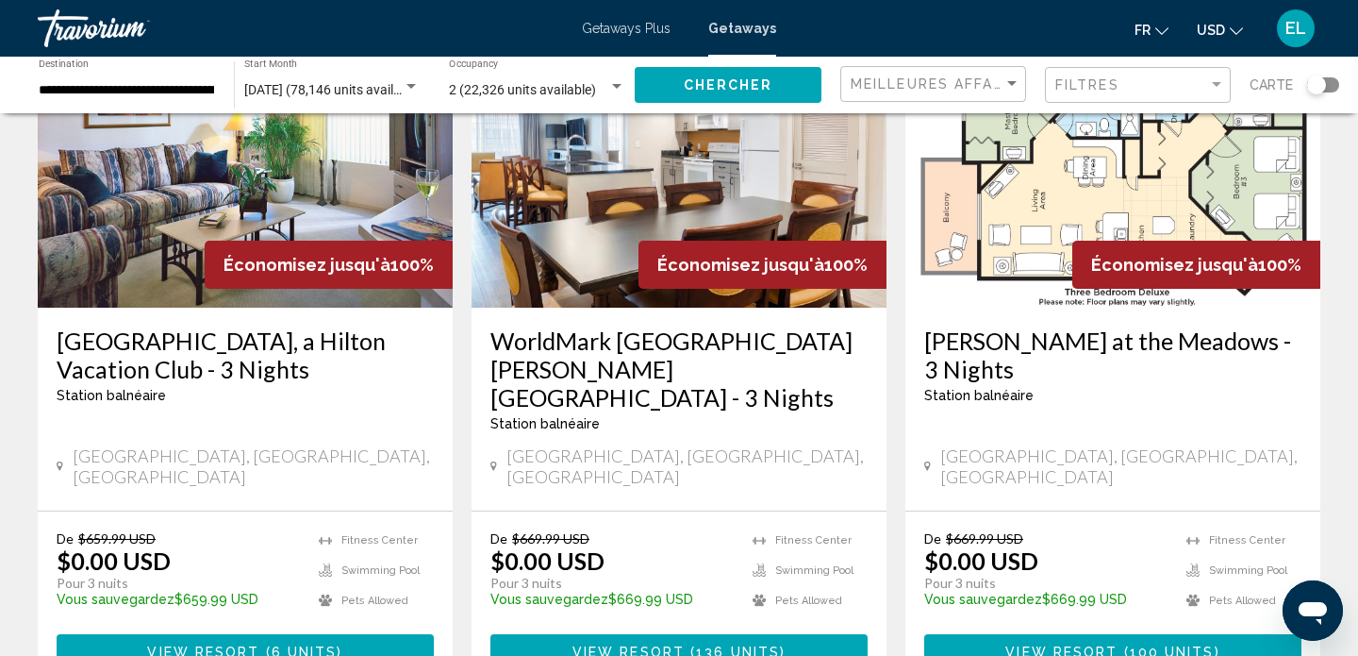
click at [675, 644] on span "View Resort" at bounding box center [629, 651] width 112 height 15
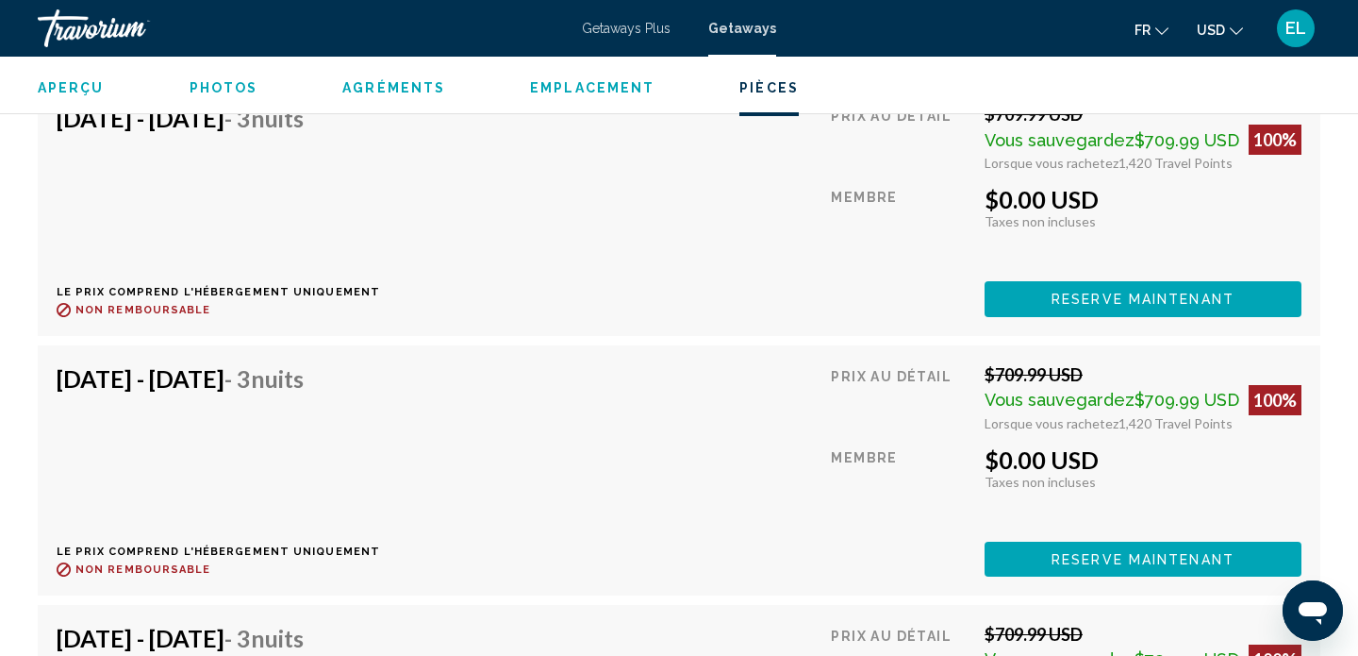
scroll to position [8440, 0]
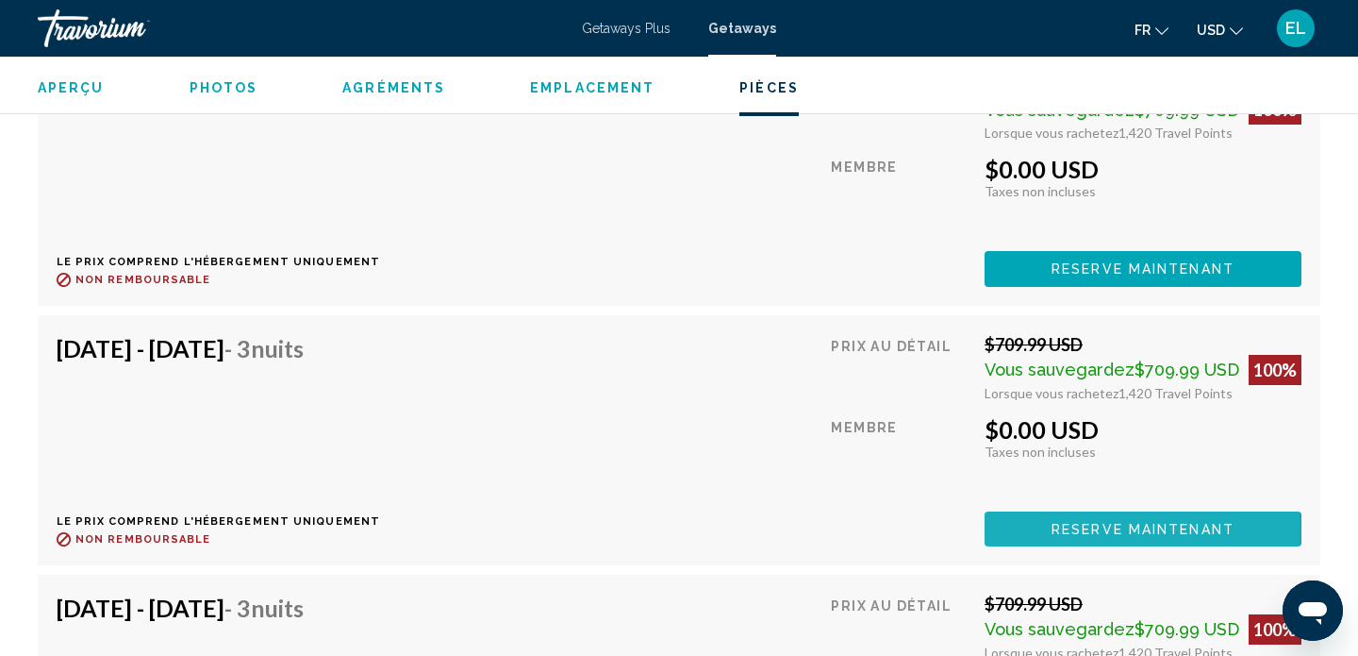
click at [1124, 522] on span "Reserve maintenant" at bounding box center [1143, 529] width 183 height 15
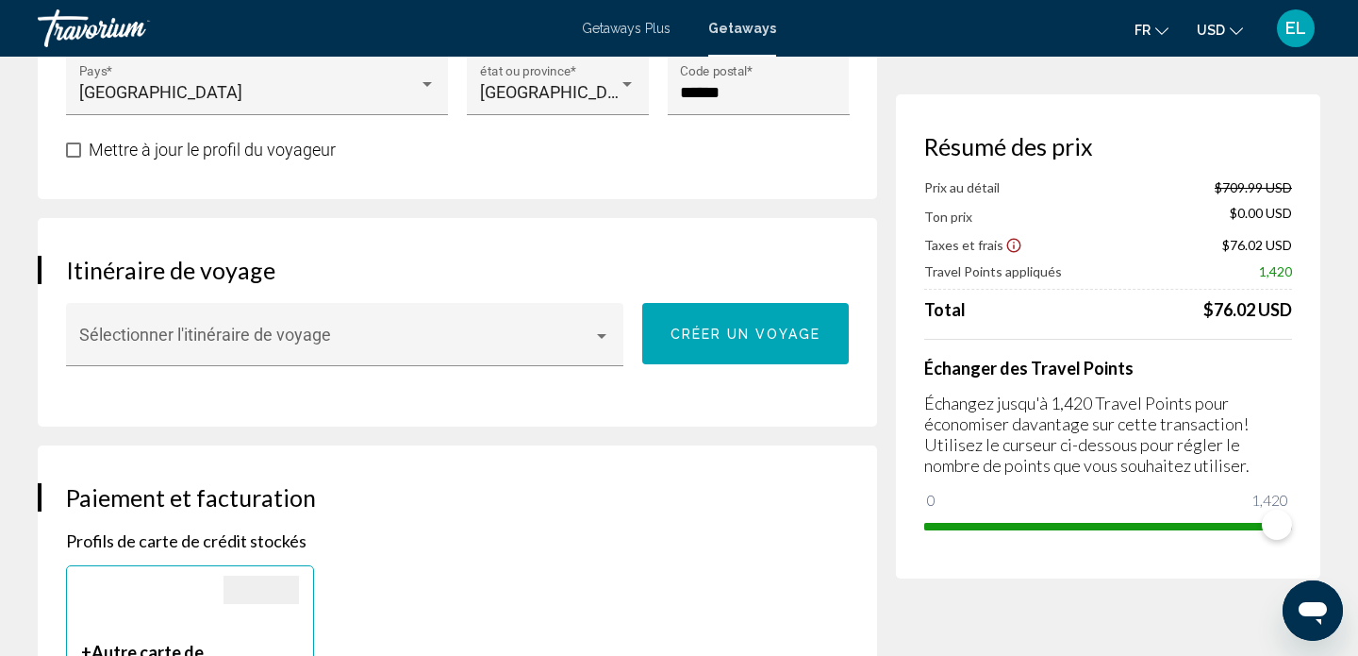
scroll to position [1020, 0]
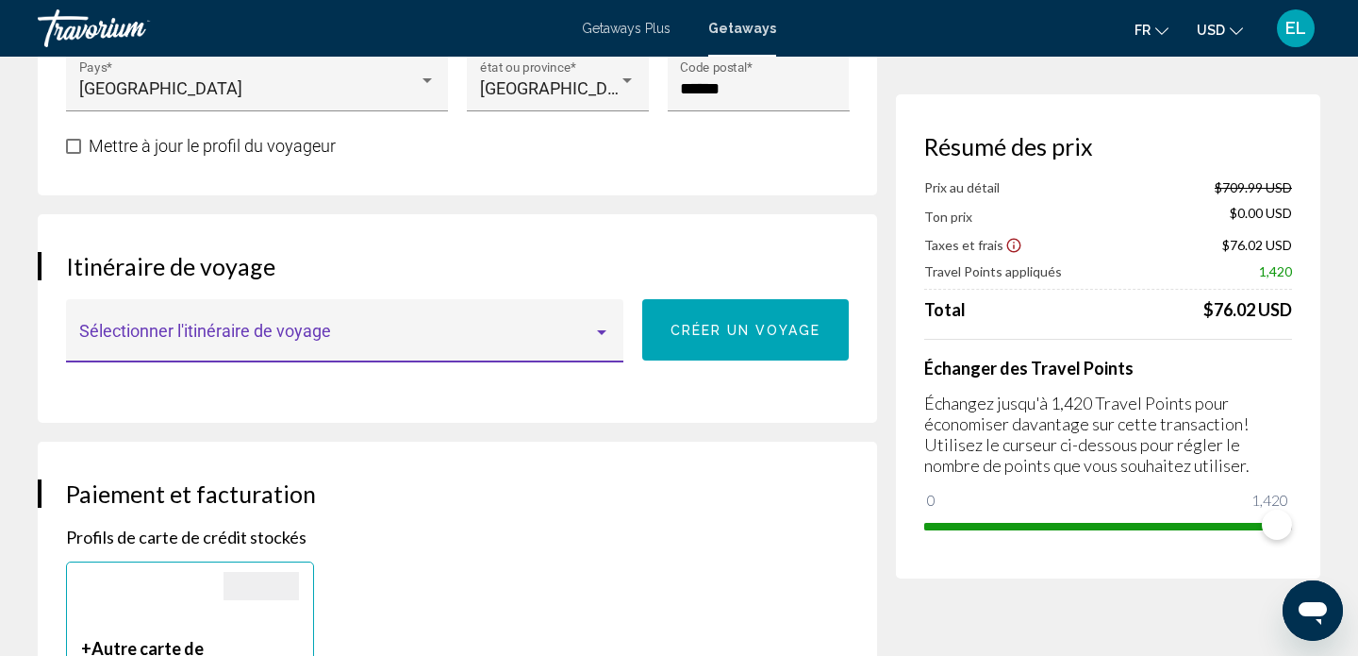
click at [602, 324] on div "Main content" at bounding box center [601, 331] width 17 height 15
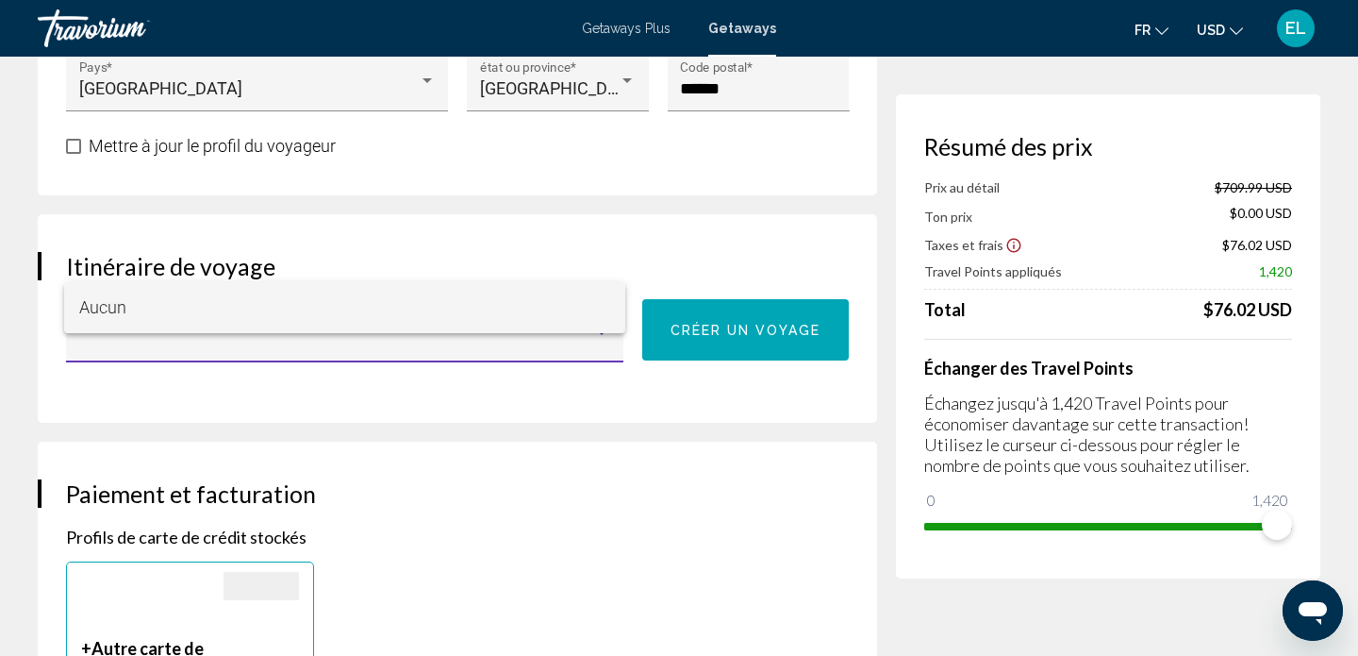
click at [602, 303] on span "Aucun" at bounding box center [345, 307] width 532 height 51
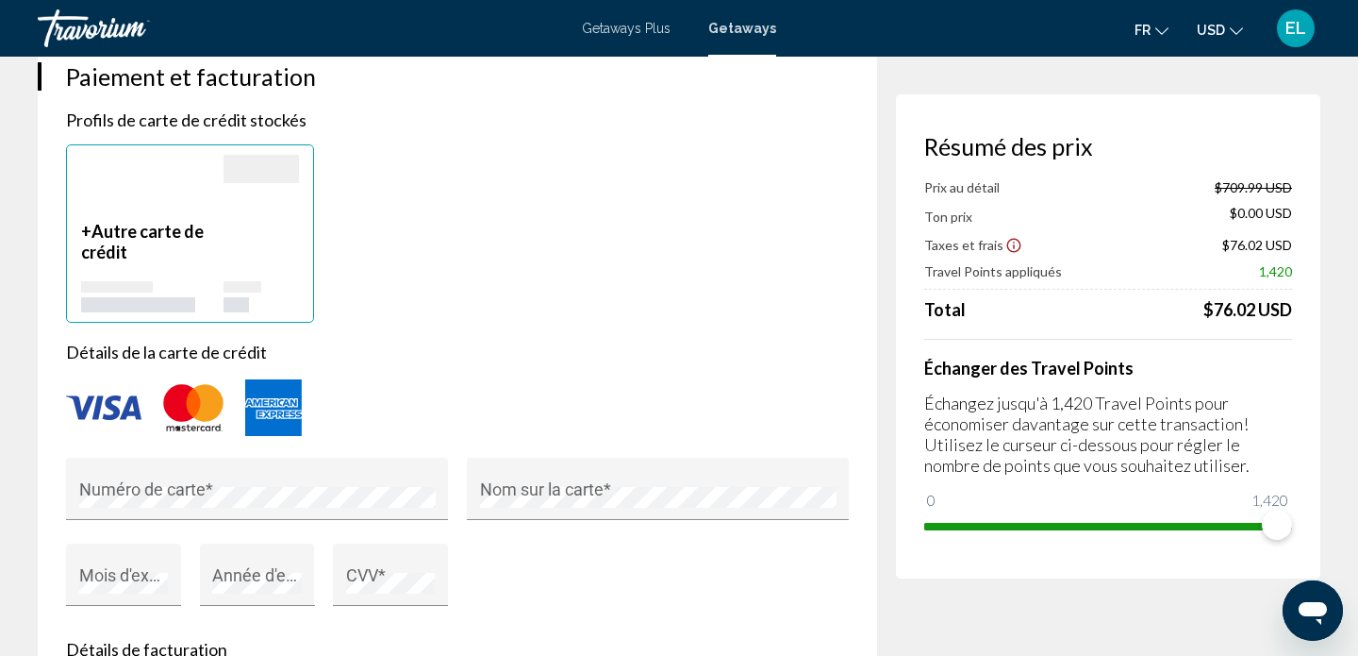
scroll to position [1444, 0]
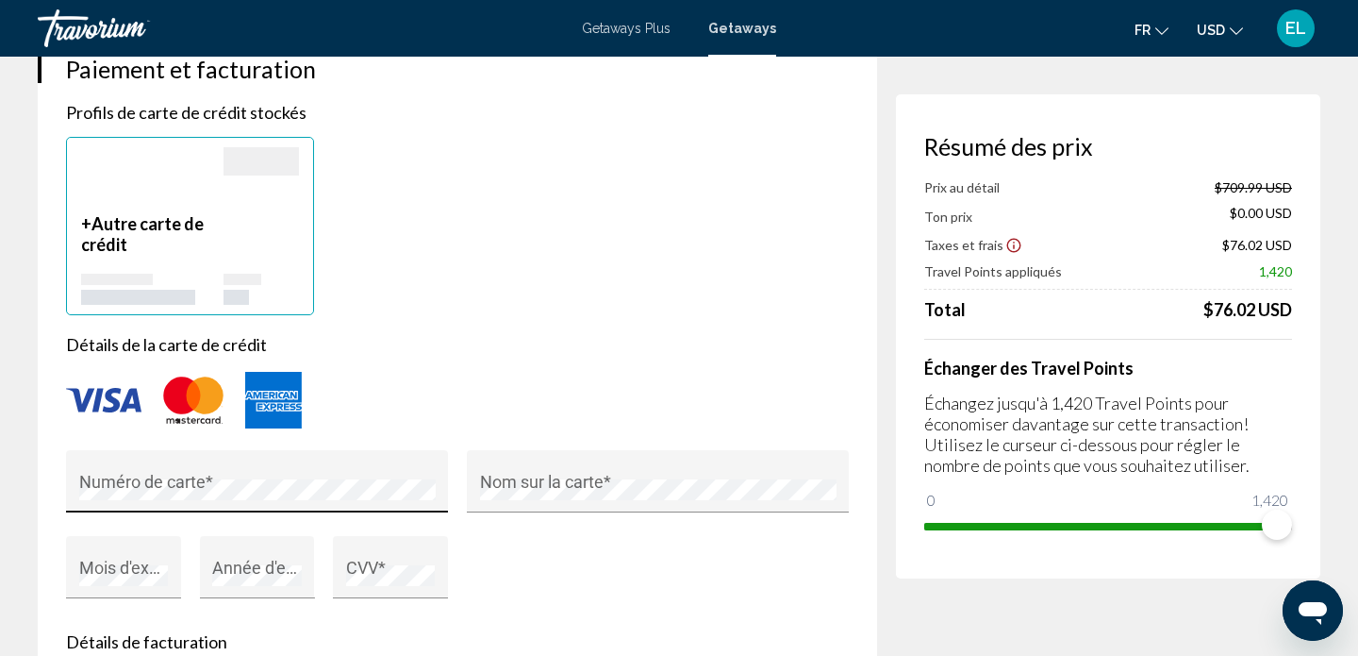
click at [198, 462] on div "Numéro de carte *" at bounding box center [257, 487] width 357 height 50
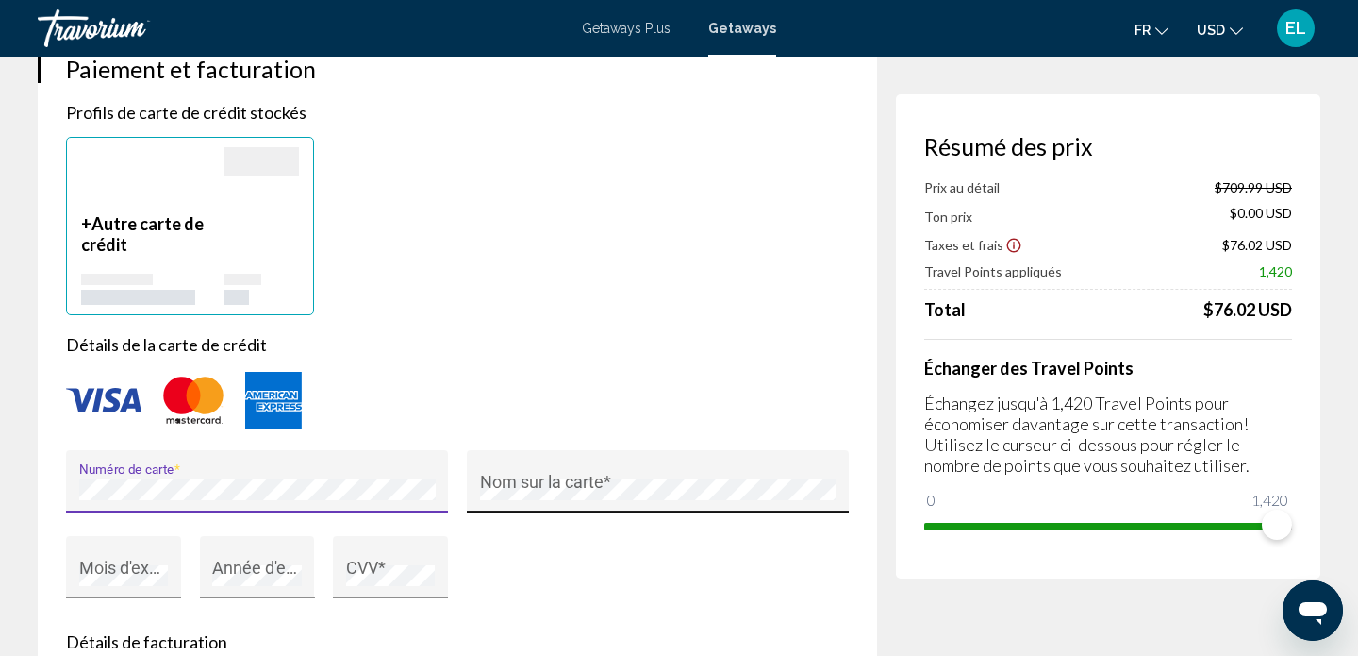
click at [511, 462] on div "Nom sur la carte *" at bounding box center [658, 487] width 357 height 50
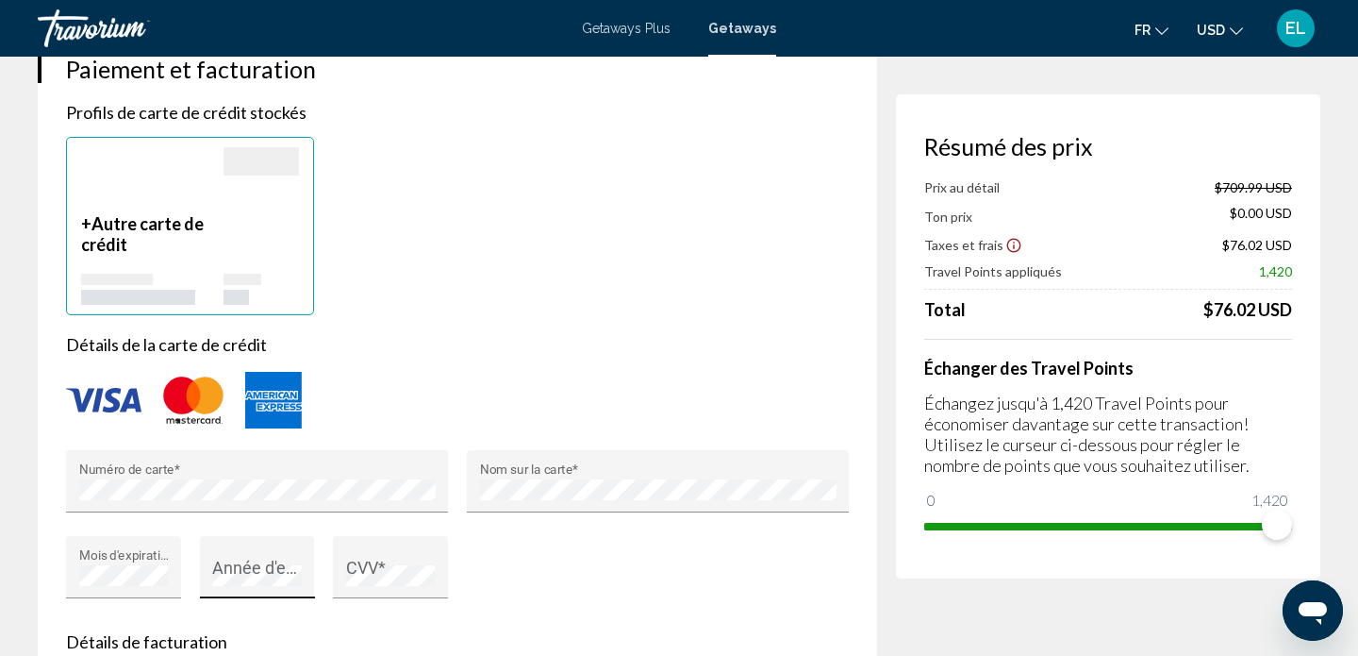
click at [254, 548] on div "Année d'expiration (e.g. "2030") *" at bounding box center [257, 573] width 90 height 50
click at [361, 548] on div "CVV *" at bounding box center [391, 573] width 90 height 50
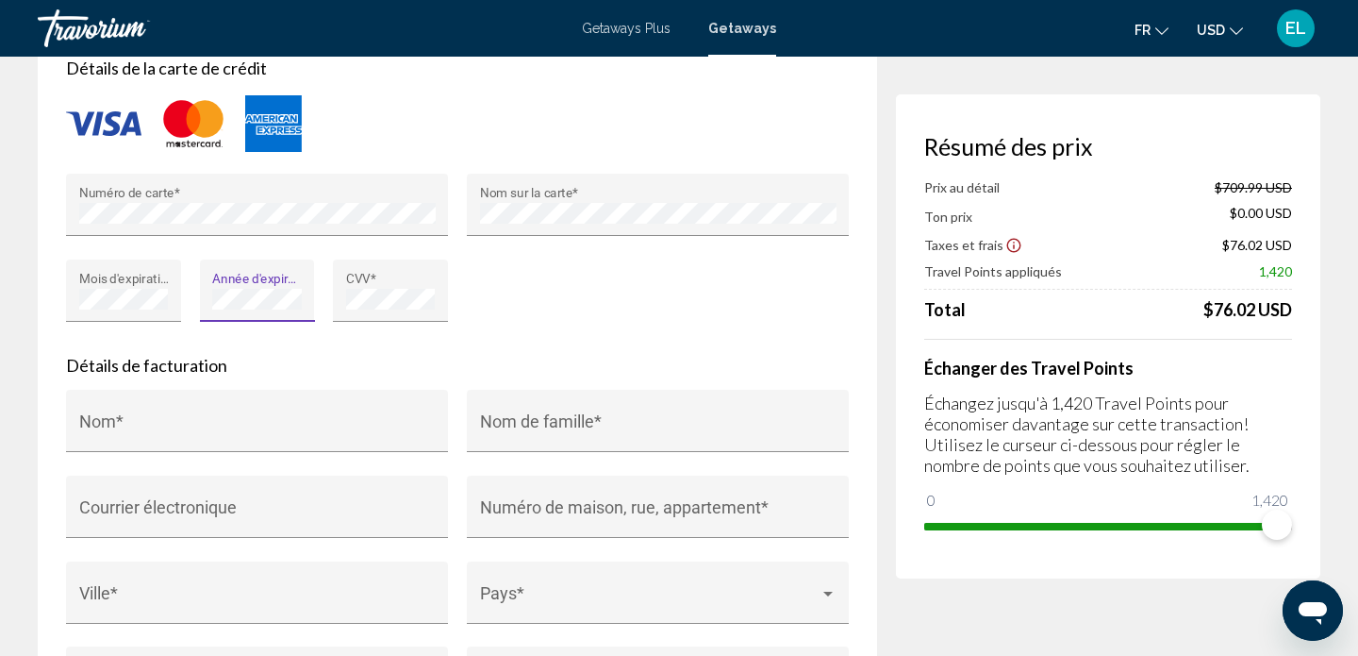
scroll to position [1756, 0]
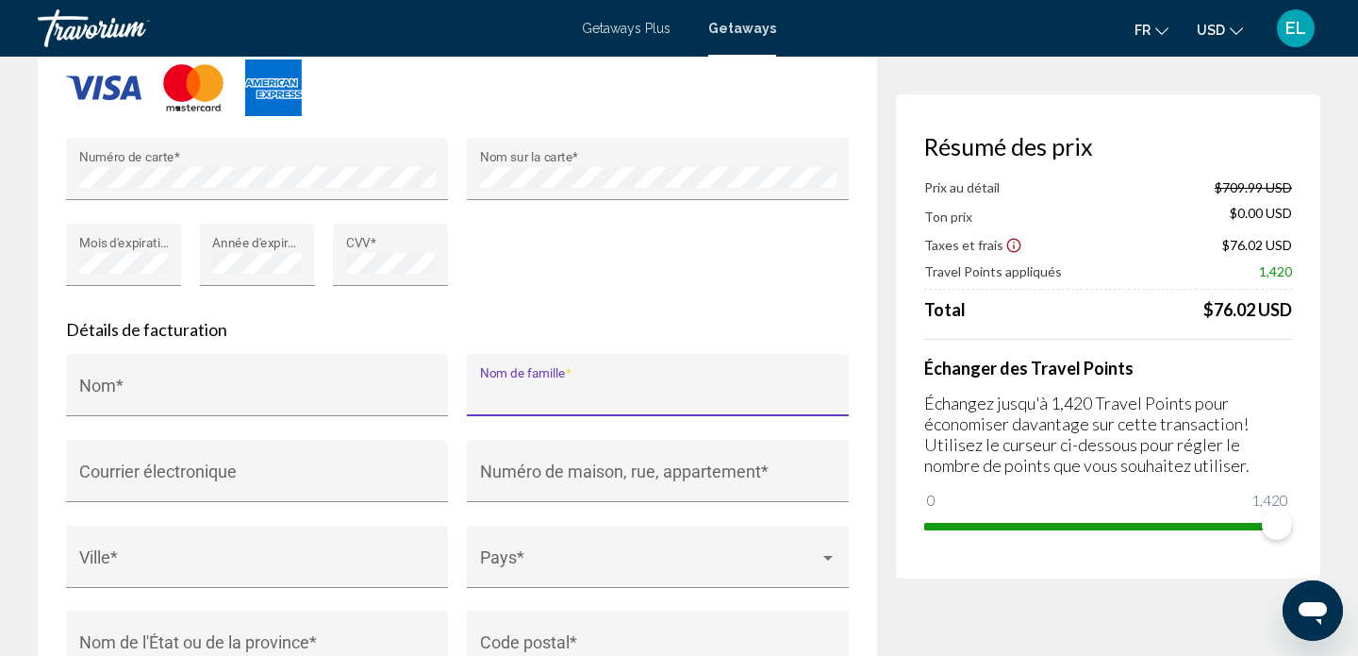
click at [573, 385] on input "Nom de famille *" at bounding box center [658, 394] width 357 height 19
type input "******"
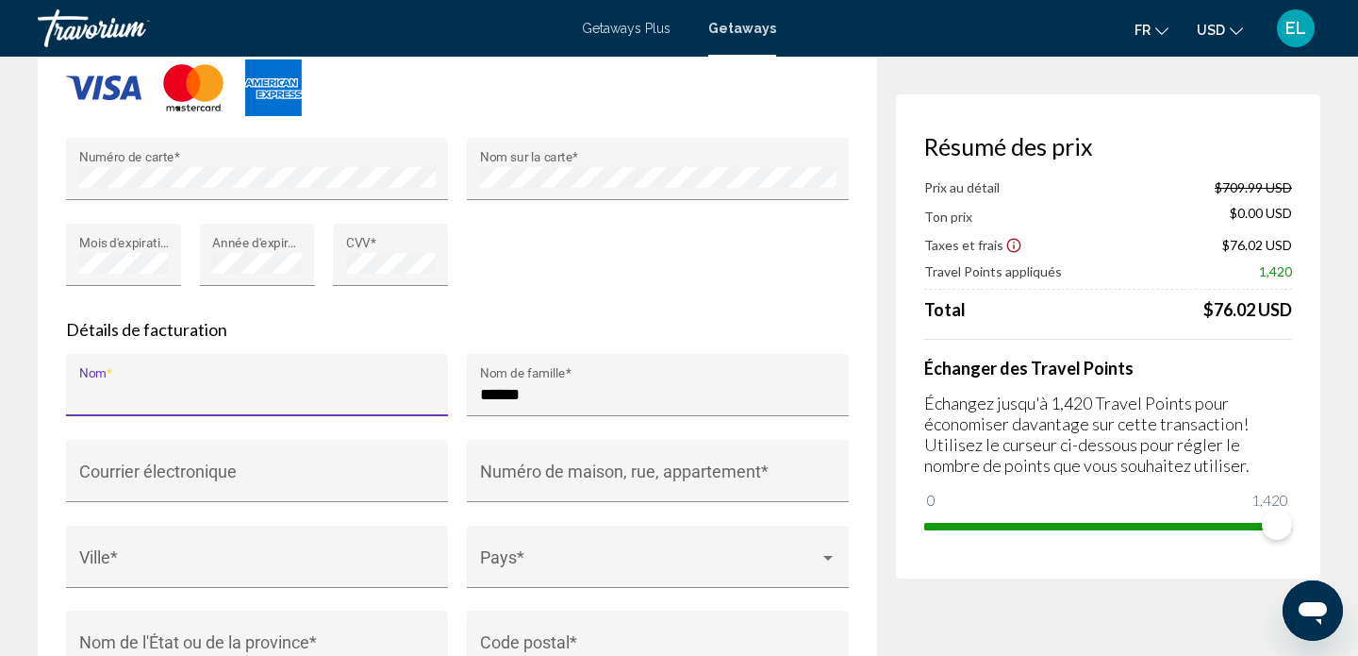
click at [344, 385] on input "Nom *" at bounding box center [257, 394] width 357 height 19
type input "**********"
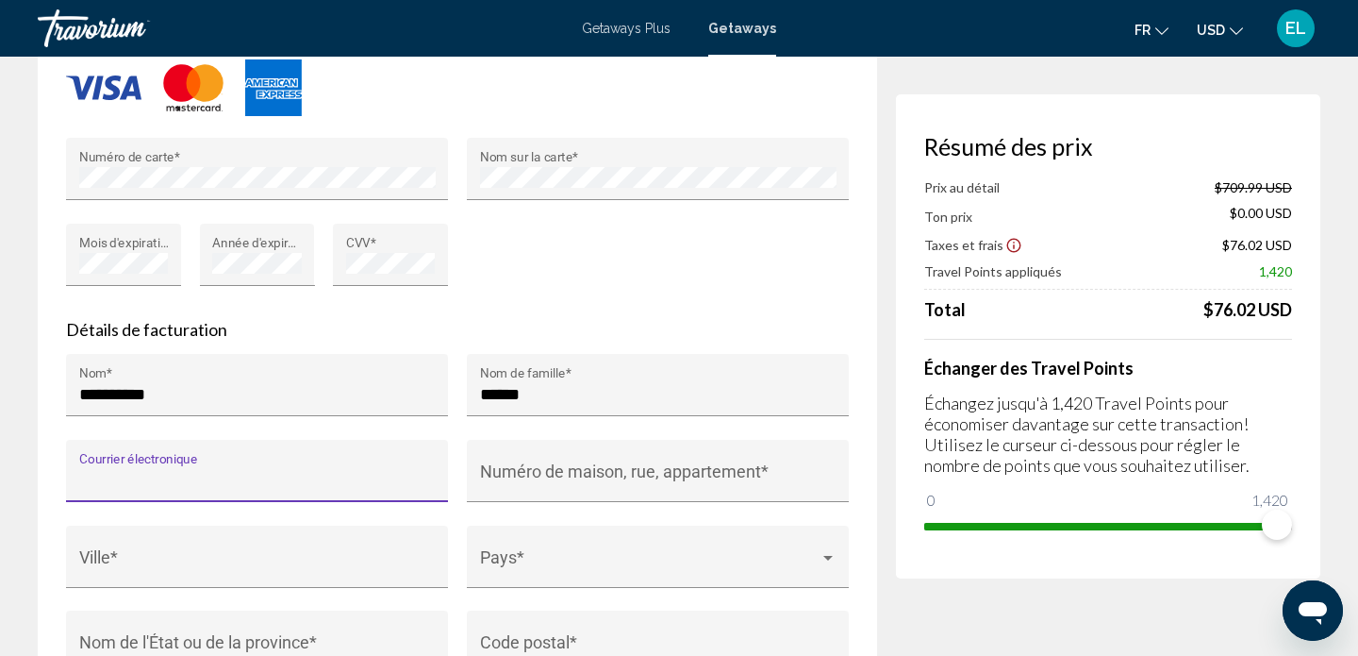
click at [174, 471] on input "Courrier électronique" at bounding box center [257, 480] width 357 height 19
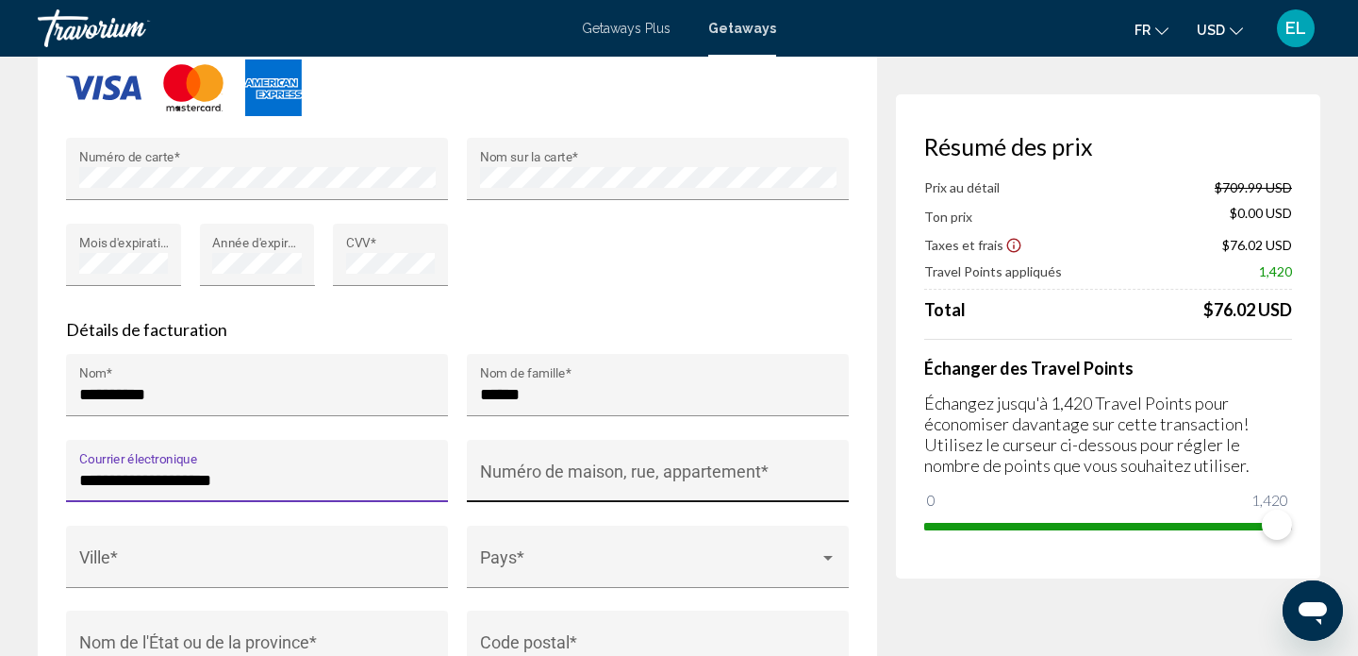
type input "**********"
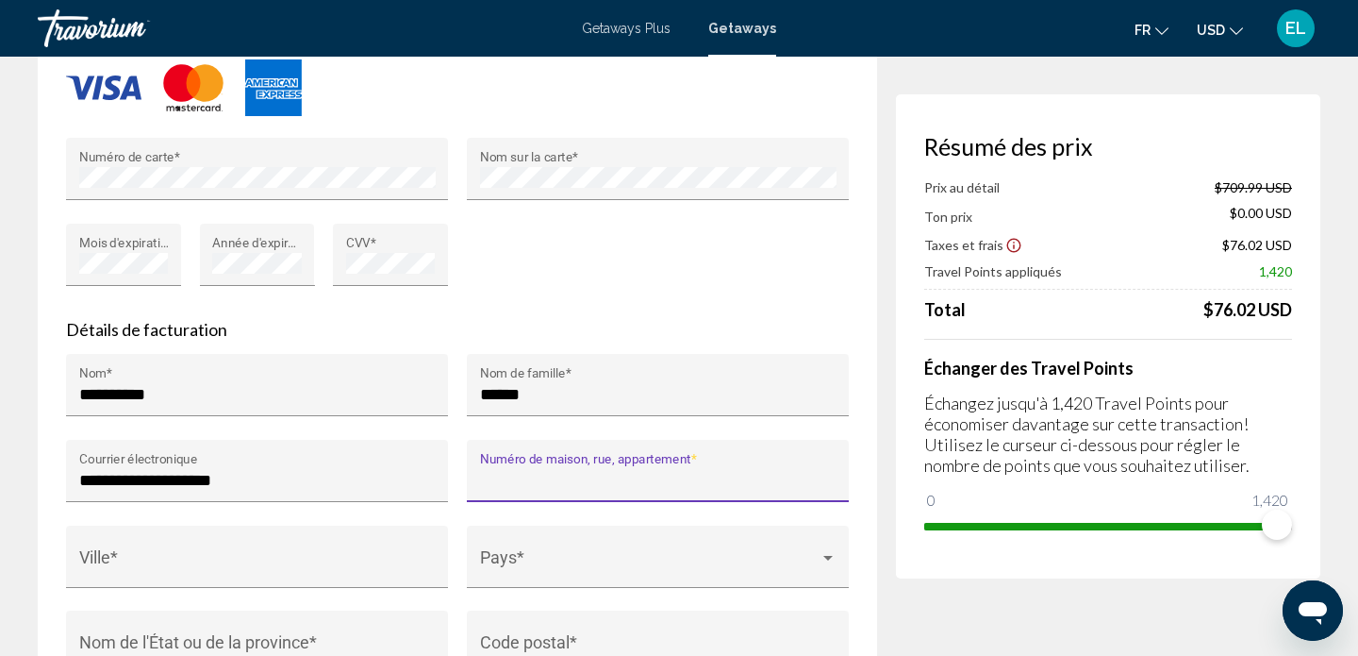
click at [496, 471] on input "Numéro de maison, rue, appartement *" at bounding box center [658, 480] width 357 height 19
type input "*****"
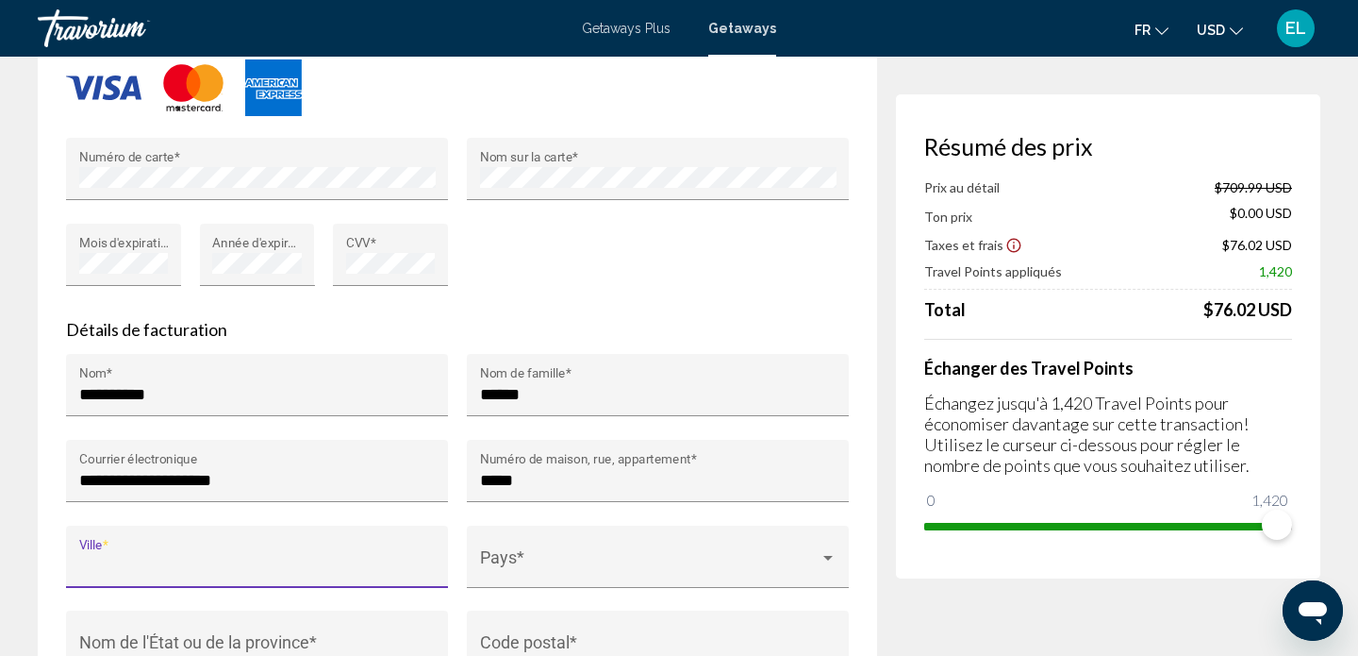
click at [296, 556] on input "Ville *" at bounding box center [257, 565] width 357 height 19
type input "******"
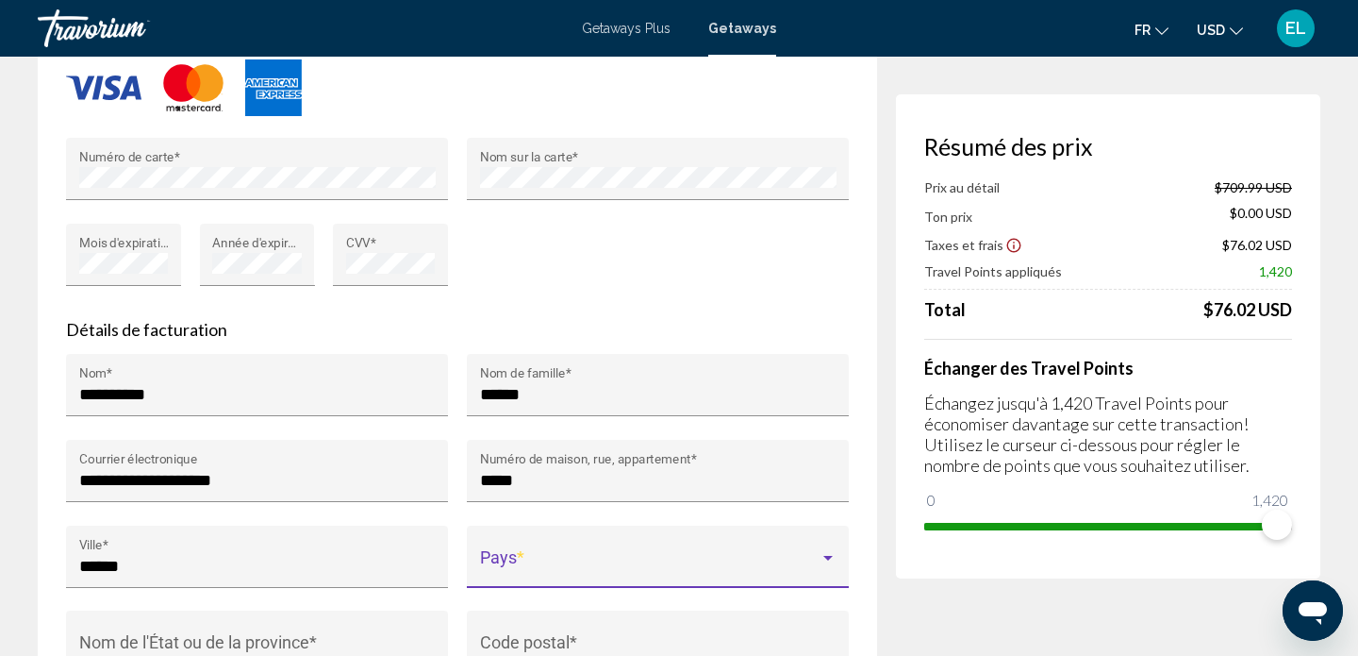
click at [827, 556] on div "Main content" at bounding box center [827, 558] width 9 height 5
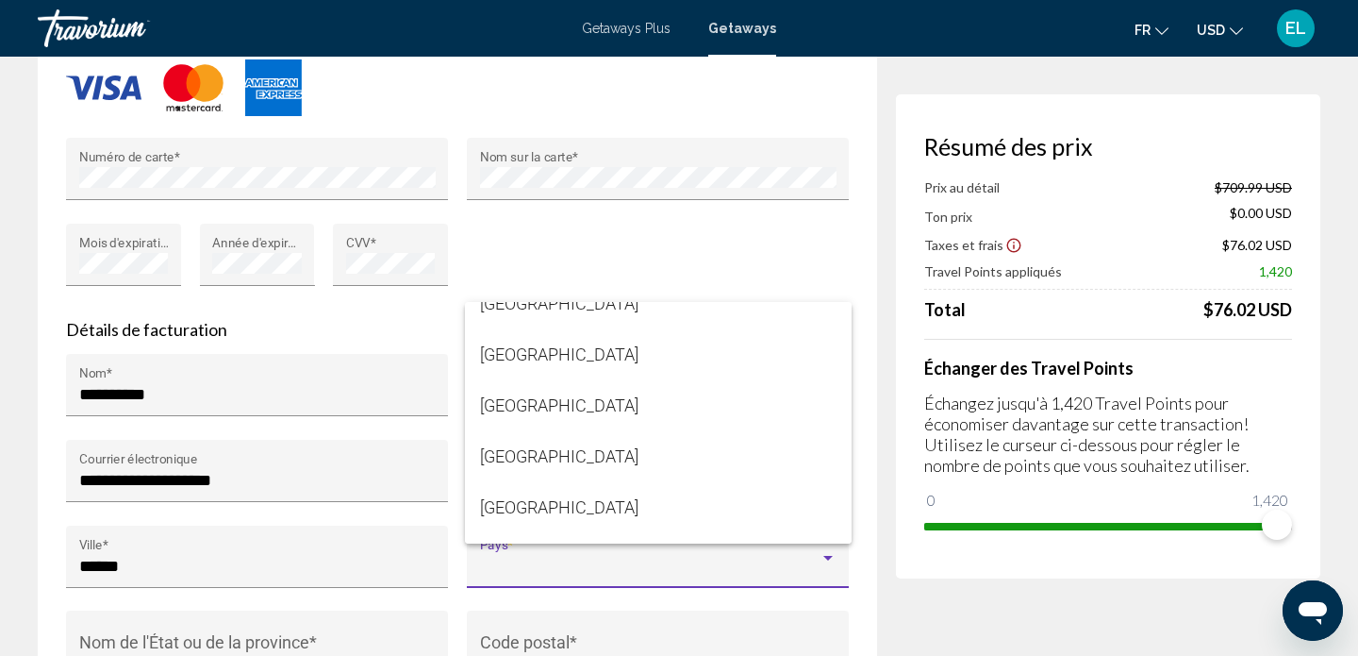
scroll to position [2072, 0]
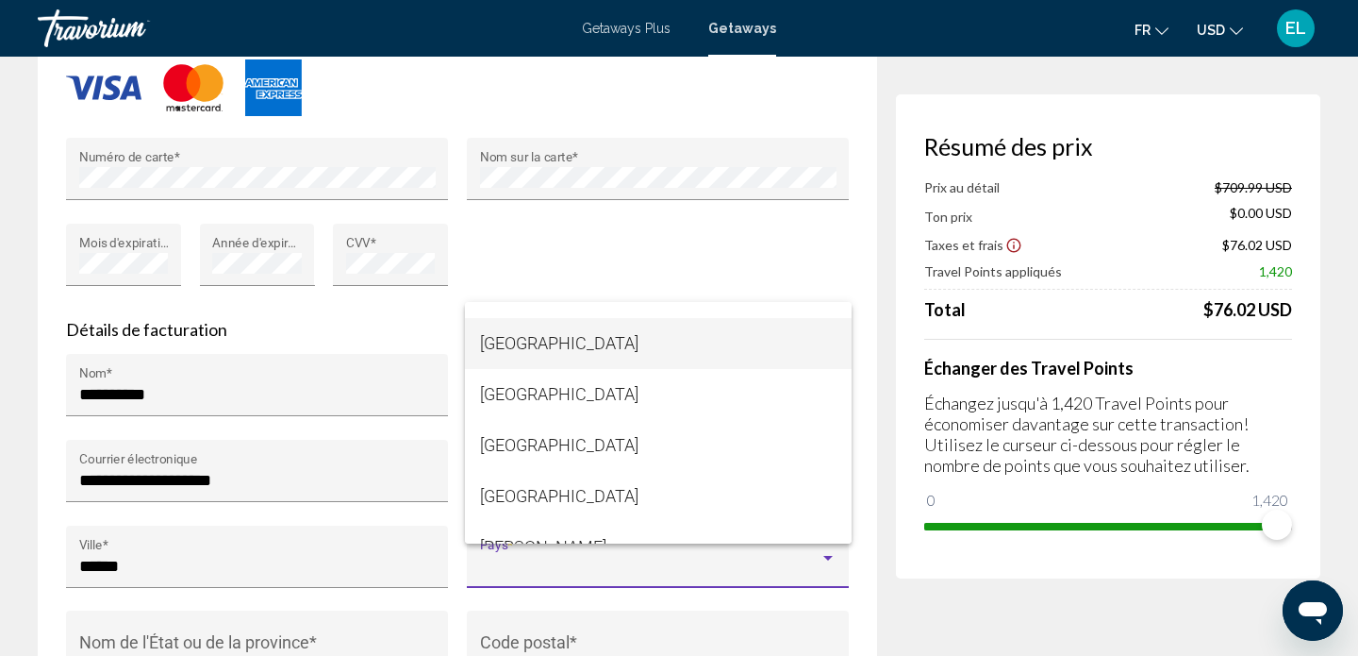
click at [648, 352] on span "Canada" at bounding box center [658, 343] width 357 height 51
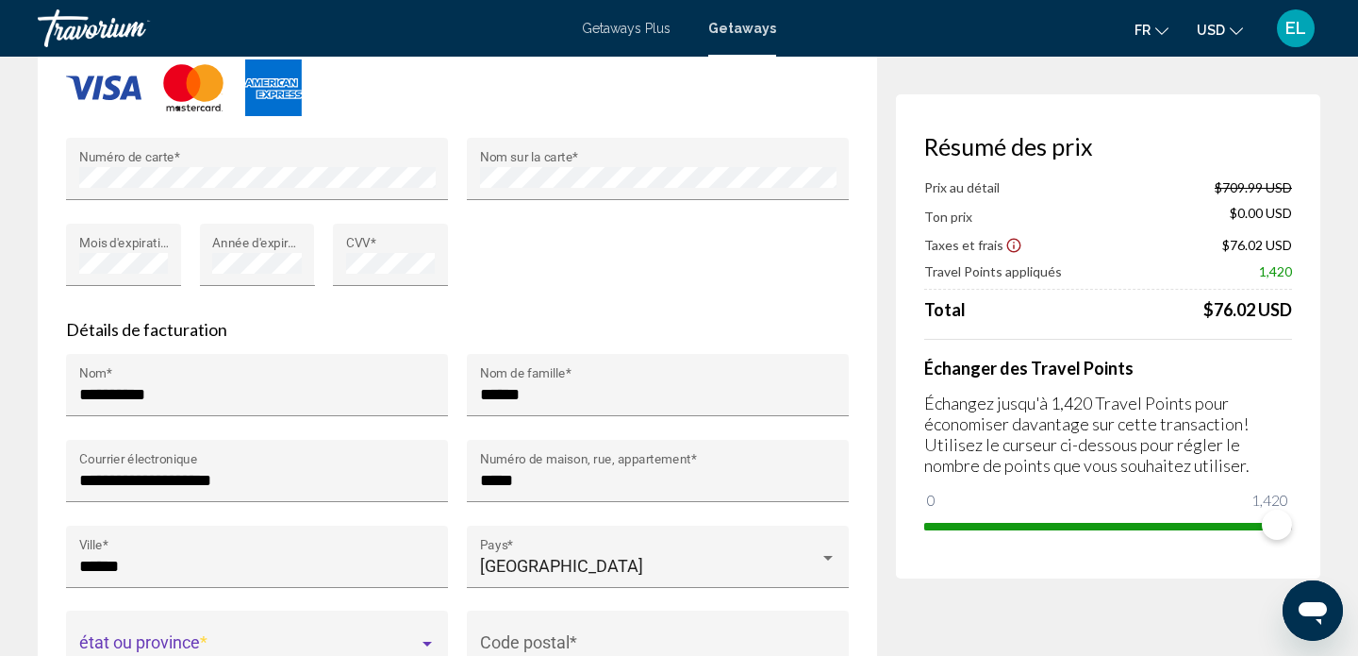
click at [431, 637] on div "Main content" at bounding box center [427, 644] width 17 height 15
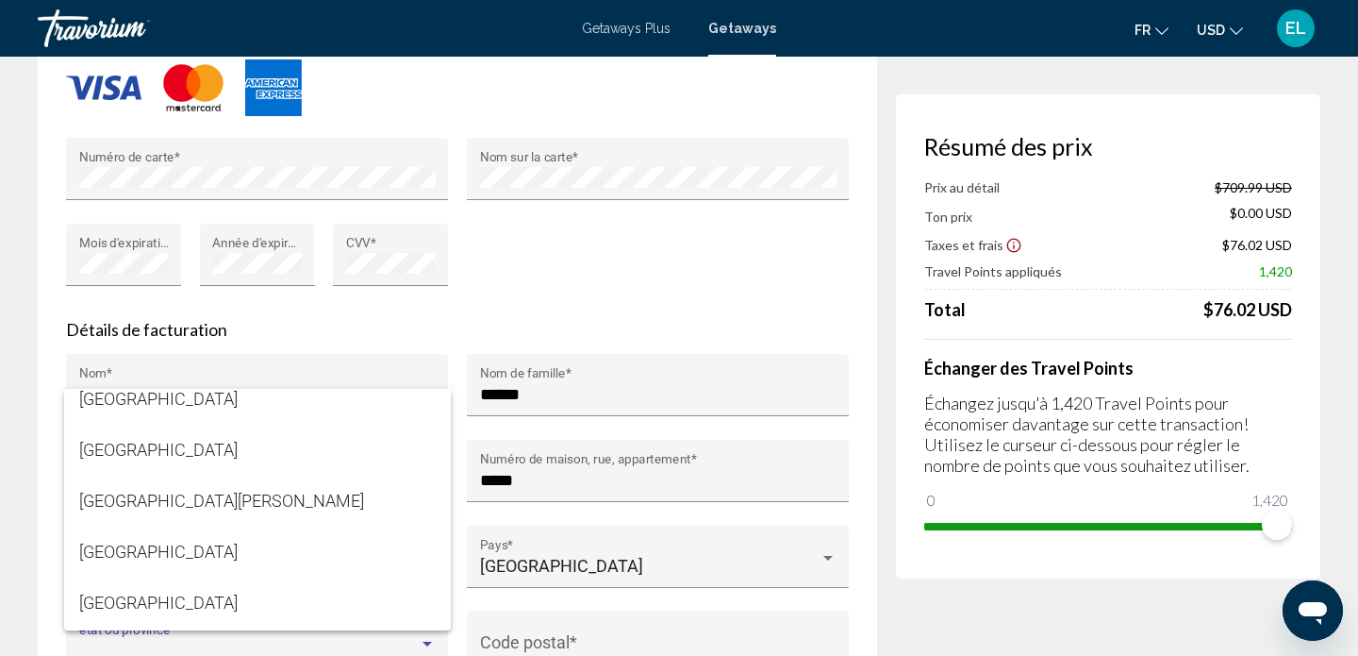
scroll to position [523, 0]
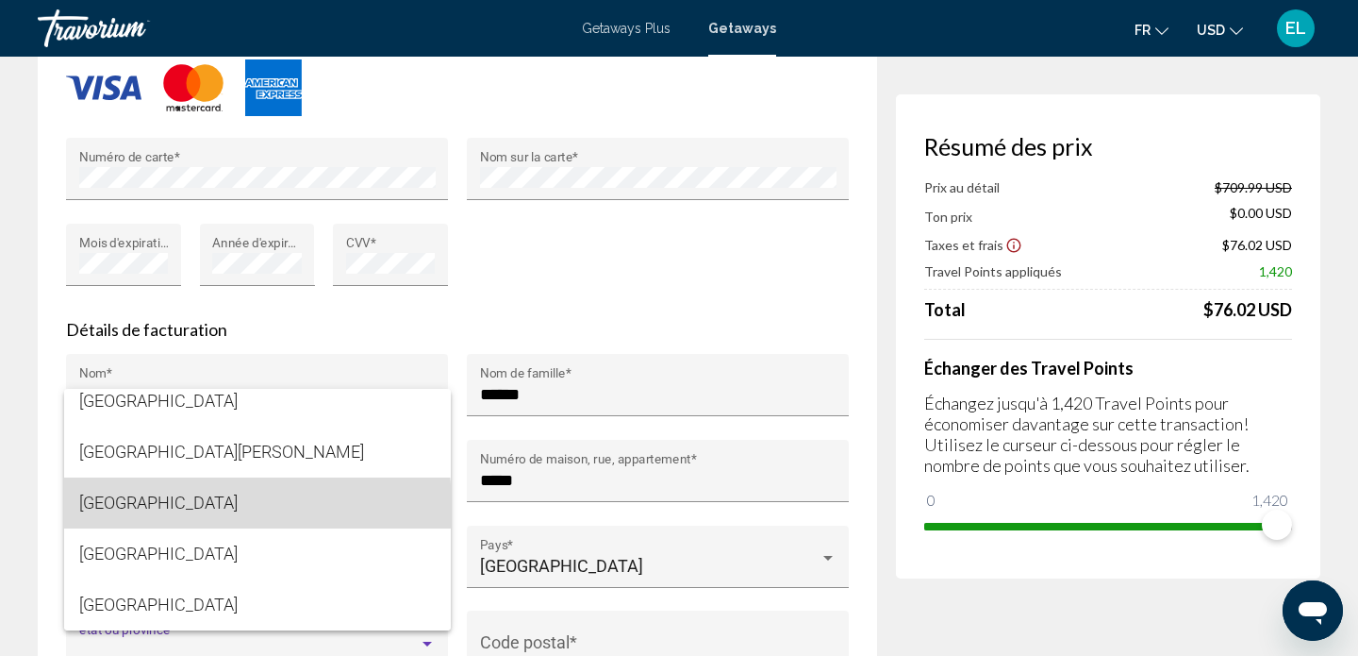
click at [202, 506] on span "Quebec" at bounding box center [257, 502] width 357 height 51
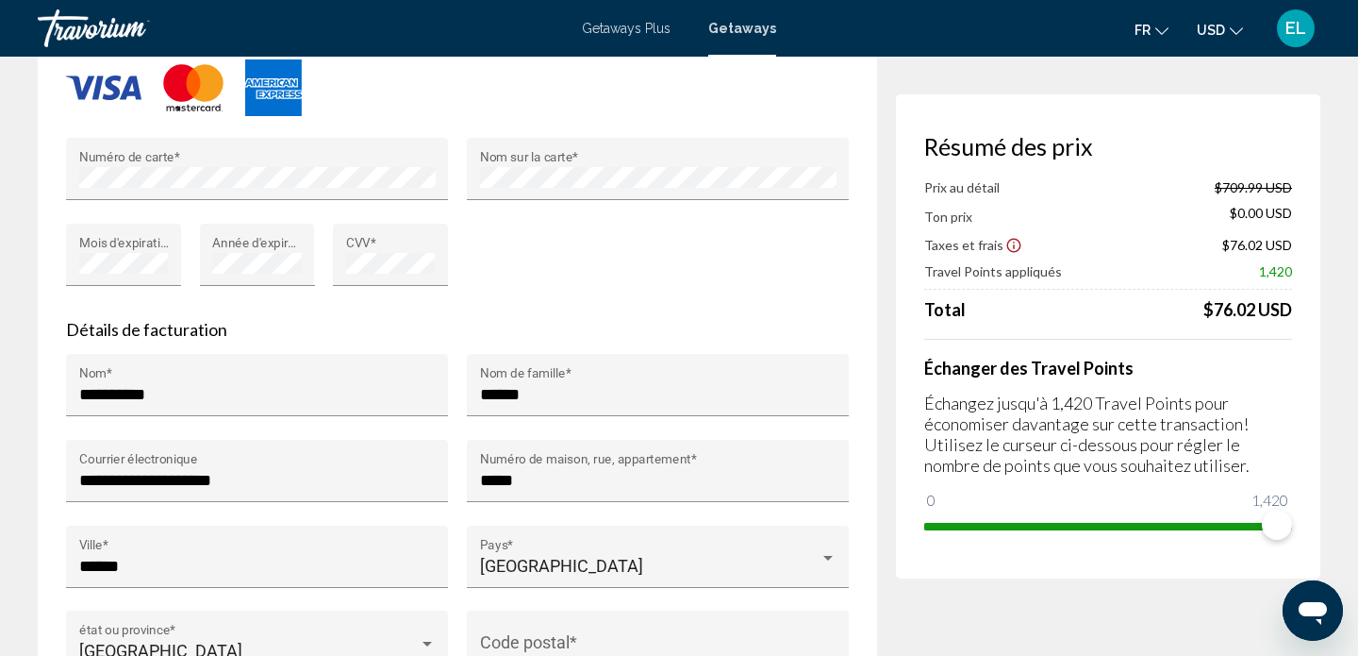
click at [542, 623] on div "Code postal *" at bounding box center [658, 648] width 357 height 50
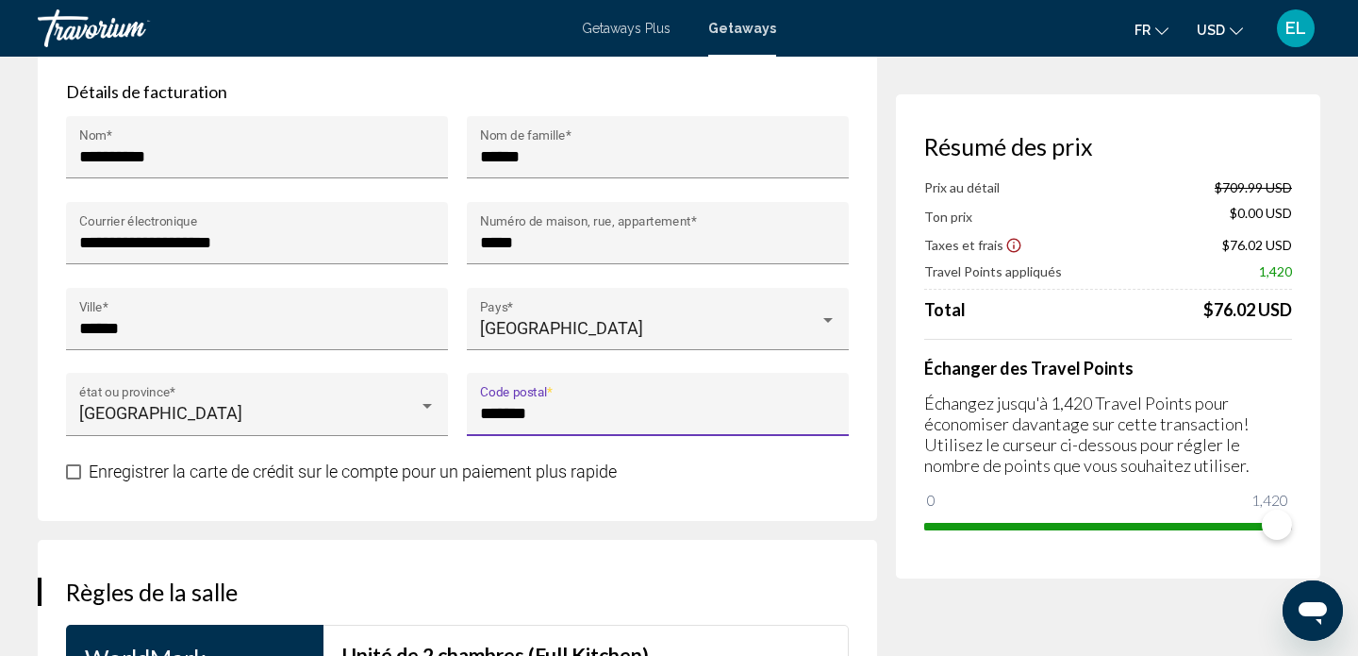
scroll to position [2001, 0]
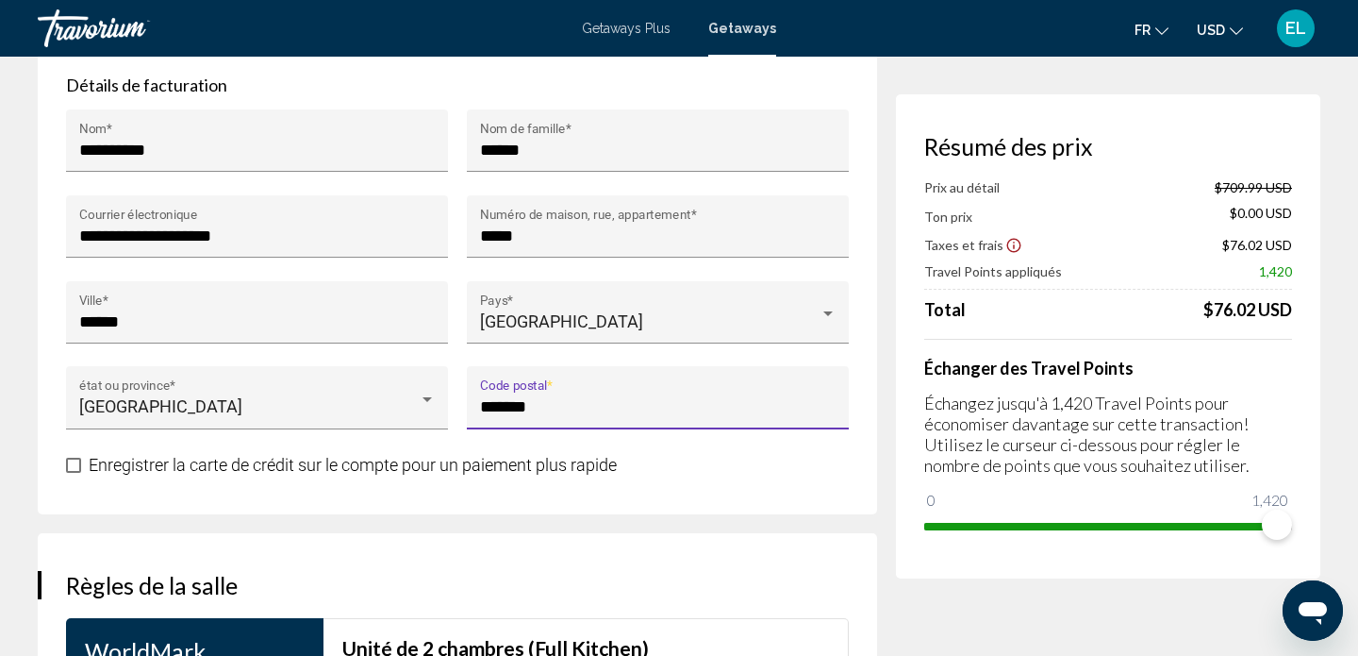
type input "*******"
click at [76, 457] on span "Main content" at bounding box center [73, 464] width 15 height 15
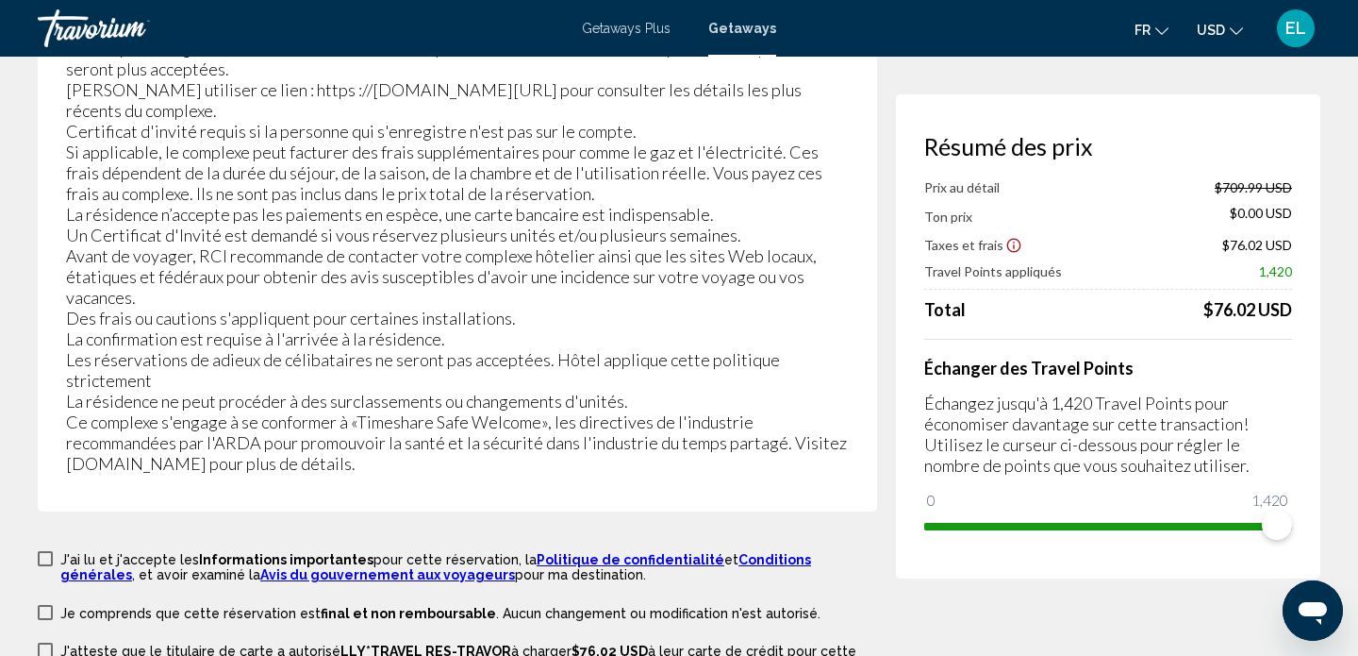
scroll to position [3942, 0]
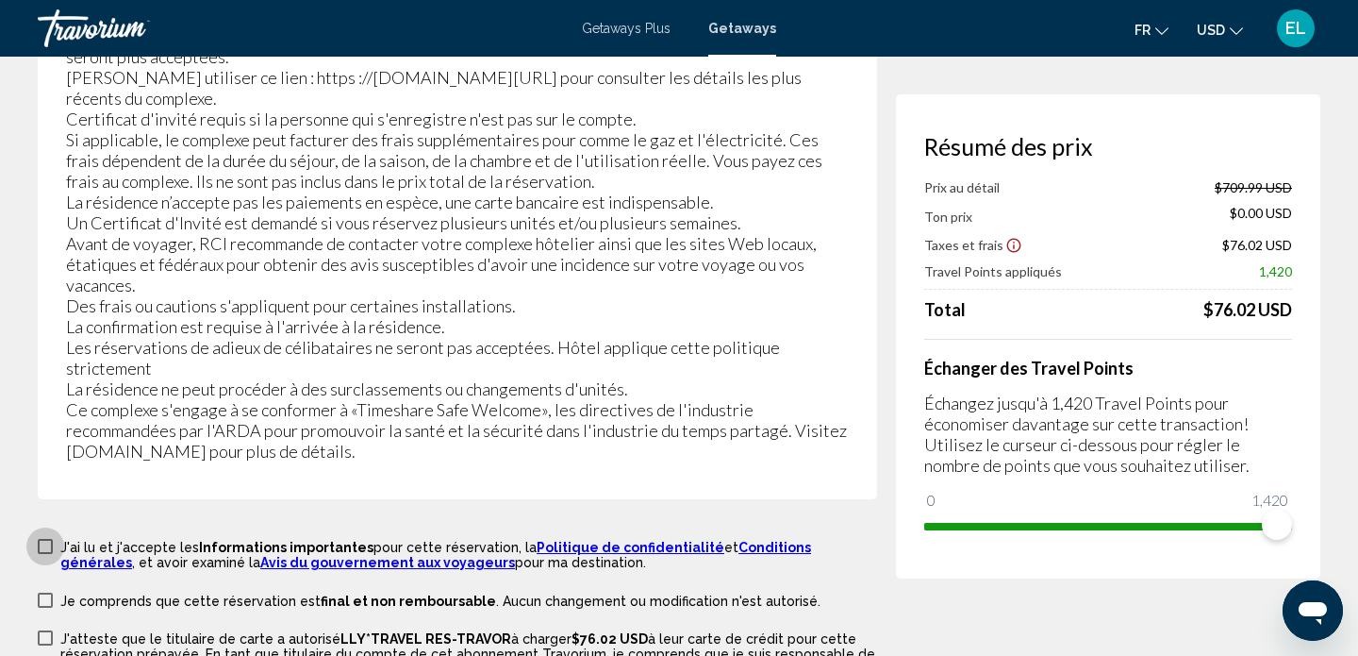
click at [49, 539] on span "Main content" at bounding box center [45, 546] width 15 height 15
click at [45, 592] on span "Main content" at bounding box center [45, 599] width 15 height 15
click at [42, 630] on span "Main content" at bounding box center [45, 637] width 15 height 15
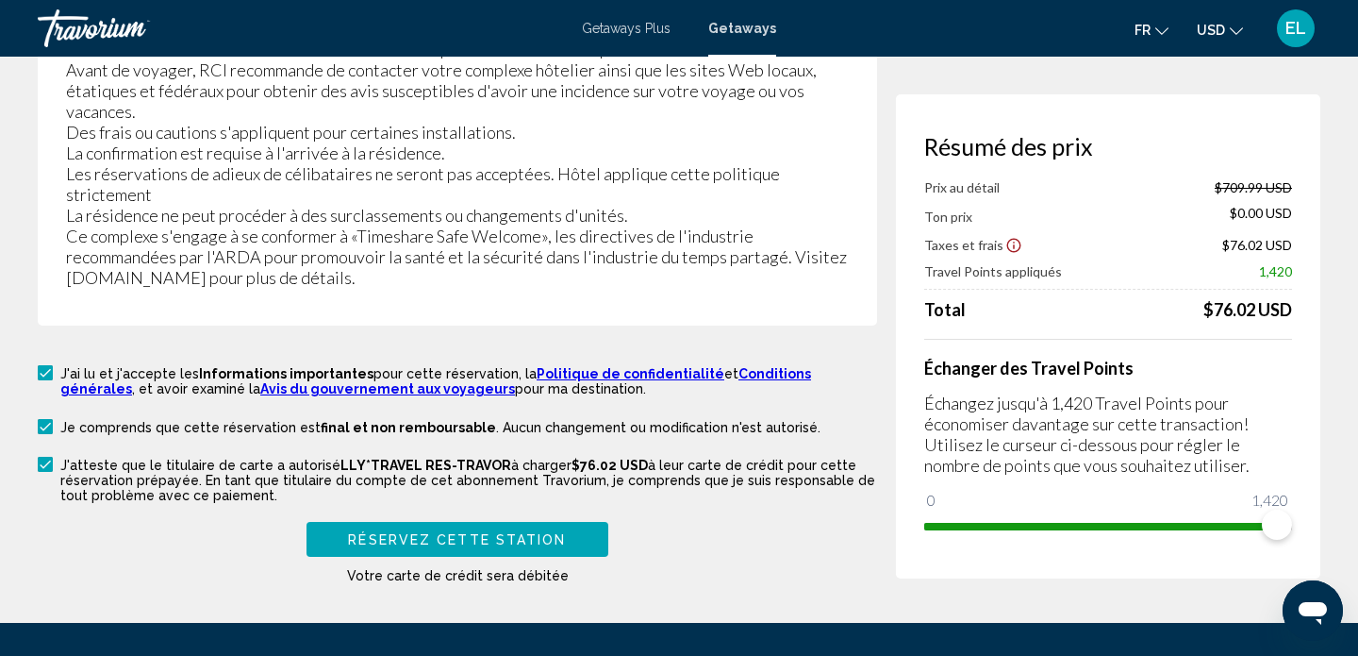
scroll to position [4116, 0]
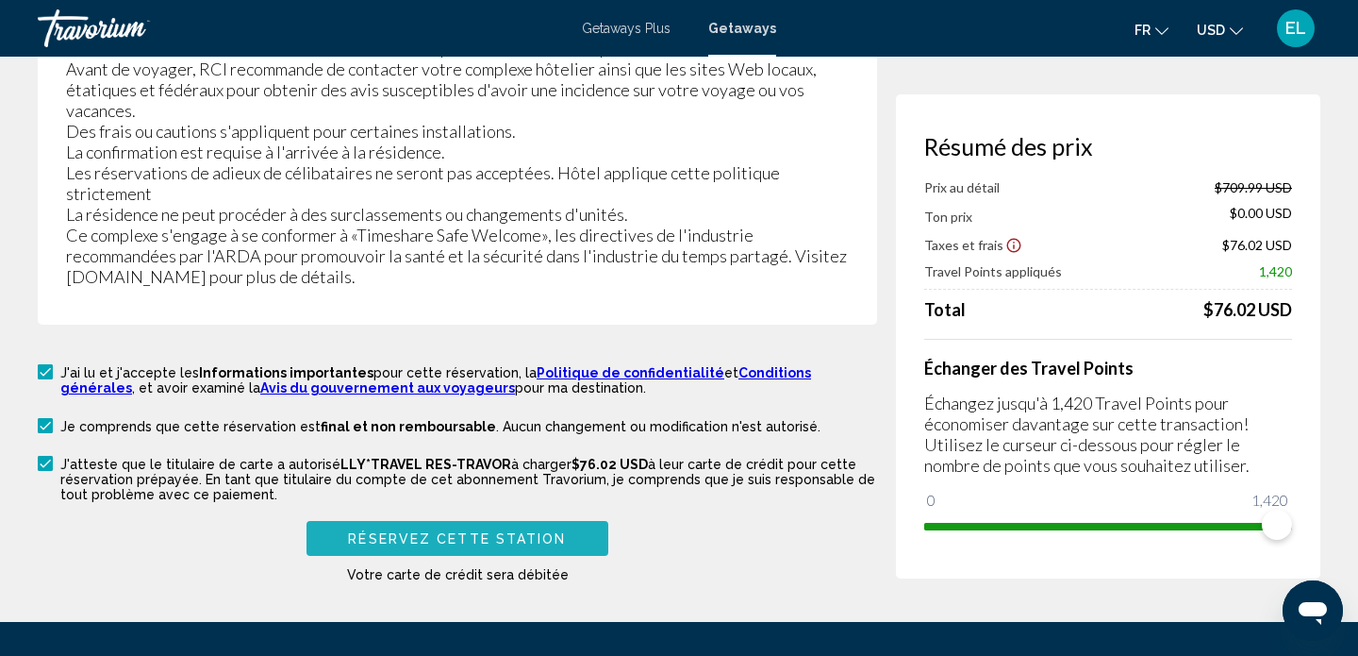
click at [466, 531] on span "Réservez cette station" at bounding box center [457, 538] width 218 height 15
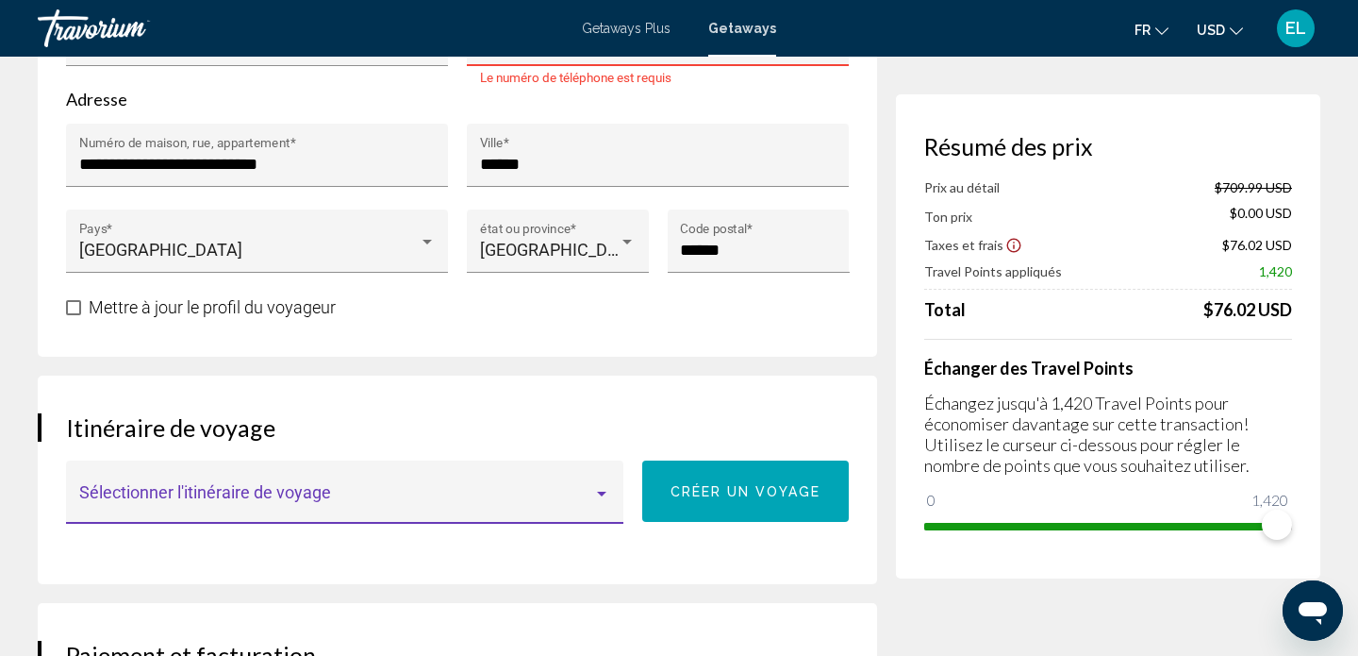
click at [604, 491] on div "Main content" at bounding box center [601, 493] width 9 height 5
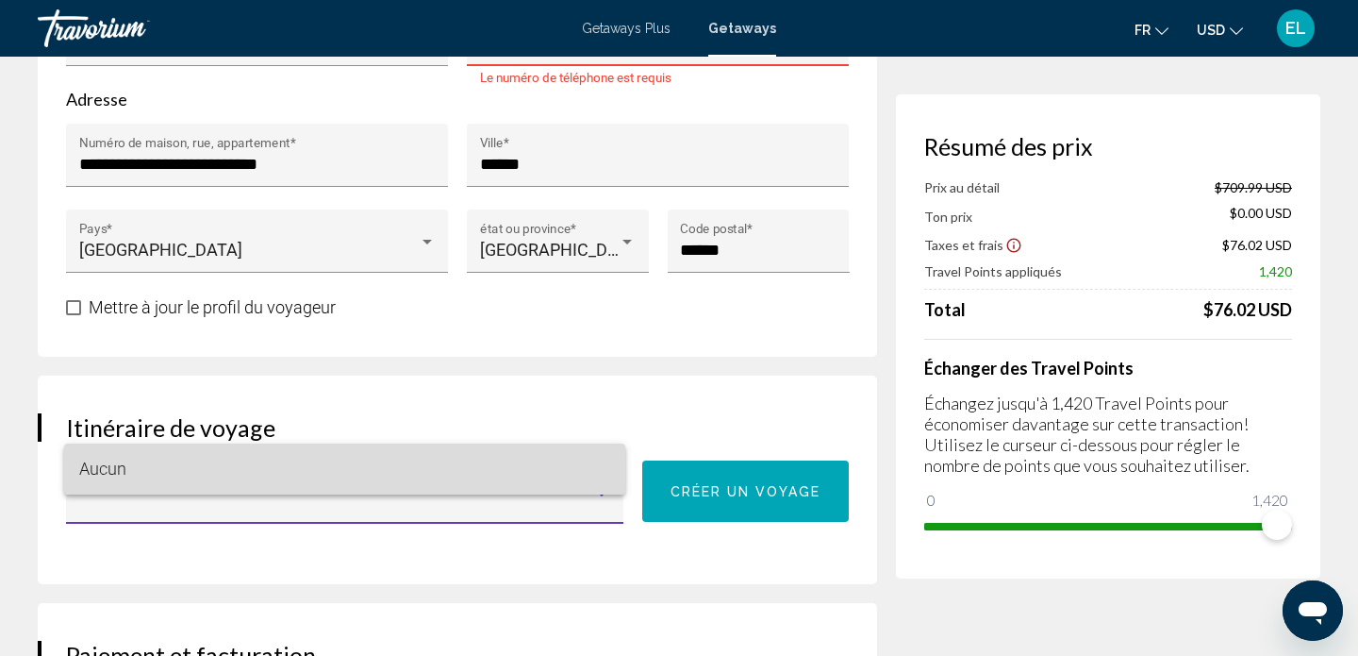
click at [116, 470] on span "Aucun" at bounding box center [102, 468] width 47 height 20
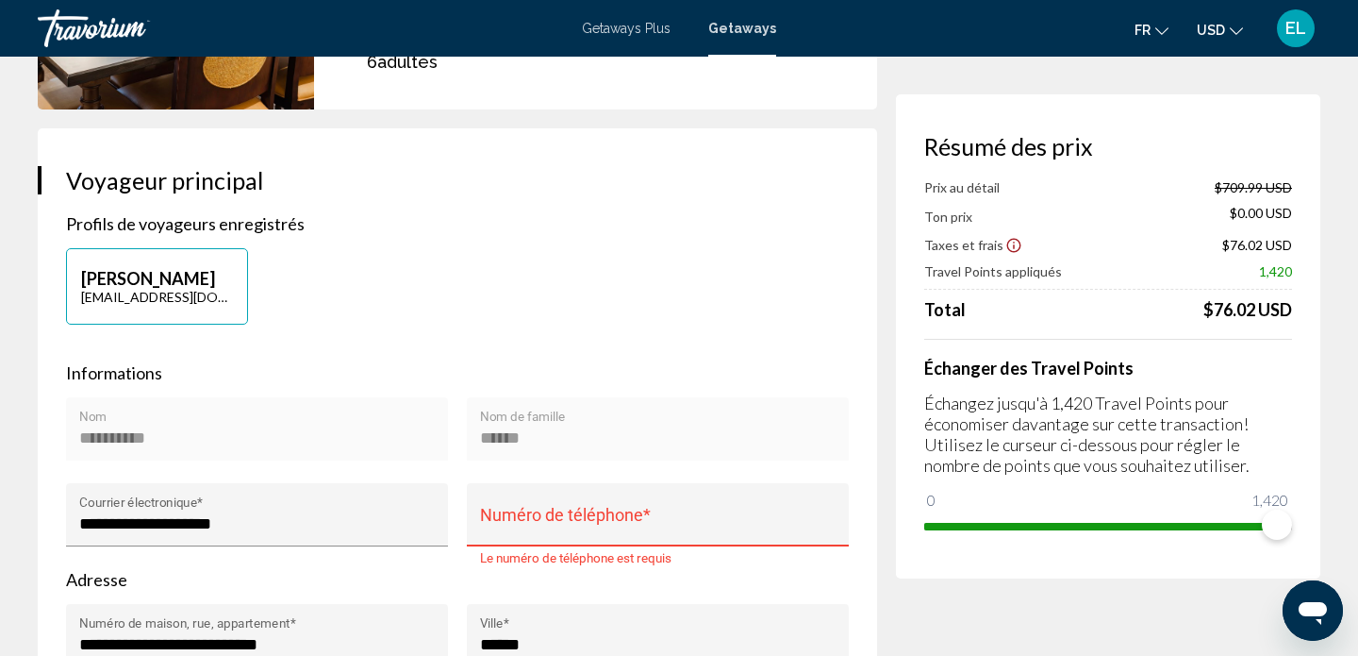
scroll to position [377, 0]
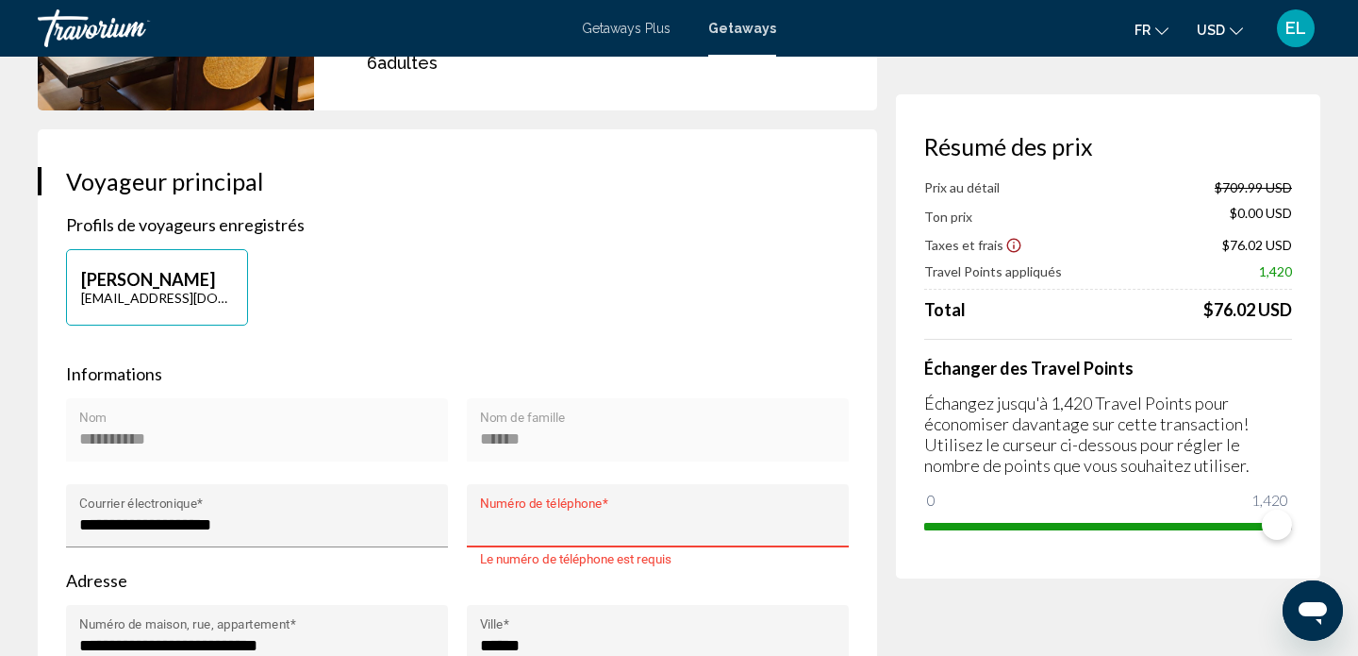
click at [533, 515] on input "Numéro de téléphone *" at bounding box center [658, 524] width 357 height 19
click at [511, 515] on input "**********" at bounding box center [658, 524] width 357 height 19
click at [545, 515] on input "**********" at bounding box center [658, 524] width 357 height 19
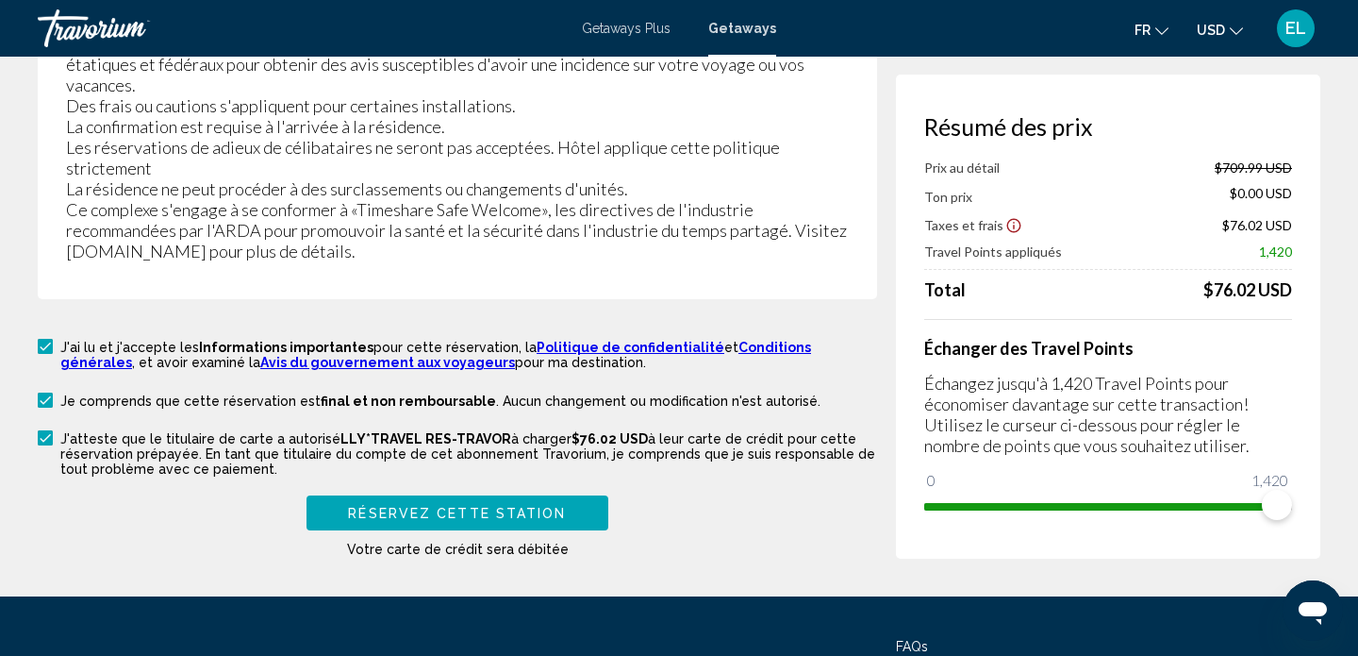
scroll to position [4150, 0]
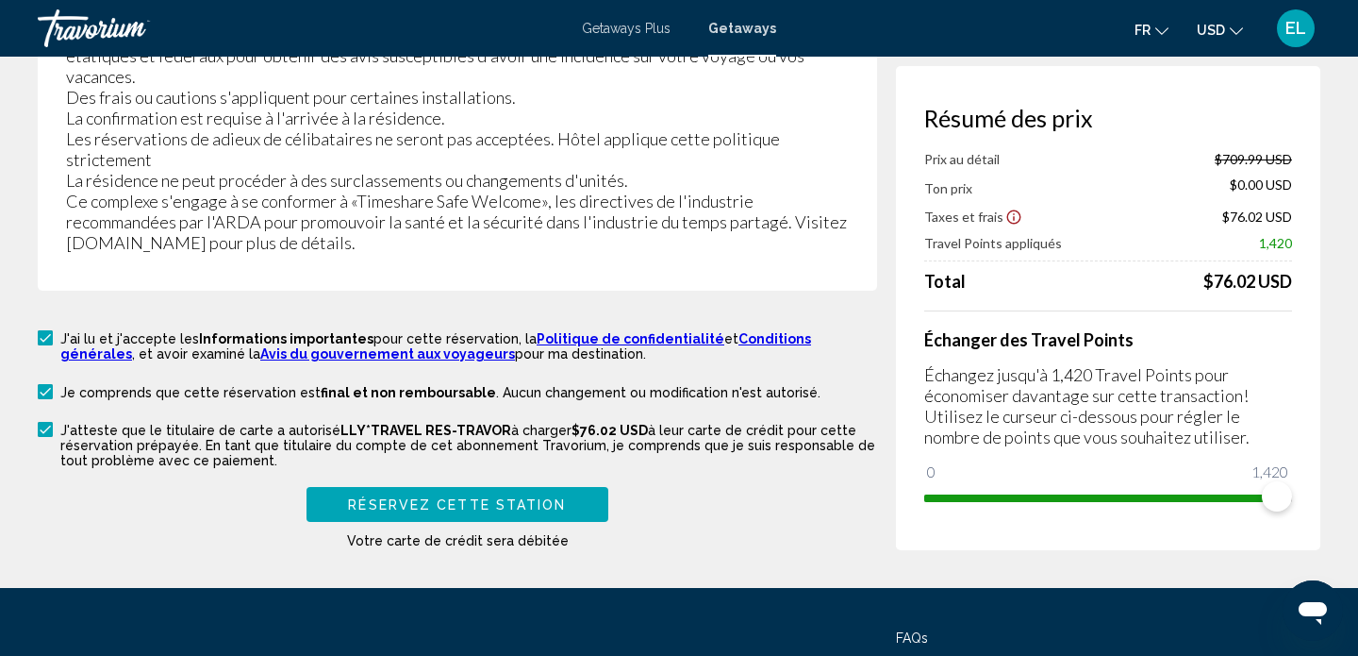
type input "**********"
click at [379, 497] on span "Réservez cette station" at bounding box center [457, 504] width 218 height 15
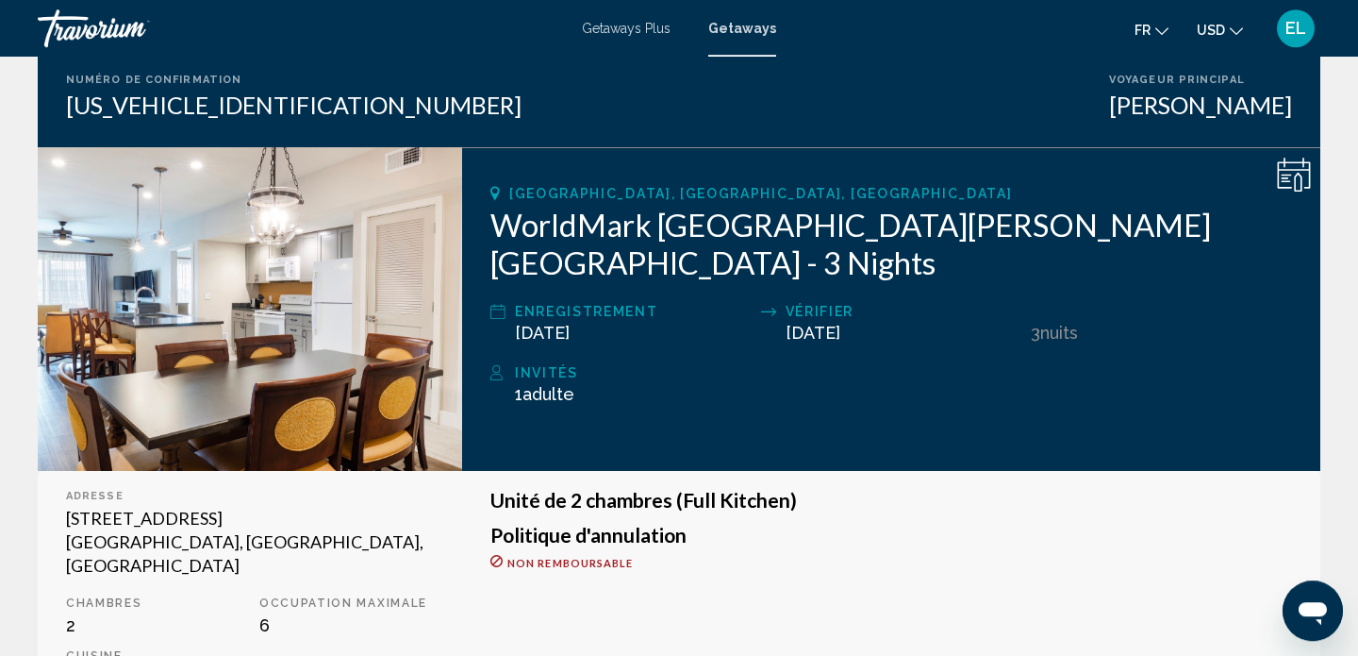
scroll to position [104, 0]
